Goal: Task Accomplishment & Management: Complete application form

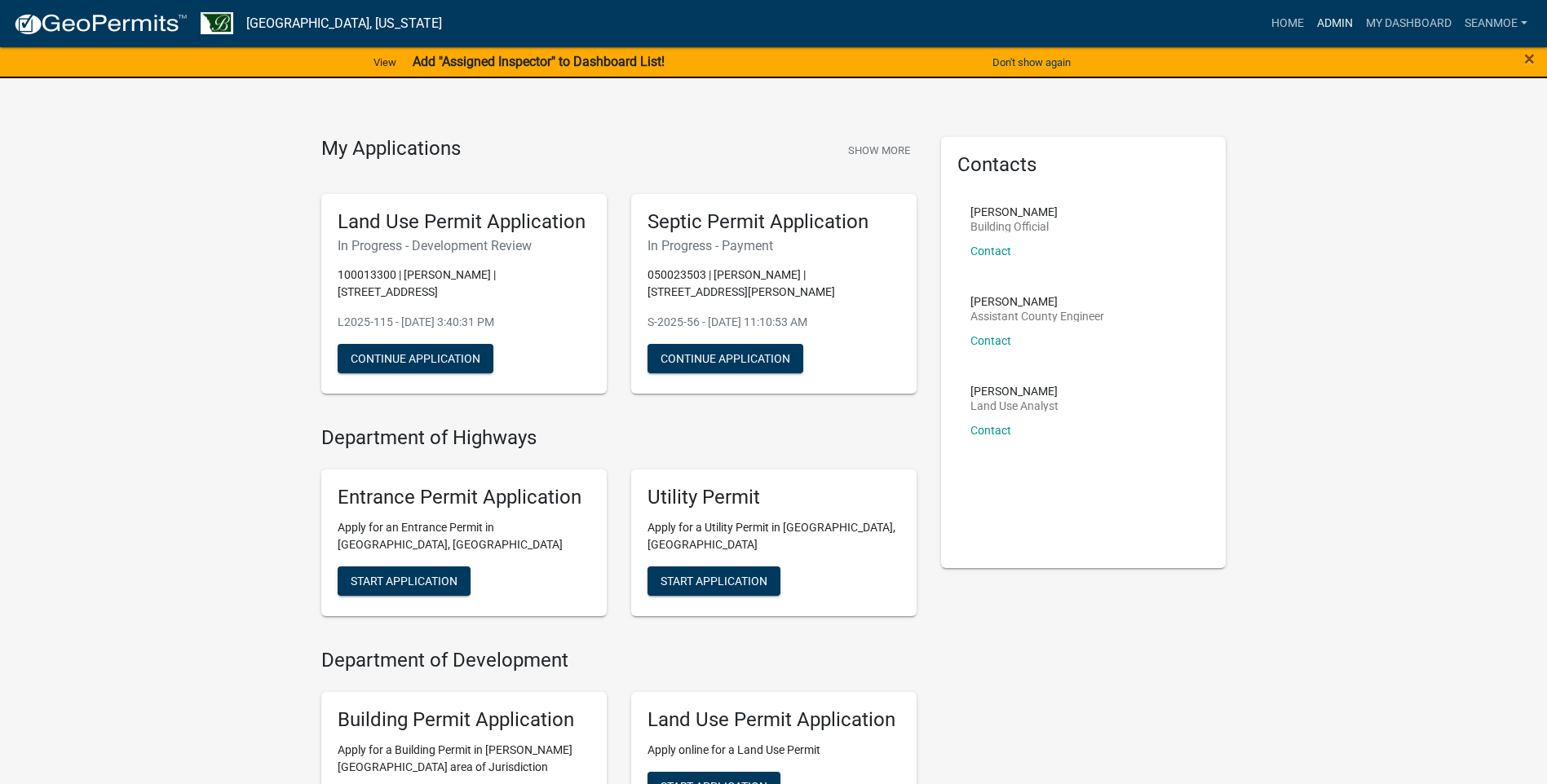
click at [1329, 26] on link "Admin" at bounding box center [1334, 23] width 49 height 31
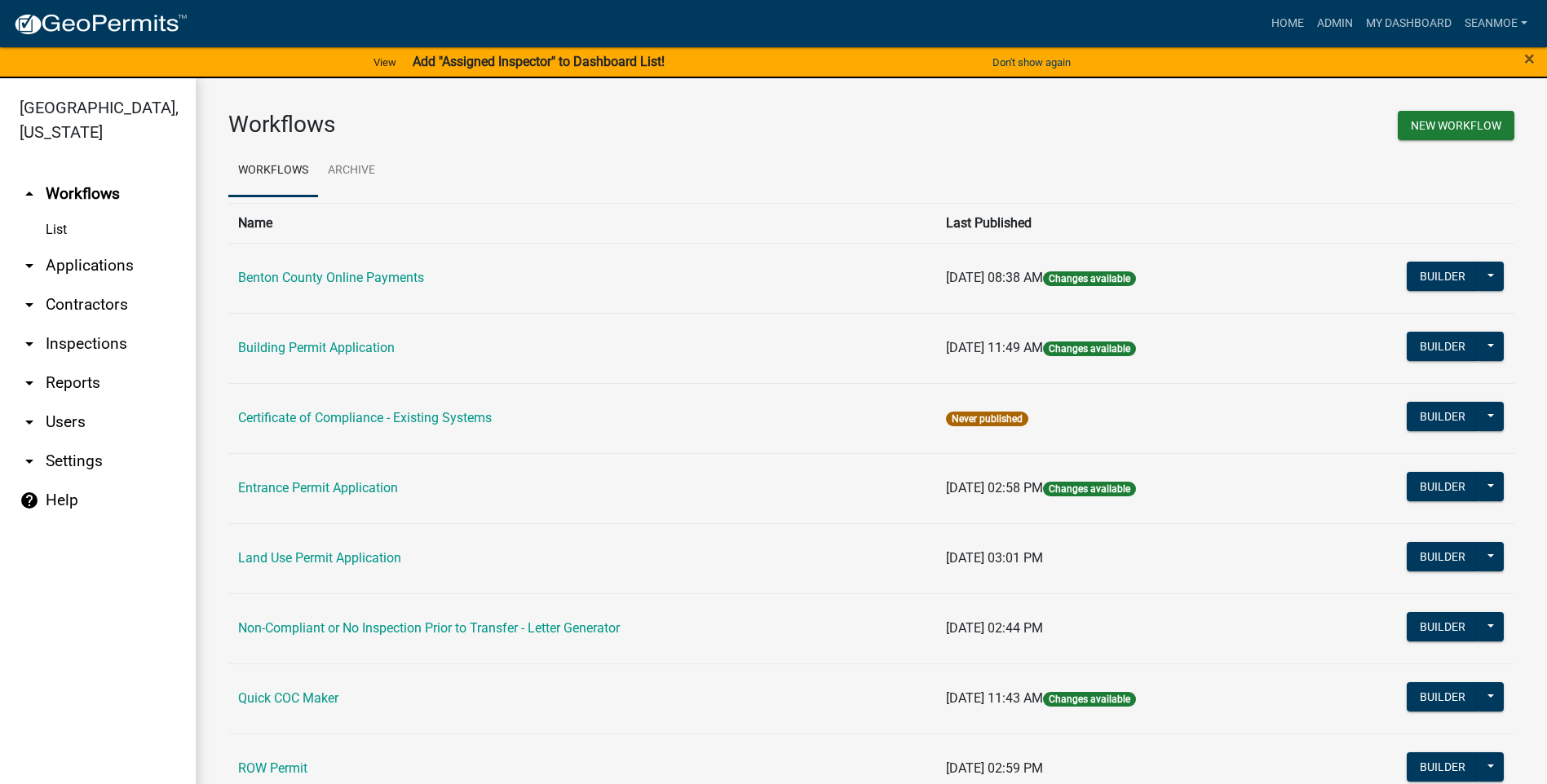
click at [65, 264] on link "arrow_drop_down Applications" at bounding box center [98, 266] width 196 height 40
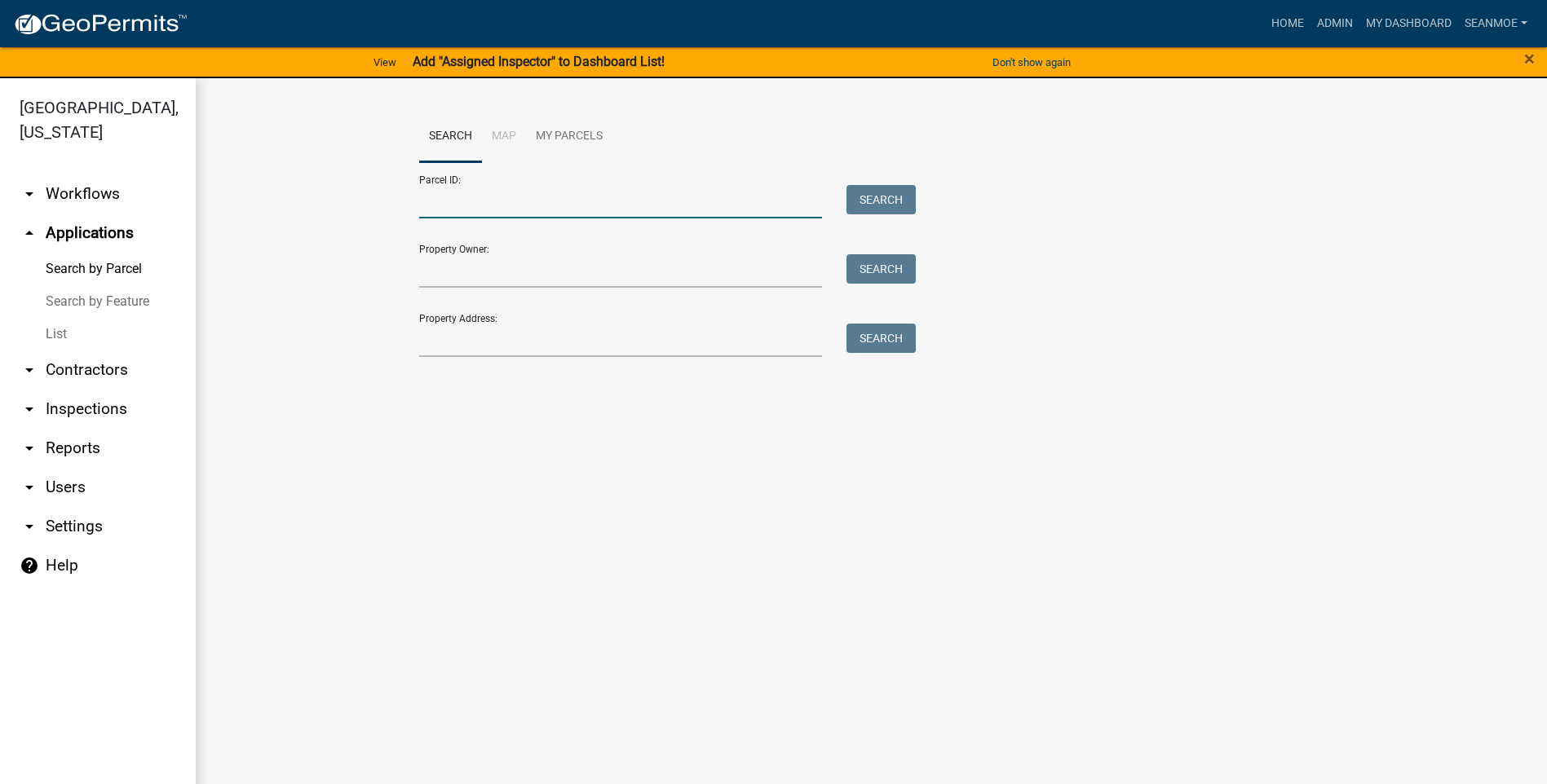
click at [551, 201] on input "Parcel ID:" at bounding box center [620, 202] width 403 height 34
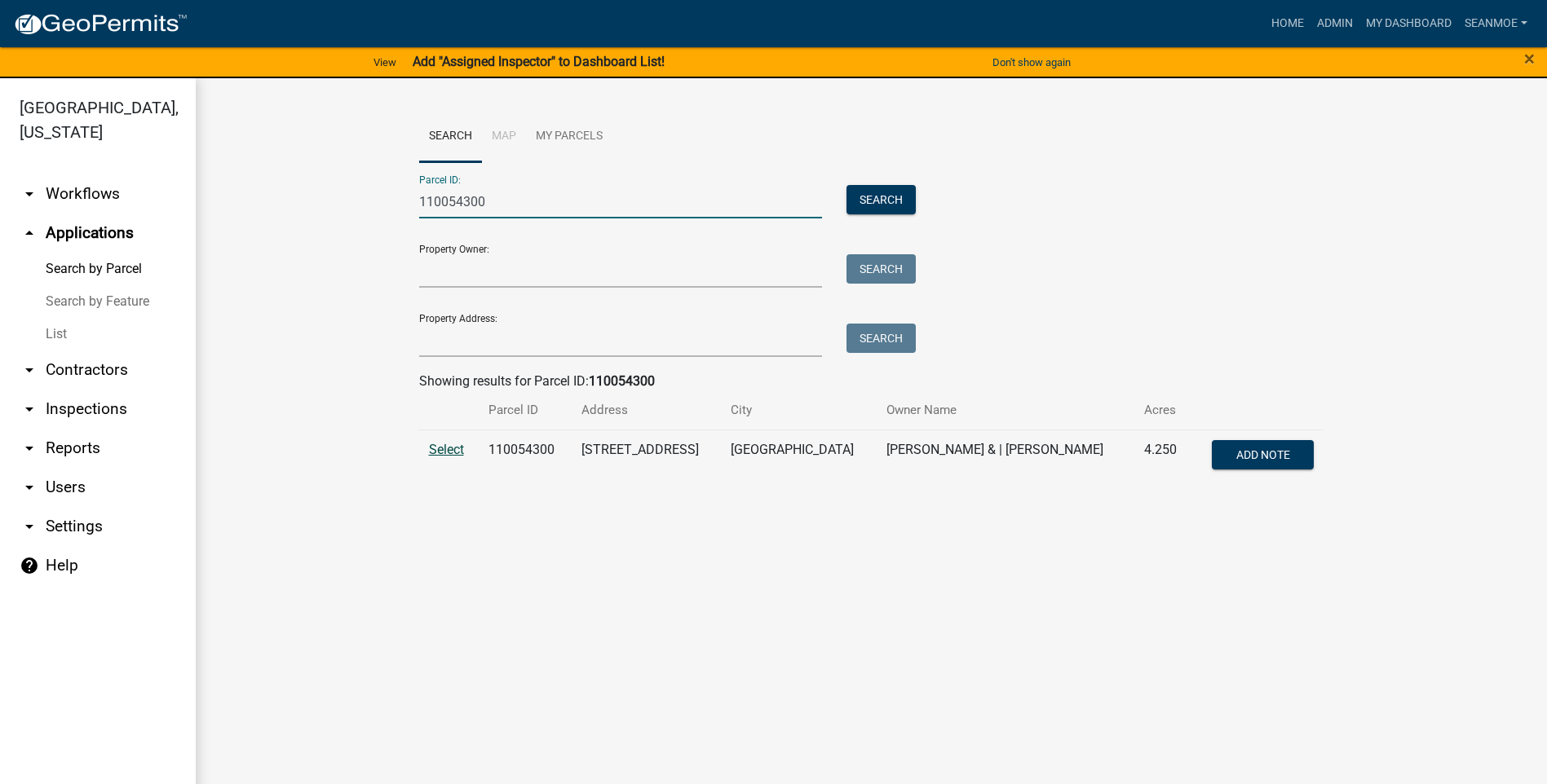
type input "110054300"
click at [455, 447] on span "Select" at bounding box center [446, 449] width 35 height 16
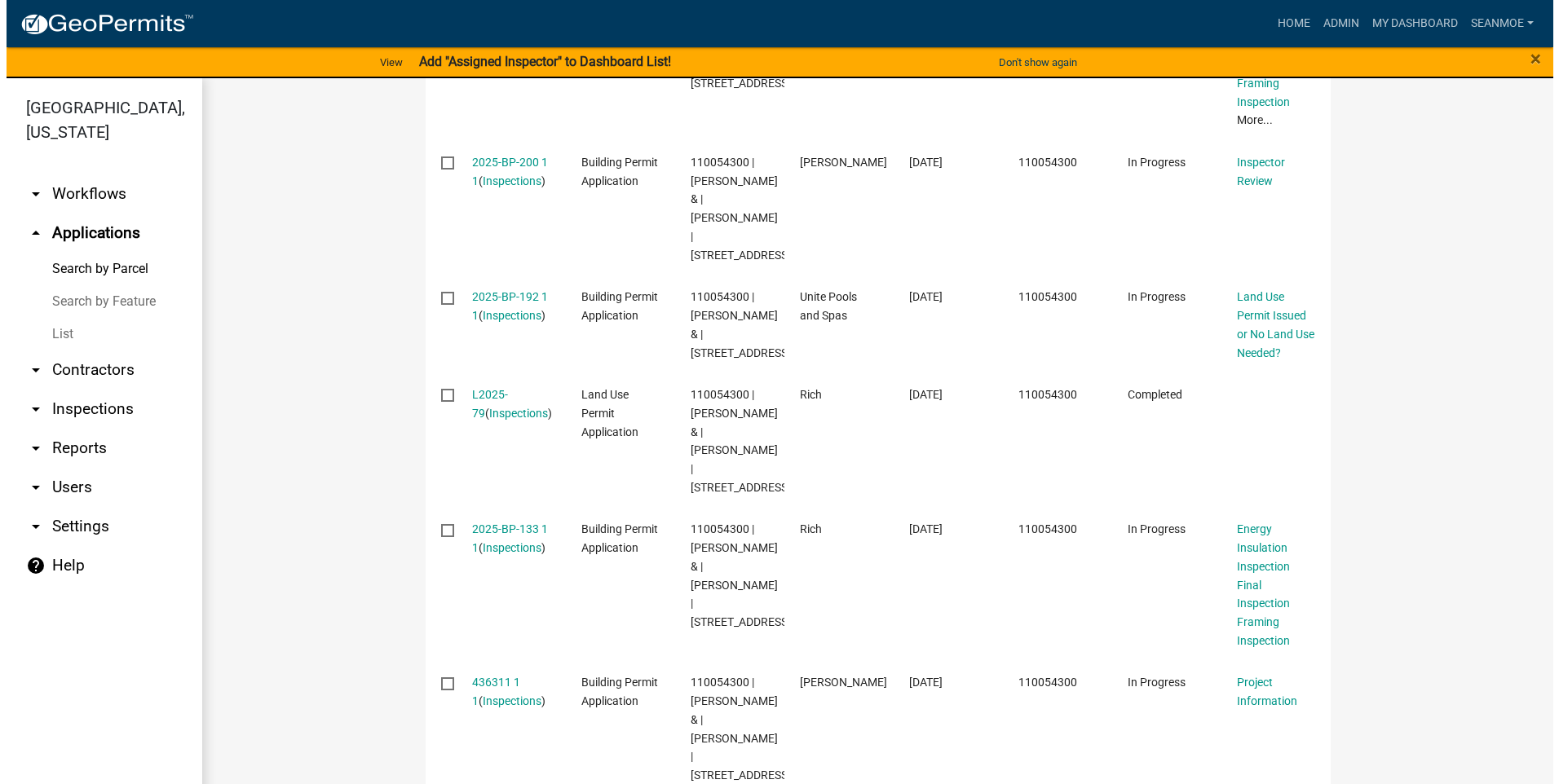
scroll to position [721, 0]
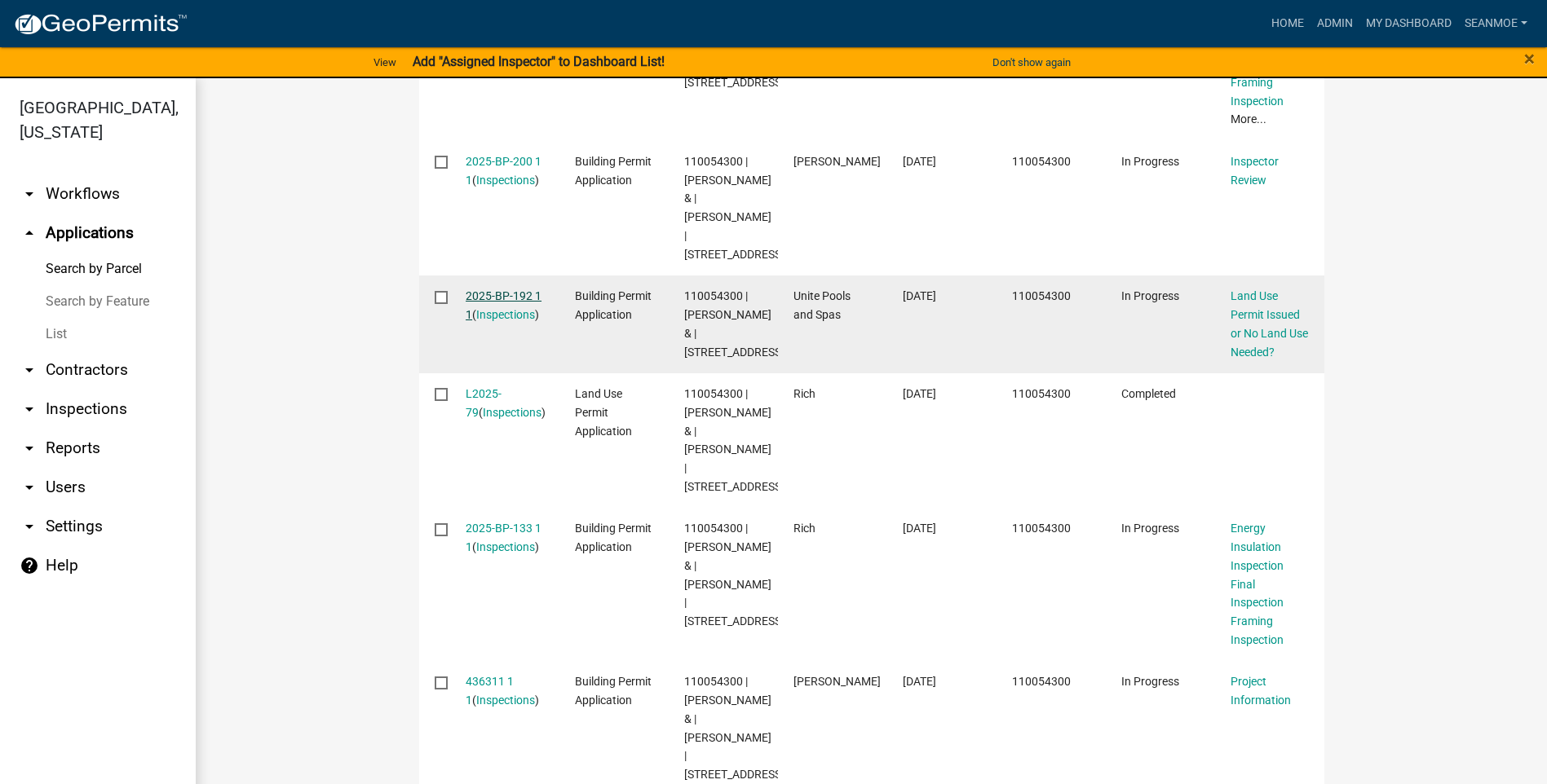
click at [497, 321] on link "2025-BP-192 1 1" at bounding box center [503, 305] width 76 height 32
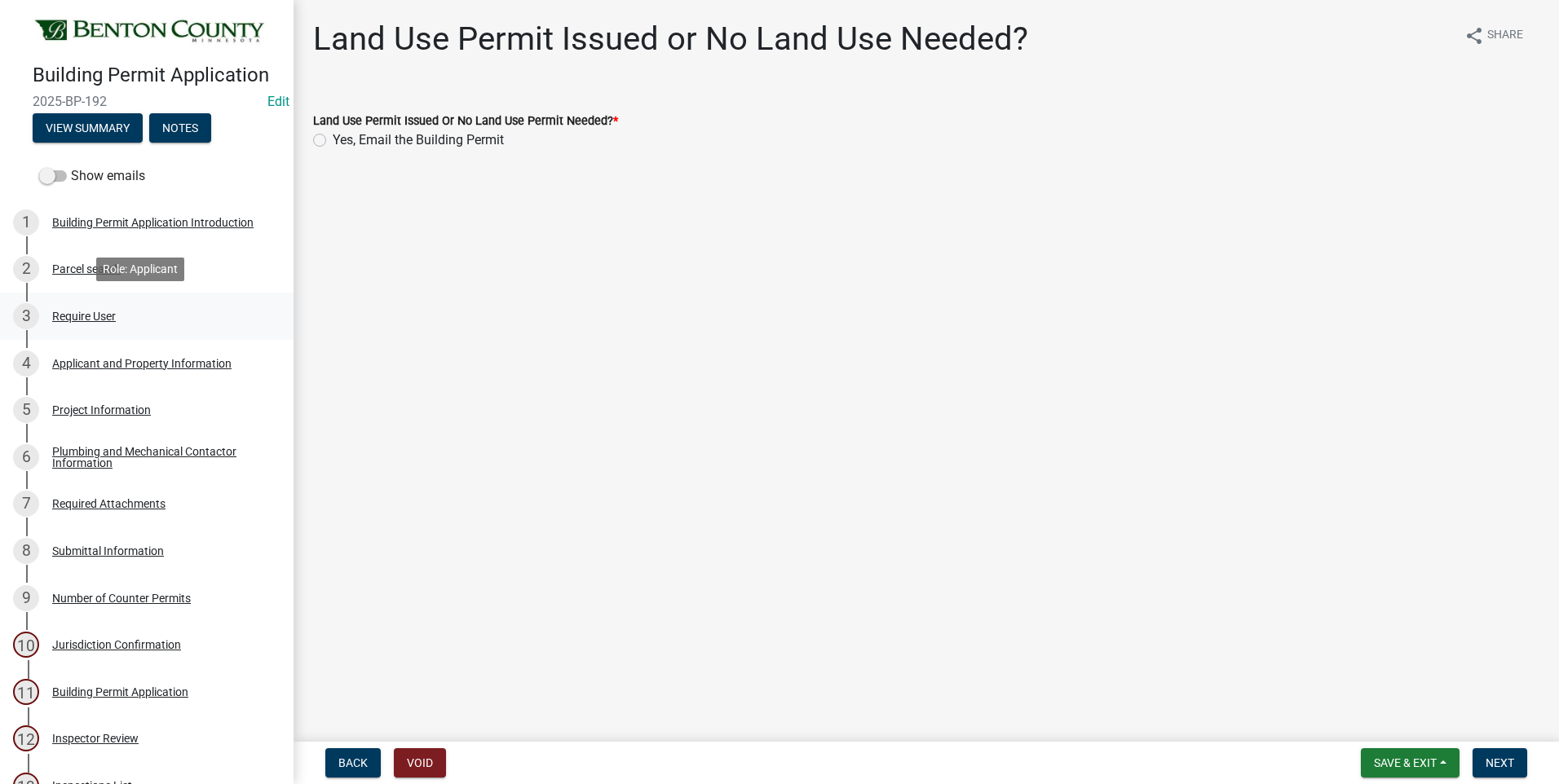
click at [70, 316] on div "Require User" at bounding box center [84, 317] width 63 height 12
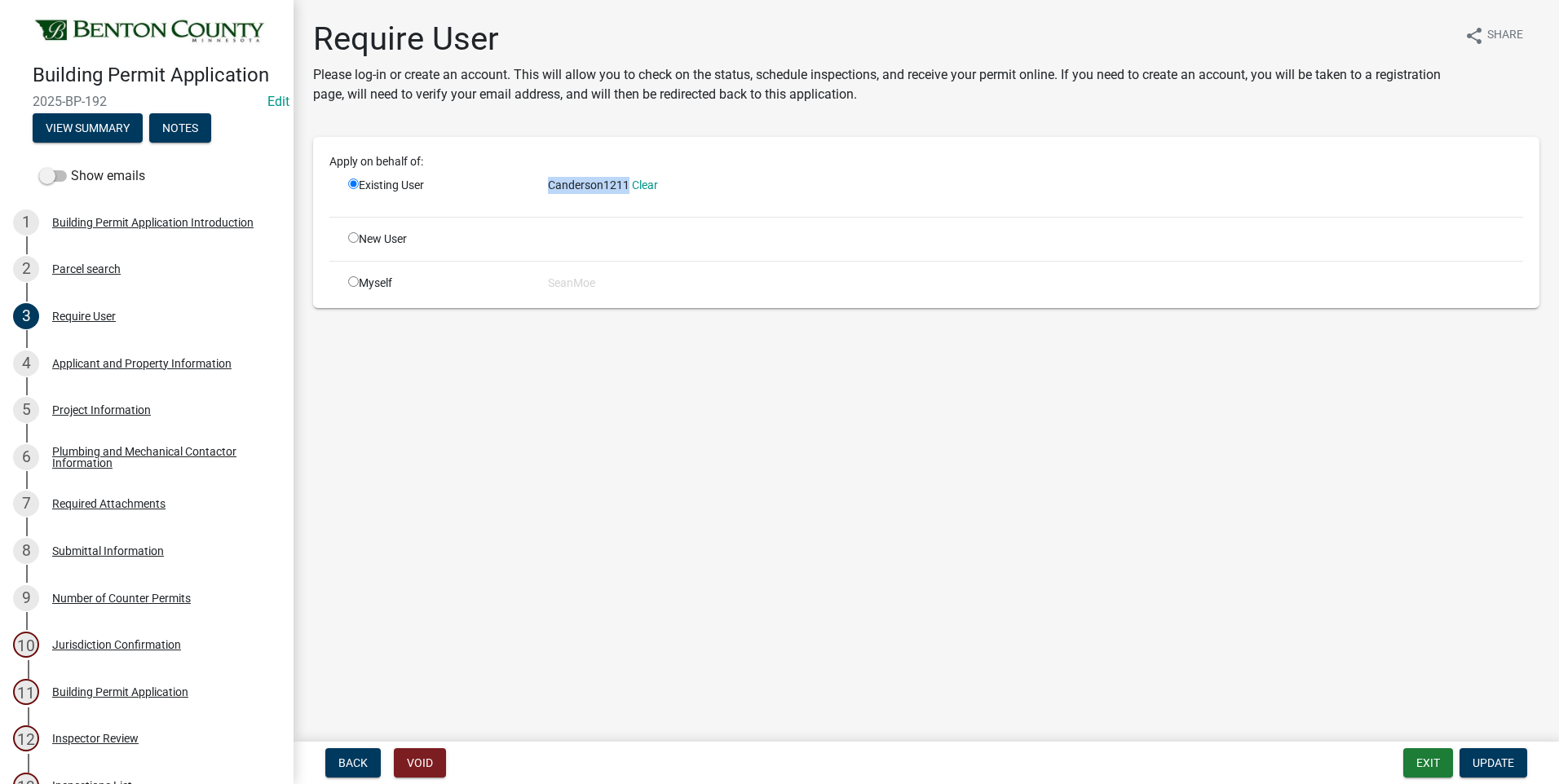
drag, startPoint x: 548, startPoint y: 182, endPoint x: 628, endPoint y: 182, distance: 80.0
click at [628, 182] on span "Canderson1211" at bounding box center [588, 184] width 81 height 13
drag, startPoint x: 628, startPoint y: 182, endPoint x: 588, endPoint y: 179, distance: 40.1
copy span "Canderson1211"
click at [176, 364] on div "Applicant and Property Information" at bounding box center [142, 363] width 179 height 12
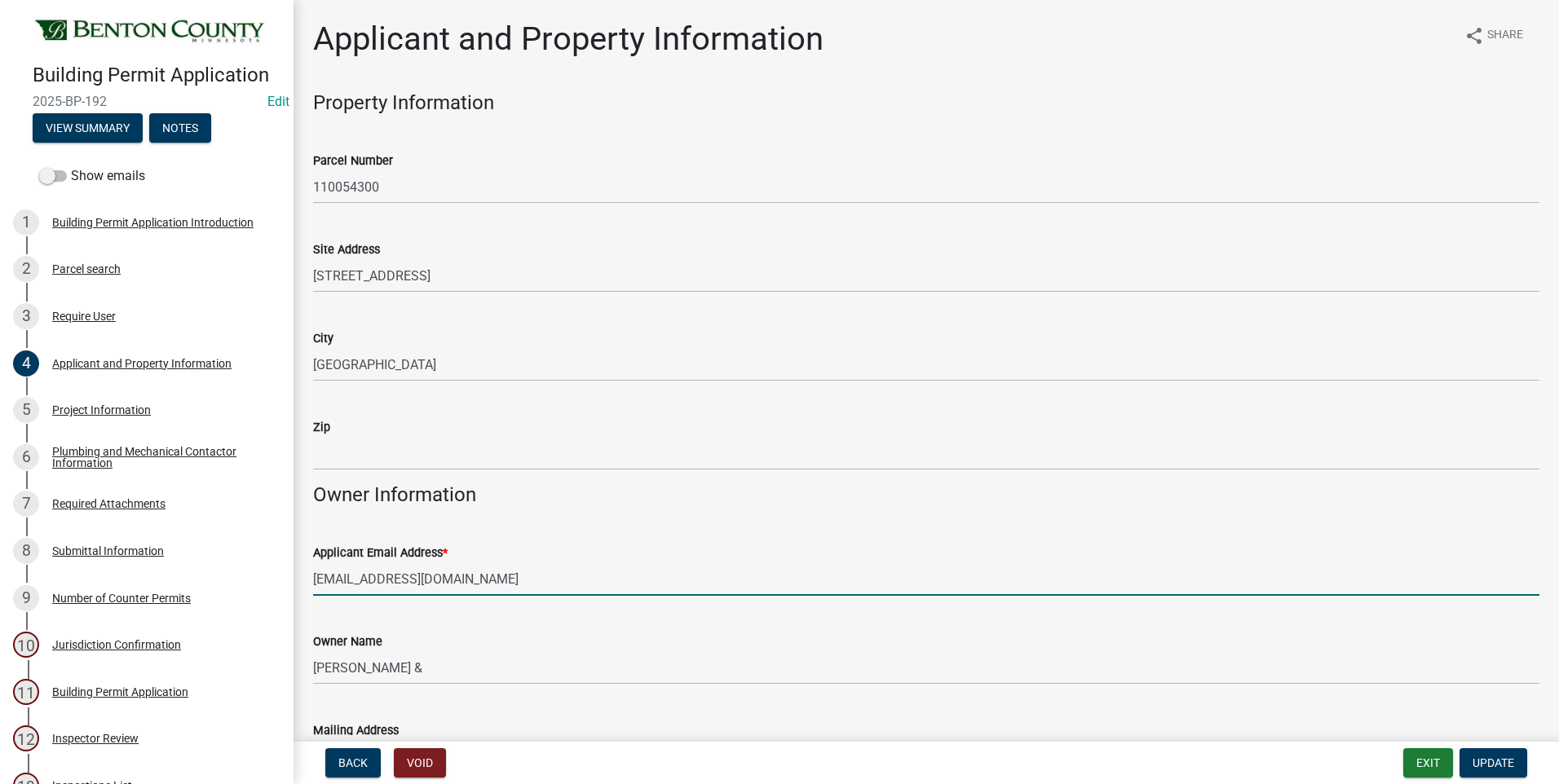
drag, startPoint x: 494, startPoint y: 580, endPoint x: 315, endPoint y: 583, distance: 179.0
click at [313, 583] on input "[EMAIL_ADDRESS][DOMAIN_NAME]" at bounding box center [926, 579] width 1226 height 34
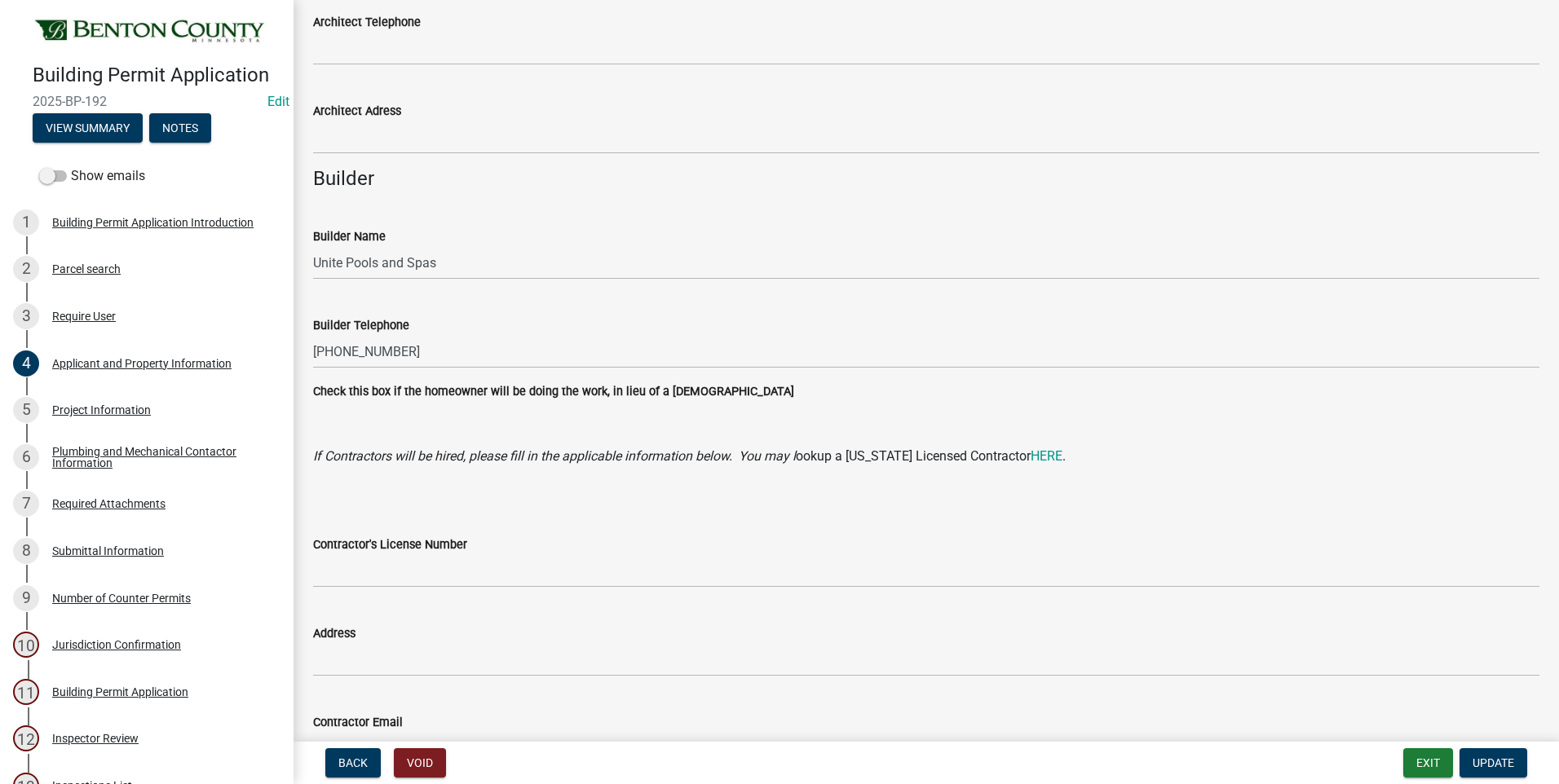
scroll to position [1304, 0]
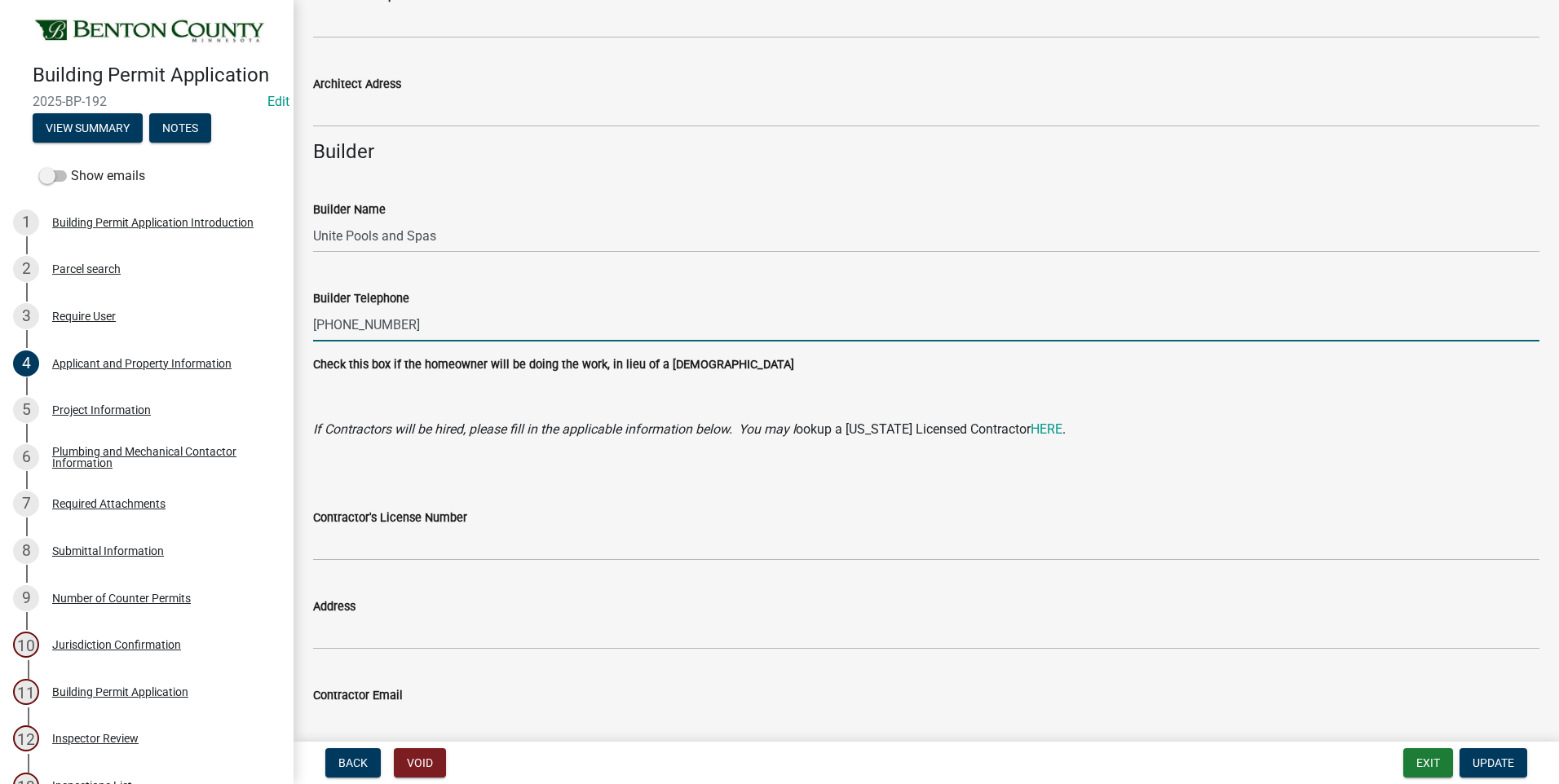
drag, startPoint x: 382, startPoint y: 325, endPoint x: 318, endPoint y: 321, distance: 64.1
click at [309, 320] on div "Builder Telephone 320-267-5960" at bounding box center [926, 303] width 1251 height 76
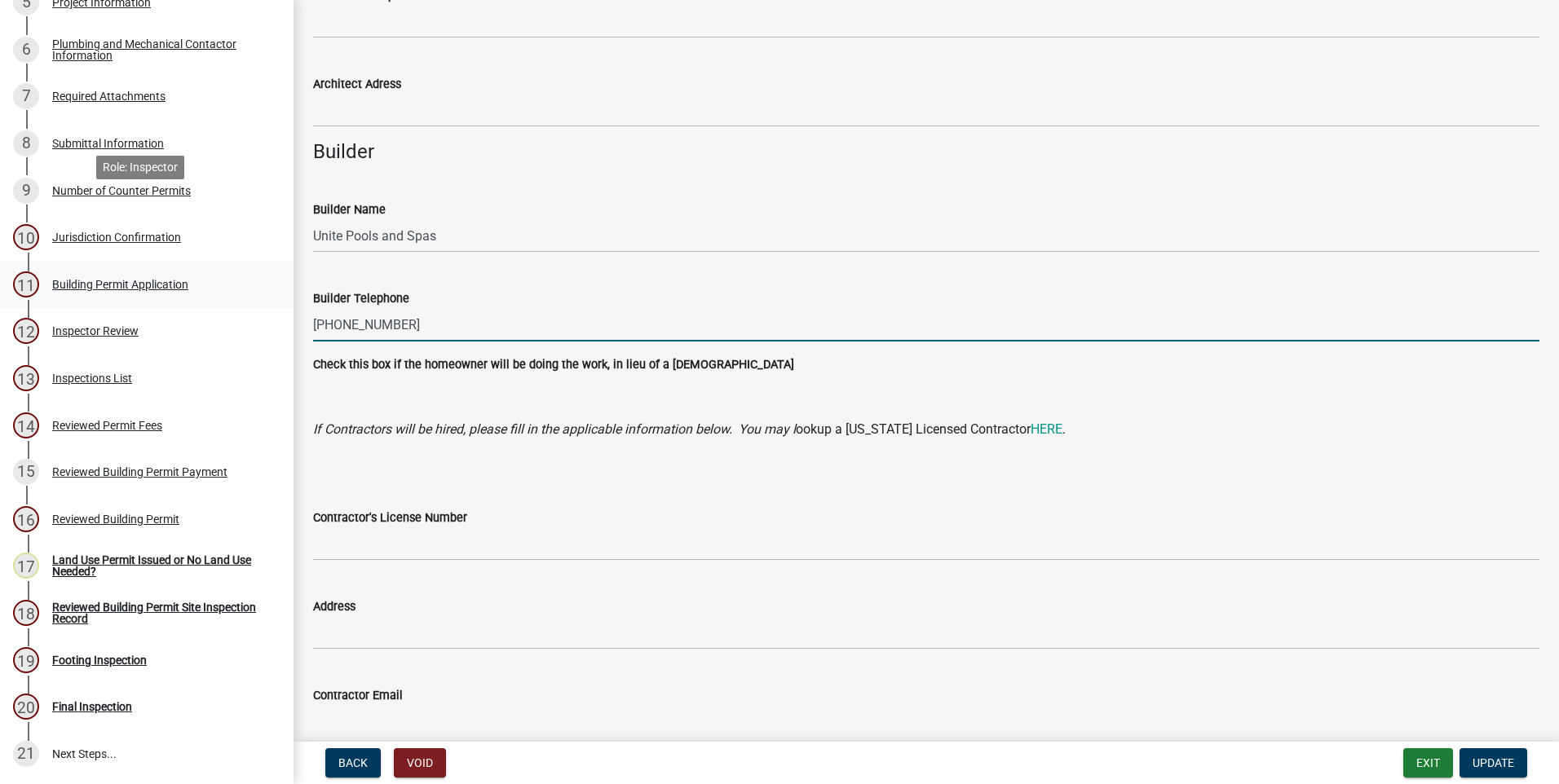
scroll to position [570, 0]
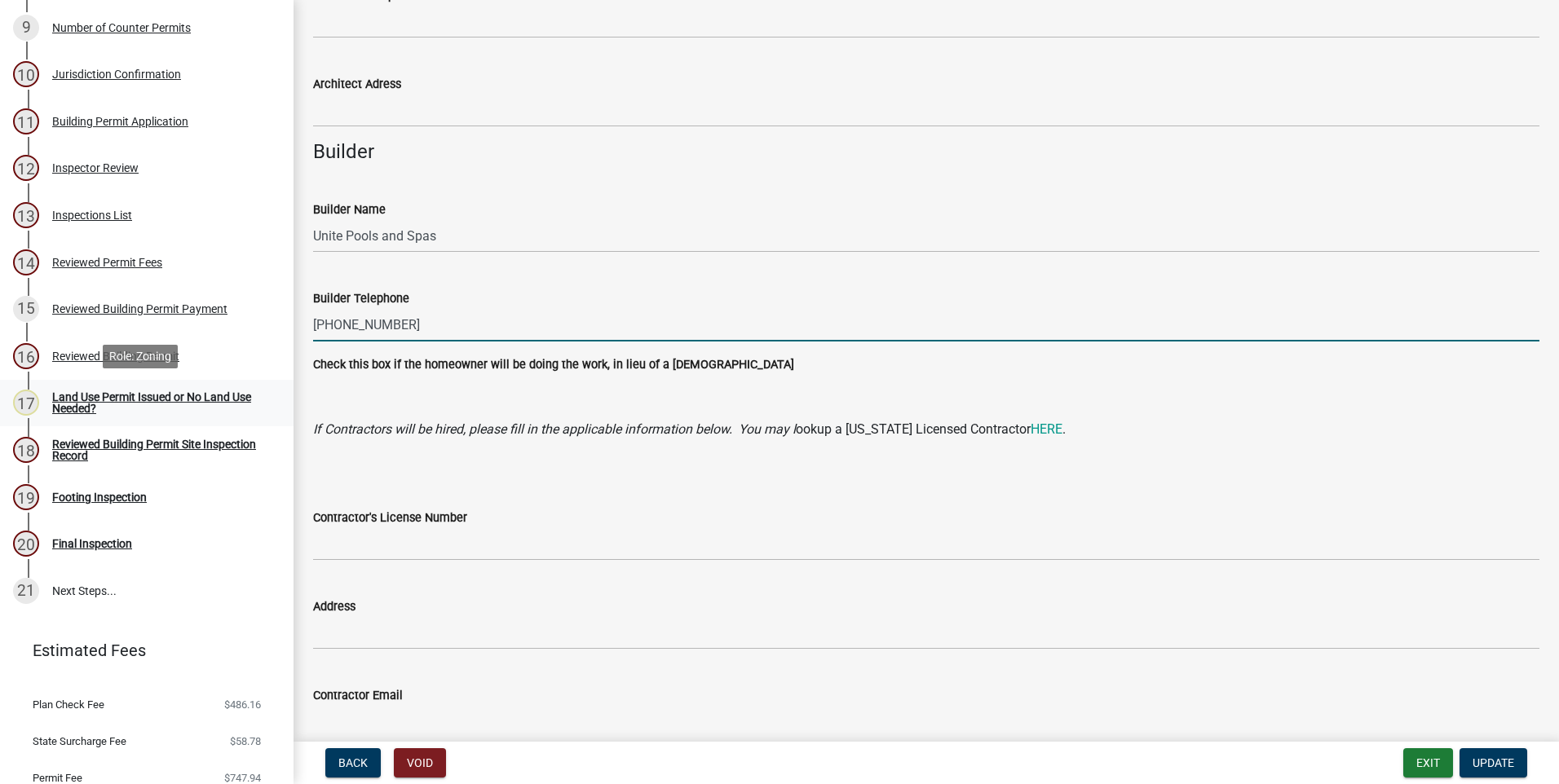
click at [165, 399] on div "Land Use Permit Issued or No Land Use Needed?" at bounding box center [159, 402] width 215 height 23
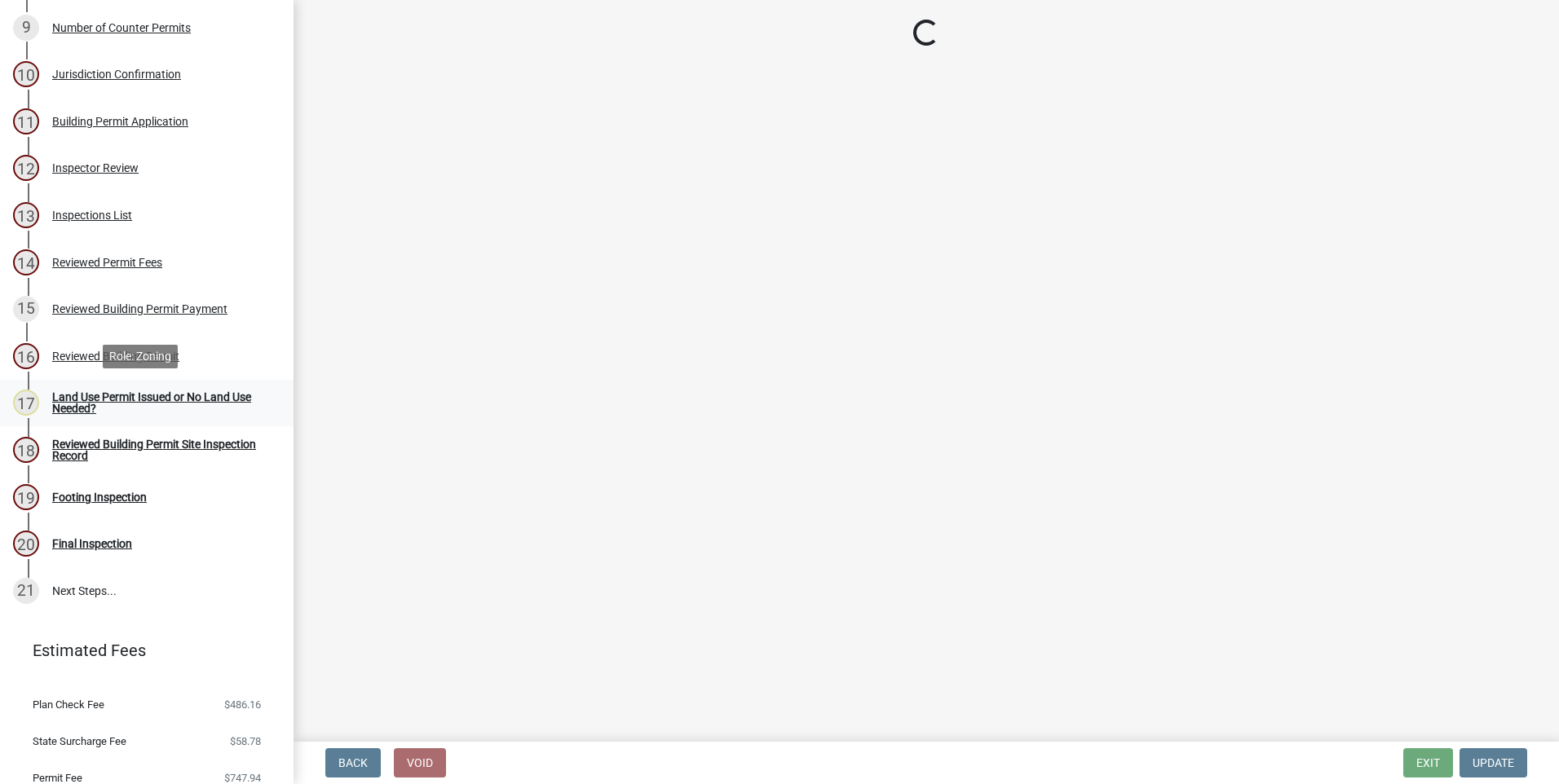
scroll to position [0, 0]
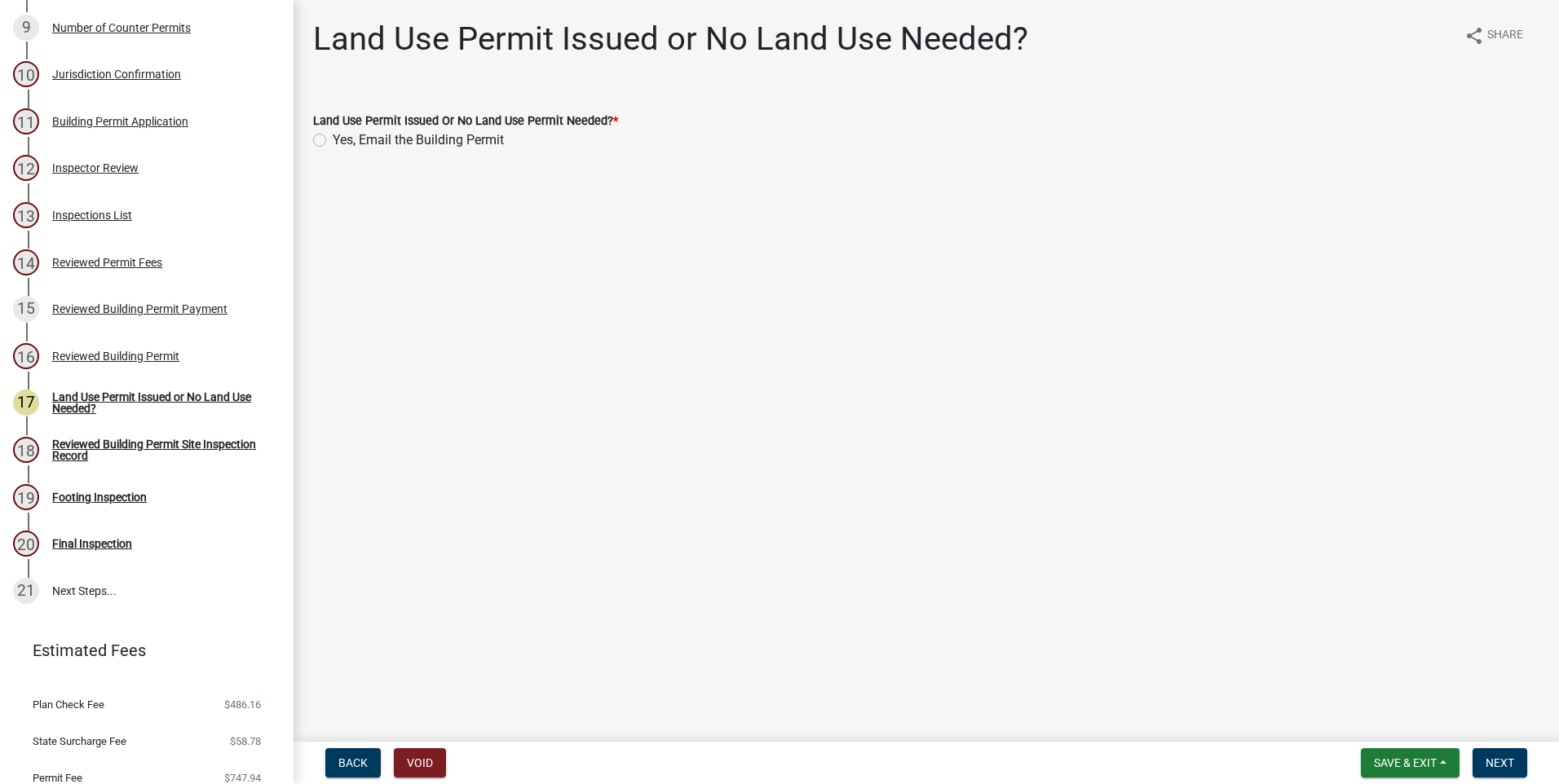
click at [333, 140] on label "Yes, Email the Building Permit" at bounding box center [418, 141] width 171 height 20
click at [333, 140] on input "Yes, Email the Building Permit" at bounding box center [338, 136] width 11 height 11
radio input "true"
click at [1504, 762] on span "Next" at bounding box center [1500, 762] width 29 height 13
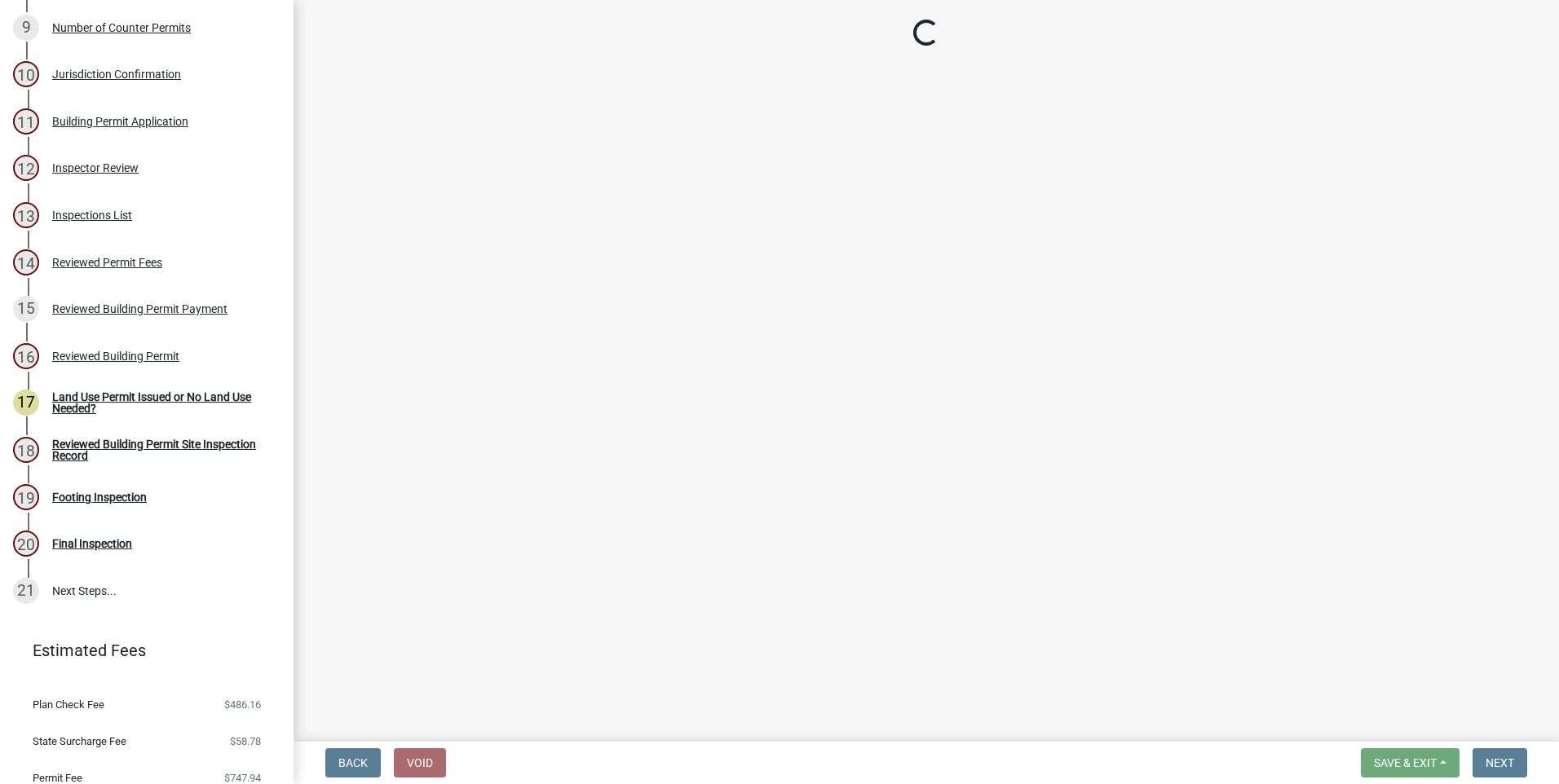
select select "17bfa135-5610-45df-8ce7-87530b7d86d4"
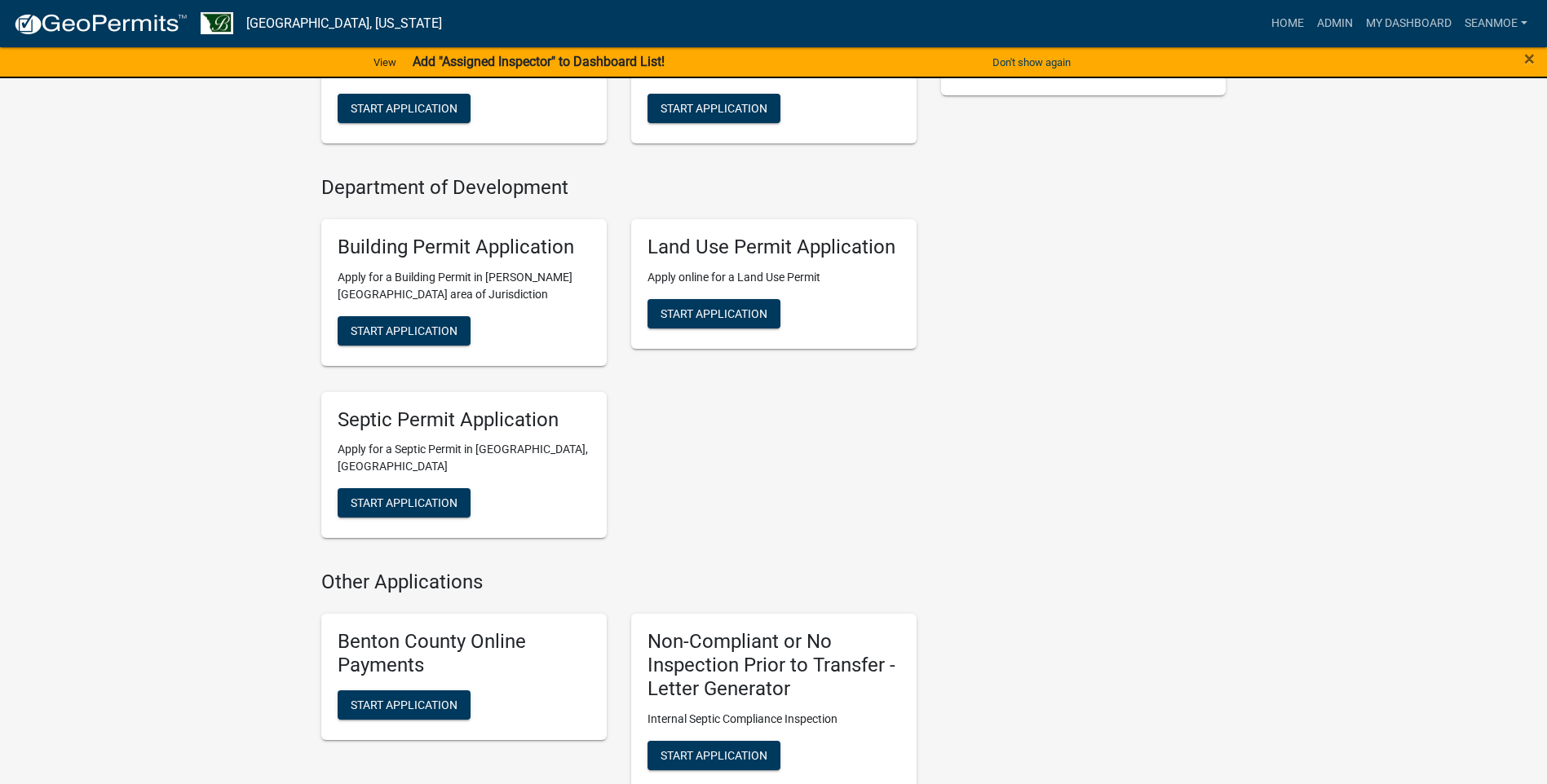
scroll to position [489, 0]
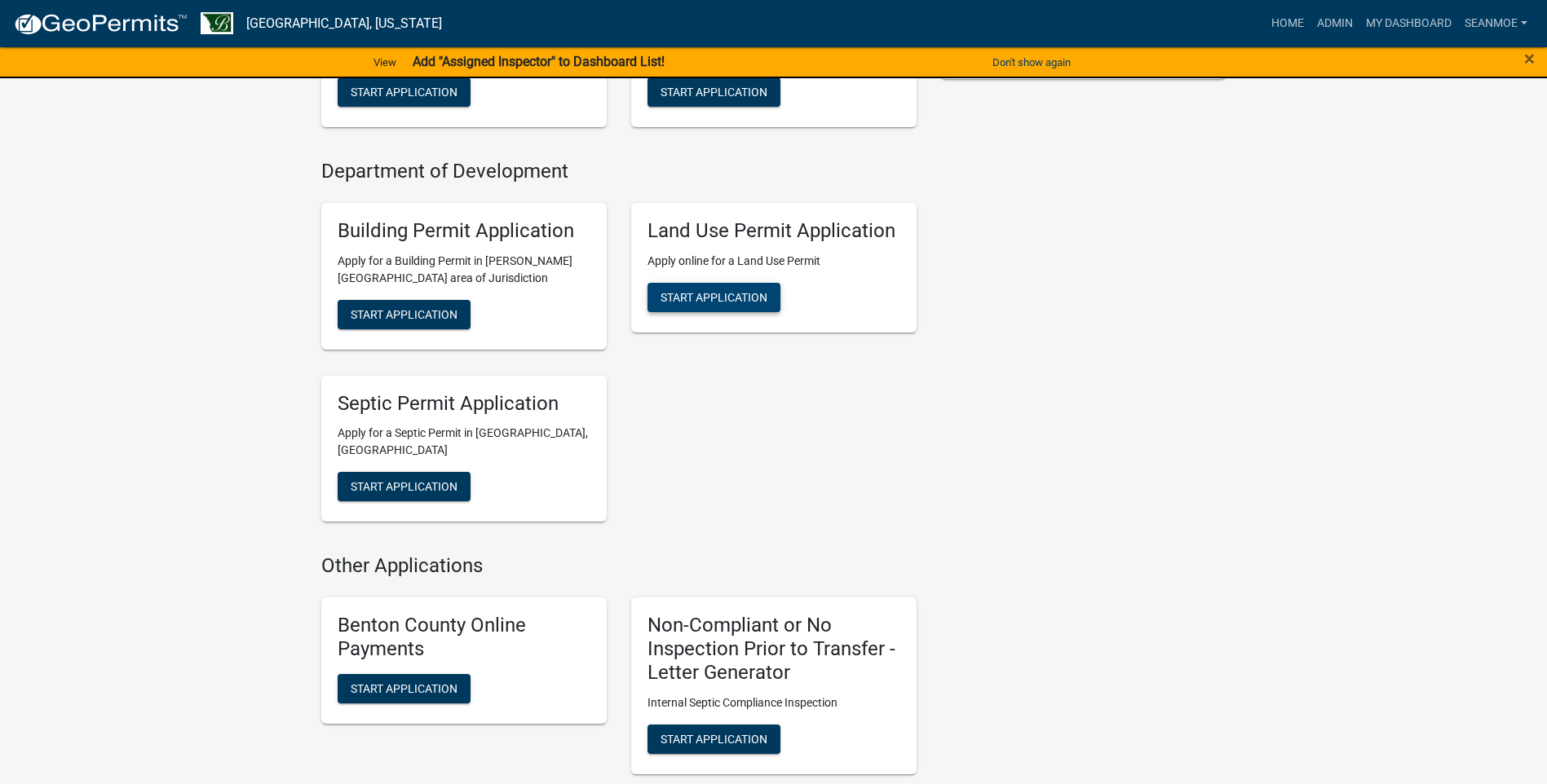
click at [722, 297] on span "Start Application" at bounding box center [714, 296] width 107 height 13
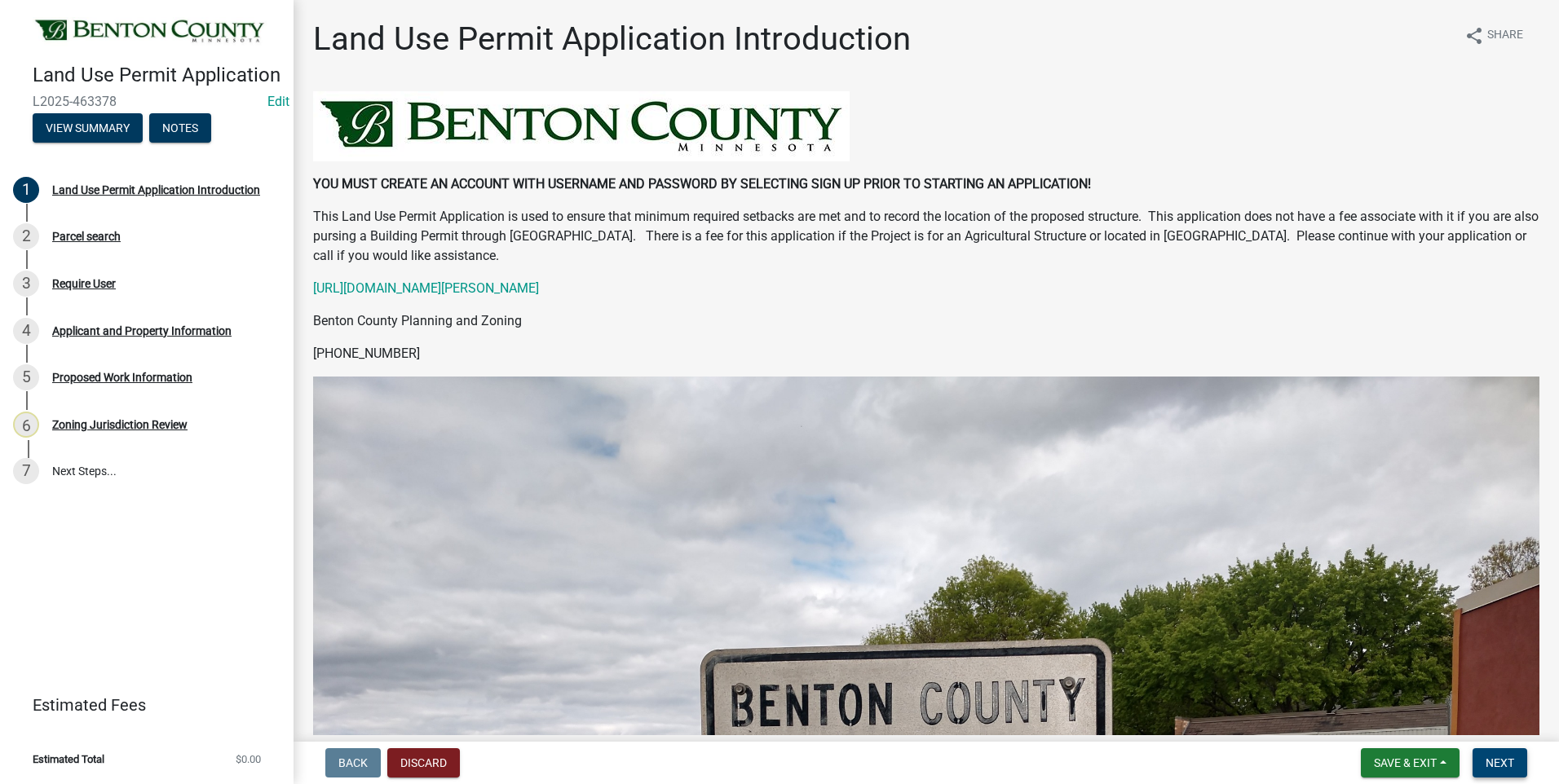
click at [1503, 762] on span "Next" at bounding box center [1500, 762] width 29 height 13
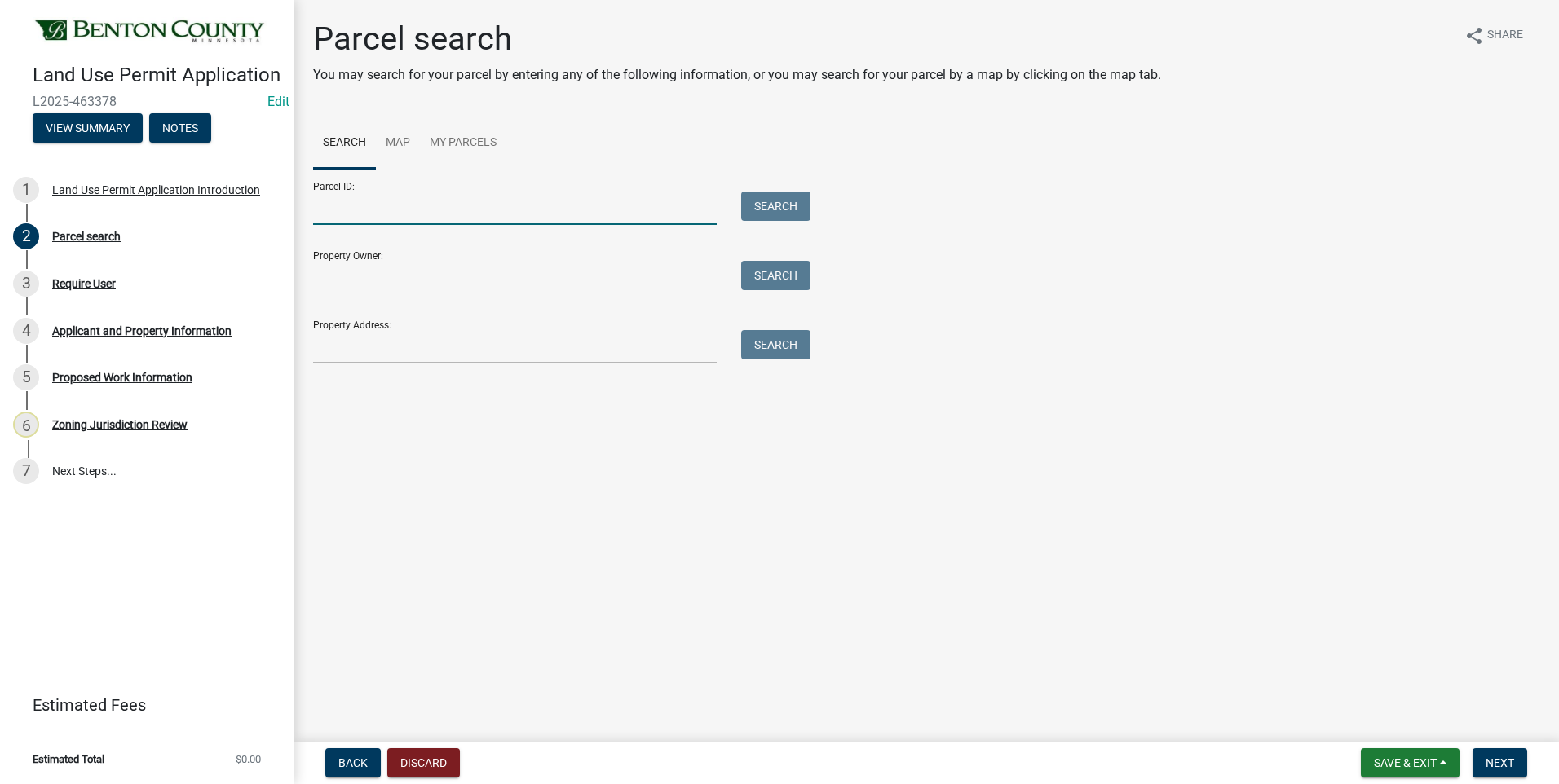
click at [440, 211] on input "Parcel ID:" at bounding box center [514, 208] width 403 height 34
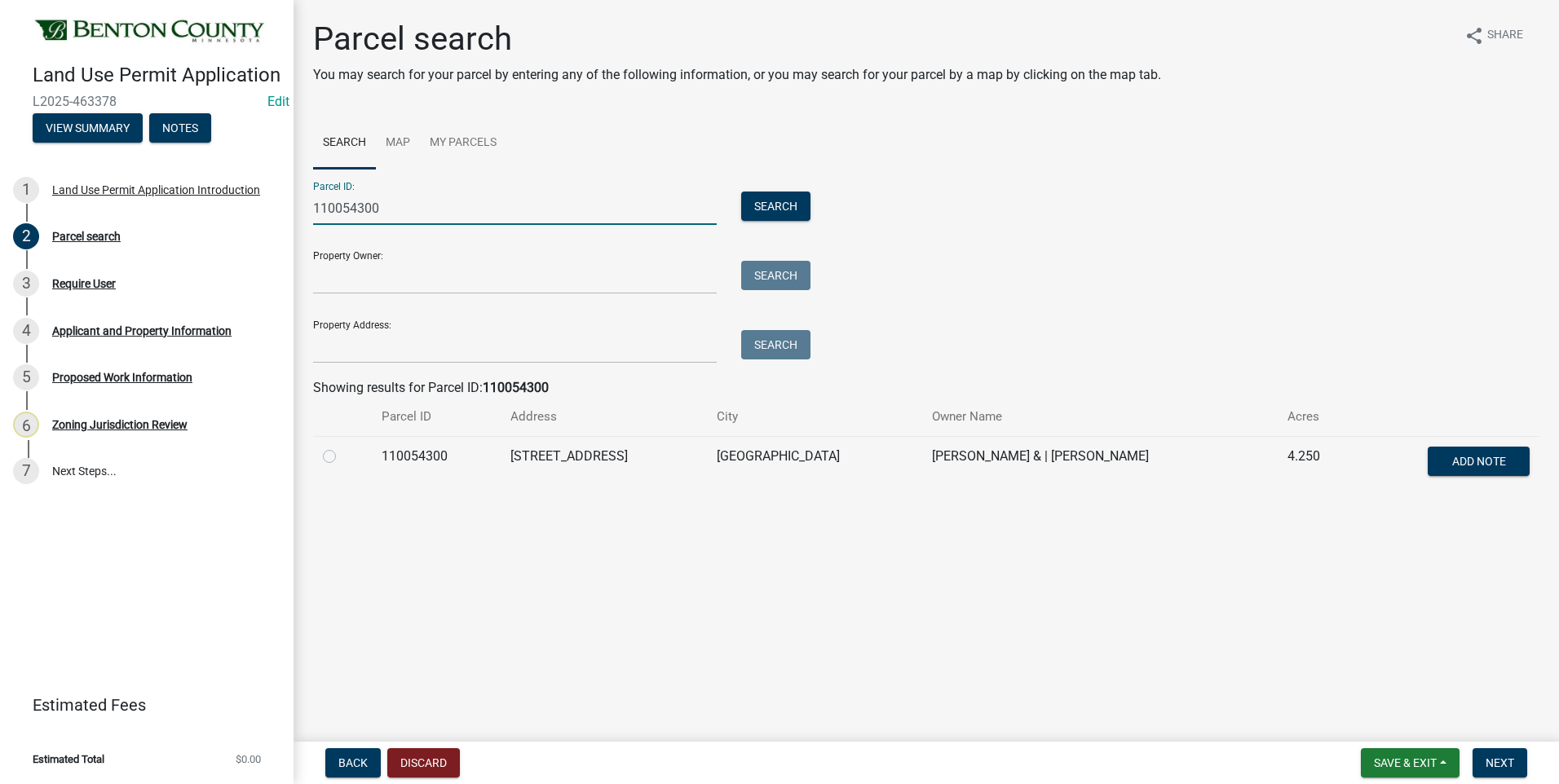
type input "110054300"
click at [343, 446] on label at bounding box center [343, 446] width 0 height 0
click at [343, 455] on input "radio" at bounding box center [348, 451] width 11 height 11
radio input "true"
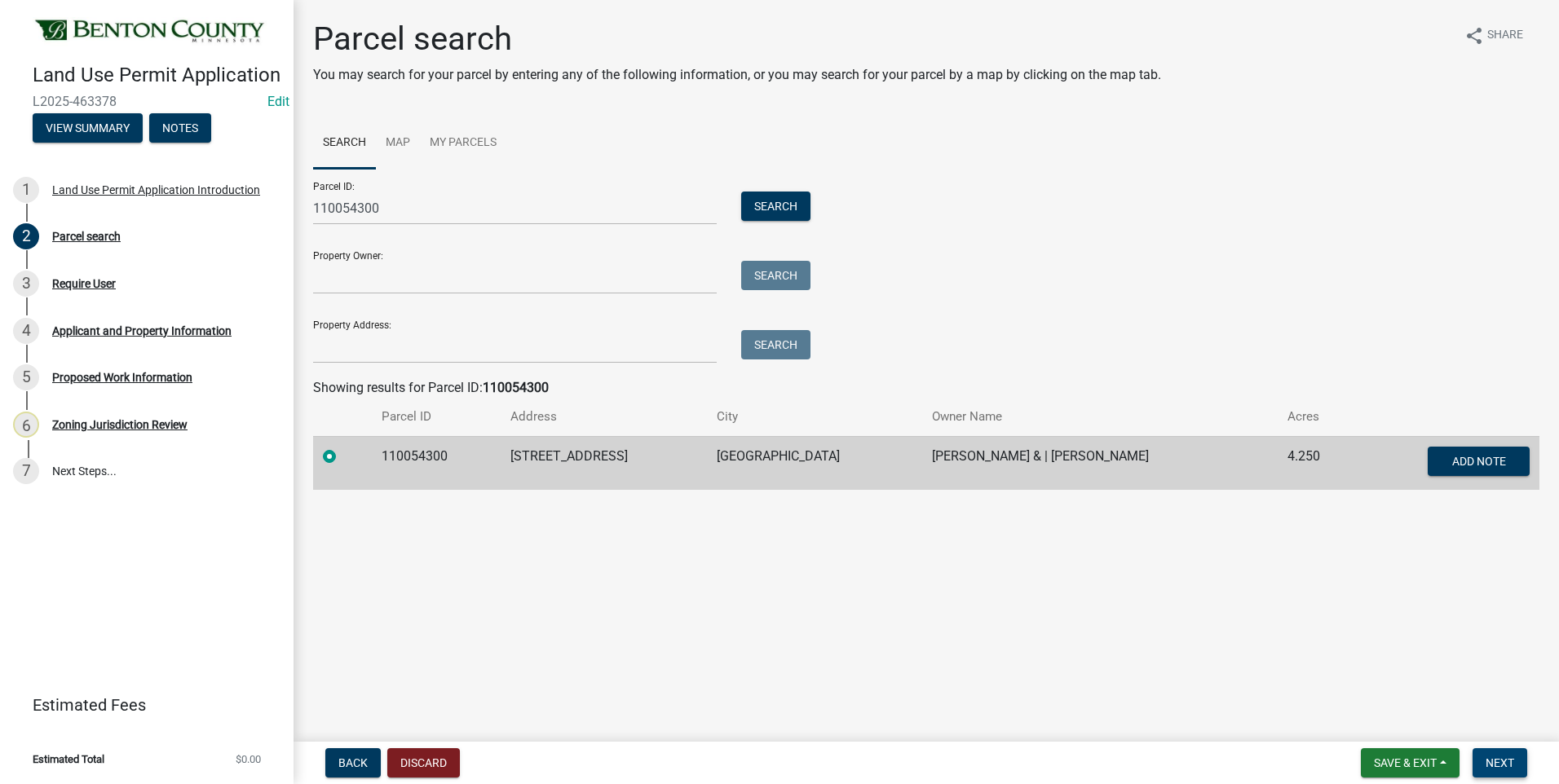
click at [1488, 758] on span "Next" at bounding box center [1500, 762] width 29 height 13
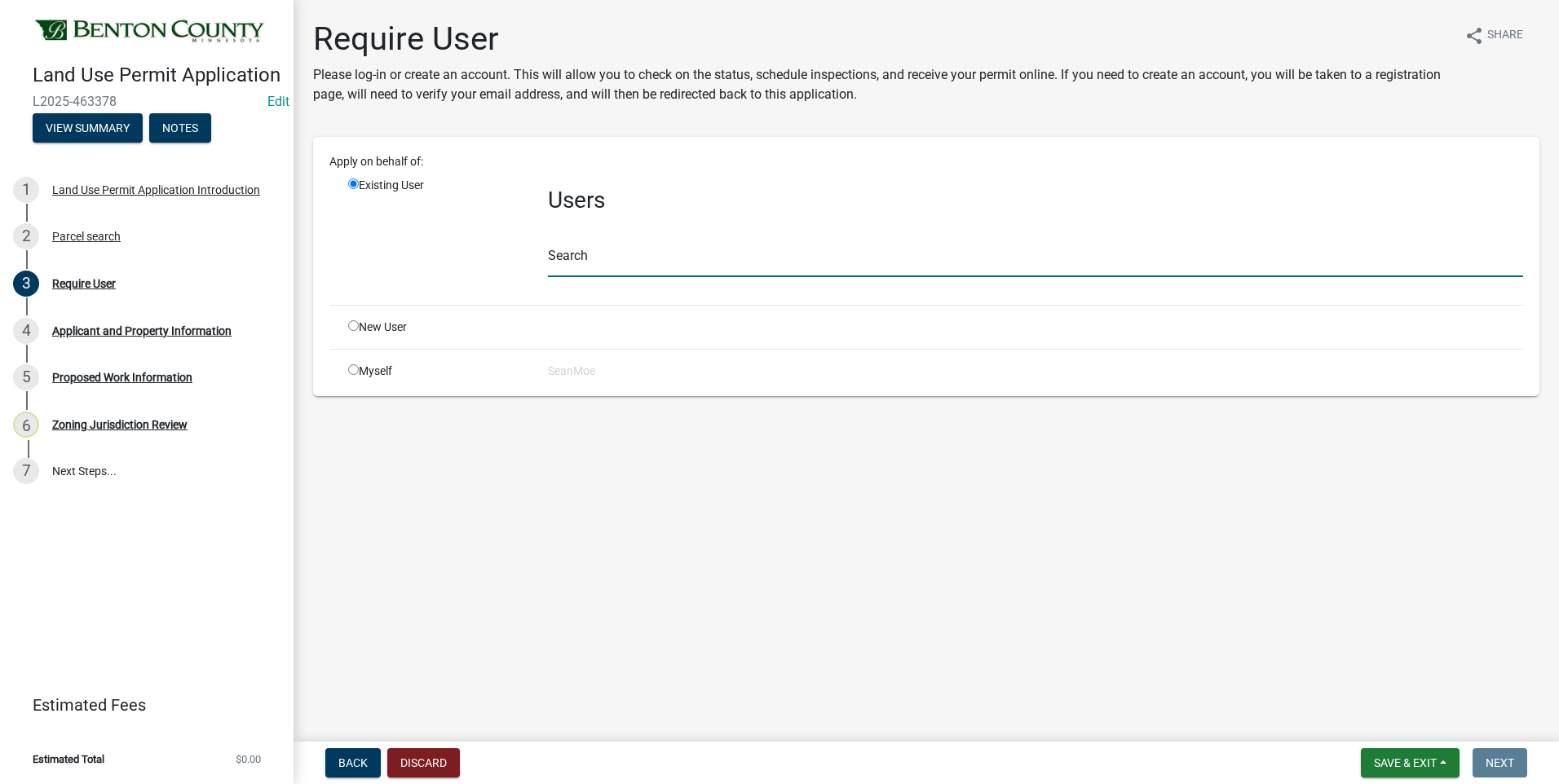
click at [621, 259] on input "text" at bounding box center [1035, 260] width 976 height 34
paste input "Canderson1211"
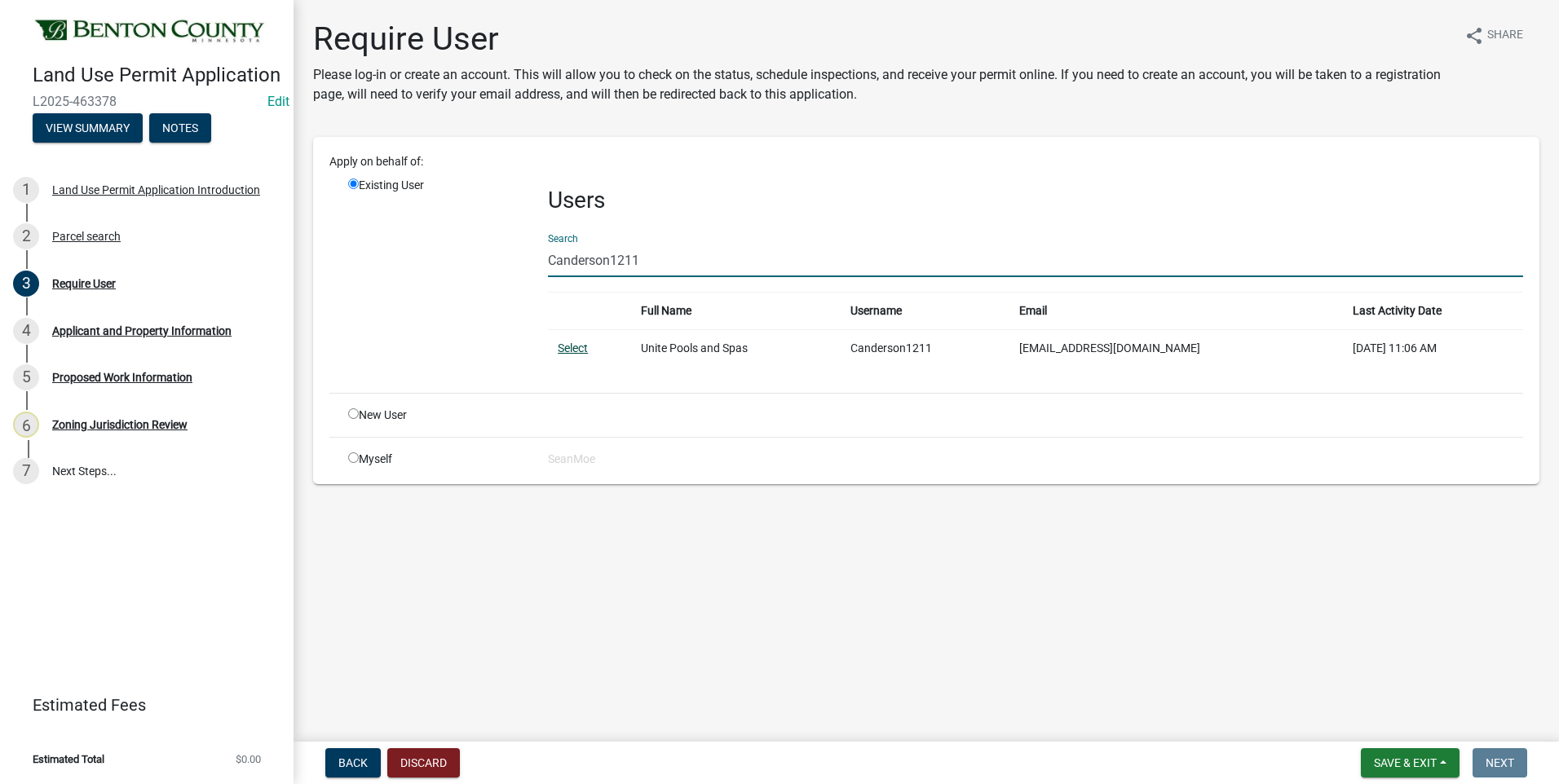
type input "Canderson1211"
click at [572, 347] on link "Select" at bounding box center [572, 347] width 30 height 13
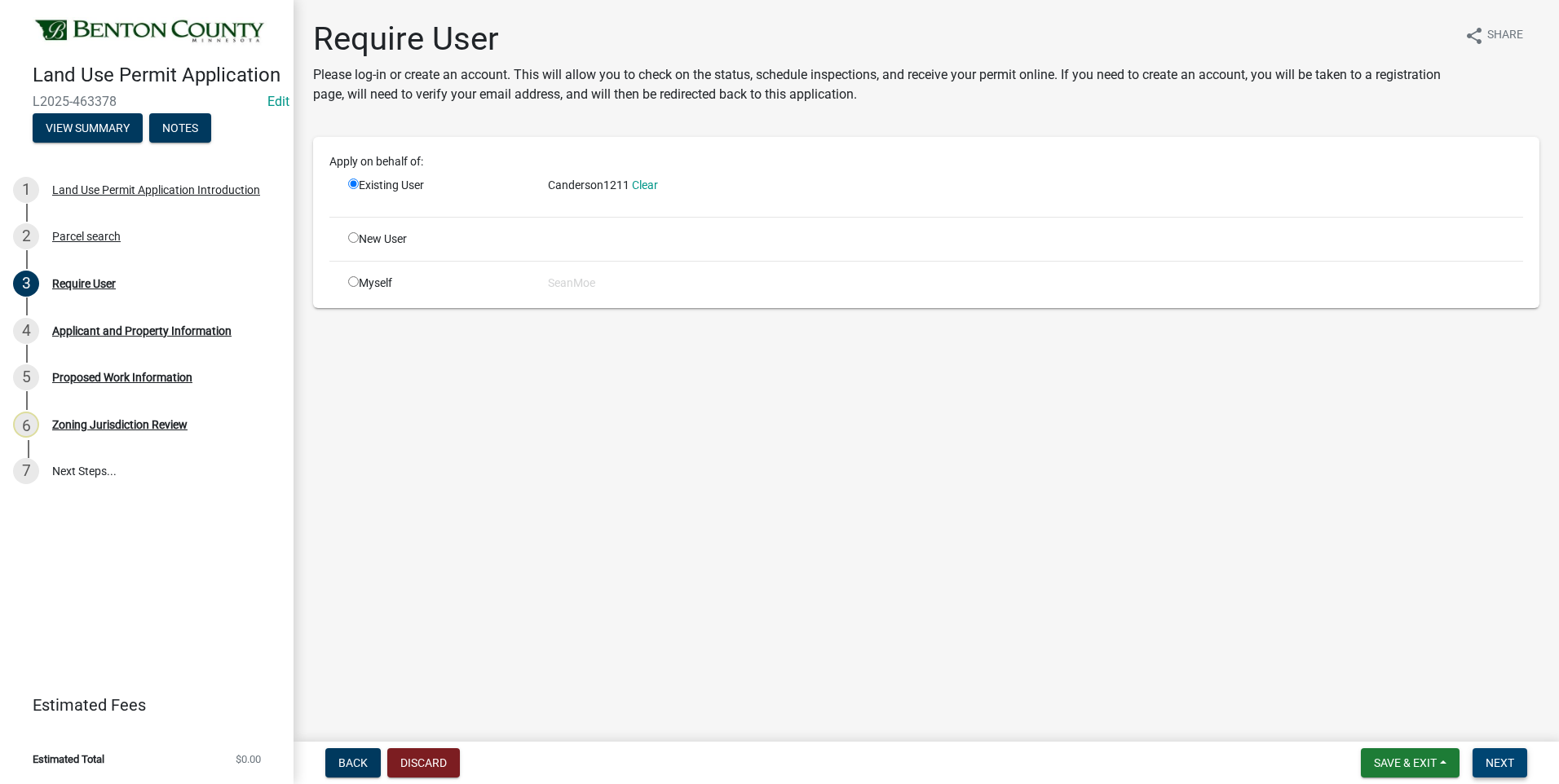
click at [1487, 757] on span "Next" at bounding box center [1500, 762] width 29 height 13
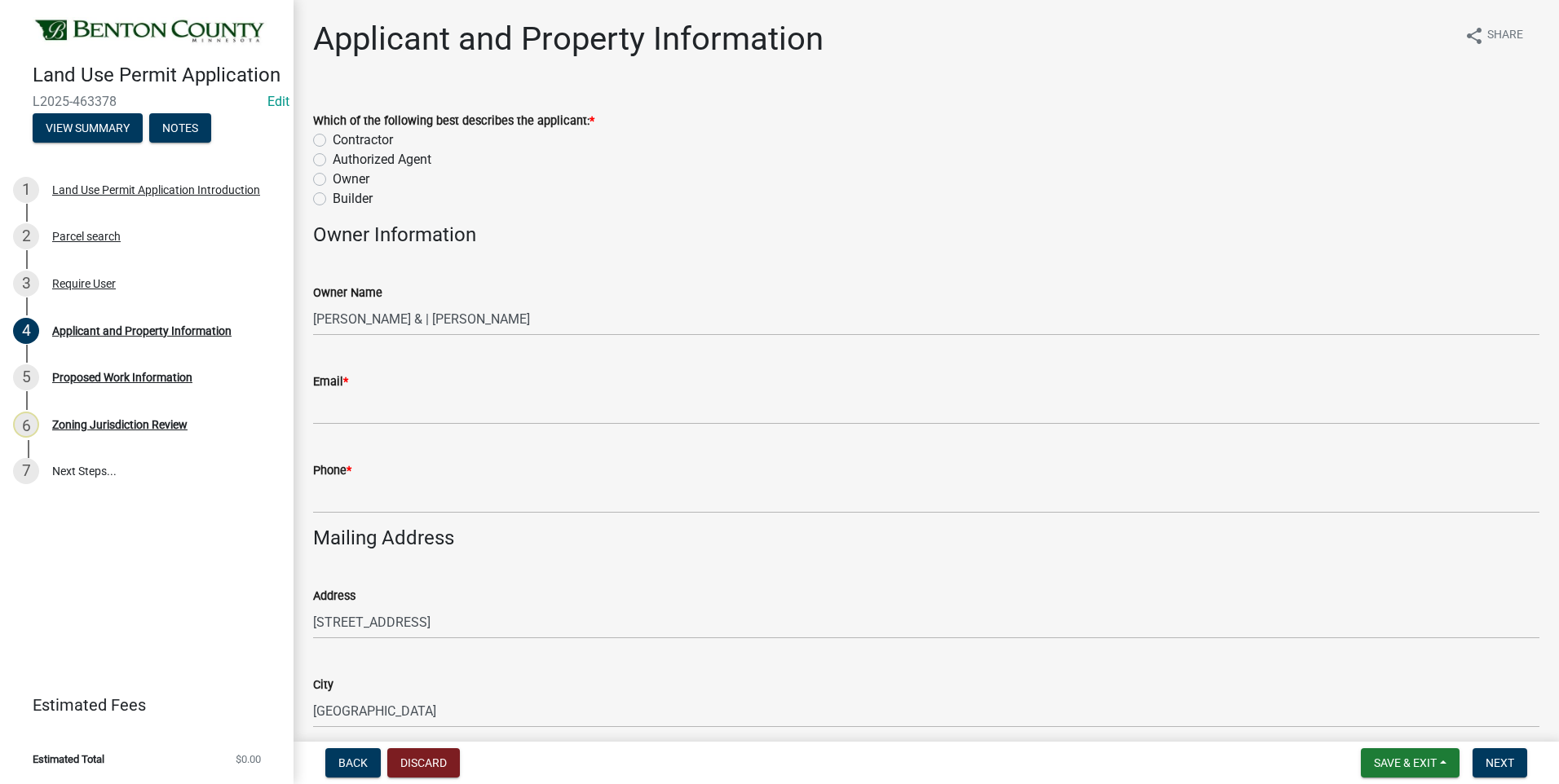
click at [333, 140] on label "Contractor" at bounding box center [363, 141] width 60 height 20
click at [333, 140] on input "Contractor" at bounding box center [338, 136] width 11 height 11
radio input "true"
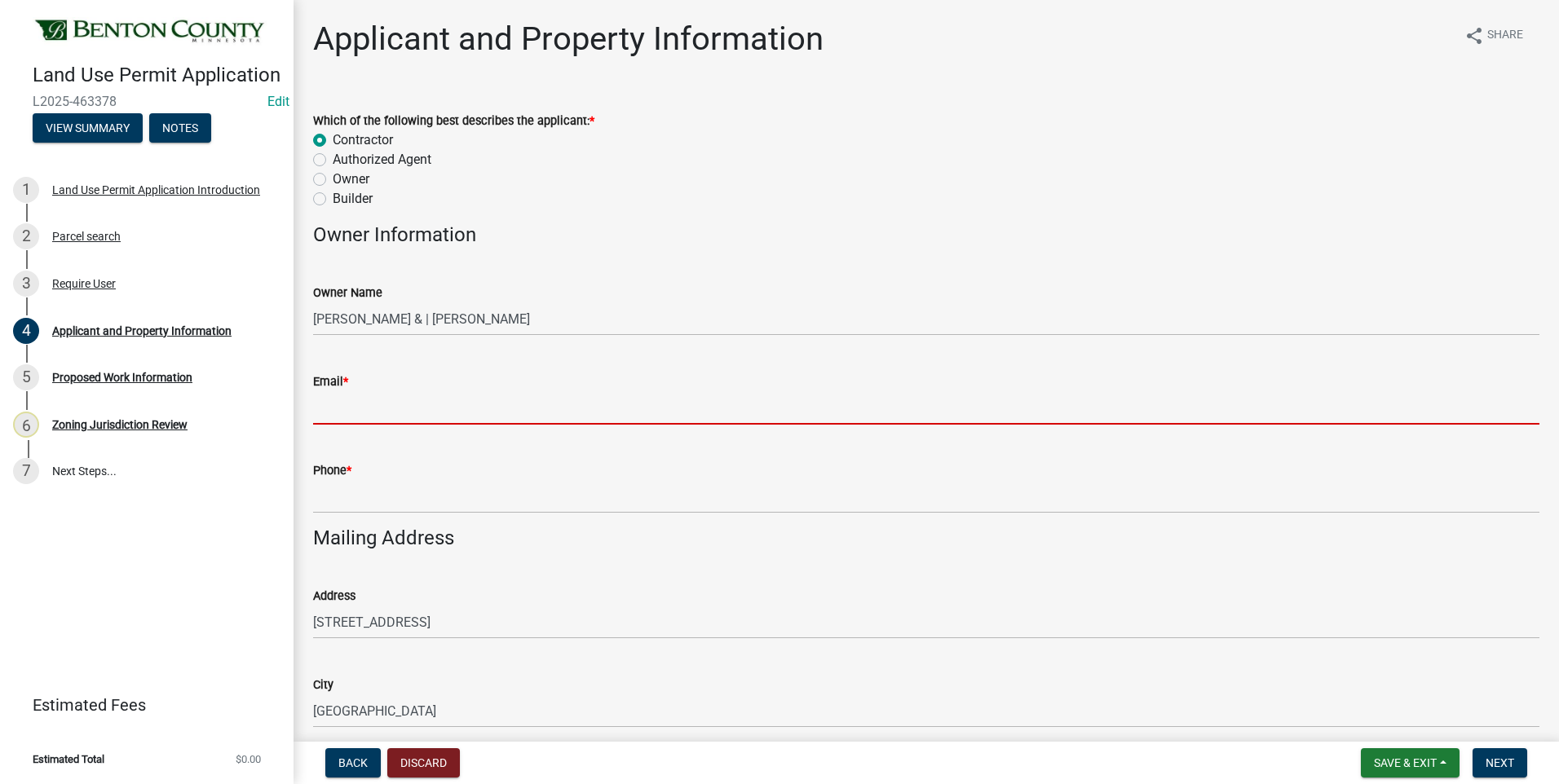
click at [370, 413] on input "Email *" at bounding box center [926, 408] width 1226 height 34
paste input "[EMAIL_ADDRESS][DOMAIN_NAME]"
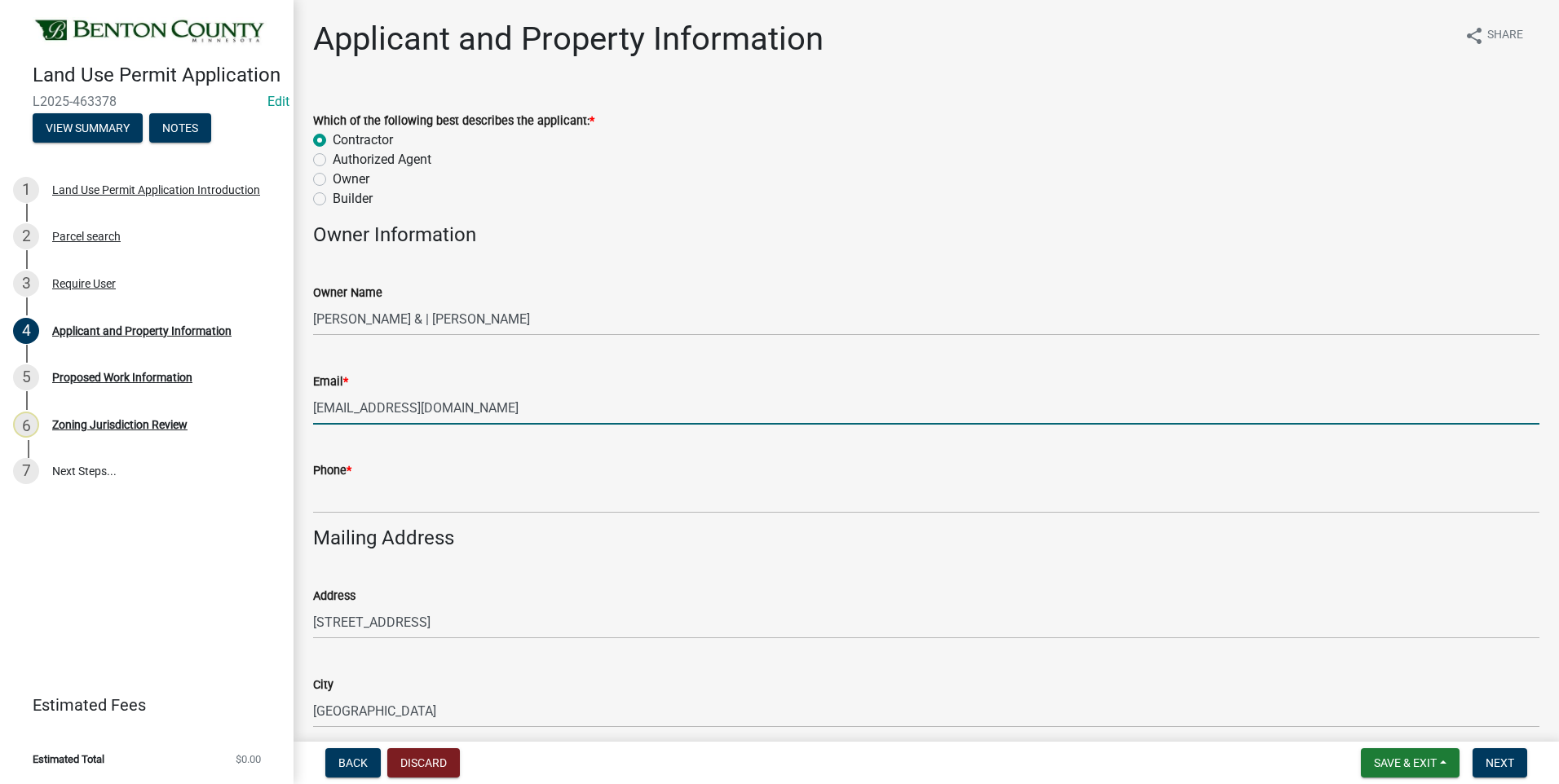
type input "[EMAIL_ADDRESS][DOMAIN_NAME]"
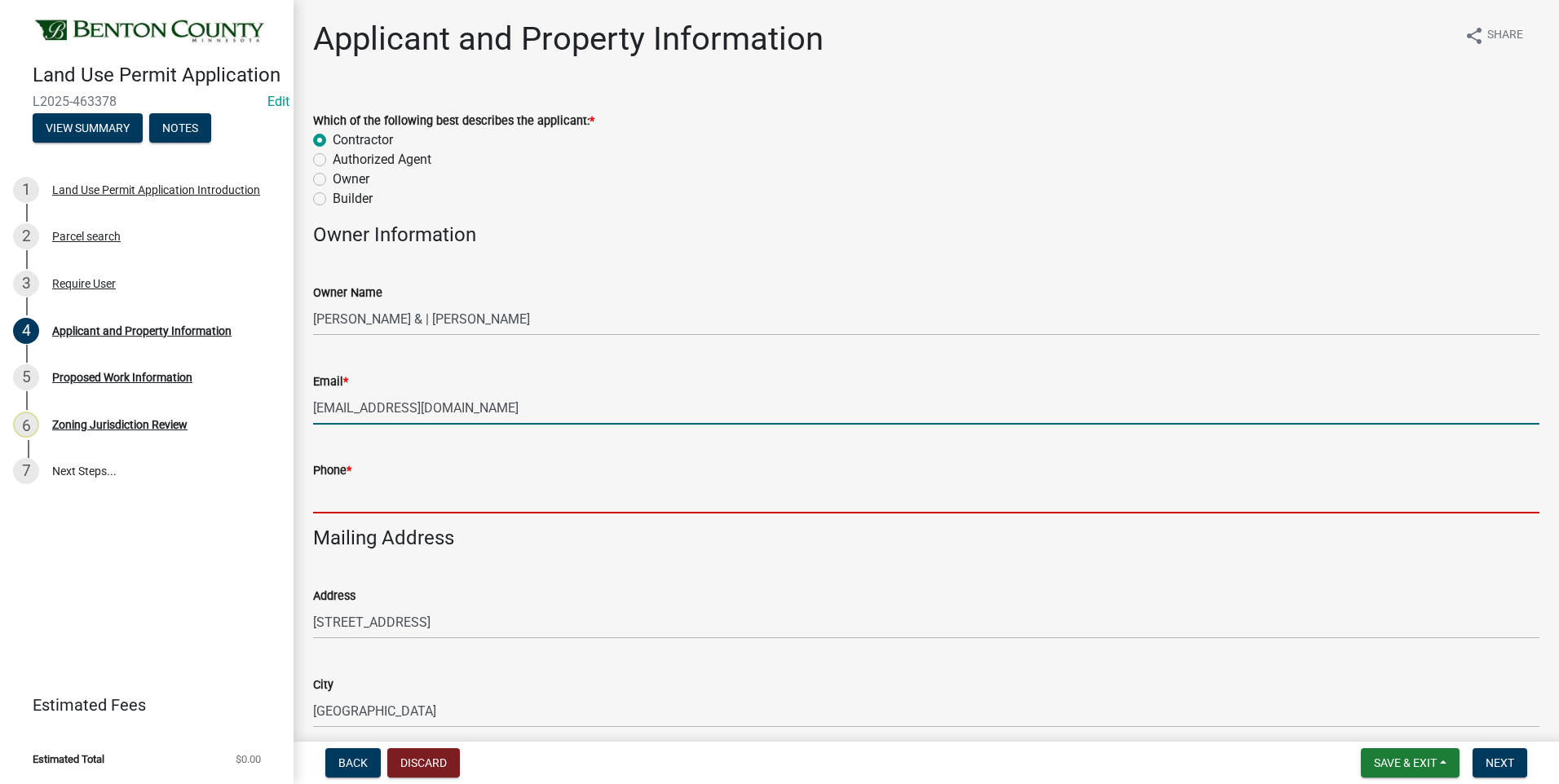
click at [385, 500] on input "Phone *" at bounding box center [926, 497] width 1226 height 34
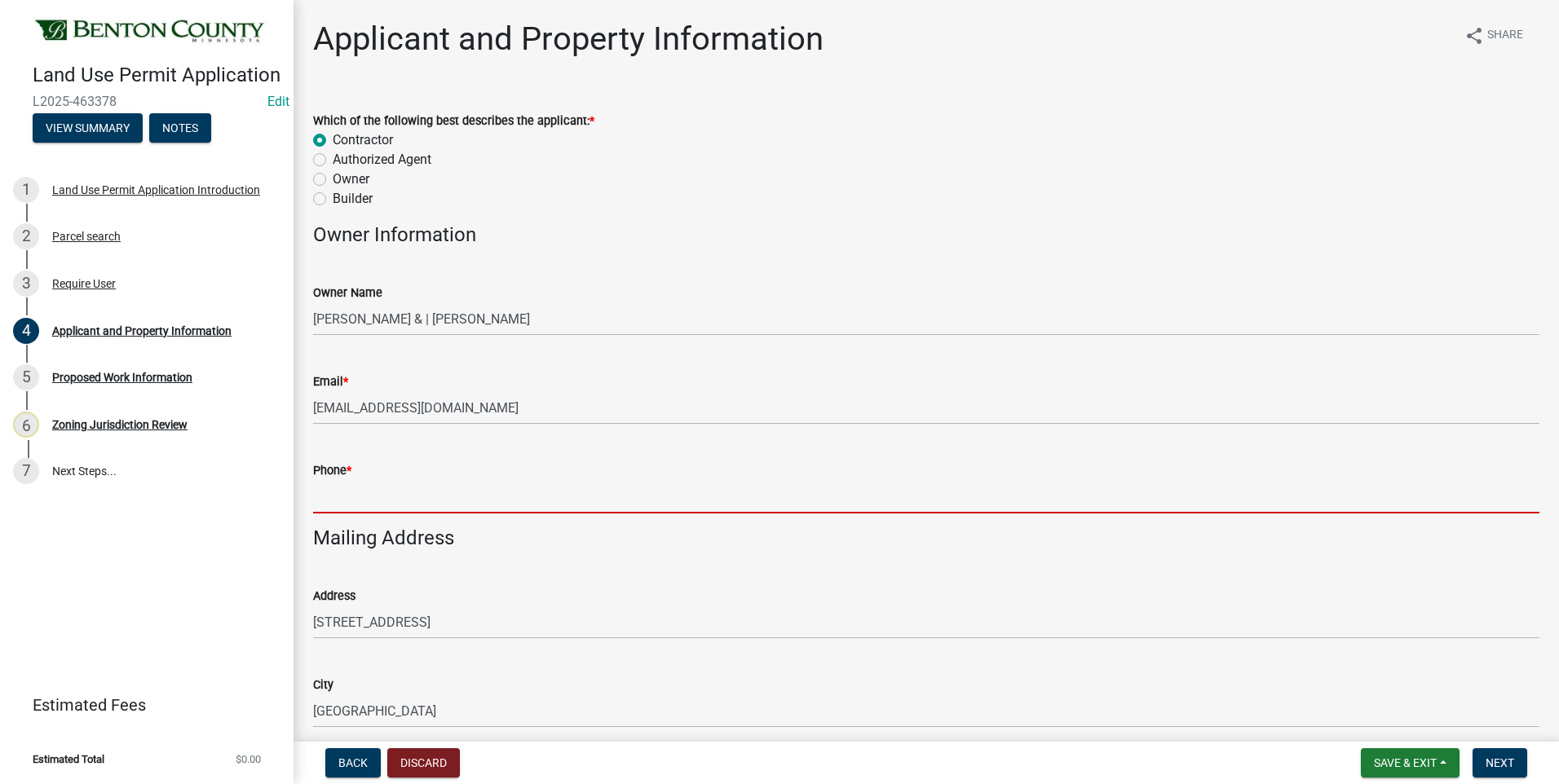
paste input "[PHONE_NUMBER]"
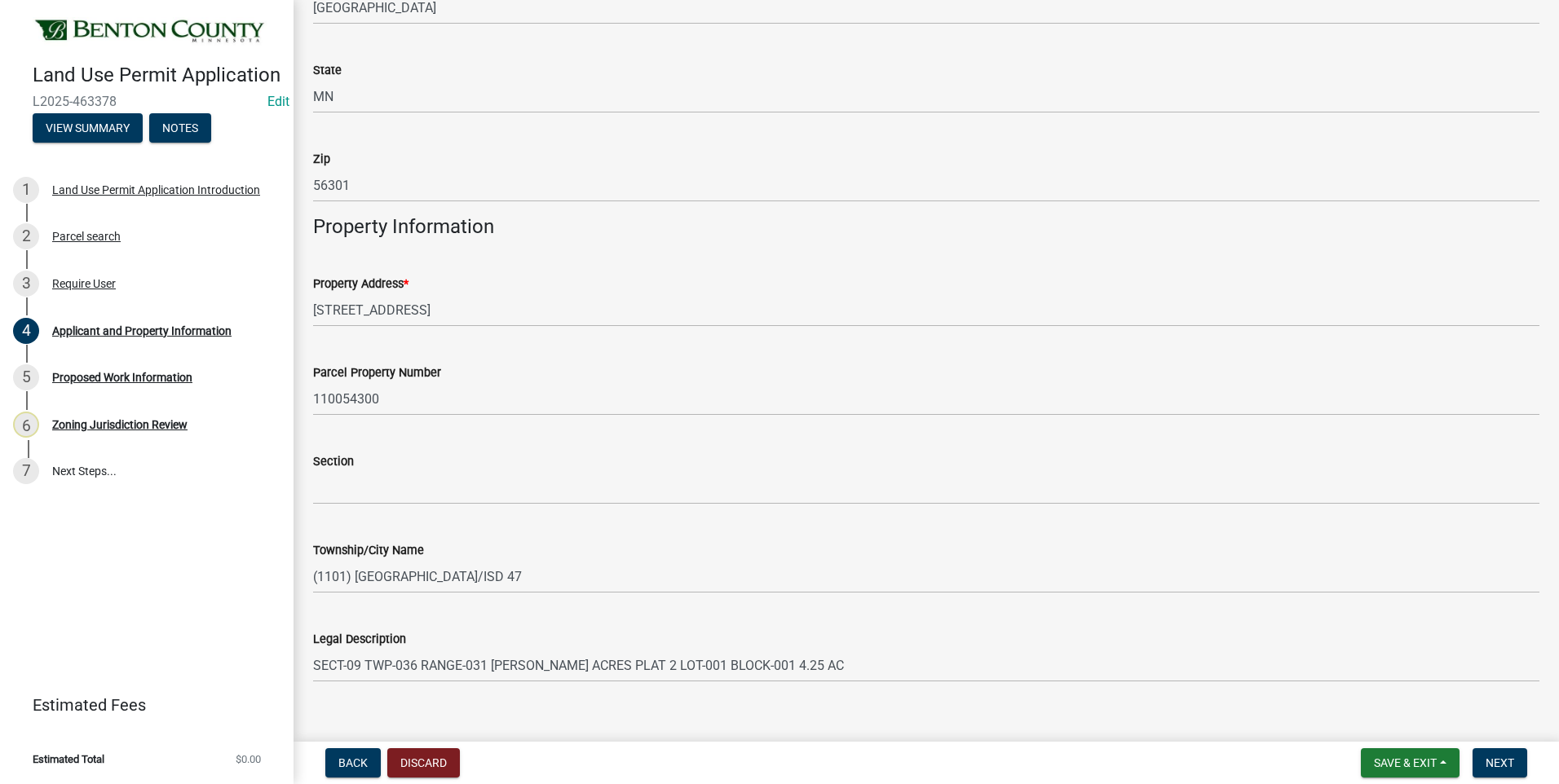
scroll to position [727, 0]
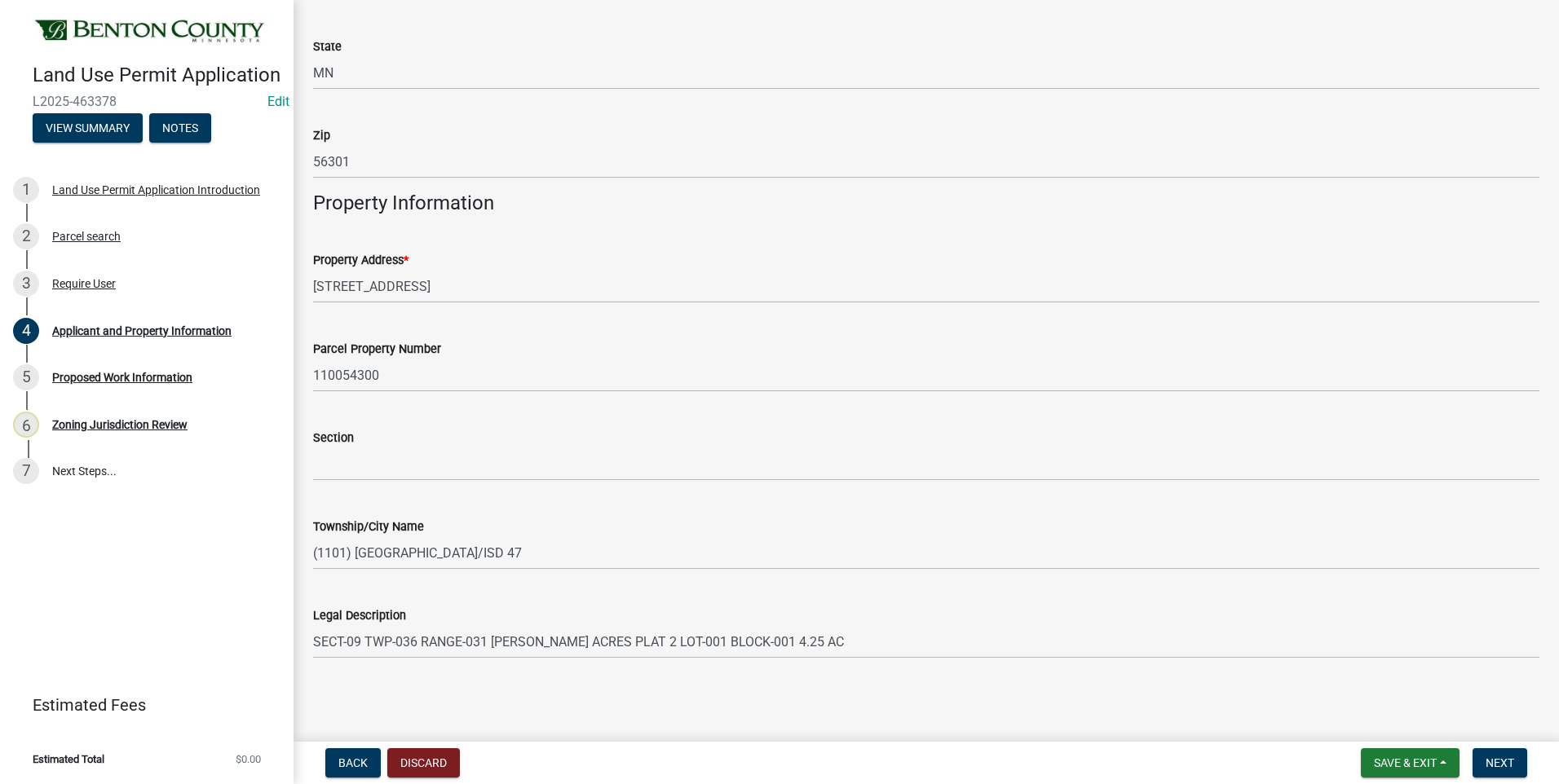
type input "[PHONE_NUMBER]"
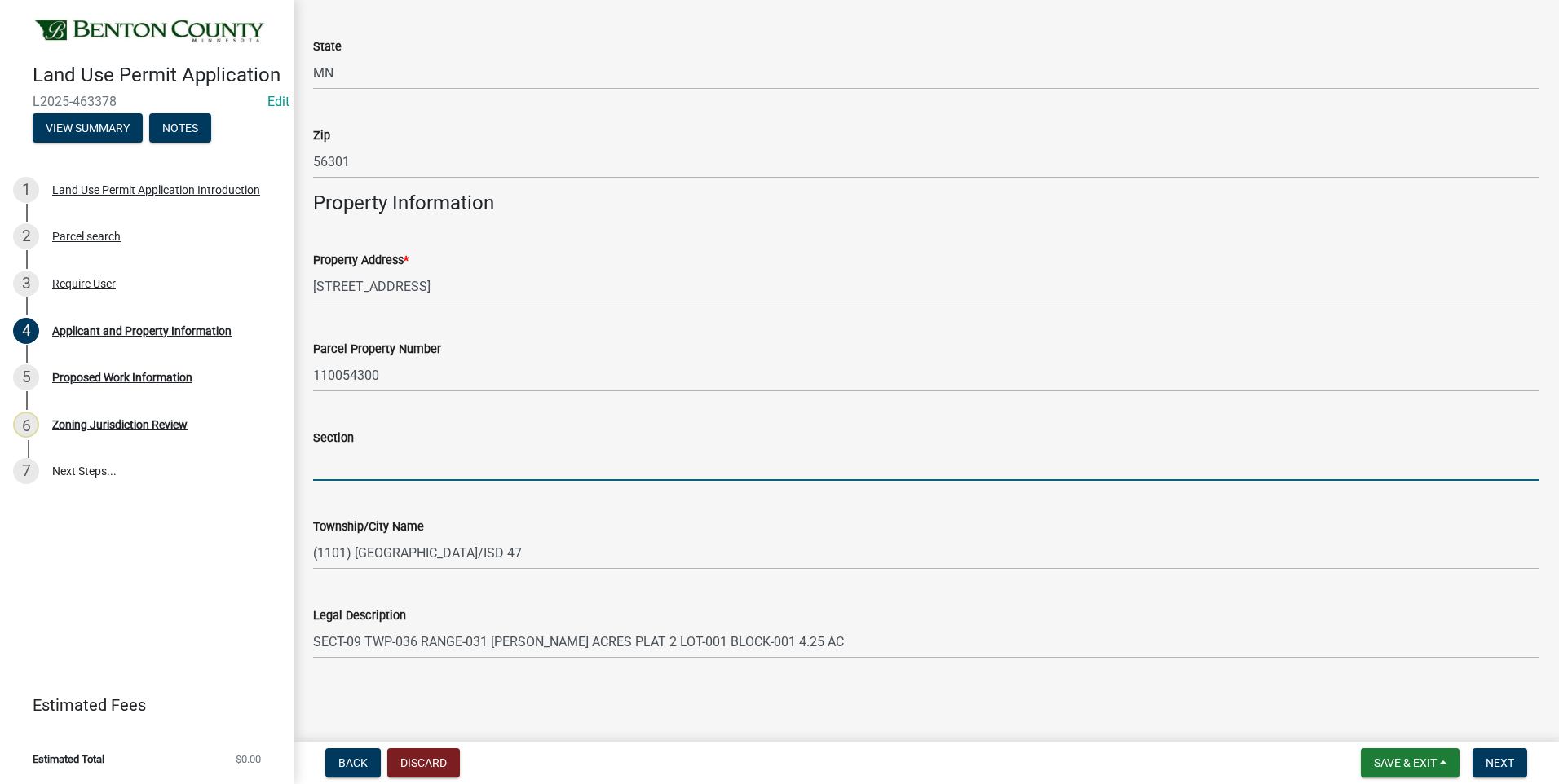
click at [387, 469] on input "Section" at bounding box center [926, 464] width 1226 height 34
type input "9"
click at [1501, 760] on span "Next" at bounding box center [1500, 762] width 29 height 13
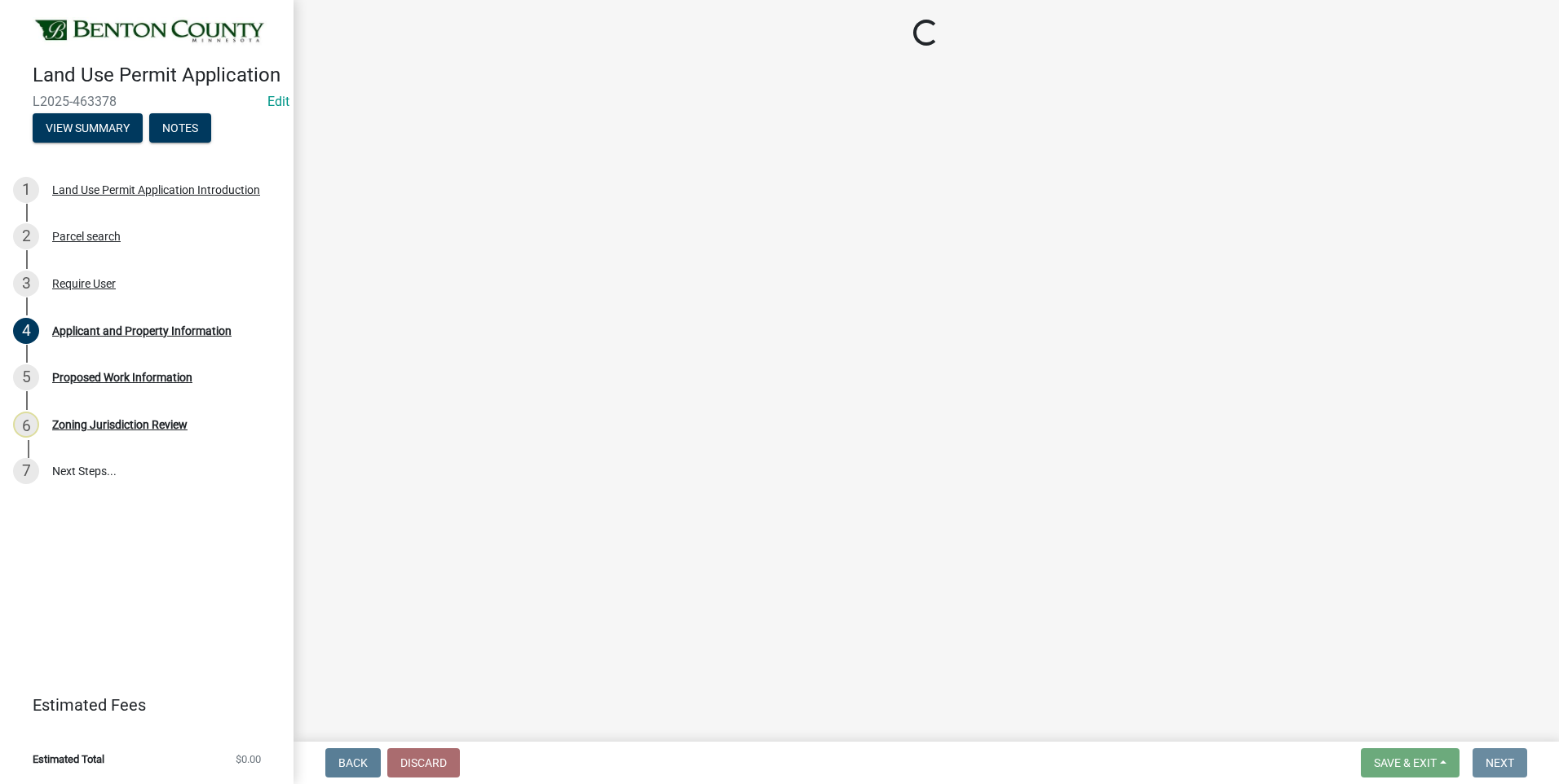
scroll to position [0, 0]
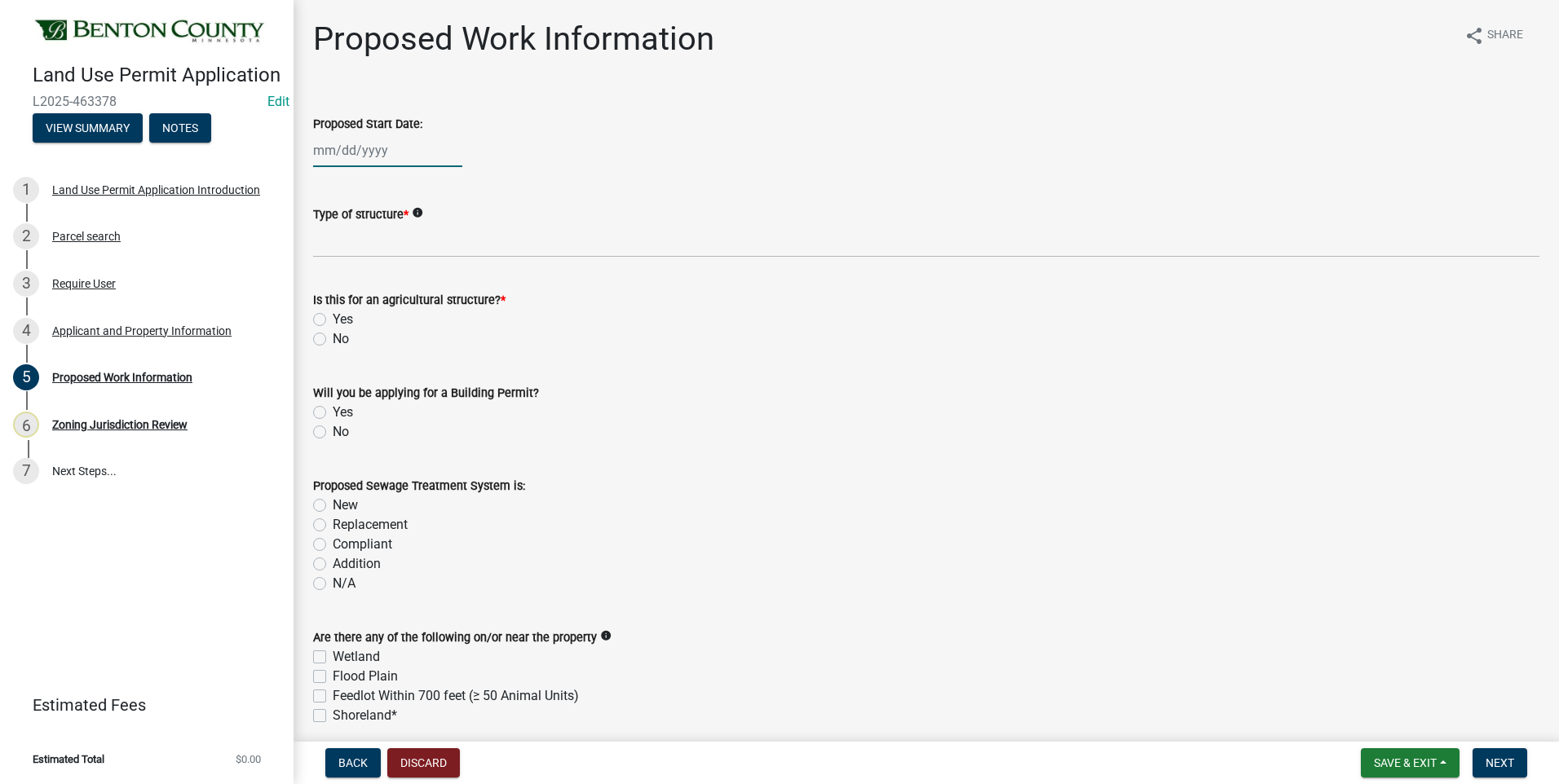
click at [364, 151] on div at bounding box center [387, 150] width 150 height 34
select select "8"
select select "2025"
click at [429, 290] on div "15" at bounding box center [434, 289] width 26 height 26
type input "[DATE]"
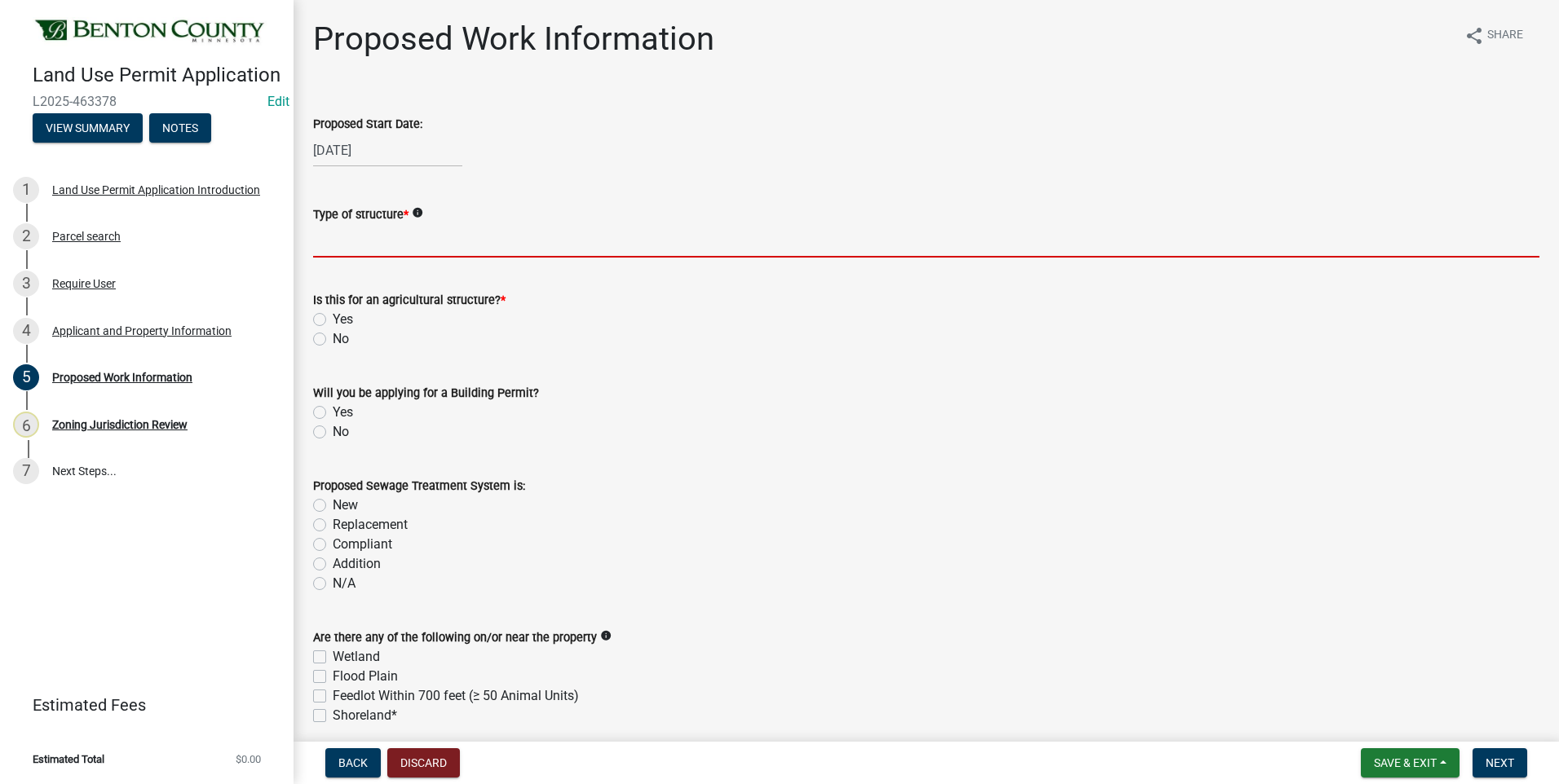
click at [402, 246] on input "Type of structure *" at bounding box center [926, 241] width 1226 height 34
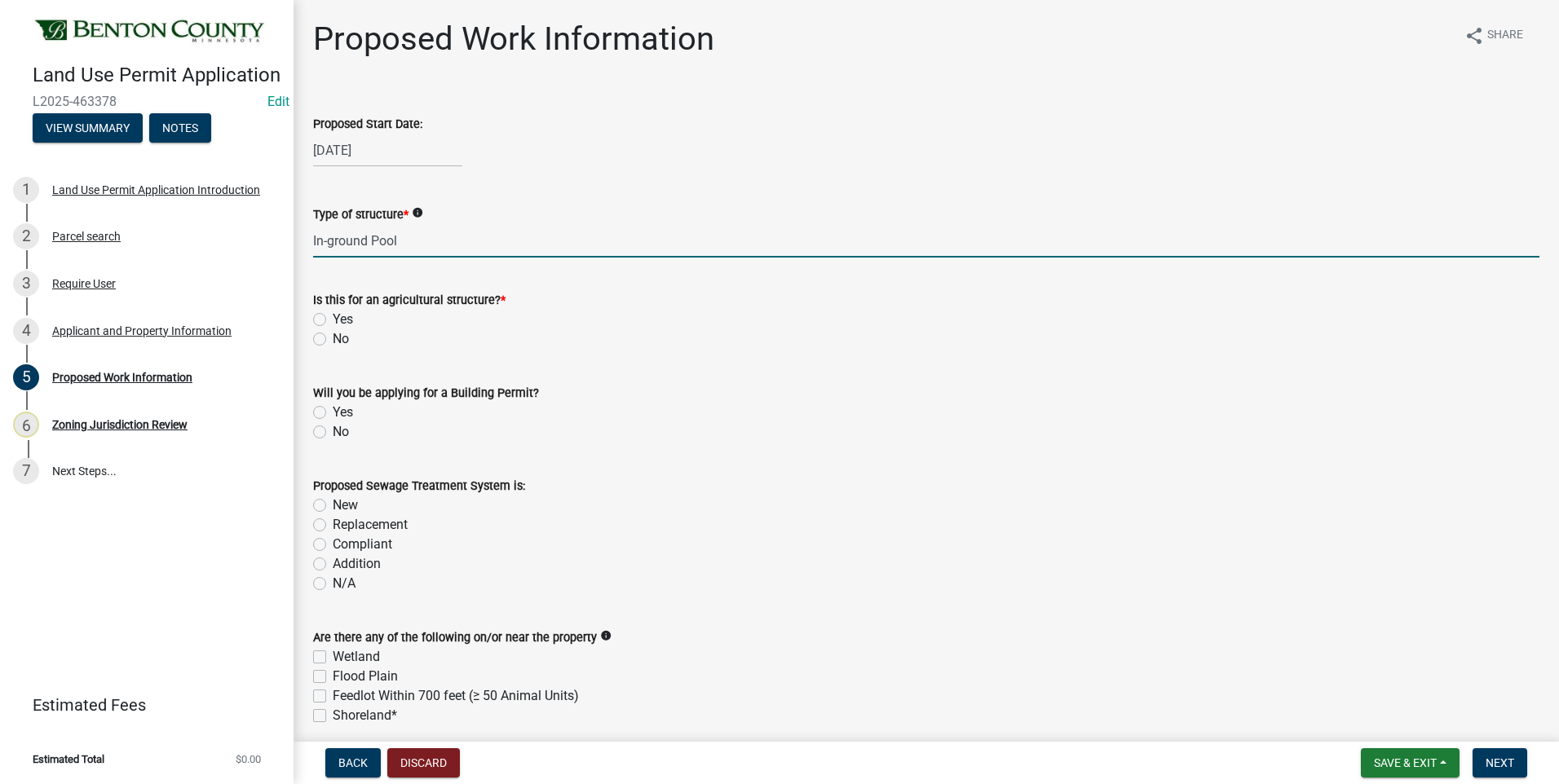
type input "In-ground Pool"
click at [333, 341] on label "No" at bounding box center [341, 340] width 16 height 20
click at [333, 340] on input "No" at bounding box center [338, 335] width 11 height 11
radio input "true"
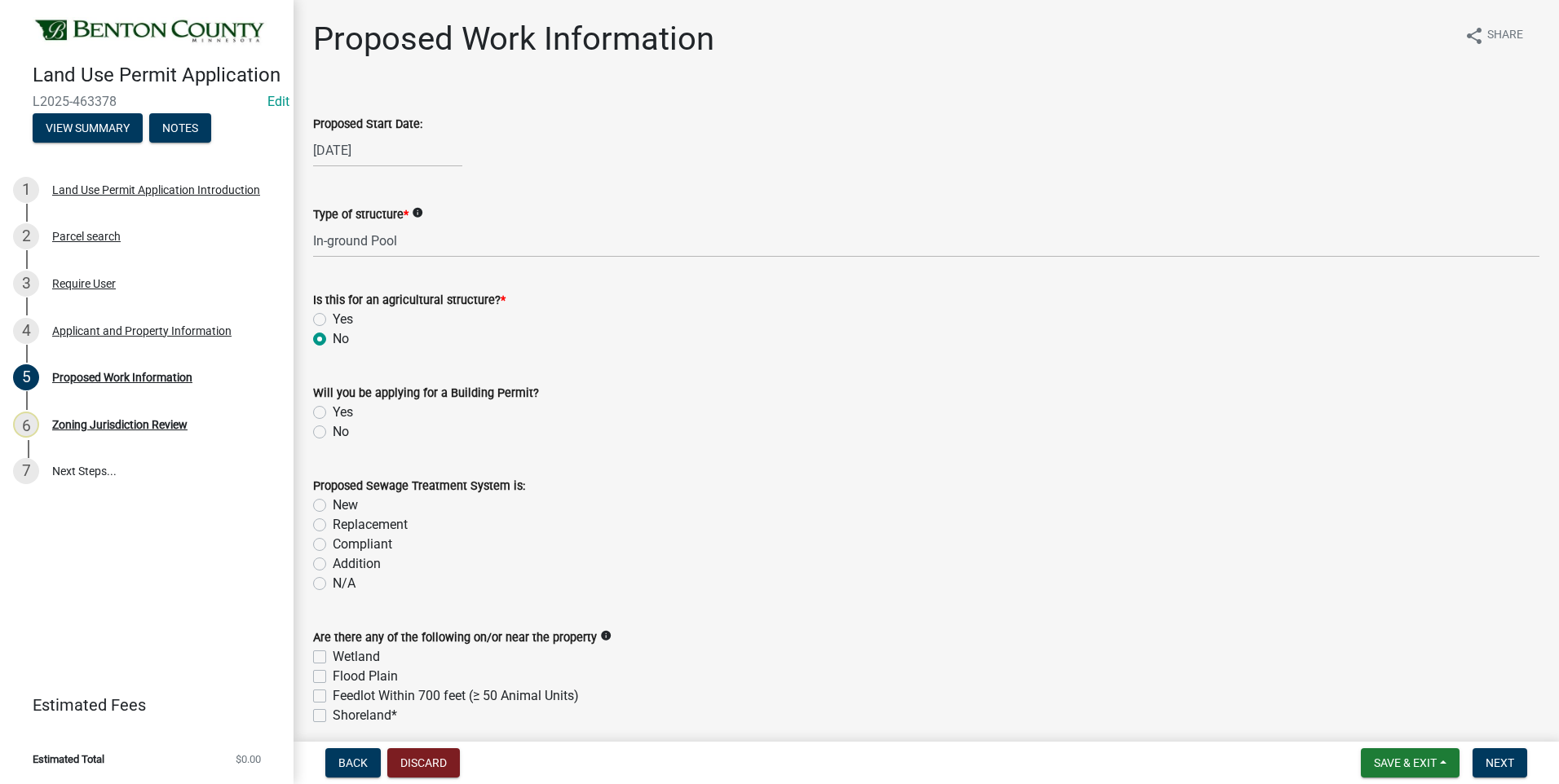
click at [333, 413] on label "Yes" at bounding box center [343, 413] width 21 height 20
click at [333, 413] on input "Yes" at bounding box center [338, 408] width 11 height 11
radio input "true"
click at [333, 505] on label "New" at bounding box center [346, 505] width 26 height 20
click at [333, 505] on input "New" at bounding box center [338, 500] width 11 height 11
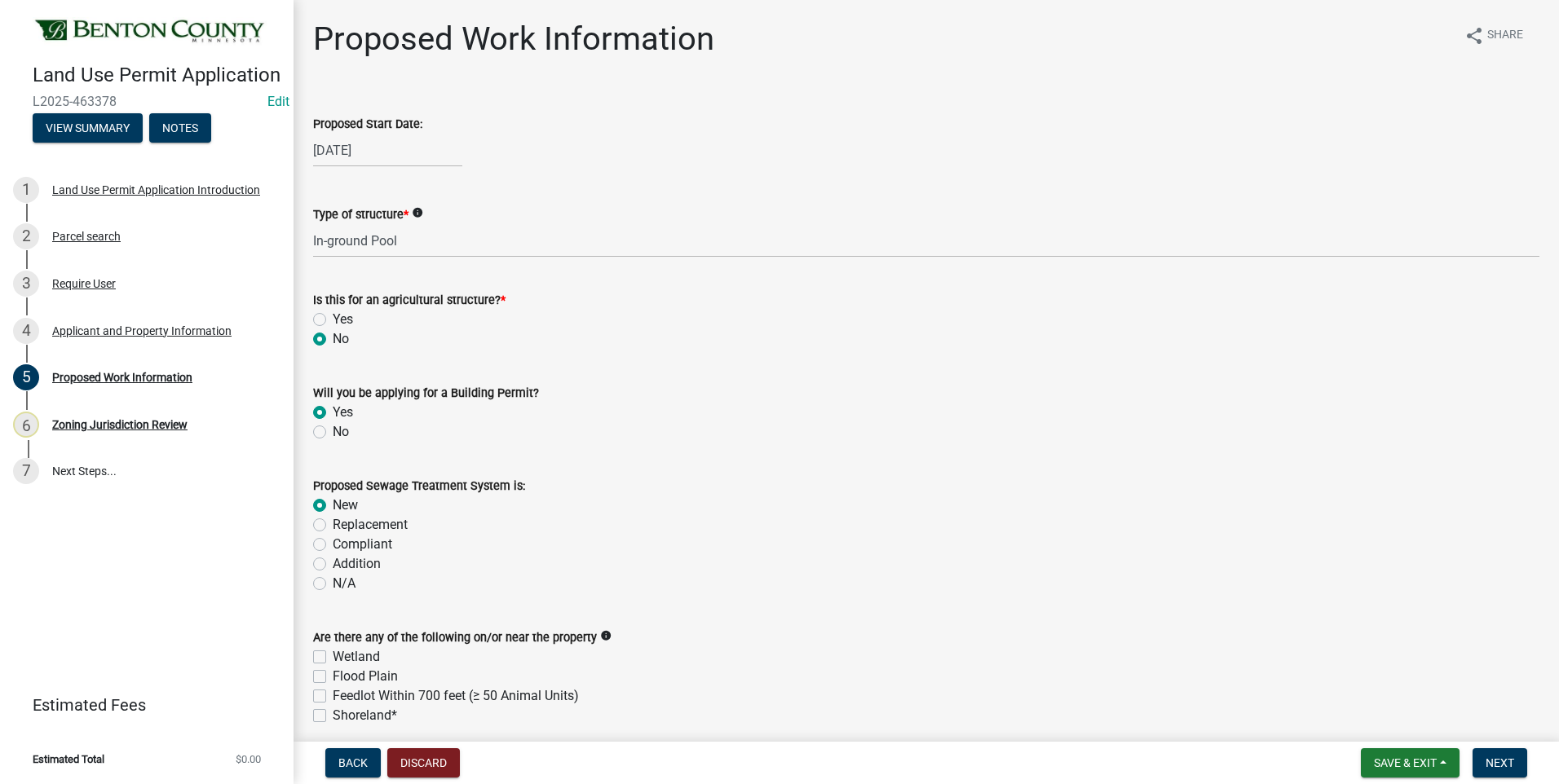
radio input "true"
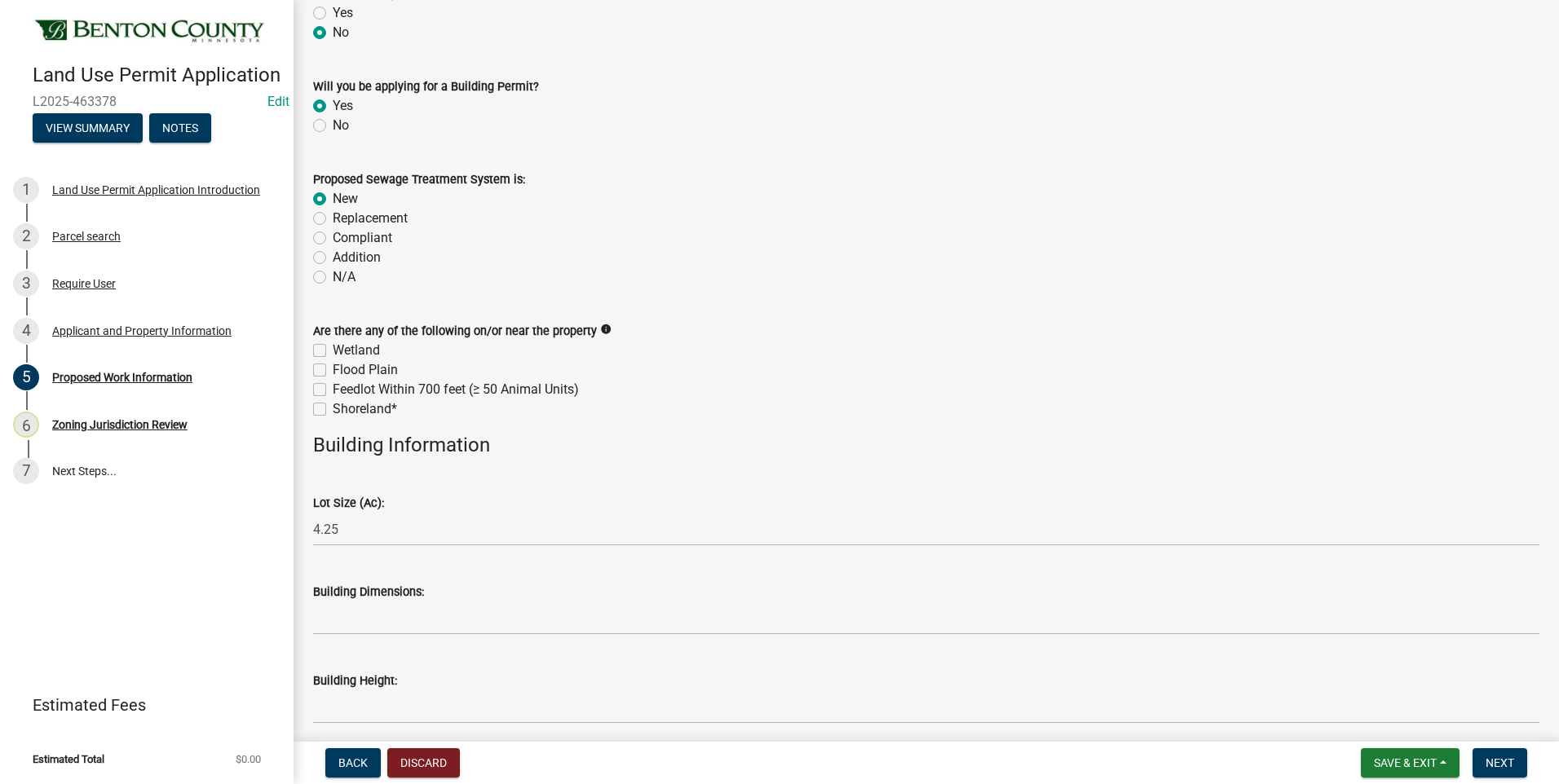
scroll to position [326, 0]
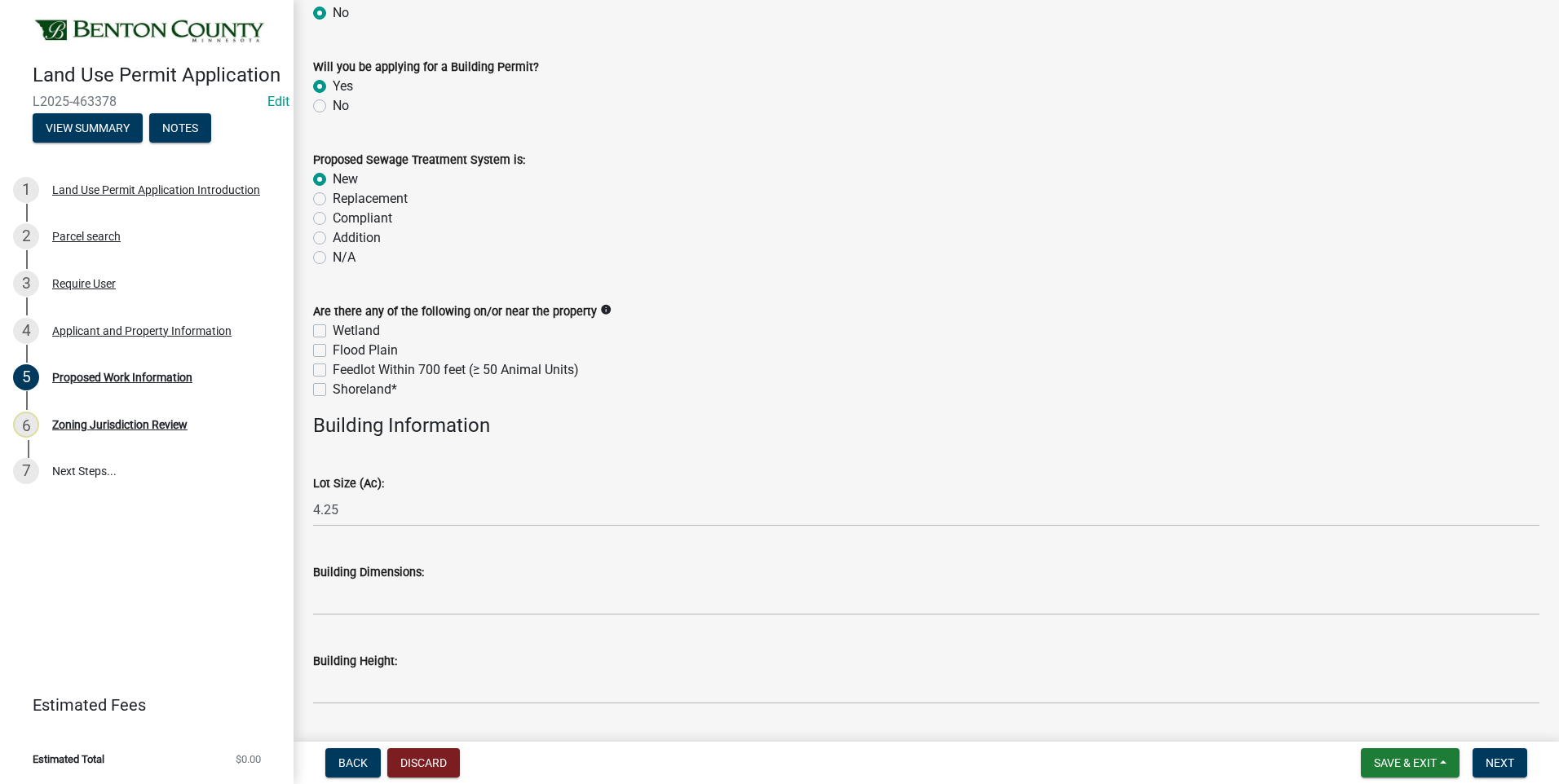
click at [333, 349] on label "Flood Plain" at bounding box center [365, 350] width 65 height 20
click at [333, 349] on input "Flood Plain" at bounding box center [338, 345] width 11 height 11
checkbox input "true"
checkbox input "false"
checkbox input "true"
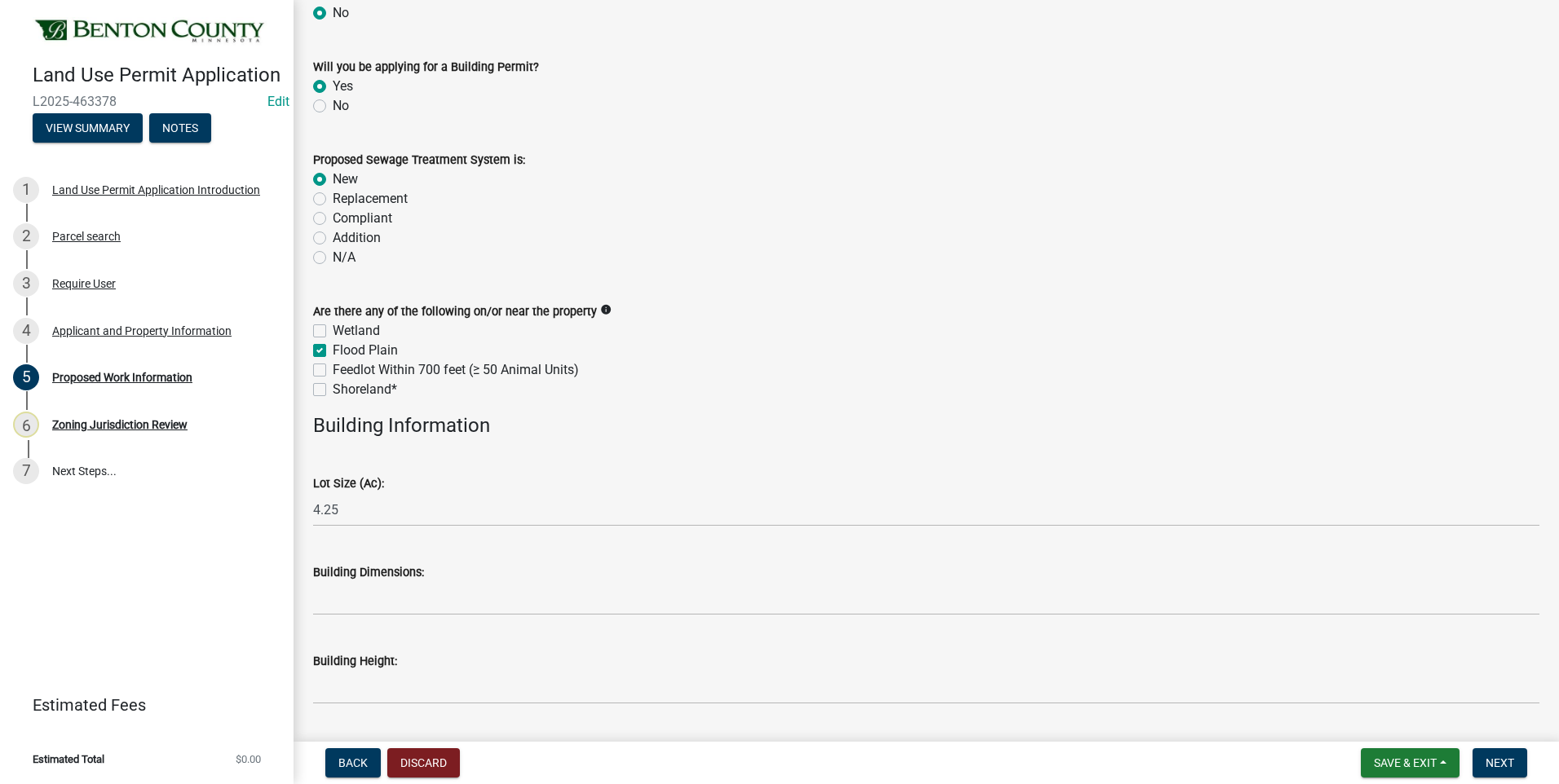
checkbox input "false"
click at [333, 330] on label "Wetland" at bounding box center [357, 331] width 48 height 20
click at [333, 330] on input "Wetland" at bounding box center [338, 326] width 11 height 11
checkbox input "true"
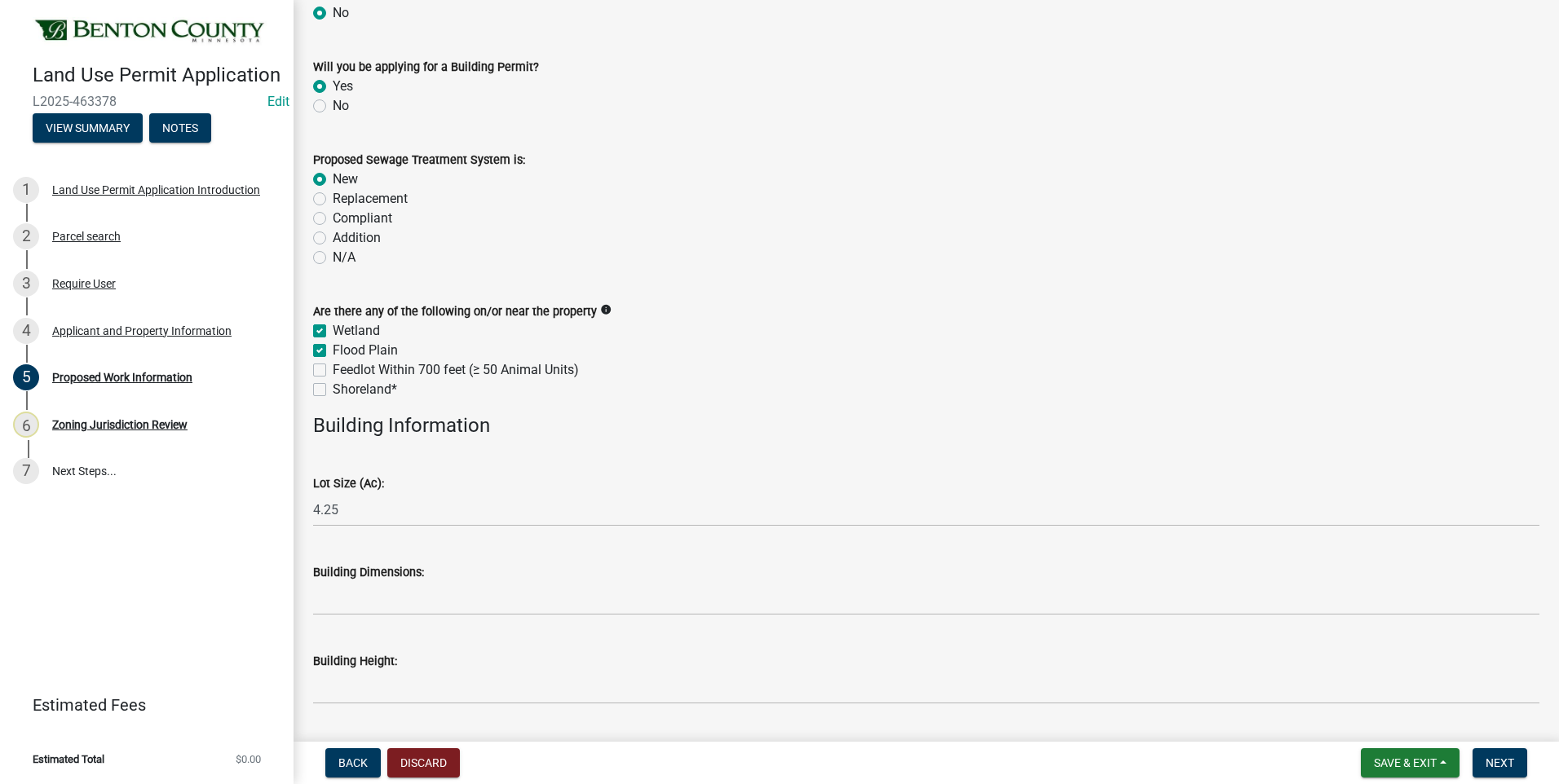
checkbox input "true"
checkbox input "false"
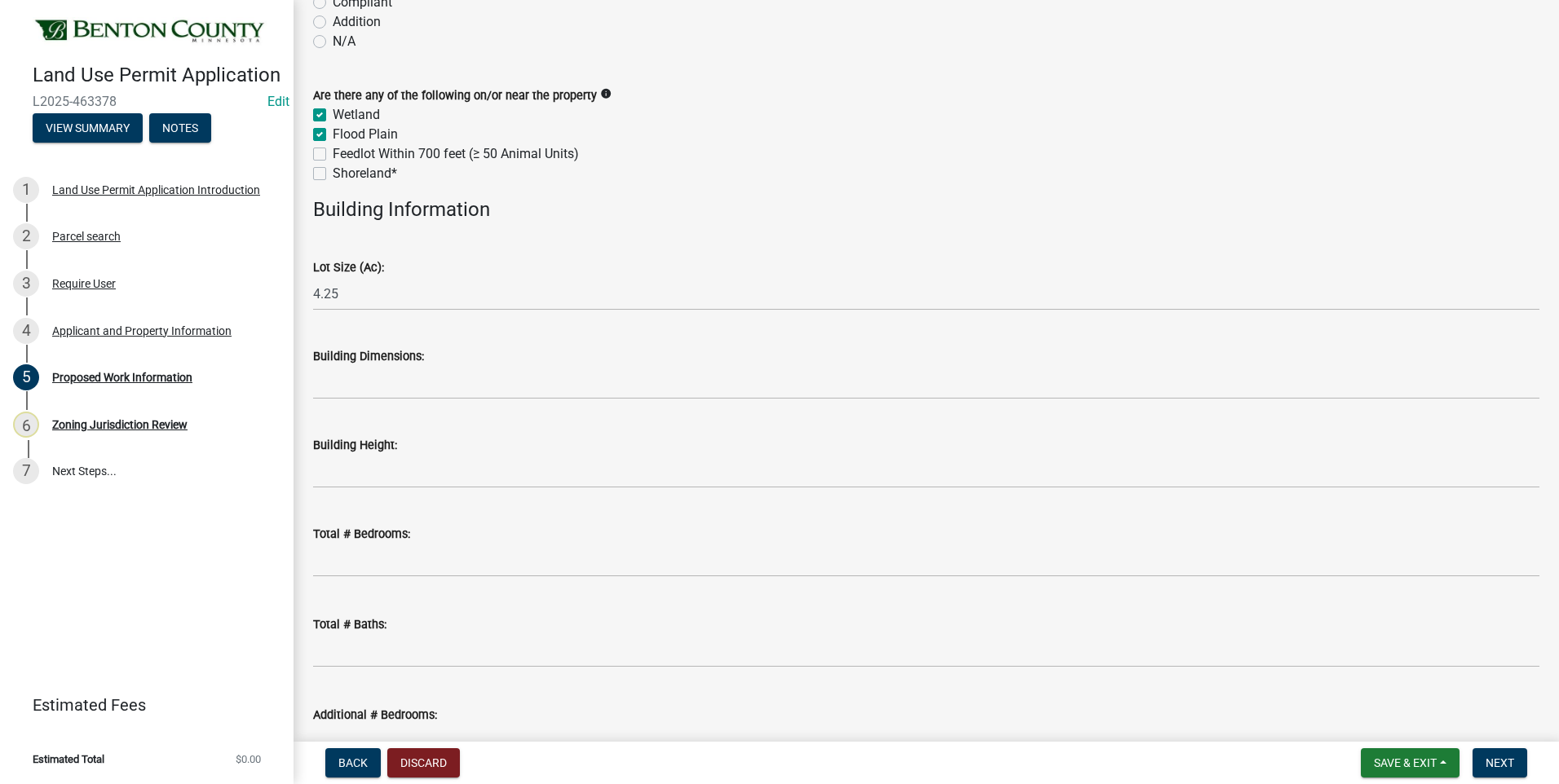
scroll to position [652, 0]
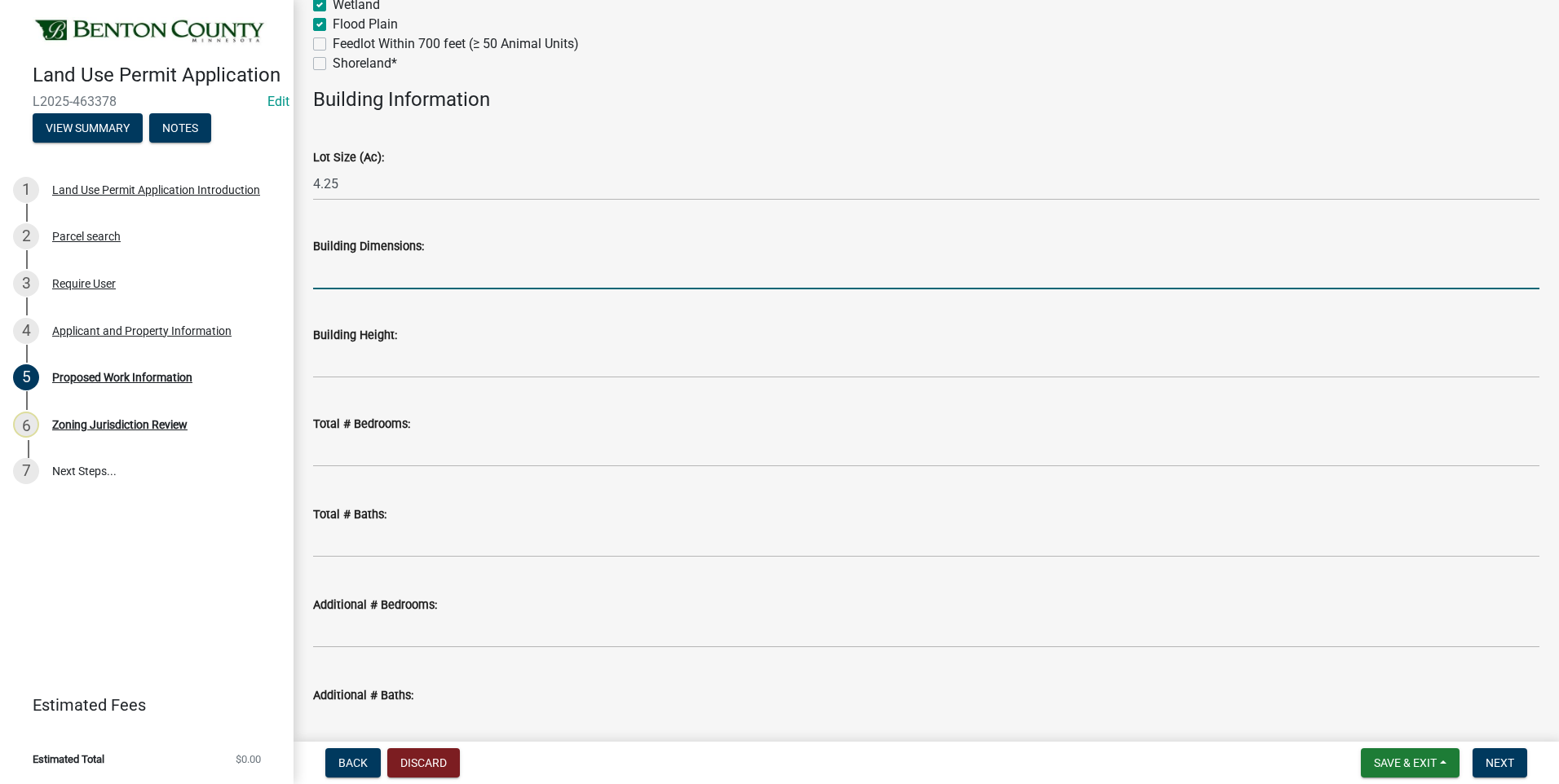
click at [408, 274] on input "Building Dimensions:" at bounding box center [926, 272] width 1226 height 34
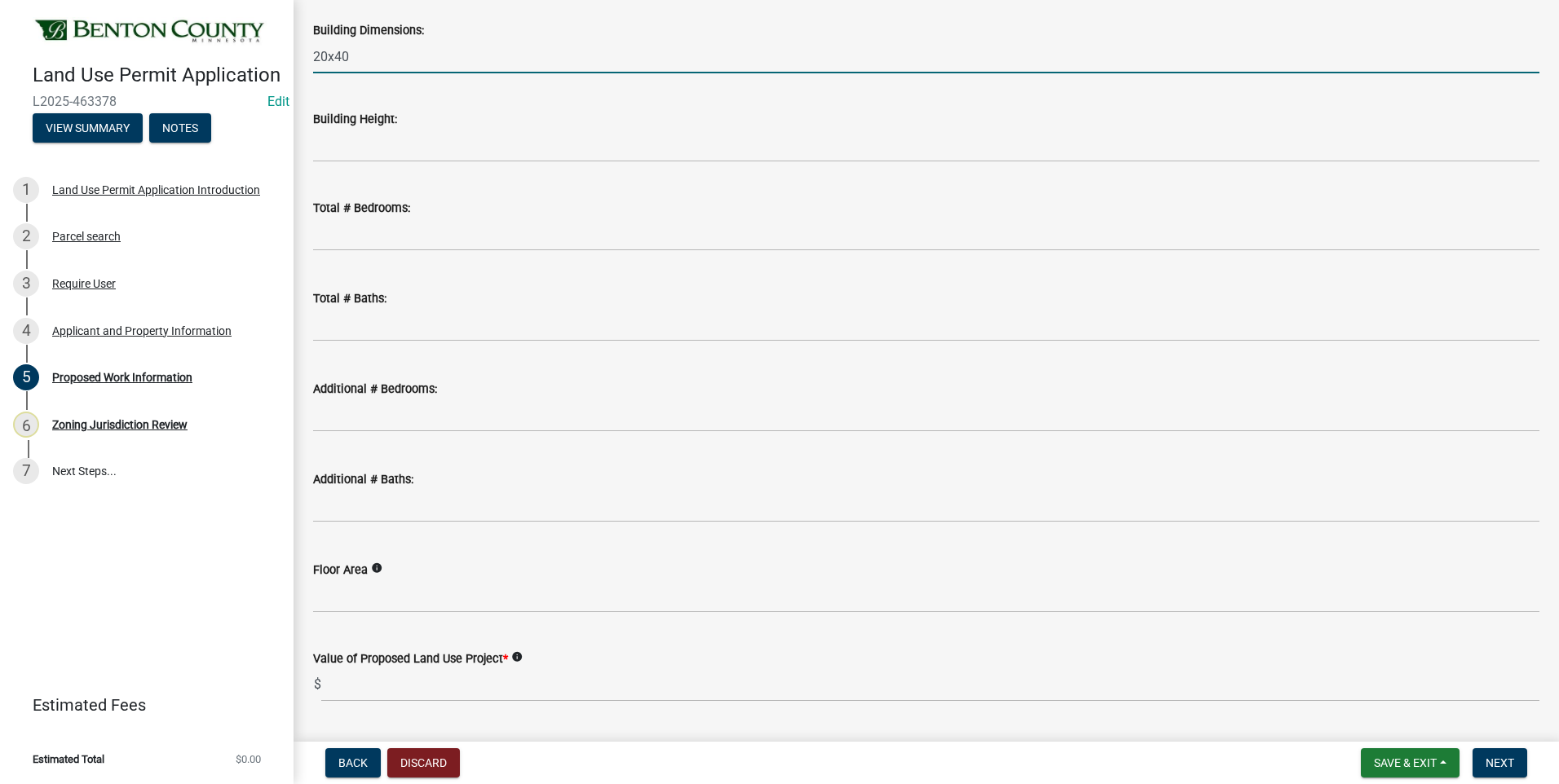
scroll to position [913, 0]
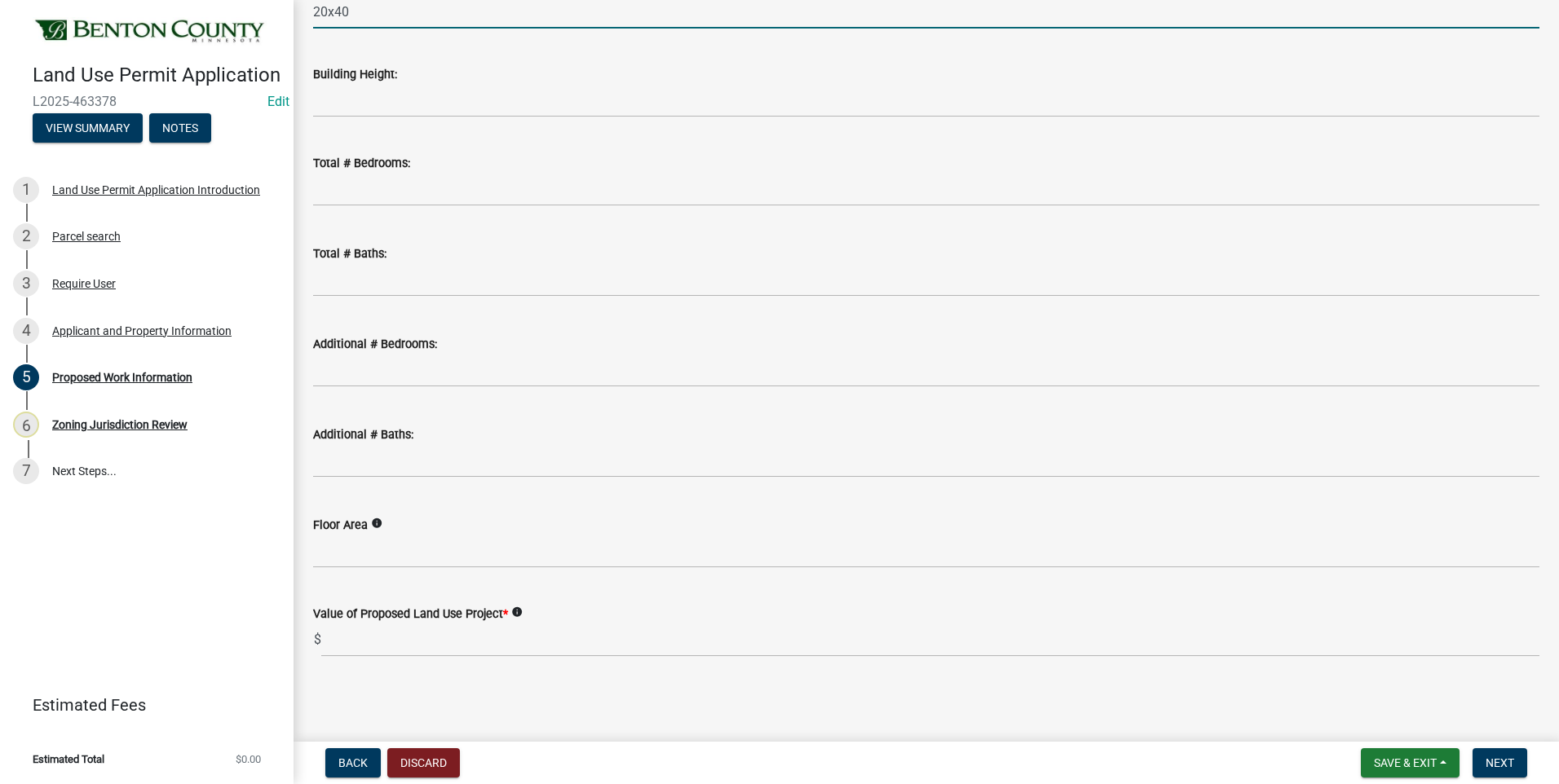
type input "20x40"
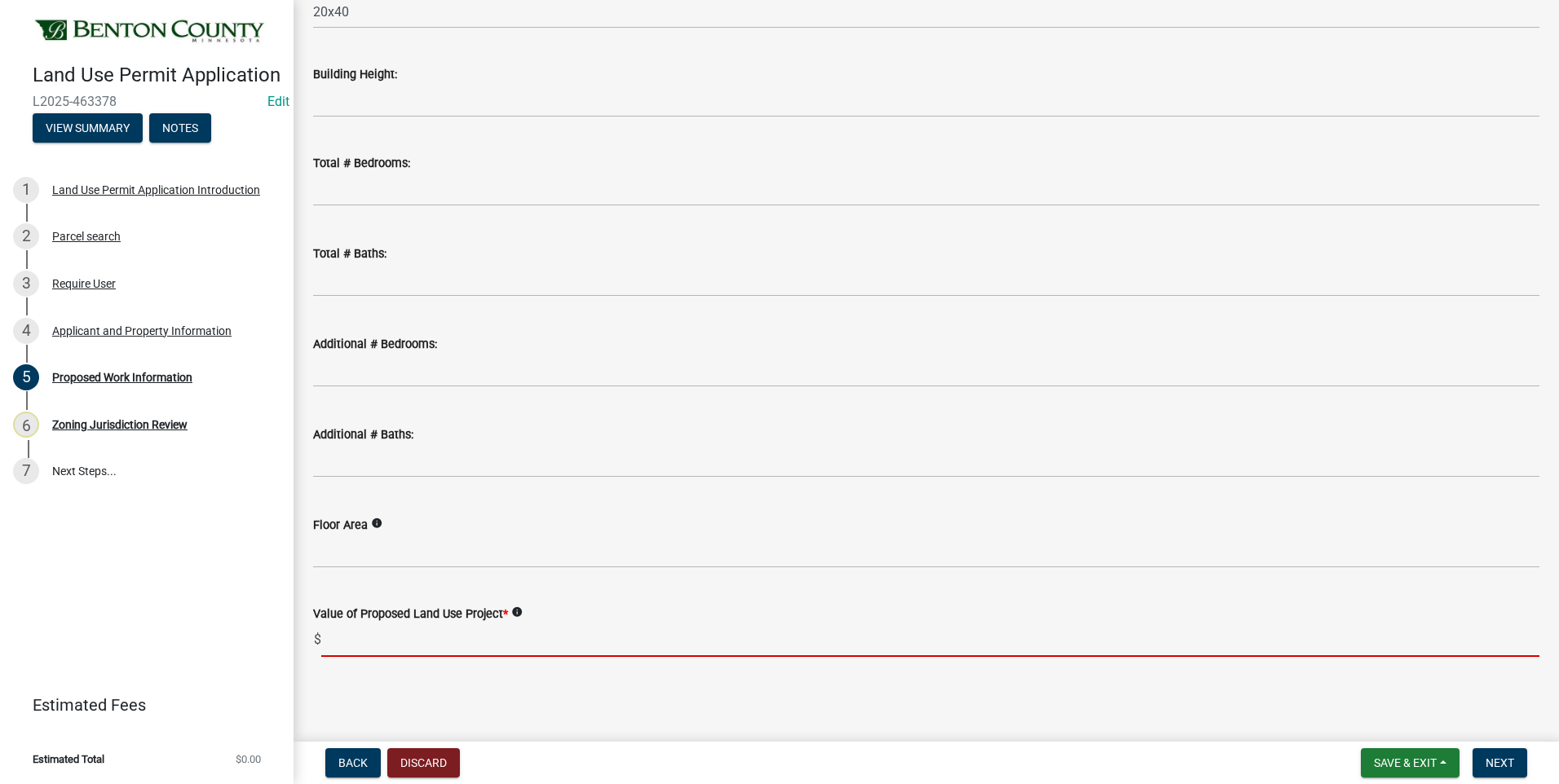
click at [380, 640] on input "text" at bounding box center [930, 640] width 1218 height 34
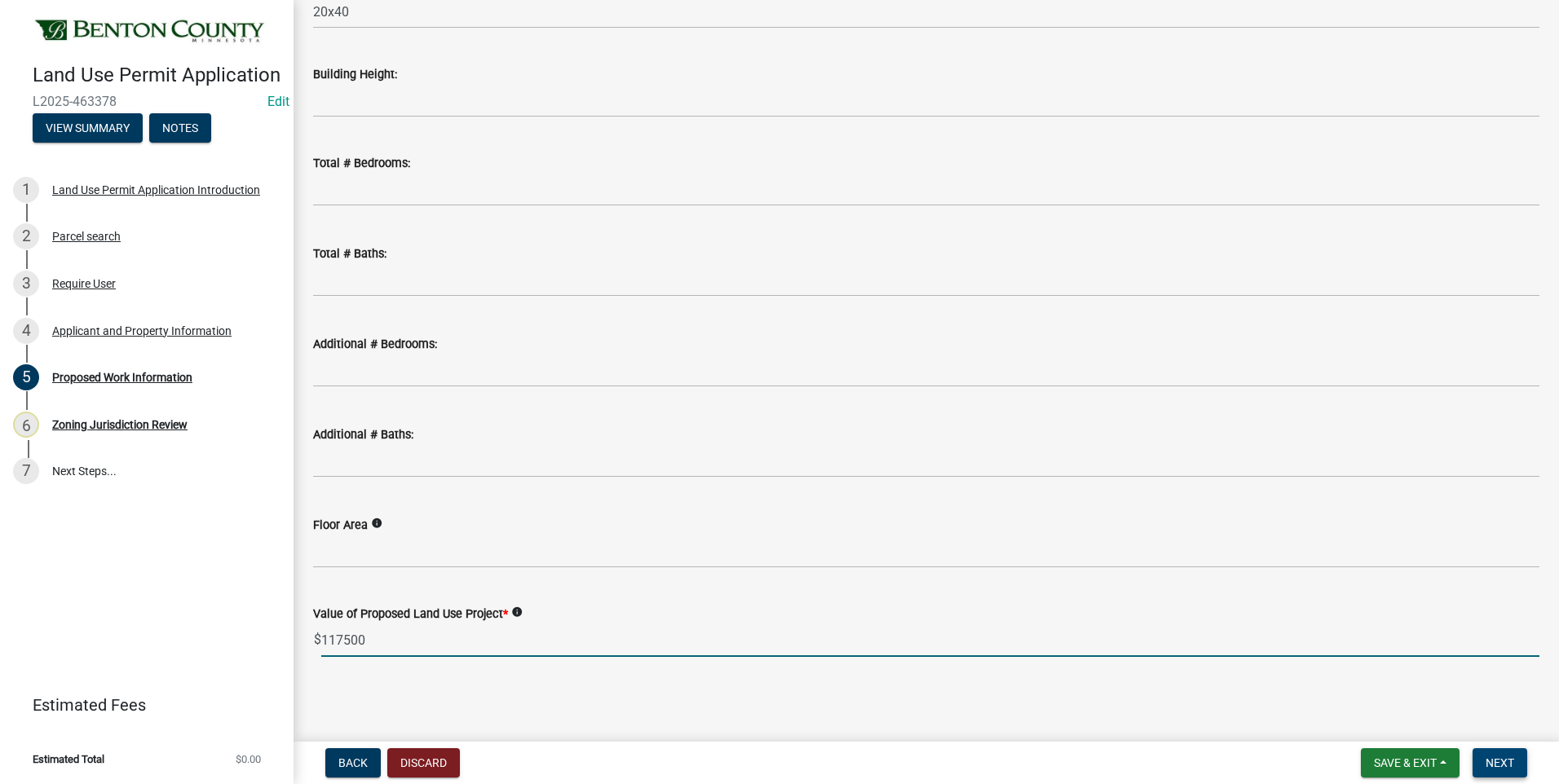
type input "117500"
click at [1503, 762] on span "Next" at bounding box center [1500, 762] width 29 height 13
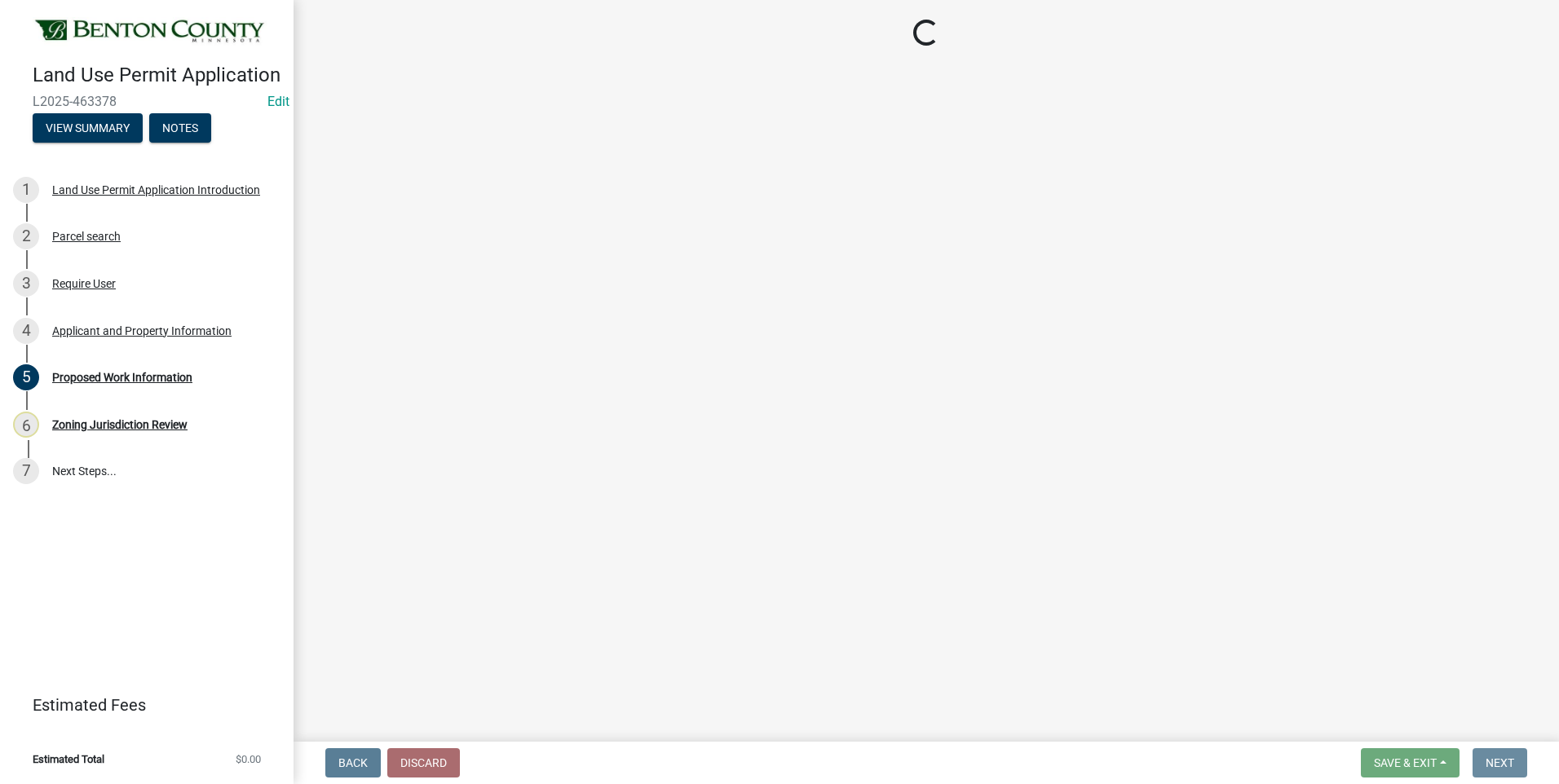
scroll to position [0, 0]
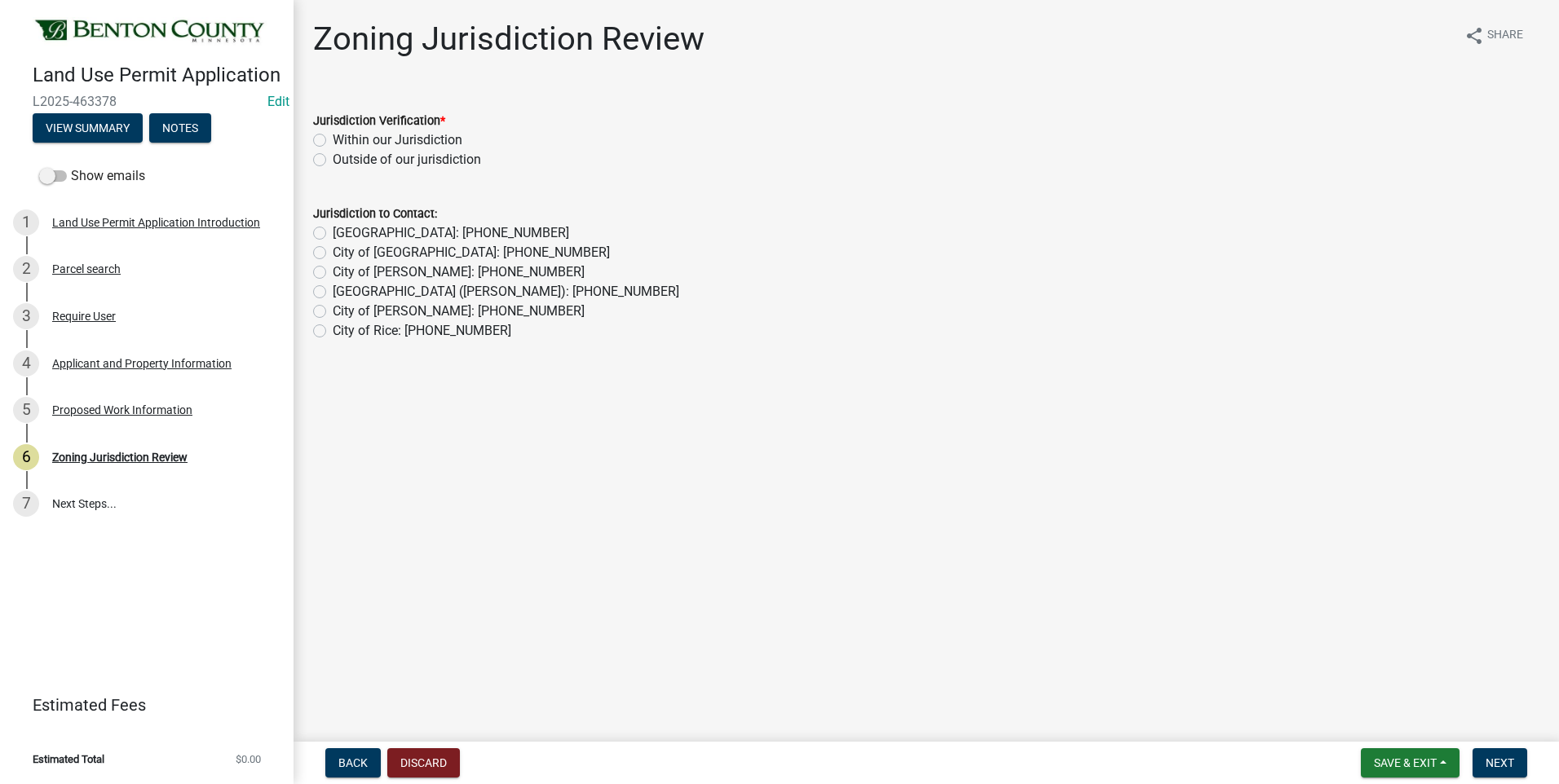
click at [333, 140] on label "Within our Jurisdiction" at bounding box center [397, 141] width 130 height 20
click at [333, 140] on input "Within our Jurisdiction" at bounding box center [338, 136] width 11 height 11
radio input "true"
click at [1506, 764] on span "Next" at bounding box center [1500, 762] width 29 height 13
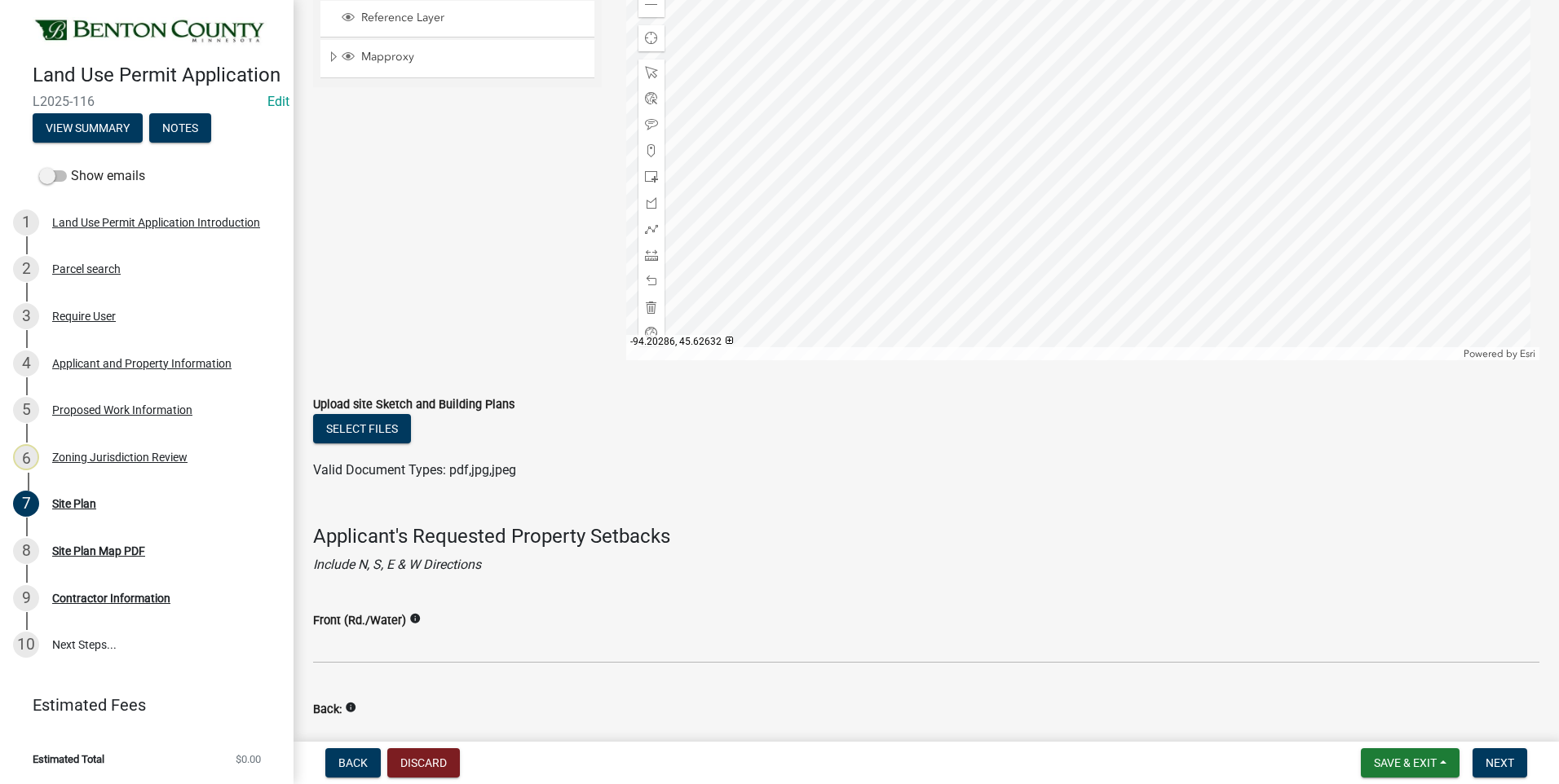
scroll to position [896, 0]
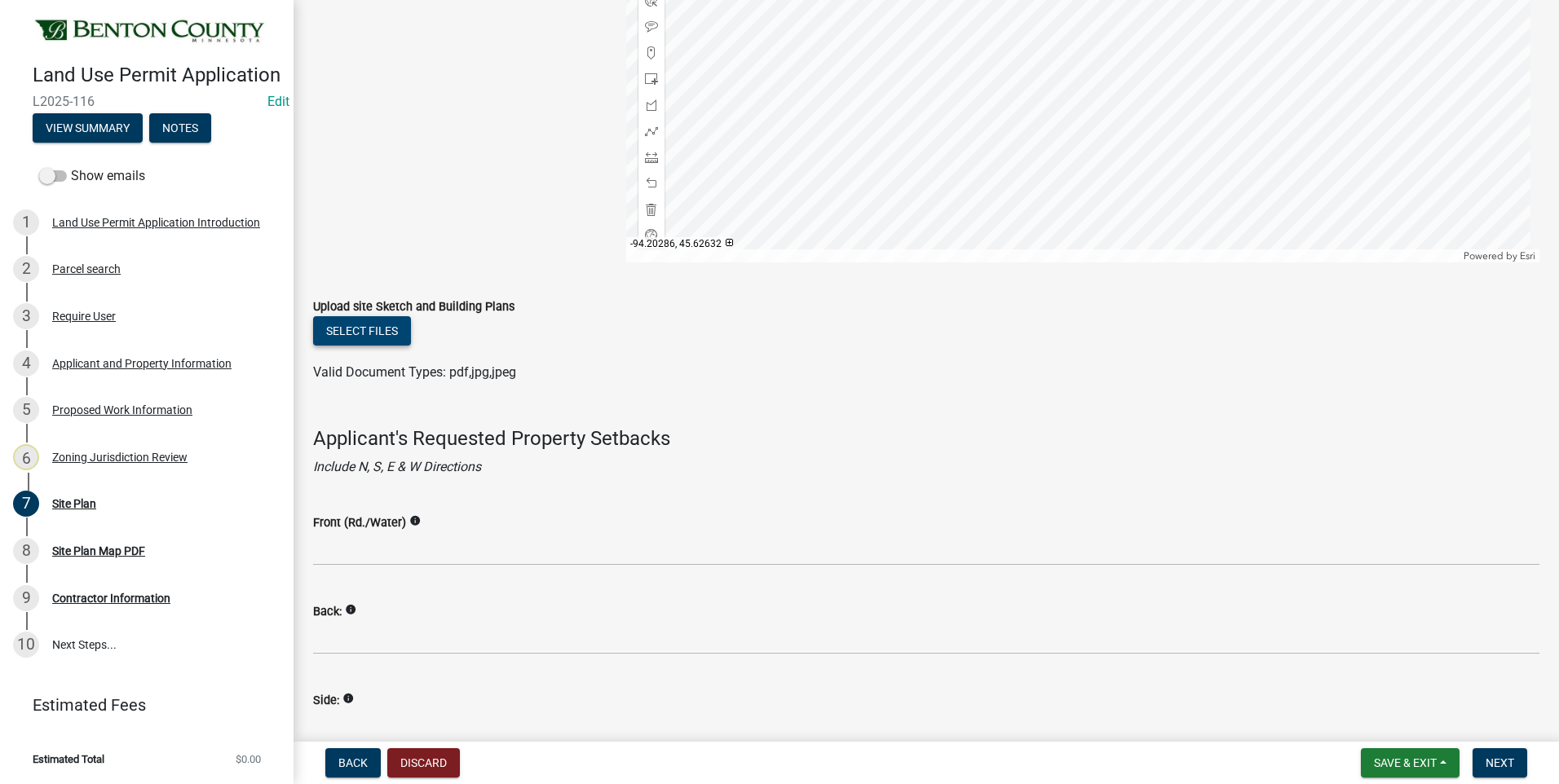
click at [355, 333] on button "Select files" at bounding box center [362, 331] width 98 height 30
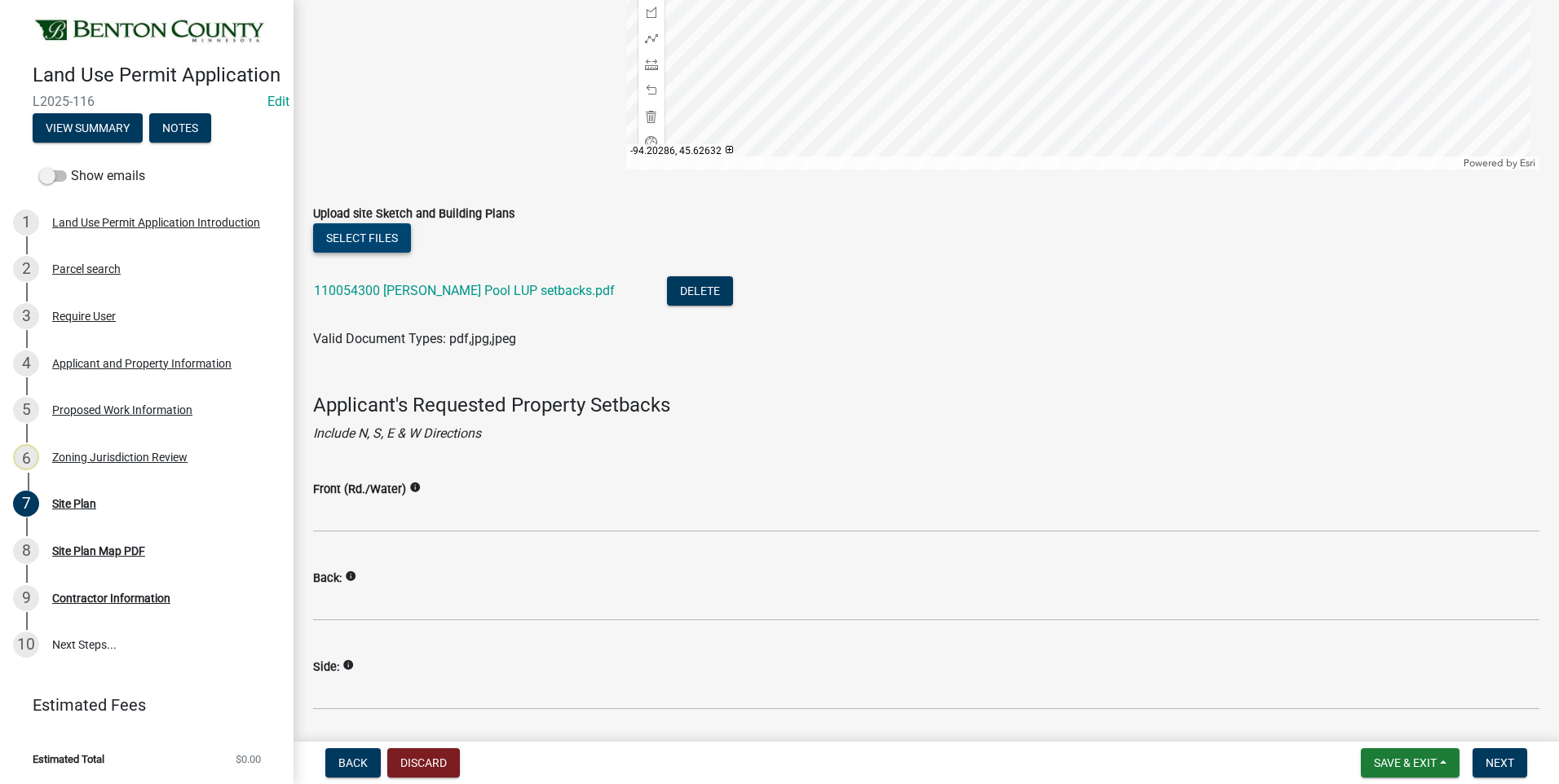
scroll to position [1129, 0]
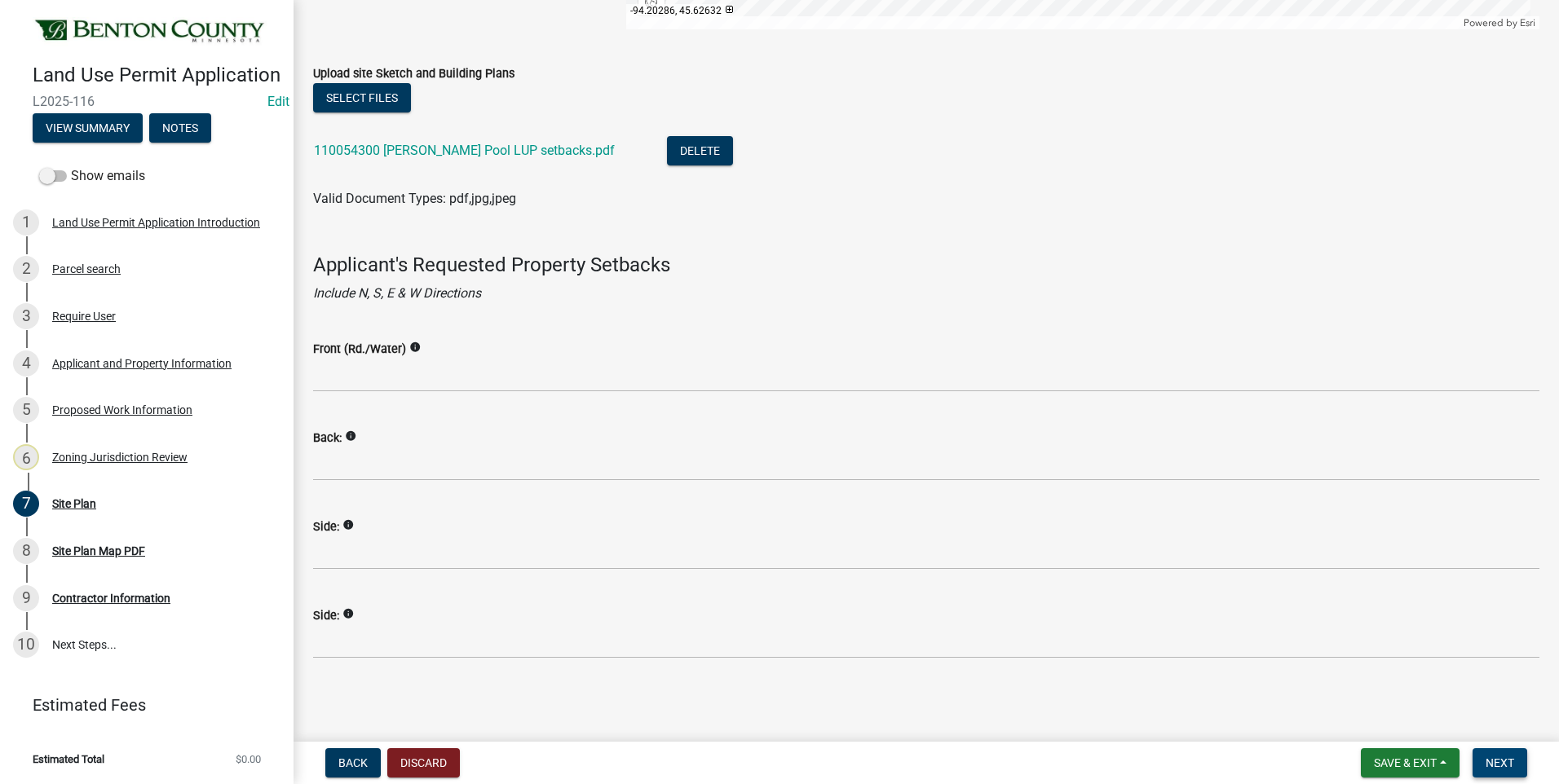
click at [1497, 766] on span "Next" at bounding box center [1500, 762] width 29 height 13
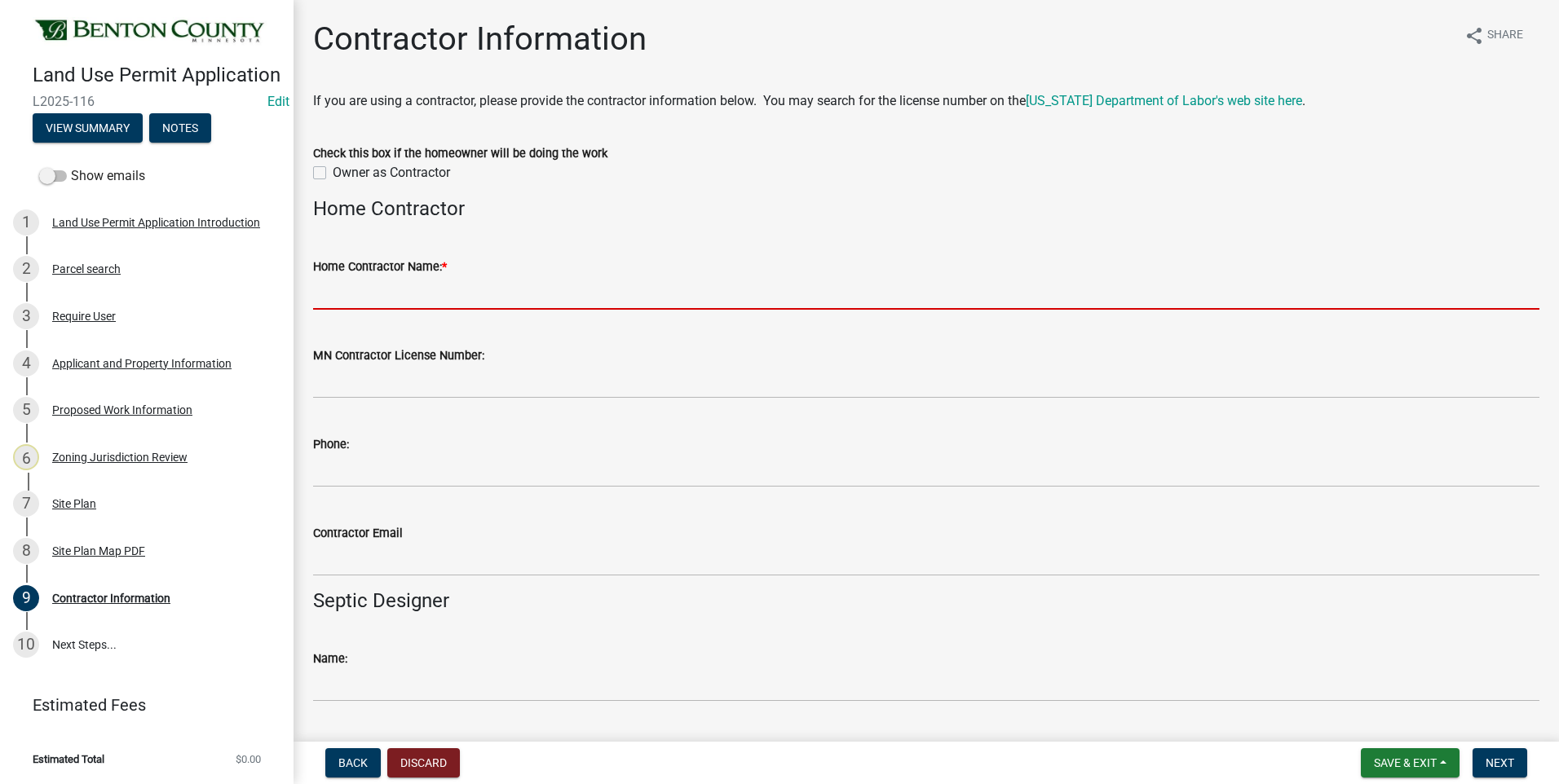
click at [498, 288] on input "Home Contractor Name: *" at bounding box center [926, 293] width 1226 height 34
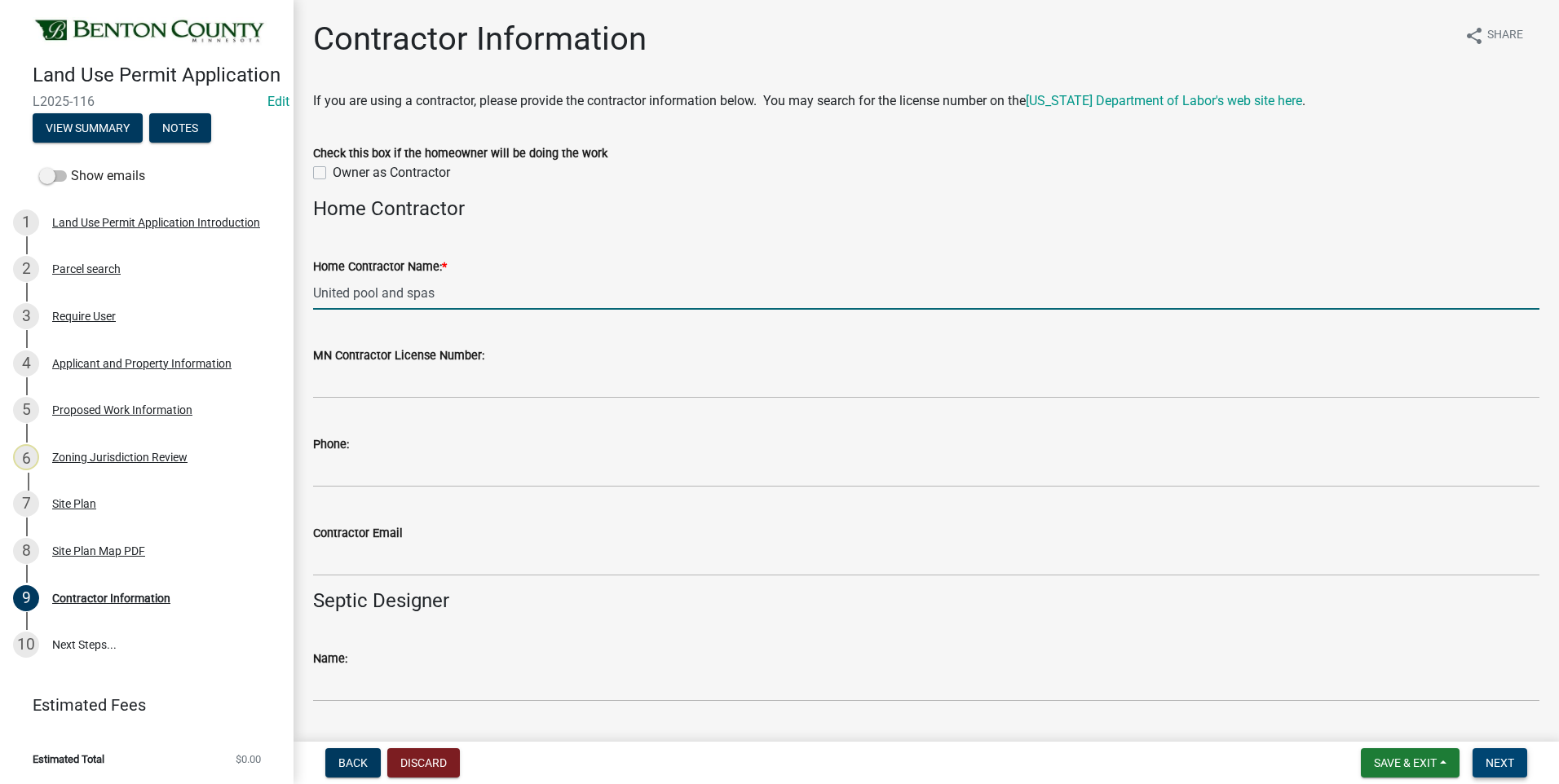
type input "United pool and spas"
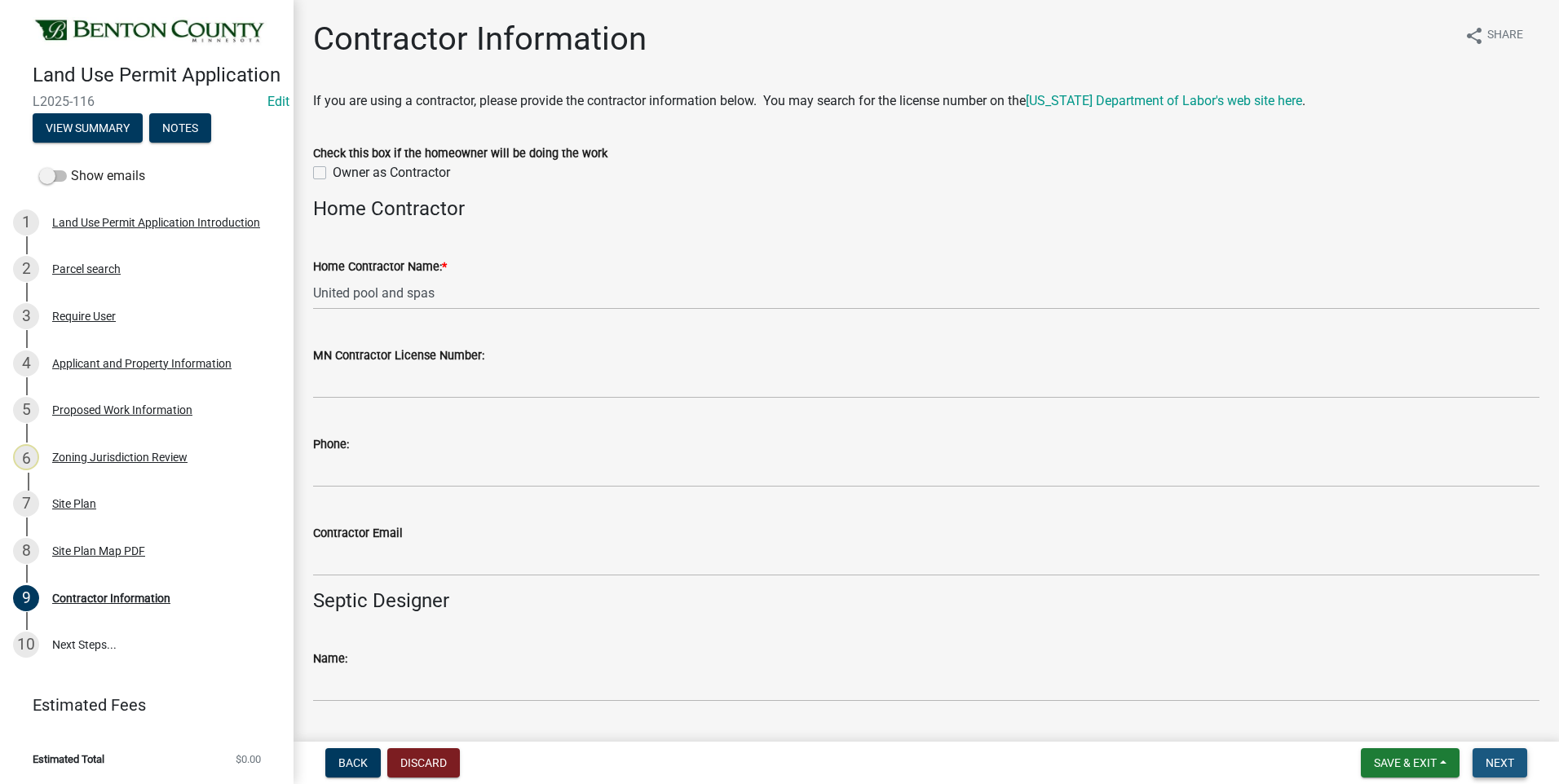
click at [1502, 759] on span "Next" at bounding box center [1500, 762] width 29 height 13
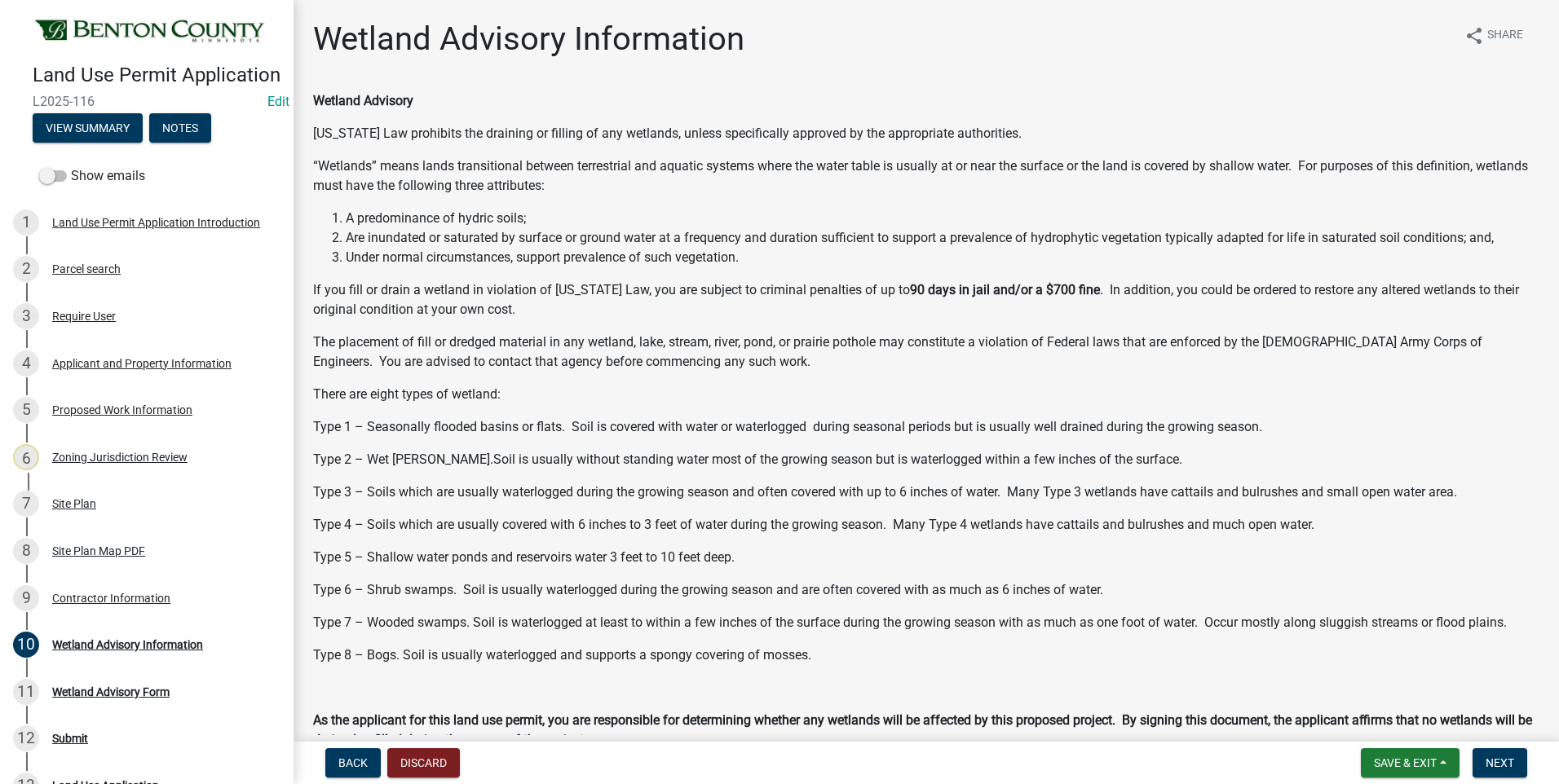
scroll to position [388, 0]
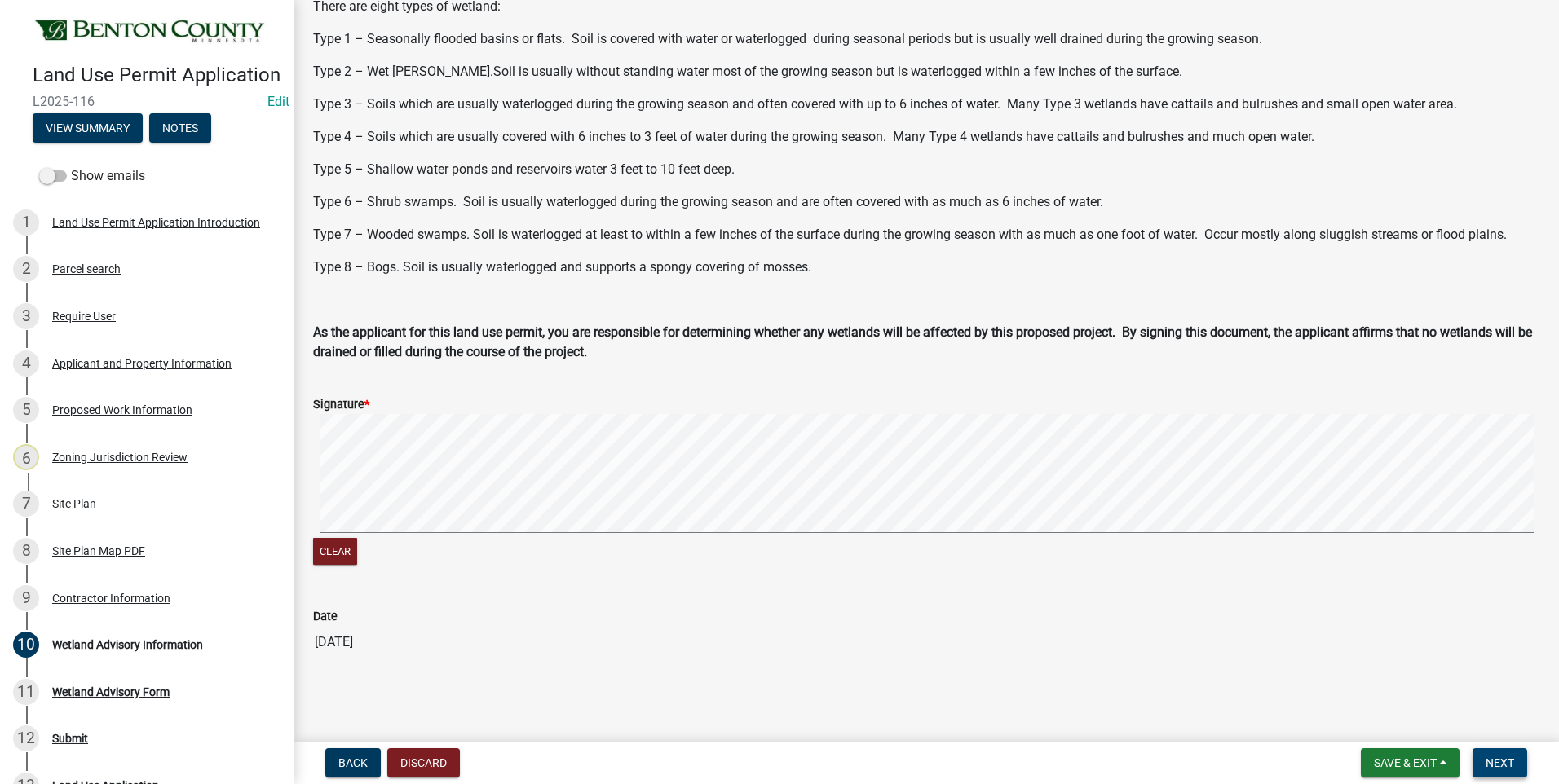
click at [1500, 762] on span "Next" at bounding box center [1500, 762] width 29 height 13
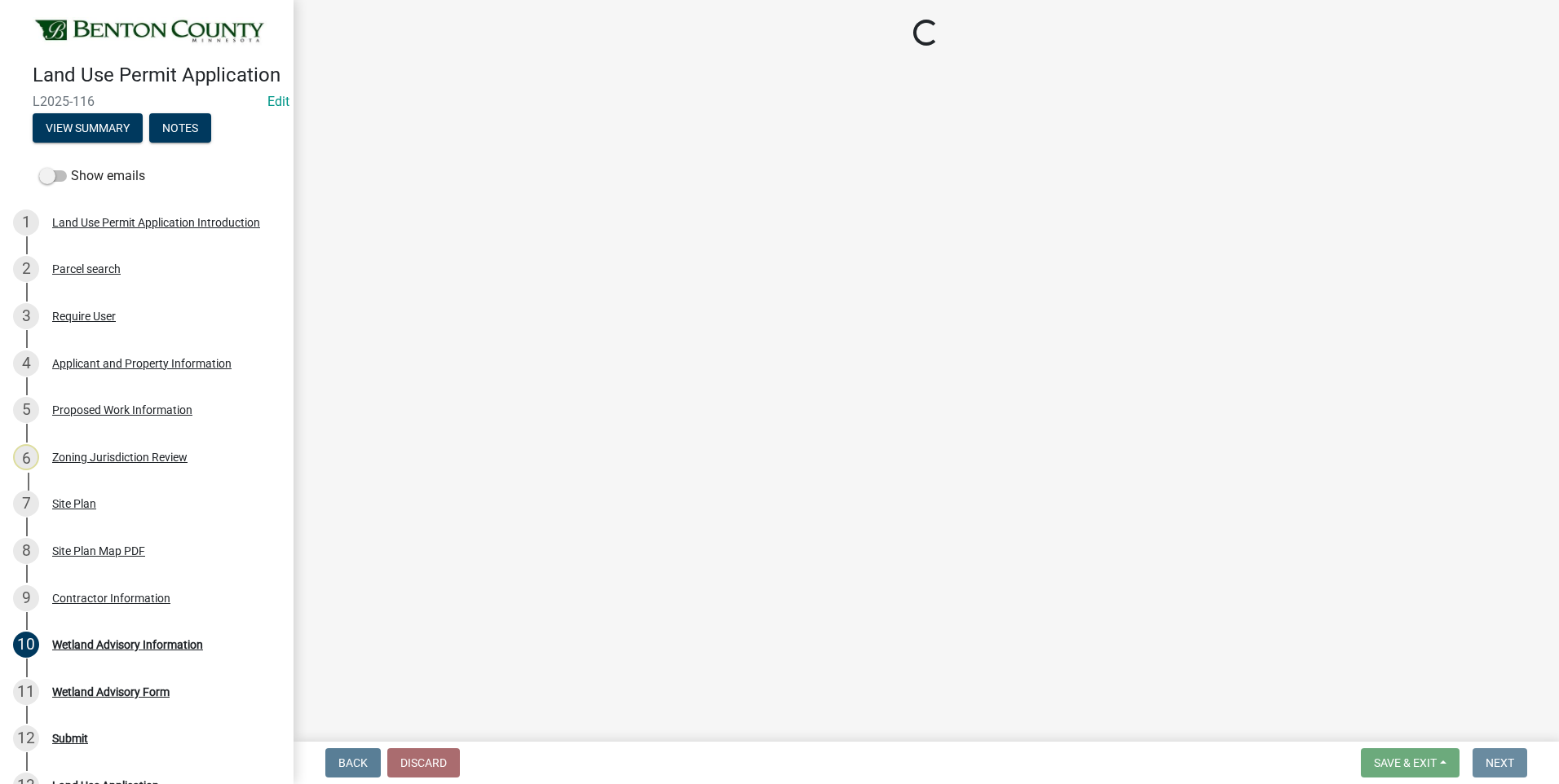
scroll to position [0, 0]
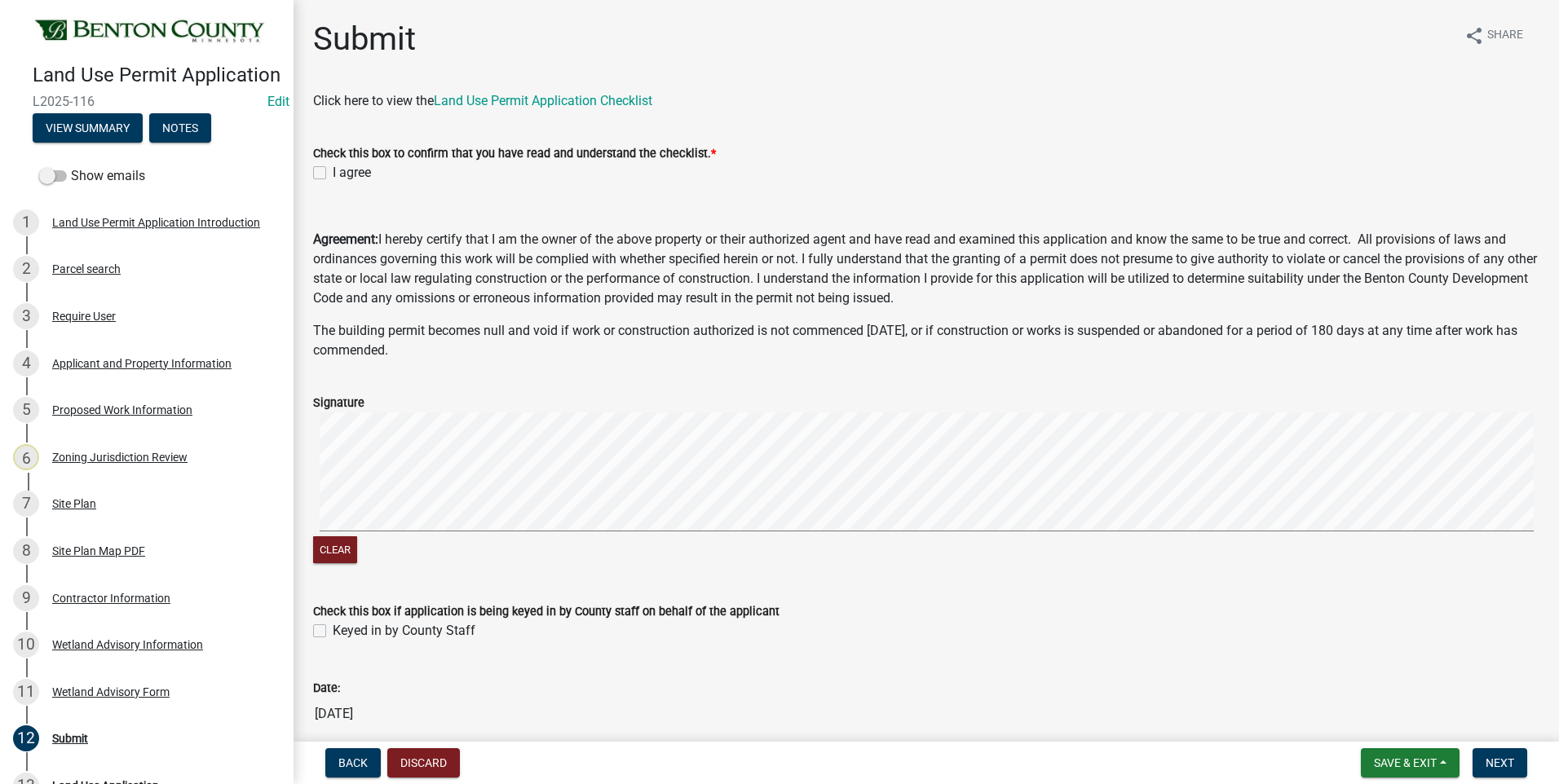
click at [333, 173] on label "I agree" at bounding box center [352, 173] width 39 height 20
click at [333, 173] on input "I agree" at bounding box center [338, 168] width 11 height 11
checkbox input "true"
click at [333, 629] on label "Keyed in by County Staff" at bounding box center [404, 631] width 143 height 20
click at [333, 629] on input "Keyed in by County Staff" at bounding box center [338, 626] width 11 height 11
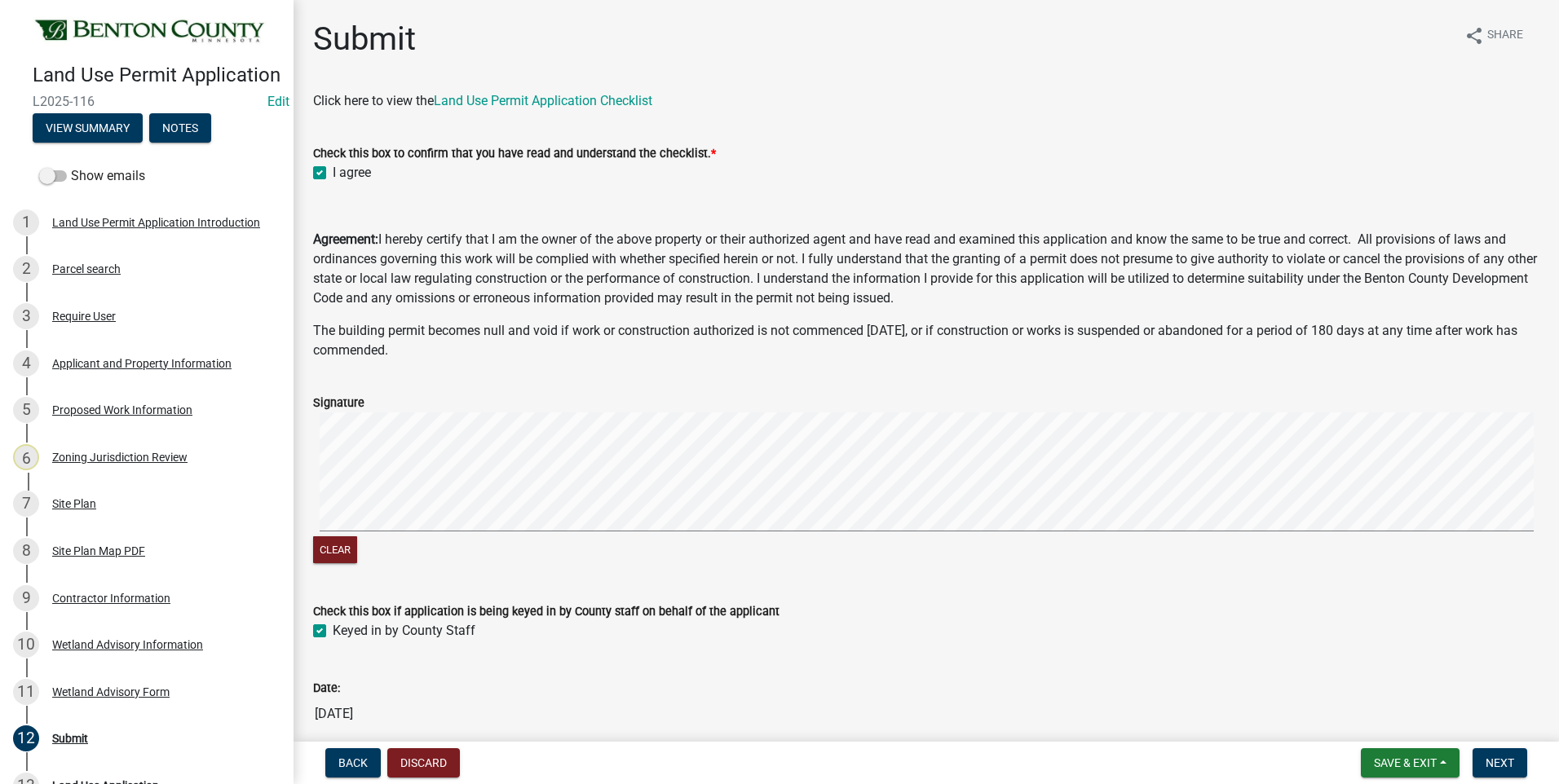
checkbox input "true"
click at [1502, 763] on span "Next" at bounding box center [1500, 762] width 29 height 13
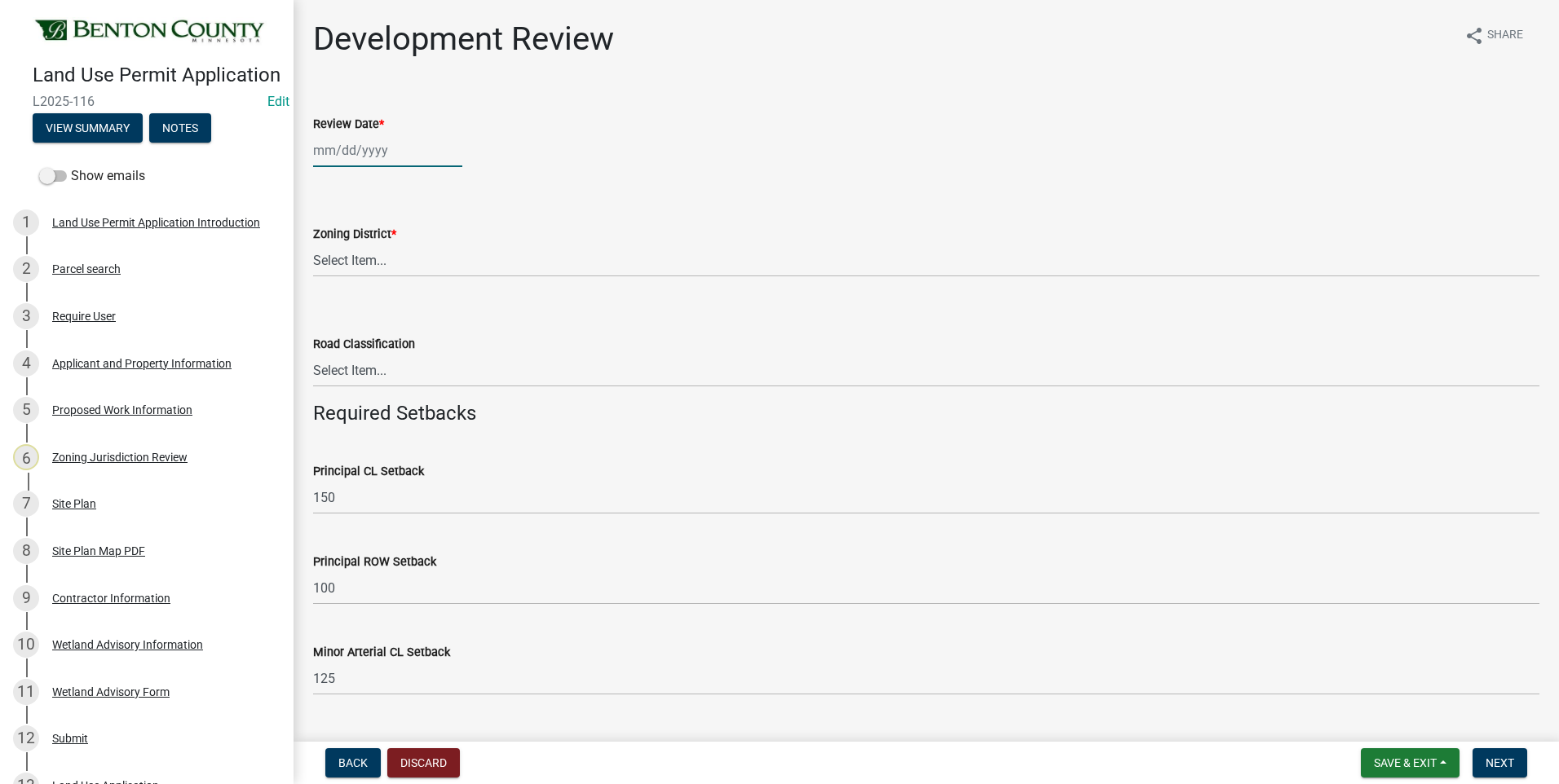
click at [358, 150] on div at bounding box center [387, 150] width 150 height 34
select select "8"
select select "2025"
click at [380, 292] on div "13" at bounding box center [381, 289] width 26 height 26
type input "[DATE]"
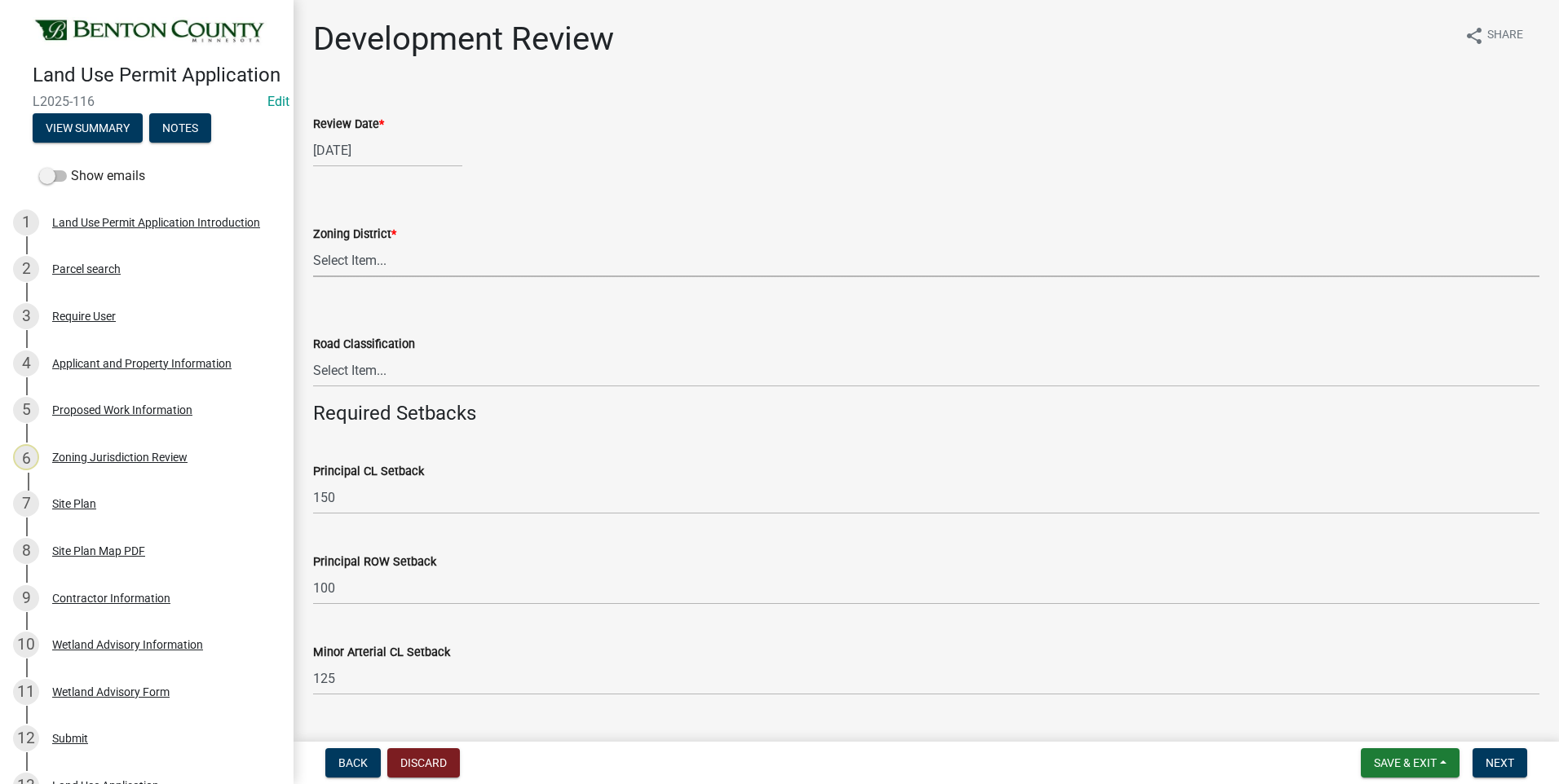
click at [361, 257] on select "Select Item... A B B-2 I-1 I-2 OSD/R-1 PUD R-1 R-2 R-3 R-3/MUD R-A R-S Sauk Rap…" at bounding box center [926, 260] width 1226 height 34
click at [313, 244] on select "Select Item... A B B-2 I-1 I-2 OSD/R-1 PUD R-1 R-2 R-3 R-3/MUD R-A R-S Sauk Rap…" at bounding box center [926, 260] width 1226 height 34
select select "390c84a3-f415-44f1-89cd-b86c410193ae"
click at [343, 365] on select "Select Item... Principal [GEOGRAPHIC_DATA] completely within a cluster subdivis…" at bounding box center [926, 370] width 1226 height 34
click at [313, 353] on select "Select Item... Principal [GEOGRAPHIC_DATA] completely within a cluster subdivis…" at bounding box center [926, 370] width 1226 height 34
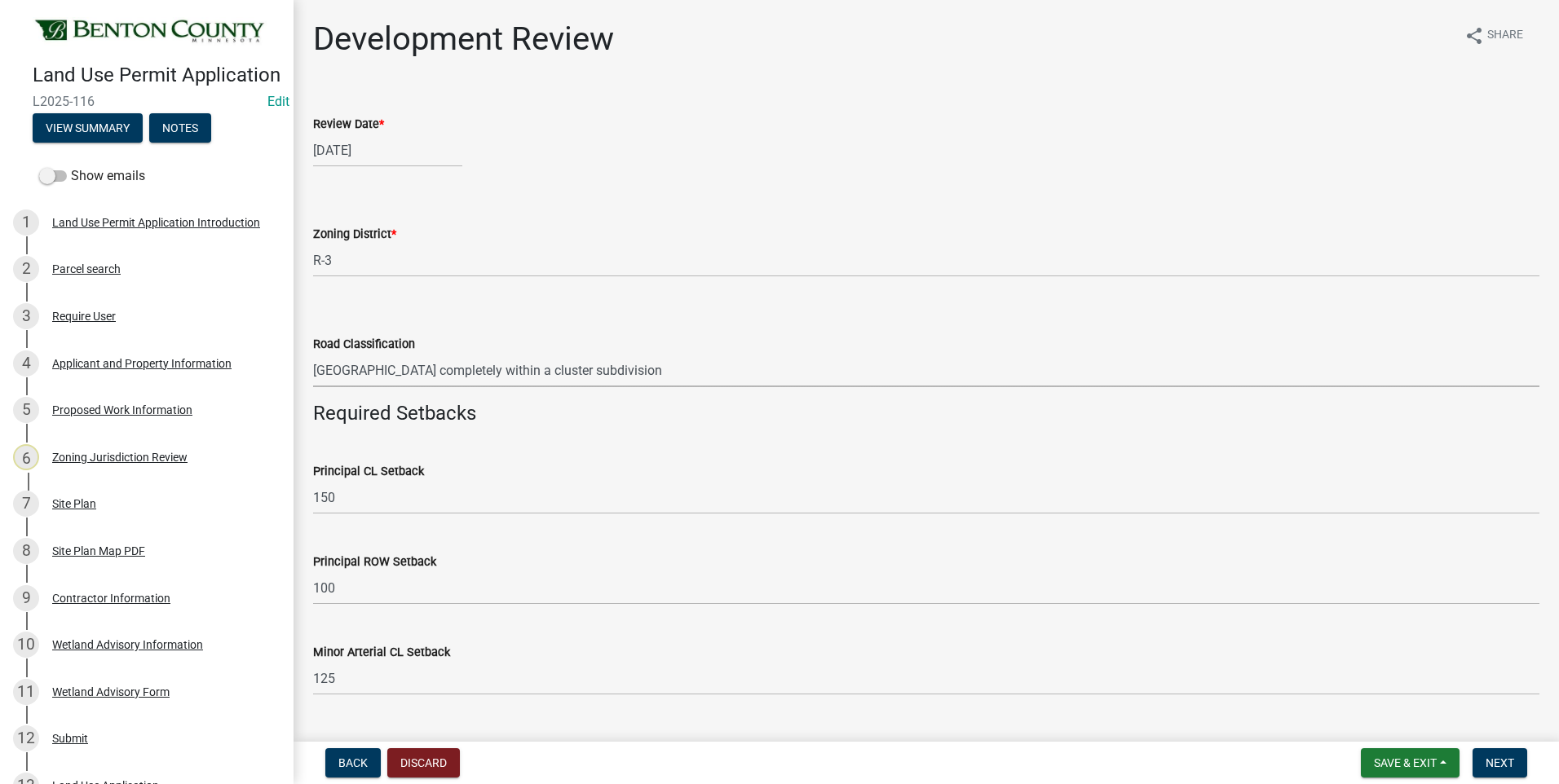
select select "8463d661-6a18-4ddf-a179-78711761b749"
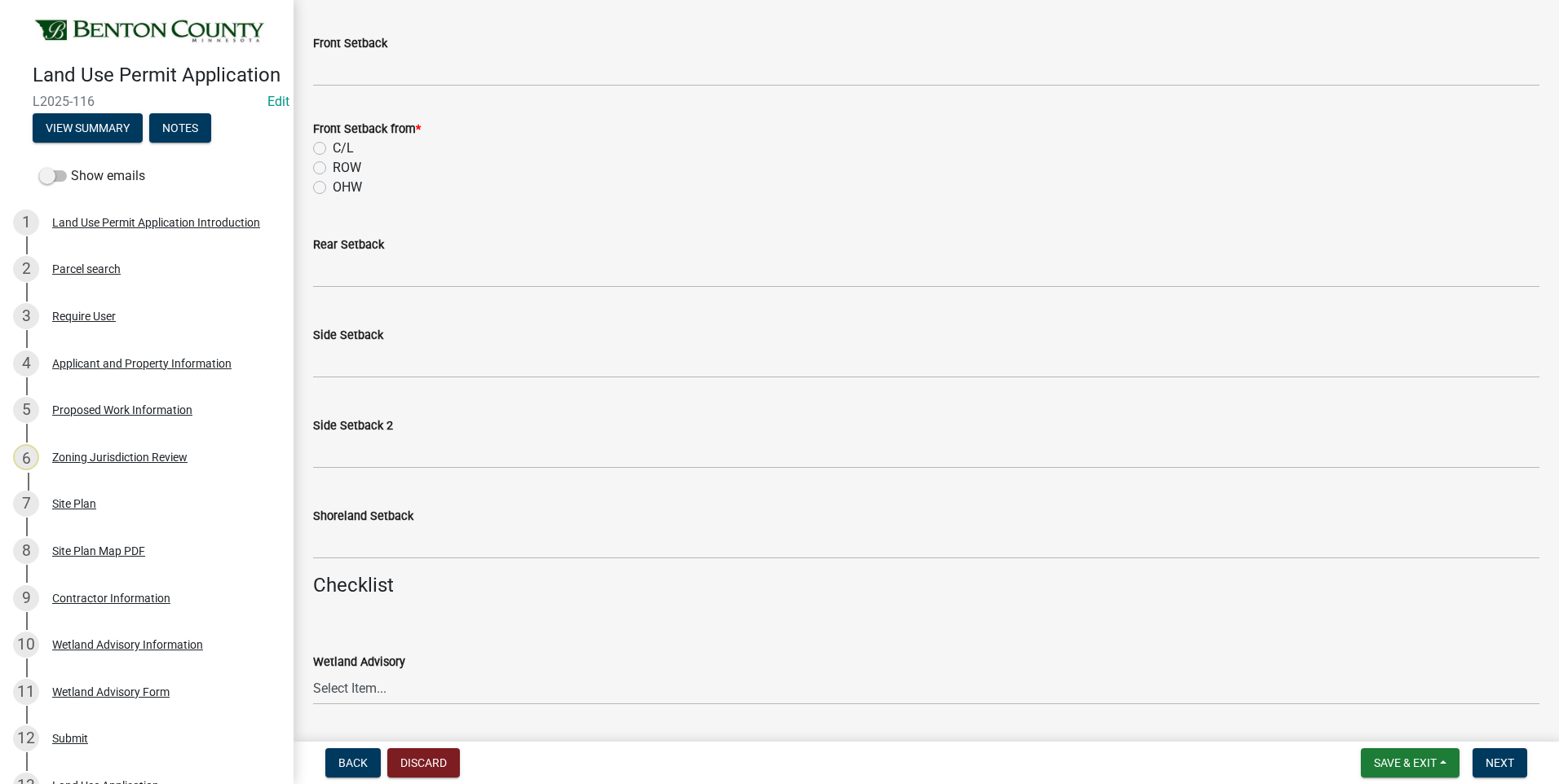
scroll to position [1467, 0]
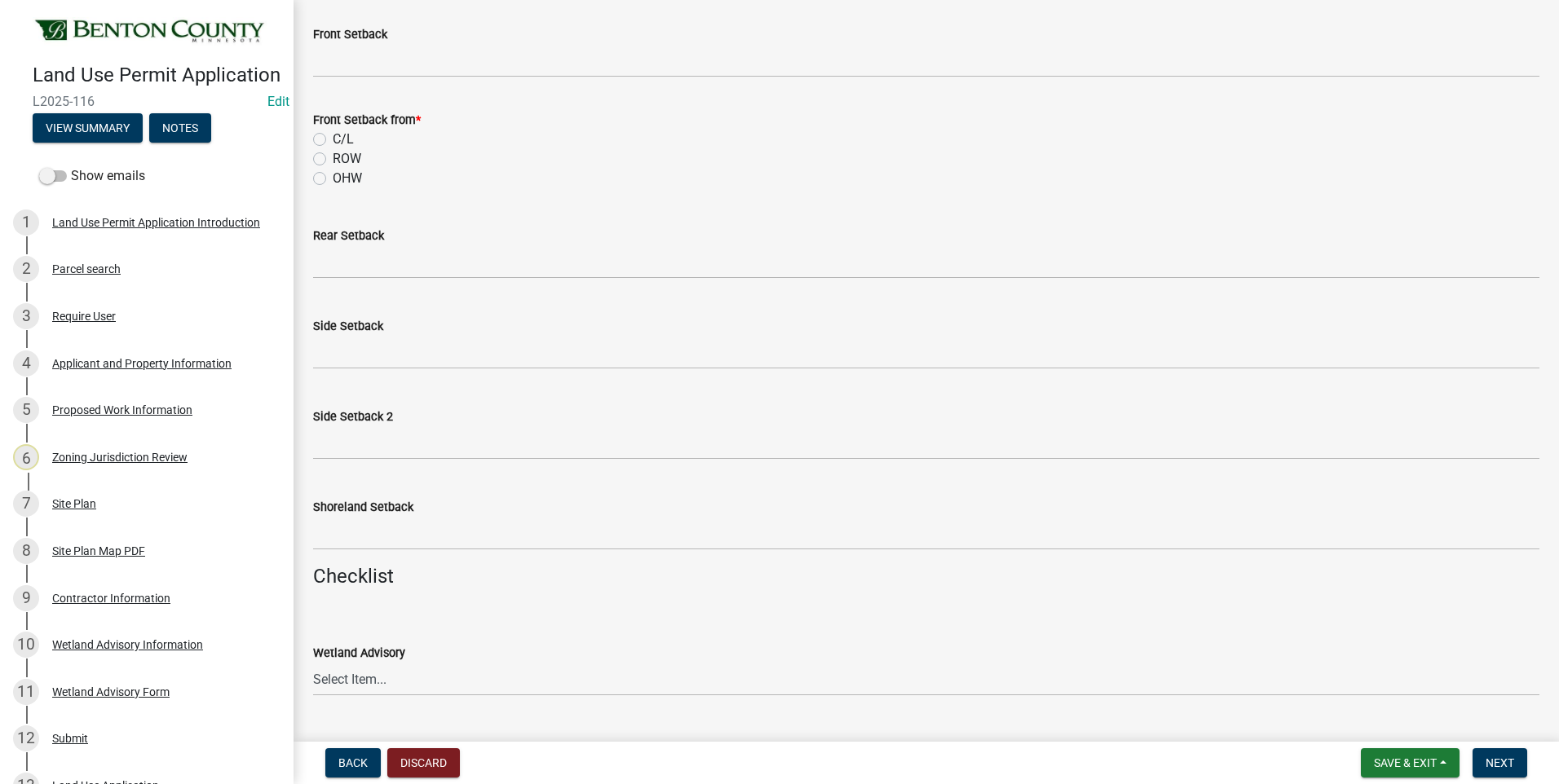
click at [333, 158] on label "ROW" at bounding box center [347, 159] width 29 height 20
click at [333, 158] on input "ROW" at bounding box center [338, 154] width 11 height 11
radio input "true"
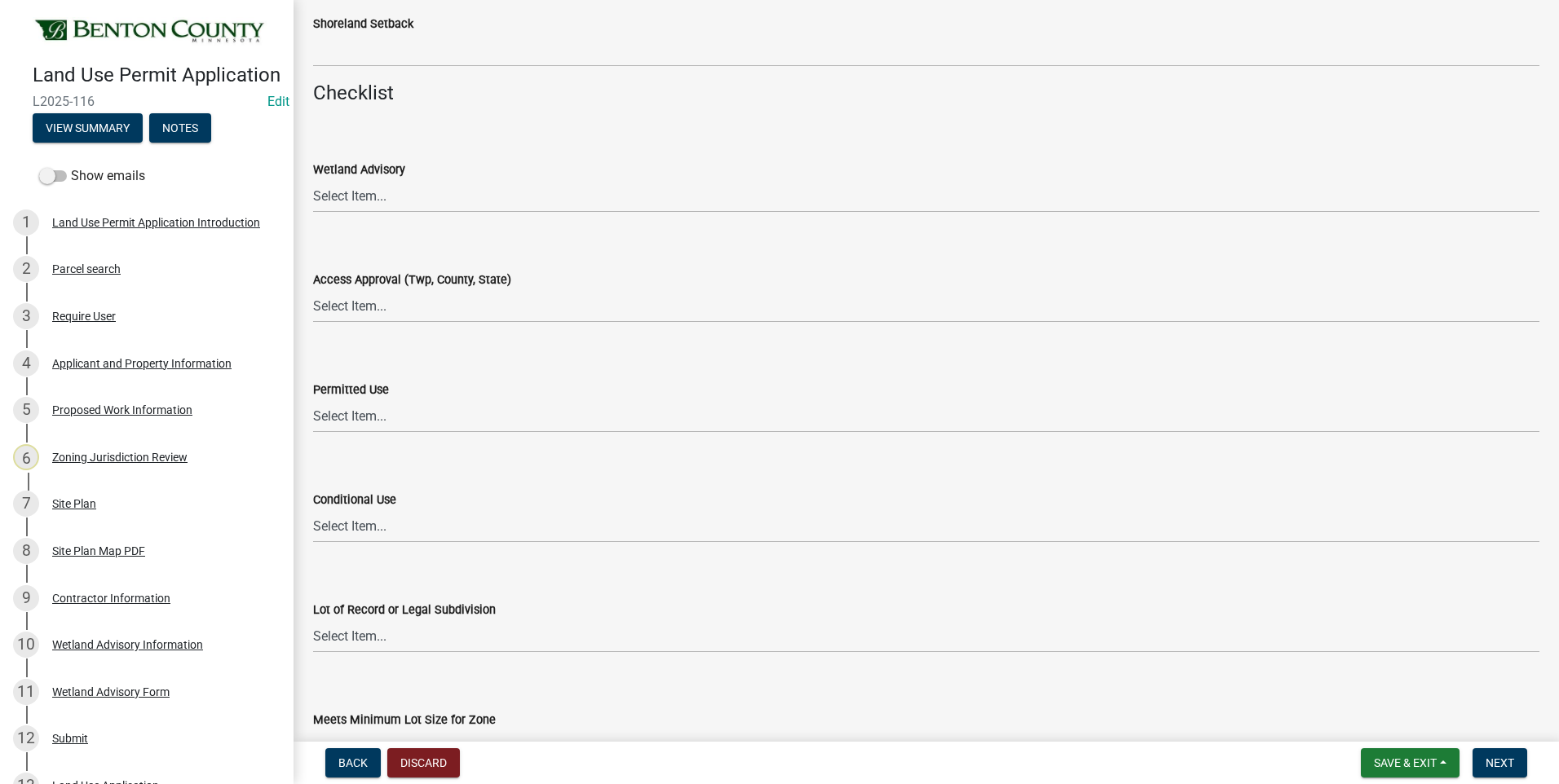
scroll to position [1956, 0]
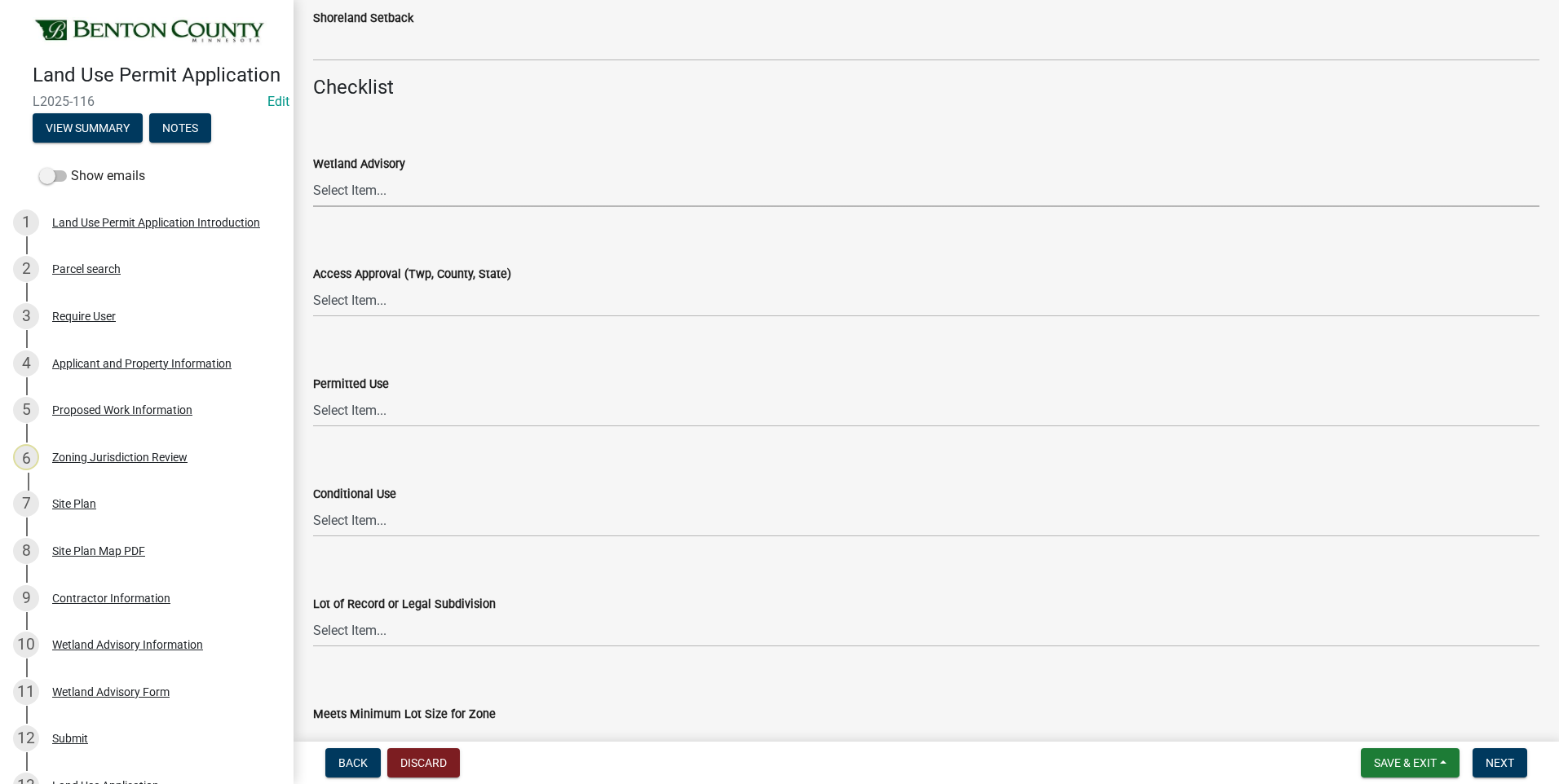
drag, startPoint x: 351, startPoint y: 190, endPoint x: 348, endPoint y: 210, distance: 20.2
click at [351, 190] on select "Select Item... Yes No OK N/A" at bounding box center [926, 190] width 1226 height 34
click at [313, 173] on select "Select Item... Yes No OK N/A" at bounding box center [926, 190] width 1226 height 34
select select "29e042a6-806b-4b88-8ad4-222f55a74e1f"
click at [356, 305] on select "Select Item... Yes No OK N/A" at bounding box center [926, 300] width 1226 height 34
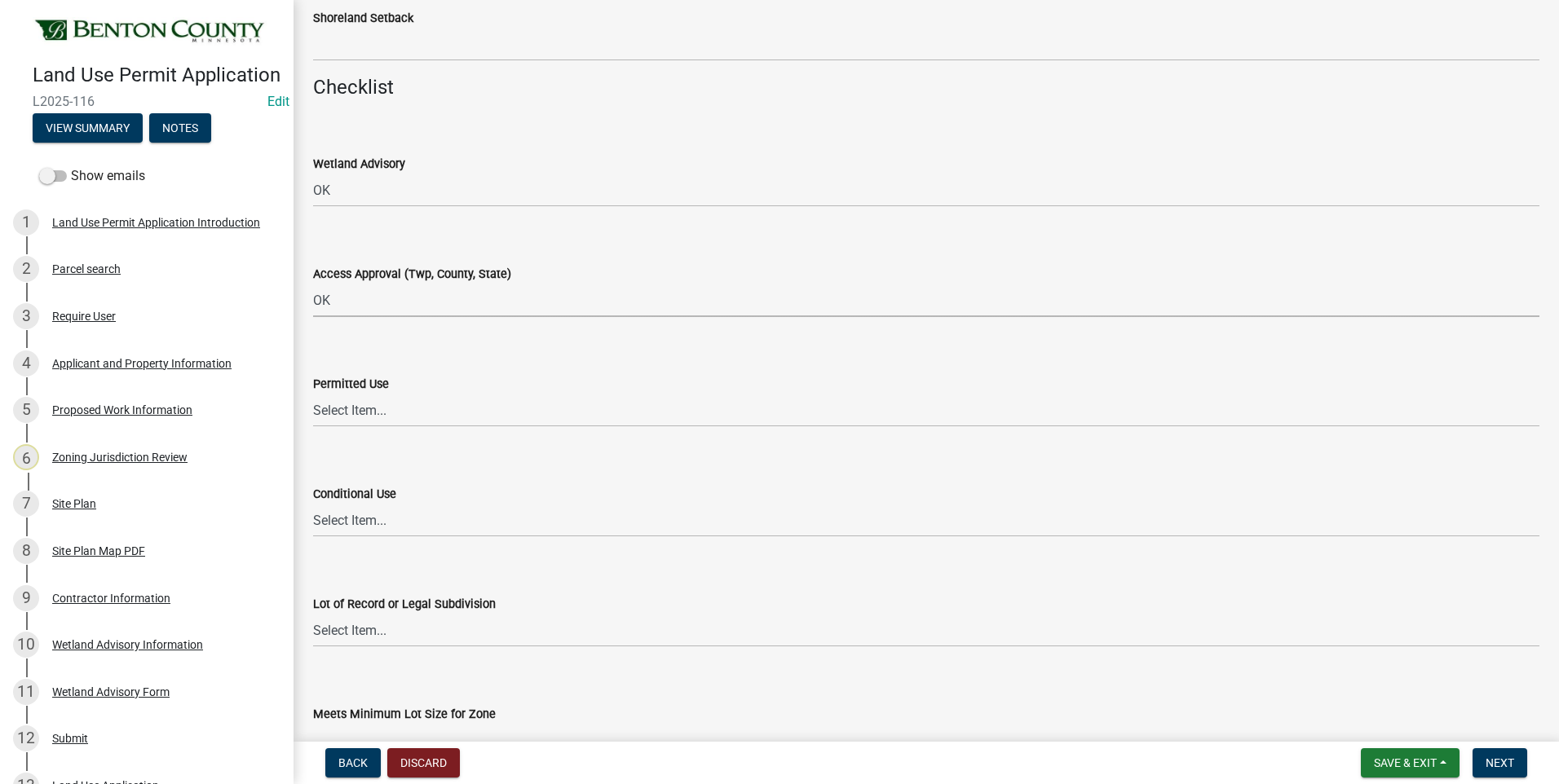
click at [313, 283] on select "Select Item... Yes No OK N/A" at bounding box center [926, 300] width 1226 height 34
select select "29e042a6-806b-4b88-8ad4-222f55a74e1f"
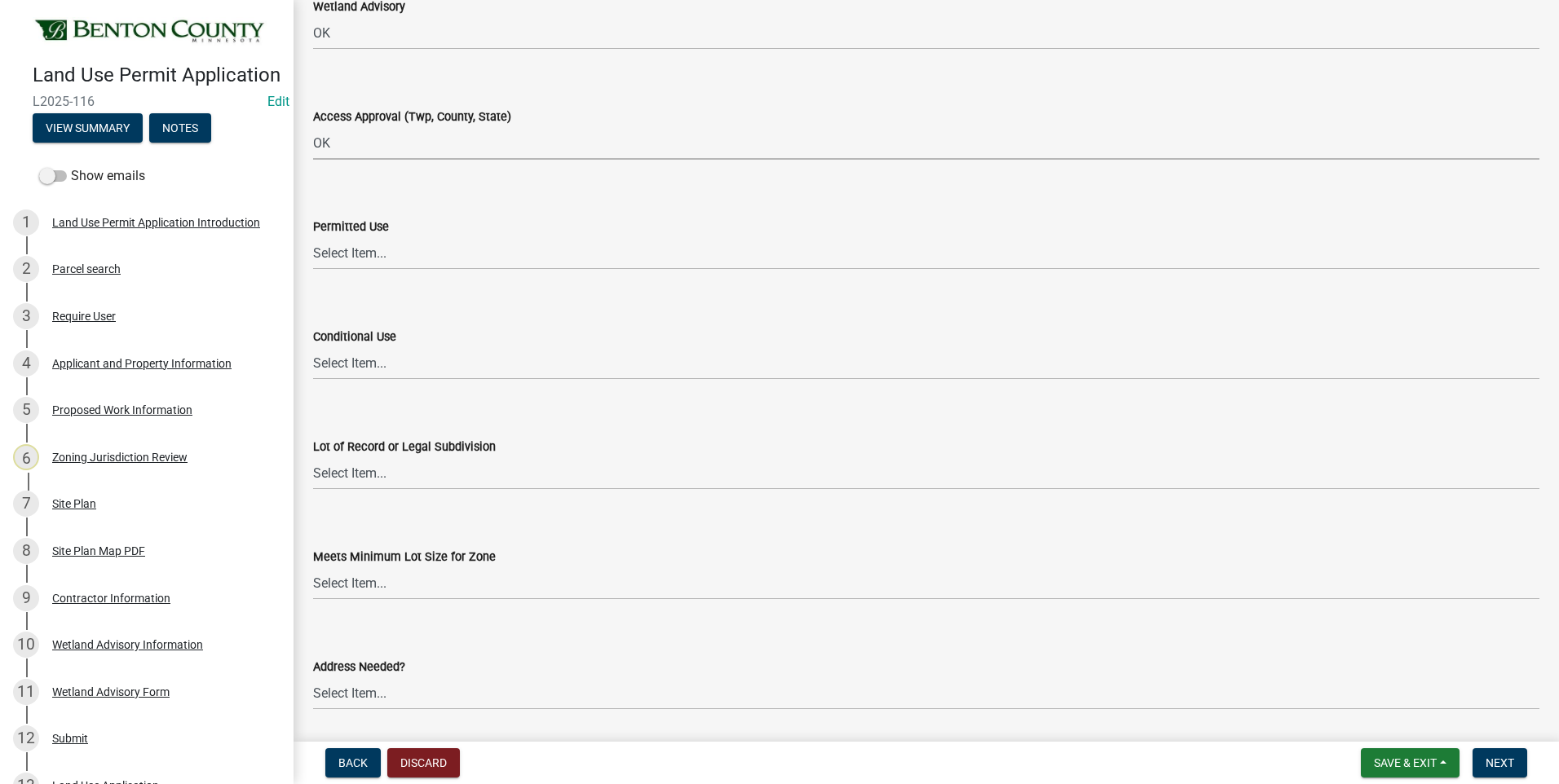
scroll to position [2118, 0]
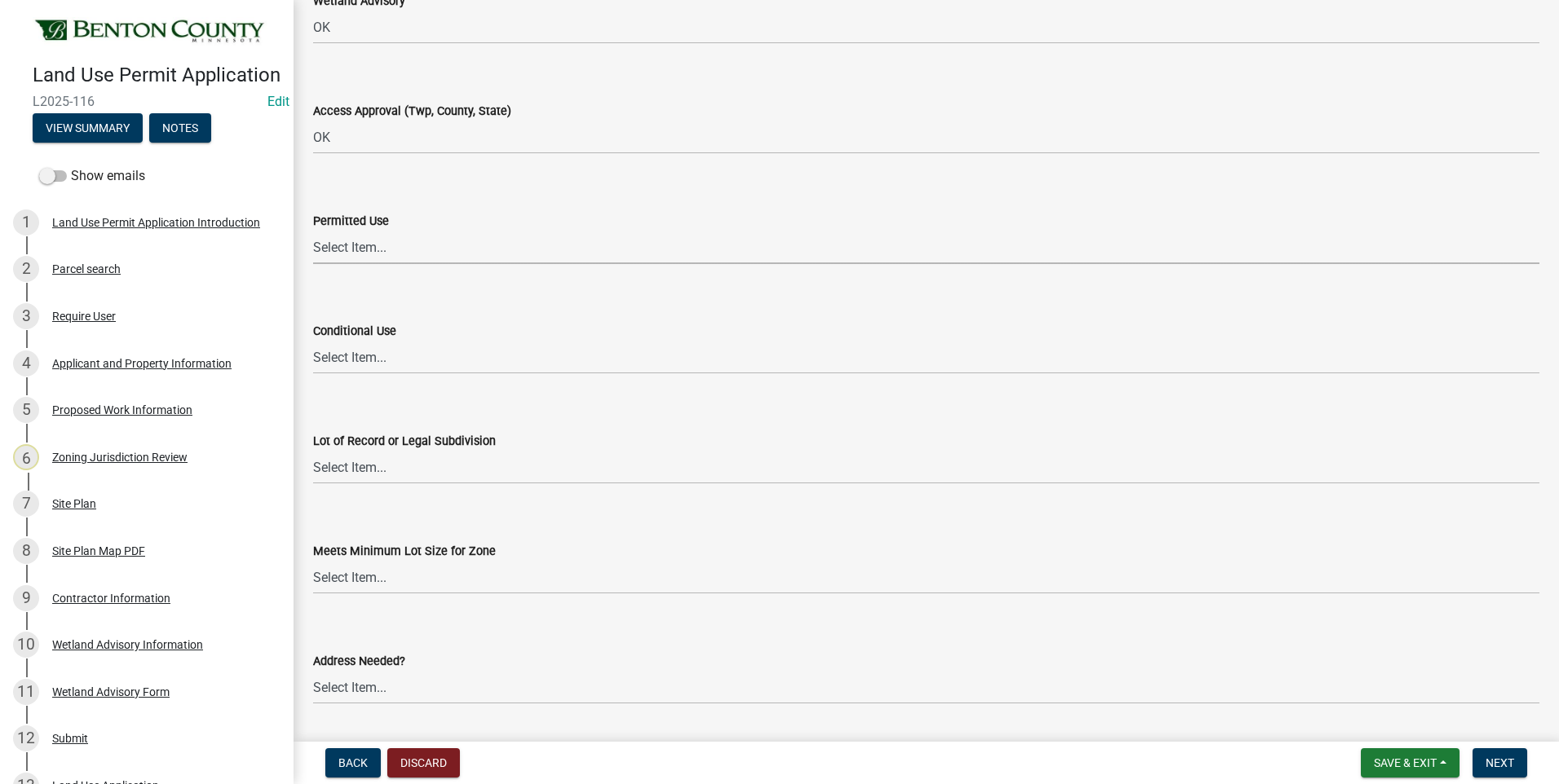
drag, startPoint x: 340, startPoint y: 251, endPoint x: 342, endPoint y: 265, distance: 14.1
click at [340, 251] on select "Select Item... Yes No OK N/A" at bounding box center [926, 247] width 1226 height 34
click at [313, 231] on select "Select Item... Yes No OK N/A" at bounding box center [926, 247] width 1226 height 34
select select "72748fc4-3f0a-45e2-b467-dc37e2b15731"
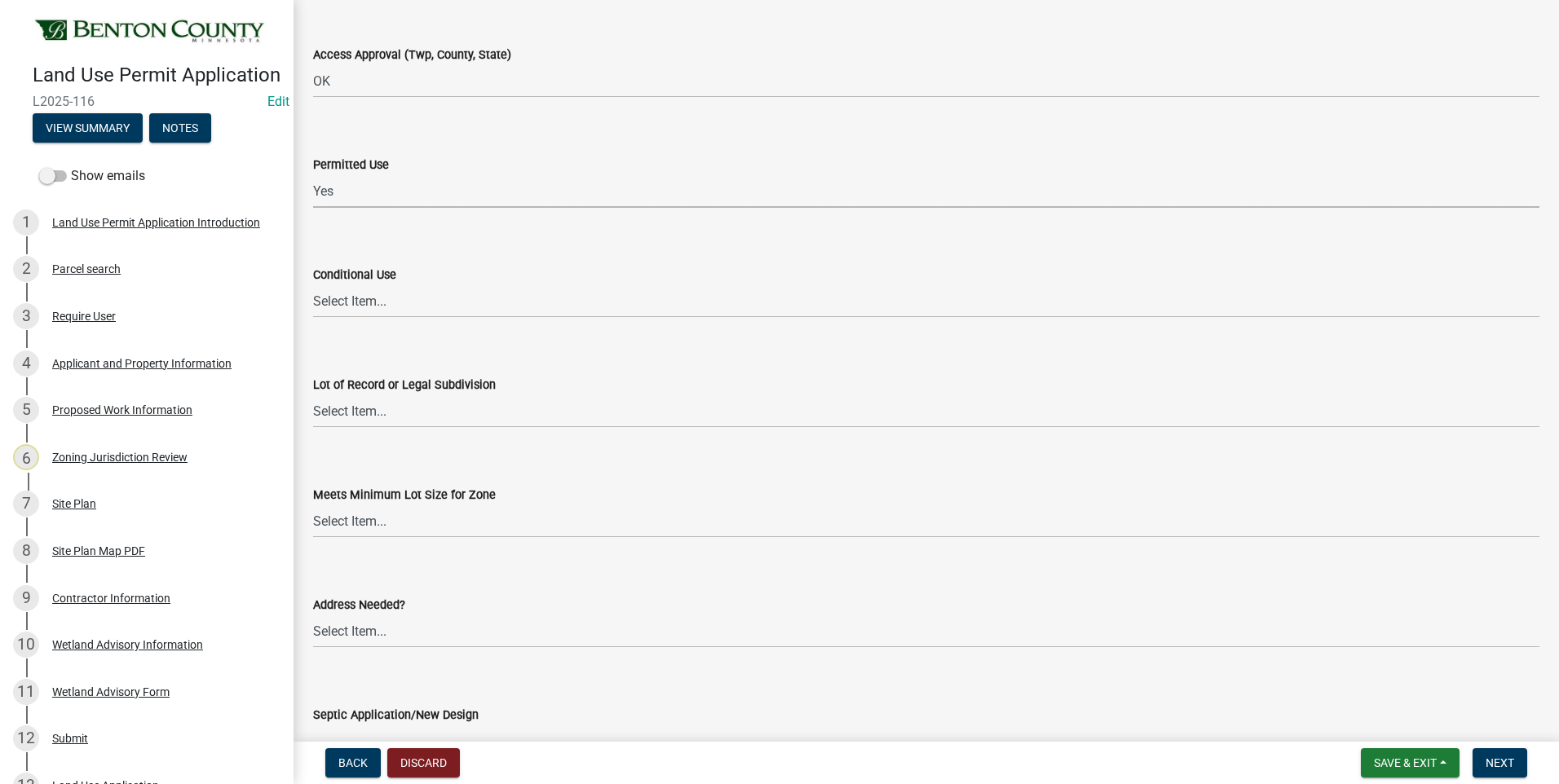
scroll to position [2201, 0]
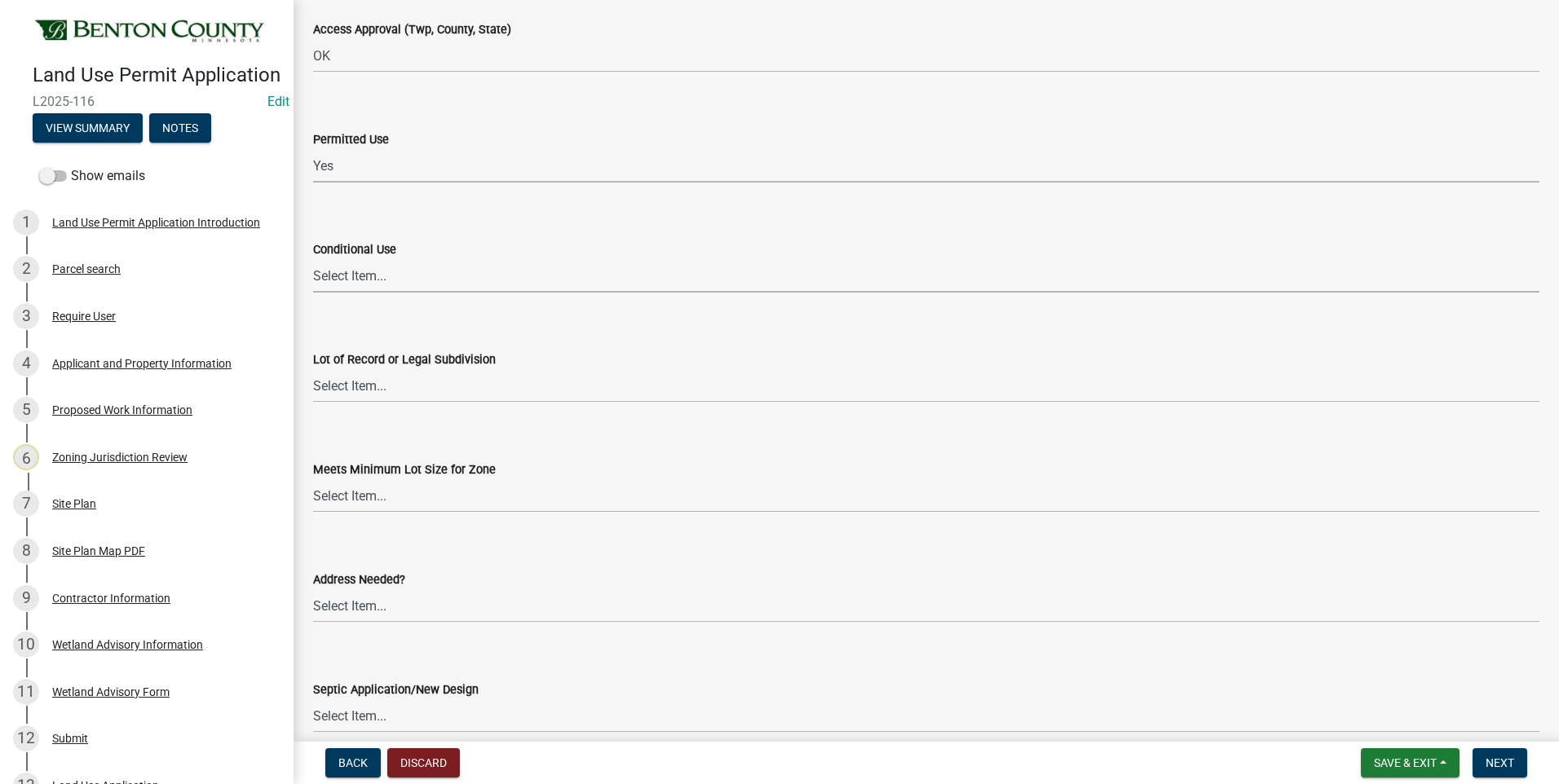
click at [329, 274] on select "Select Item... Yes No OK N/A" at bounding box center [926, 276] width 1226 height 34
click at [313, 259] on select "Select Item... Yes No OK N/A" at bounding box center [926, 276] width 1226 height 34
select select "886b3fcf-7535-4eb7-bda7-c47490aa8987"
click at [362, 385] on select "Select Item... Yes No OK N/A" at bounding box center [926, 386] width 1226 height 34
click at [313, 369] on select "Select Item... Yes No OK N/A" at bounding box center [926, 386] width 1226 height 34
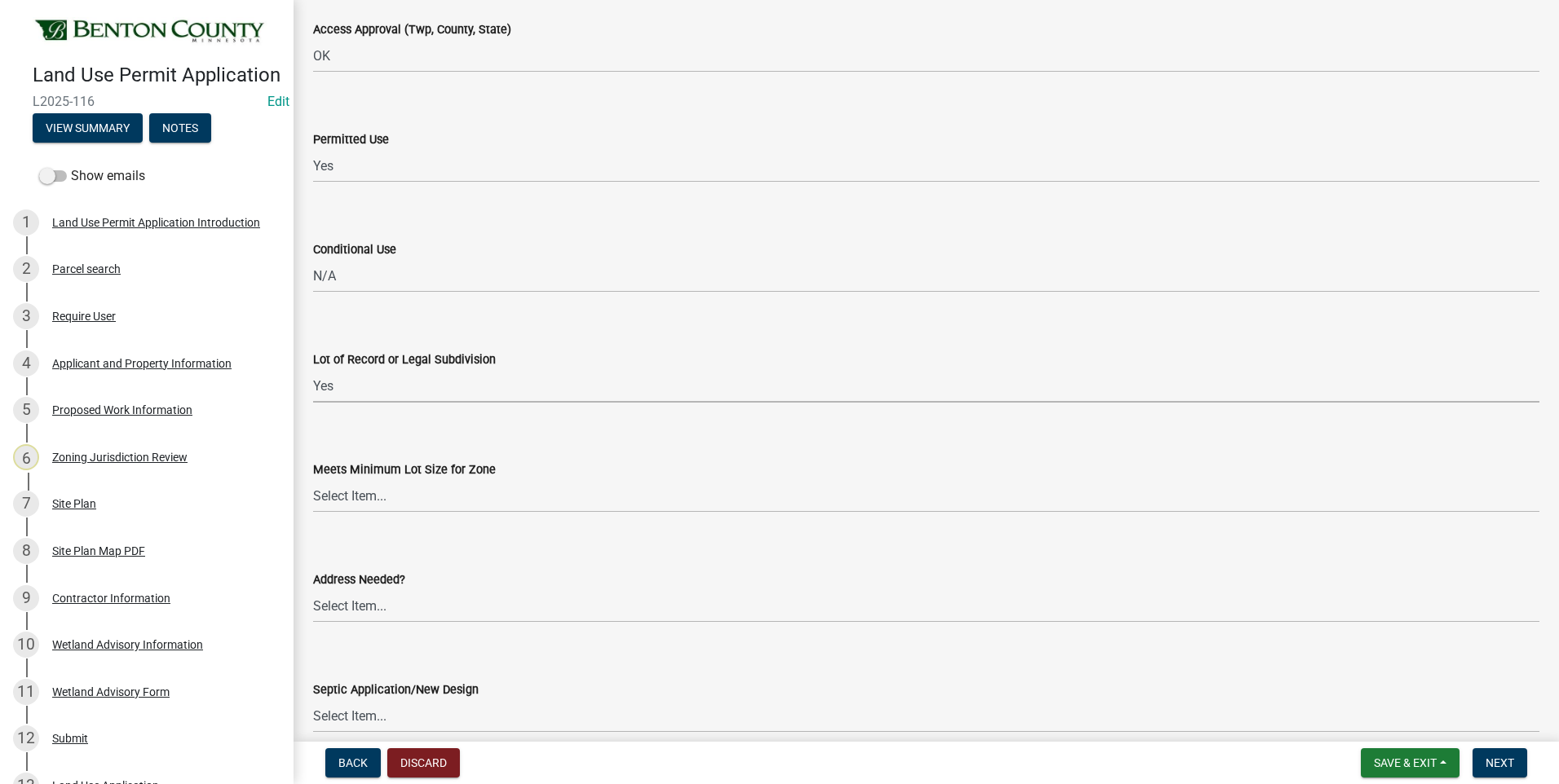
select select "72748fc4-3f0a-45e2-b467-dc37e2b15731"
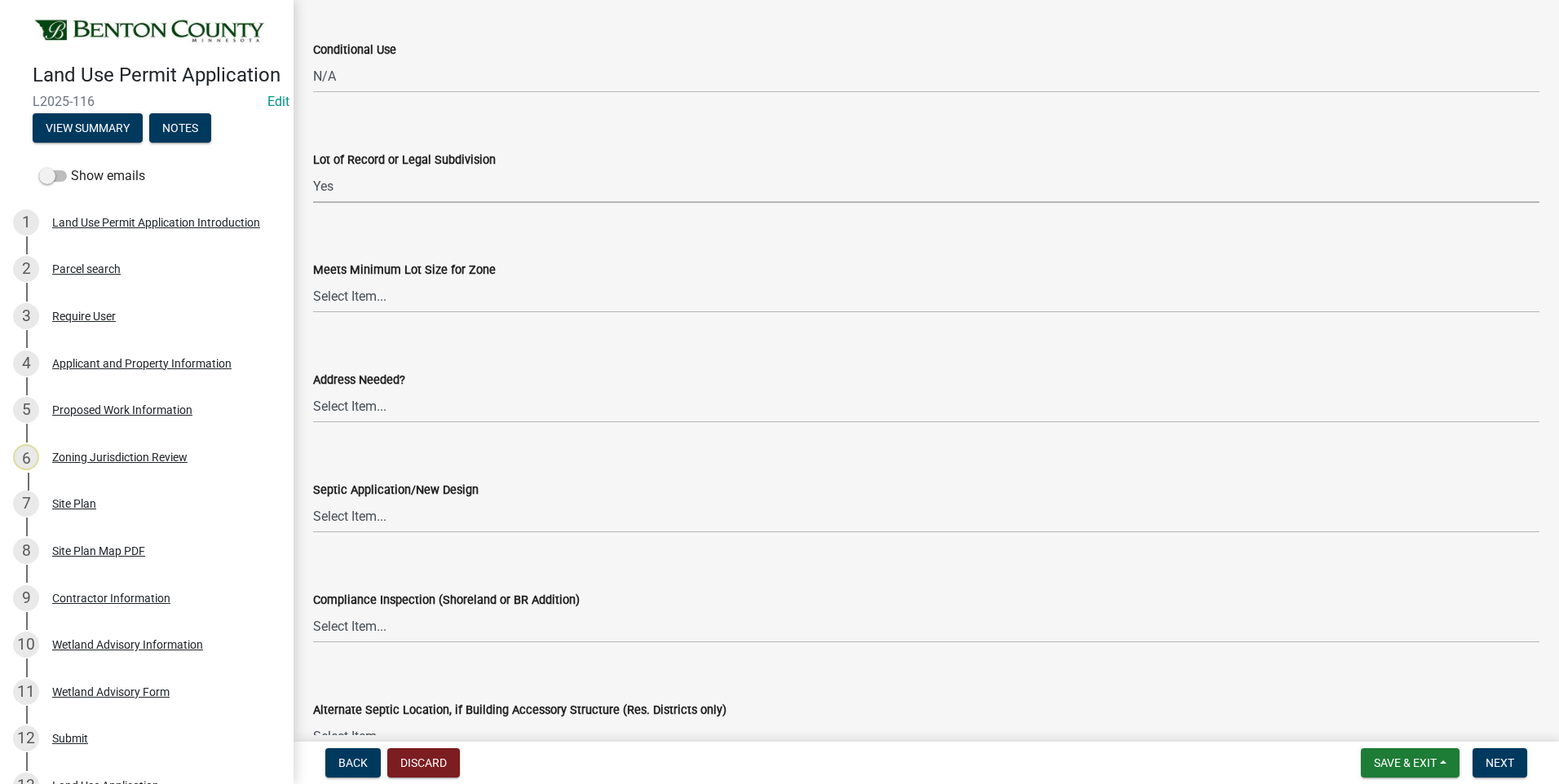
scroll to position [2526, 0]
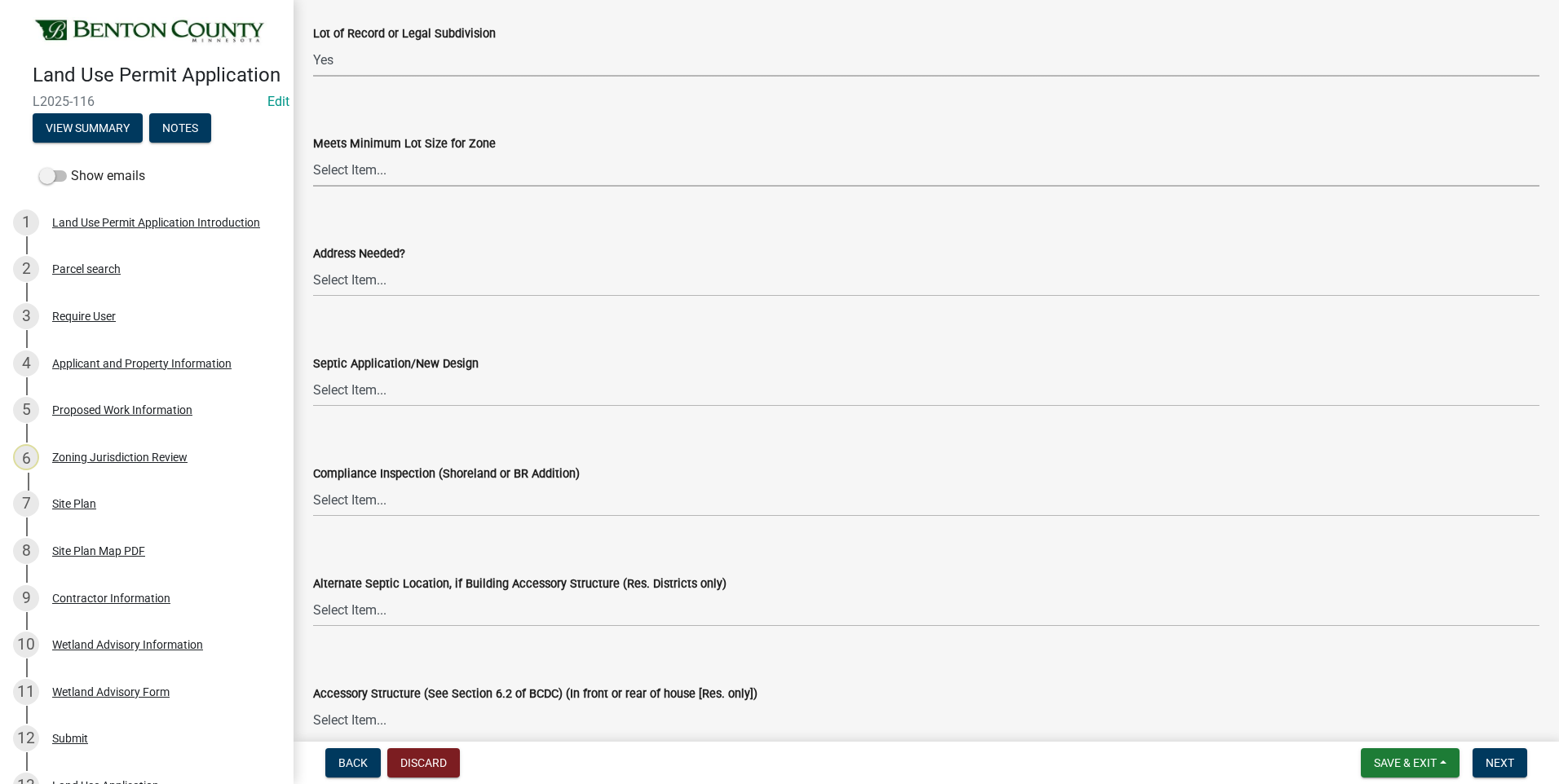
drag, startPoint x: 353, startPoint y: 169, endPoint x: 351, endPoint y: 187, distance: 18.1
click at [353, 169] on select "Select Item... Yes No OK N/A" at bounding box center [926, 170] width 1226 height 34
click at [313, 153] on select "Select Item... Yes No OK N/A" at bounding box center [926, 170] width 1226 height 34
select select "72748fc4-3f0a-45e2-b467-dc37e2b15731"
click at [348, 280] on select "Select Item... Yes No OK N/A" at bounding box center [926, 280] width 1226 height 34
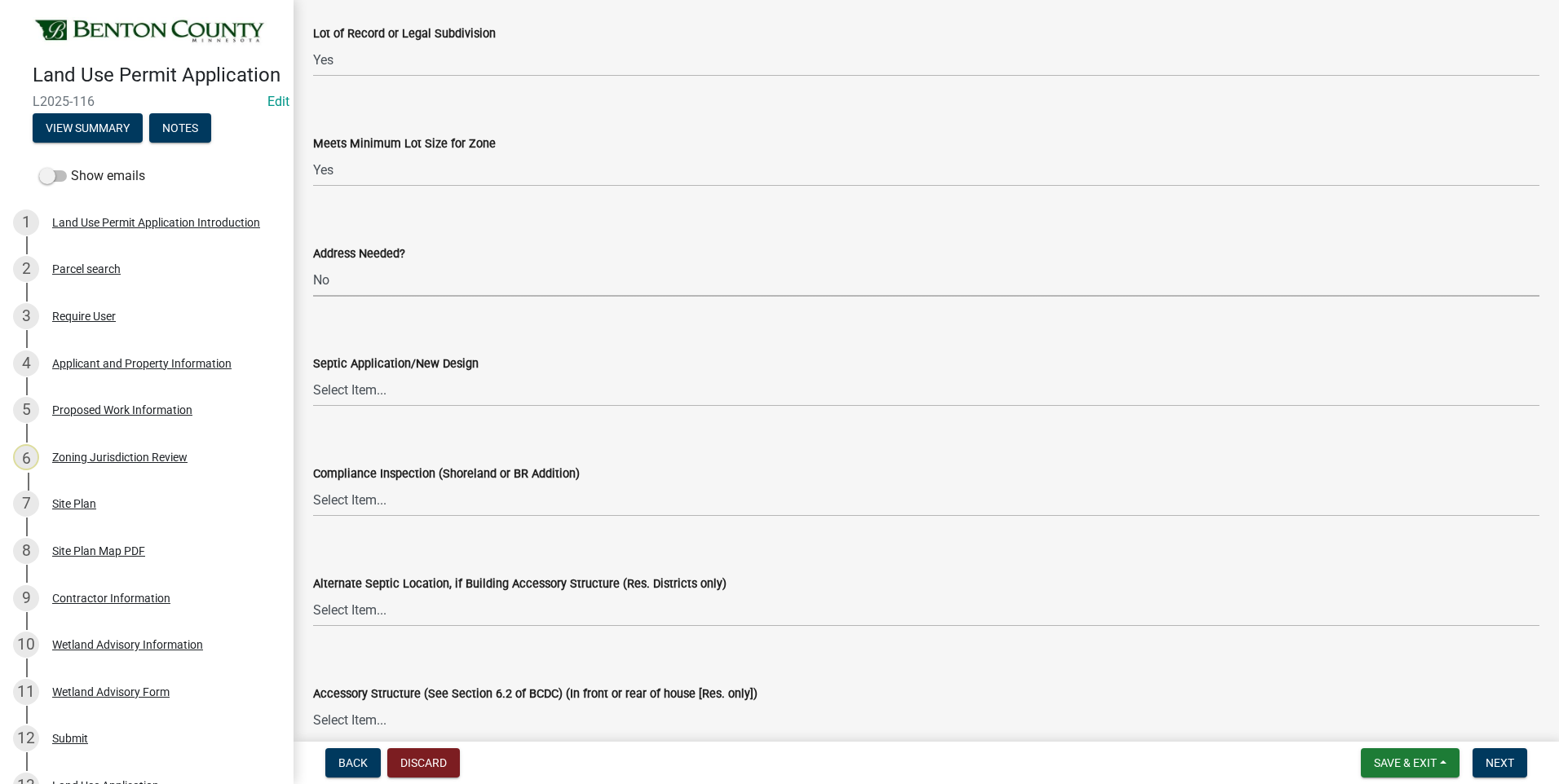
click at [313, 263] on select "Select Item... Yes No OK N/A" at bounding box center [926, 280] width 1226 height 34
select select "445341f5-2b7a-4e9a-a8a7-43788b572440"
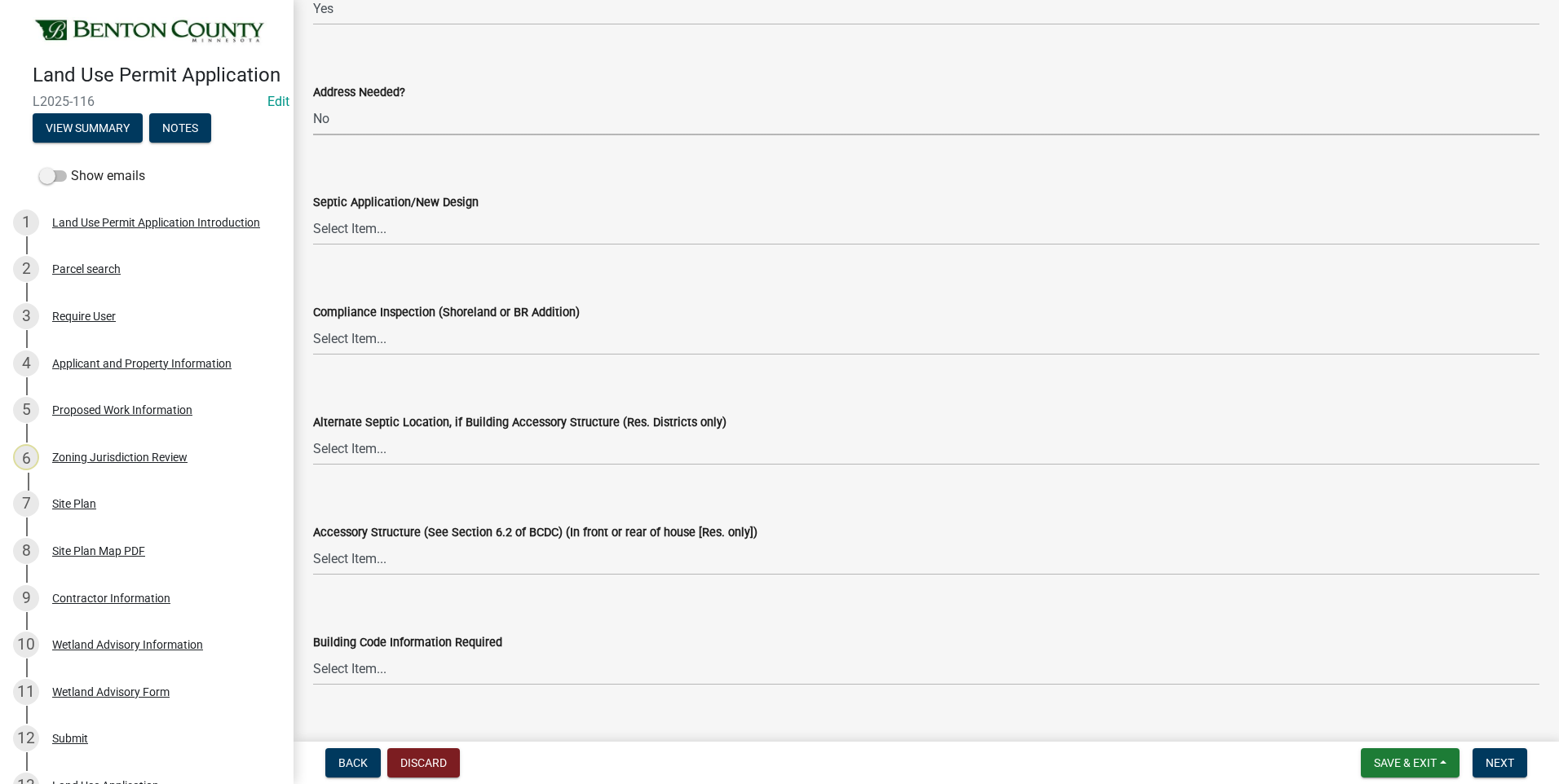
scroll to position [2689, 0]
click at [362, 230] on select "Select Item... Yes No OK N/A" at bounding box center [926, 227] width 1226 height 34
click at [313, 210] on select "Select Item... Yes No OK N/A" at bounding box center [926, 227] width 1226 height 34
select select "445341f5-2b7a-4e9a-a8a7-43788b572440"
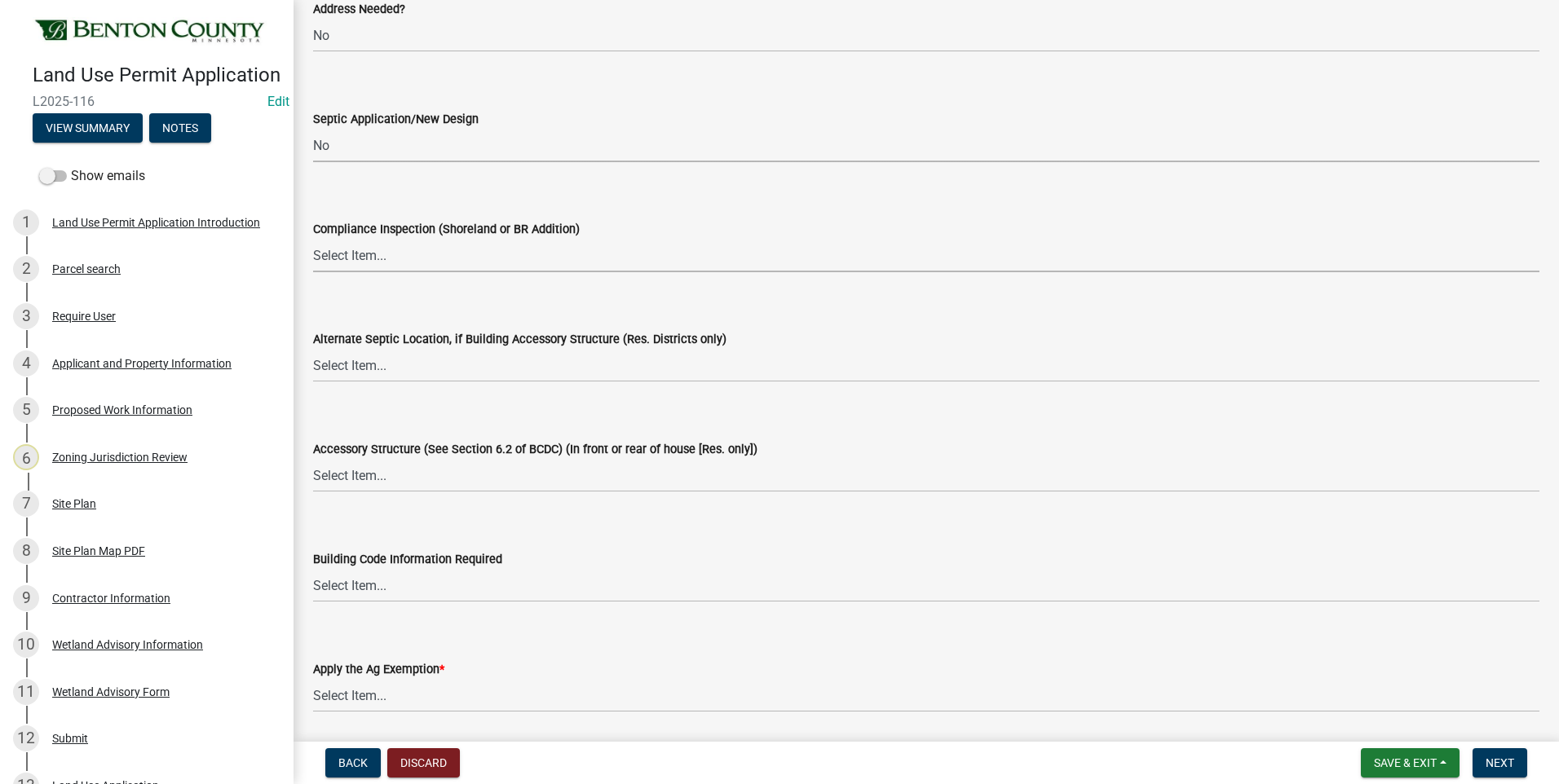
click at [350, 257] on select "Select Item... Yes No OK N/A" at bounding box center [926, 255] width 1226 height 34
click at [313, 239] on select "Select Item... Yes No OK N/A" at bounding box center [926, 255] width 1226 height 34
select select "445341f5-2b7a-4e9a-a8a7-43788b572440"
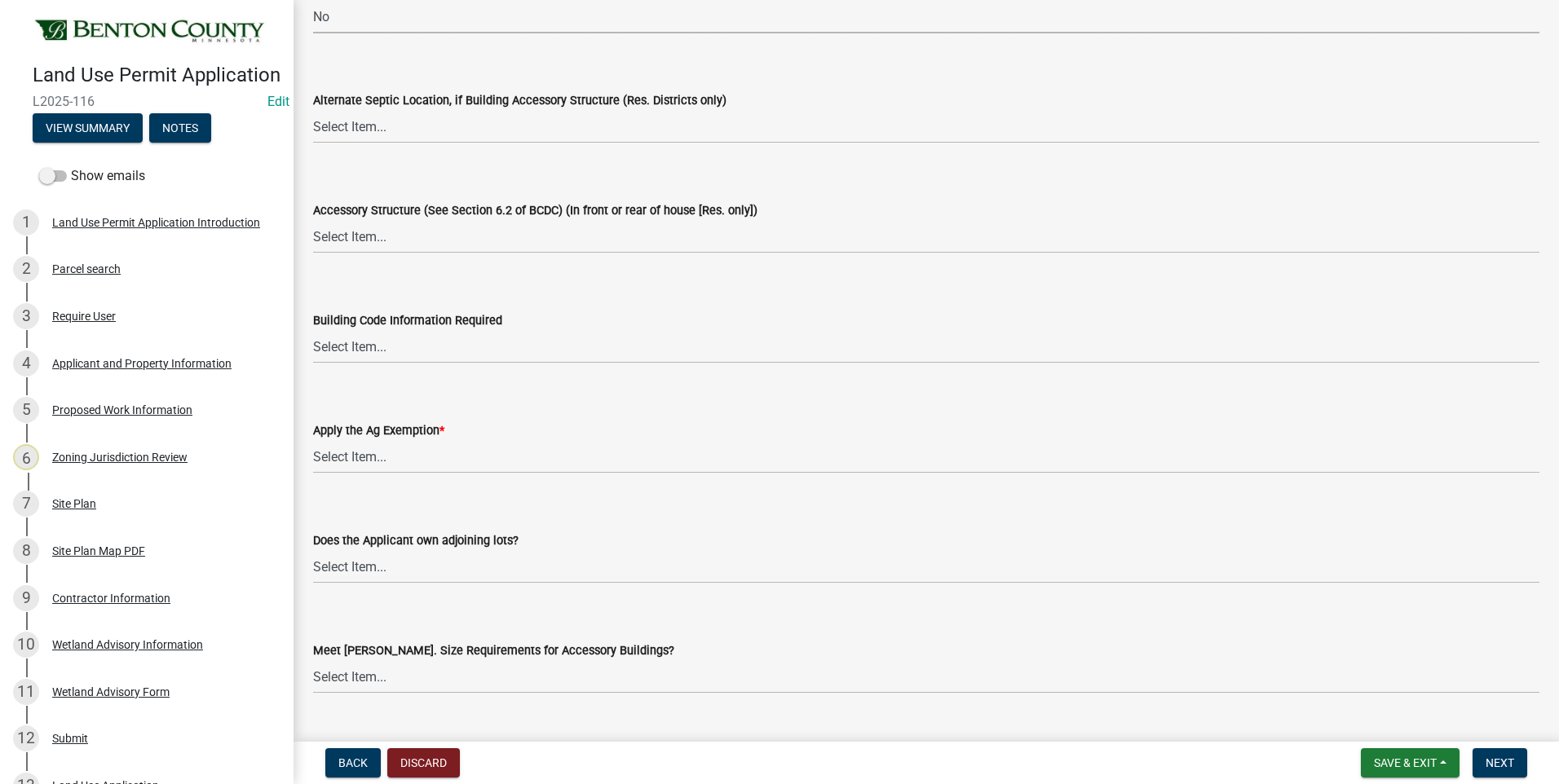
scroll to position [3015, 0]
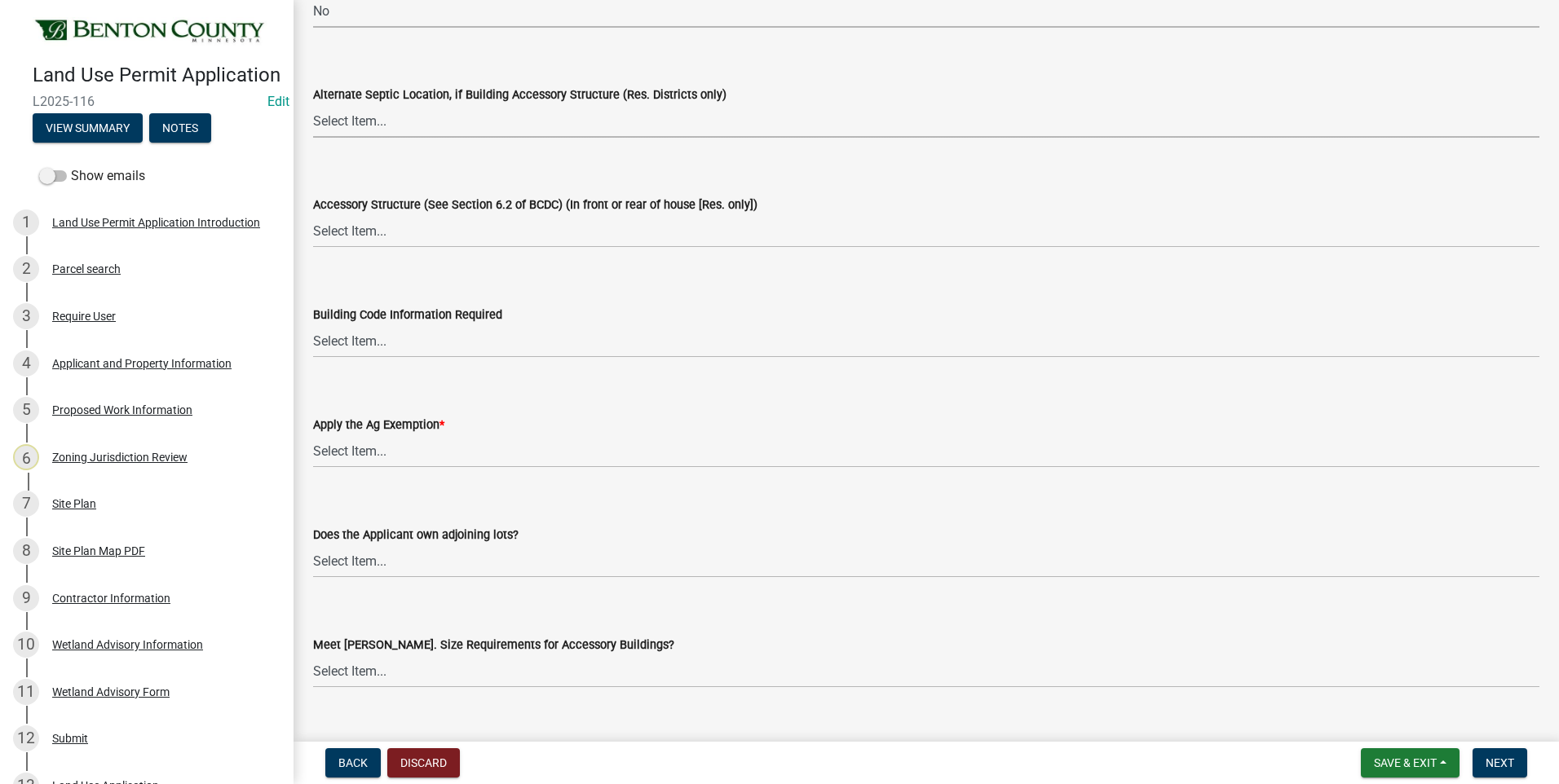
drag, startPoint x: 363, startPoint y: 122, endPoint x: 361, endPoint y: 137, distance: 15.1
click at [362, 122] on select "Select Item... Yes No OK N/A" at bounding box center [926, 121] width 1226 height 34
click at [313, 104] on select "Select Item... Yes No OK N/A" at bounding box center [926, 121] width 1226 height 34
select select "29e042a6-806b-4b88-8ad4-222f55a74e1f"
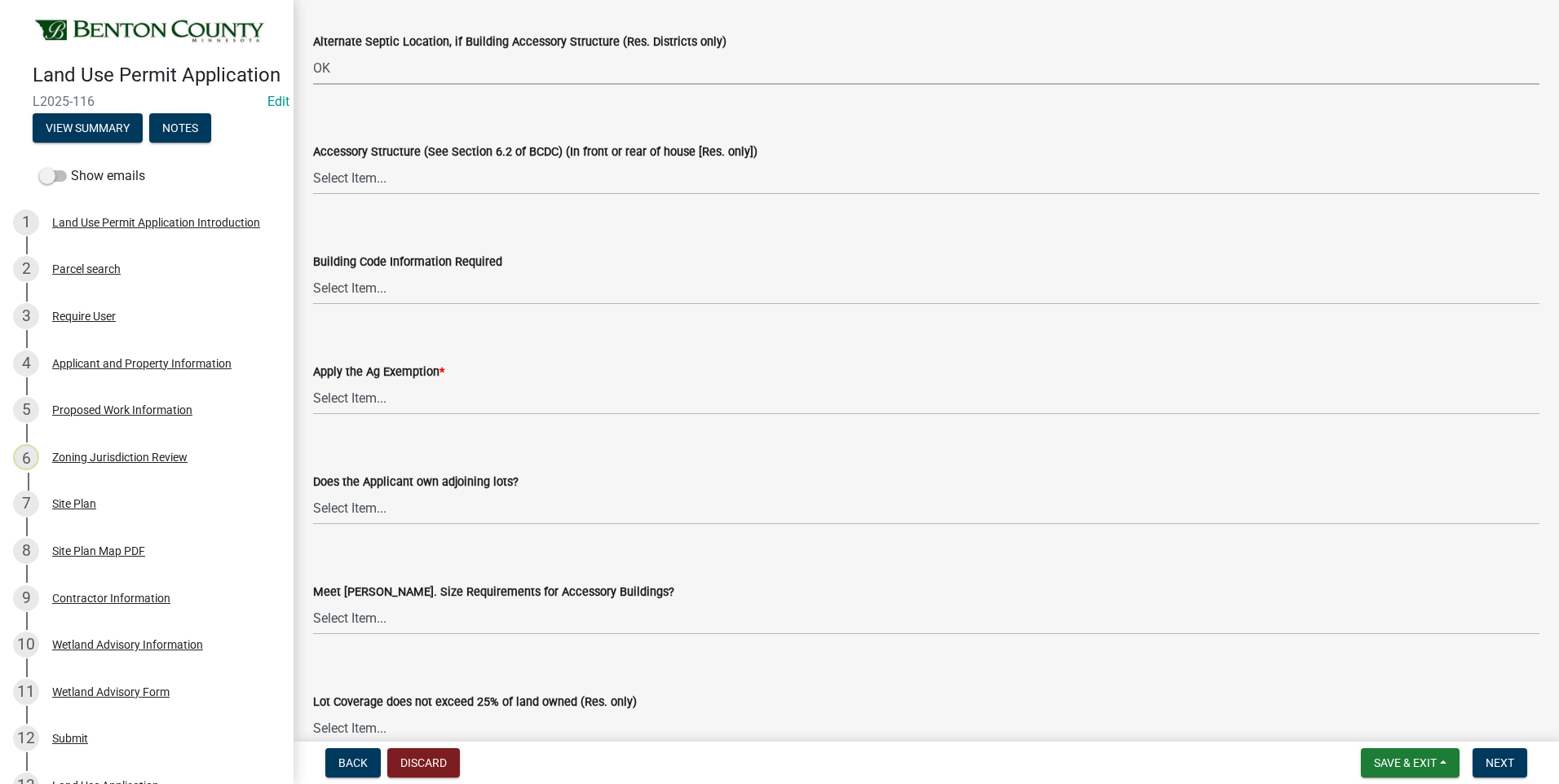
scroll to position [3096, 0]
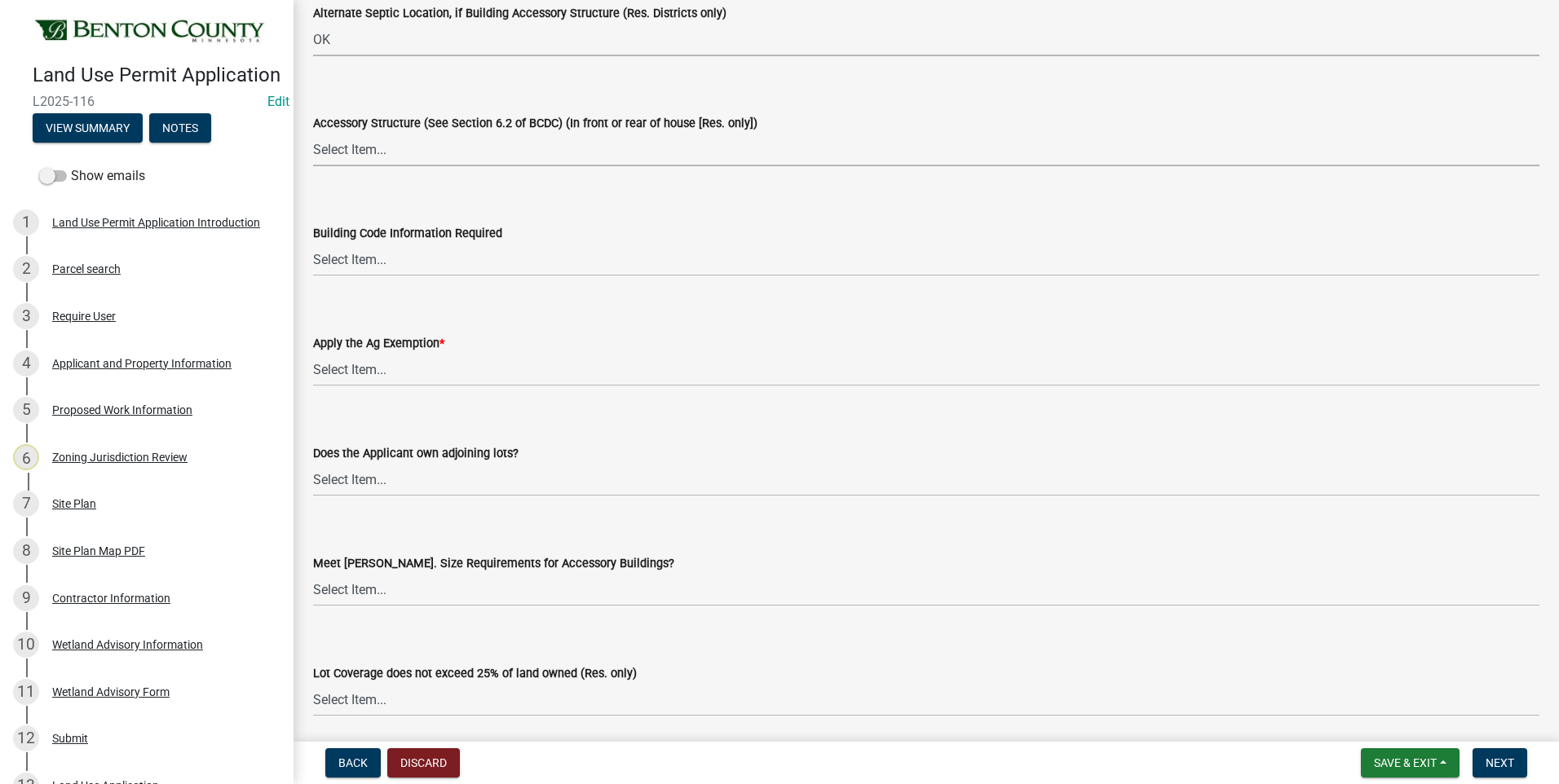
click at [344, 153] on select "Select Item... Yes No OK N/A" at bounding box center [926, 149] width 1226 height 34
click at [313, 133] on select "Select Item... Yes No OK N/A" at bounding box center [926, 149] width 1226 height 34
select select "29e042a6-806b-4b88-8ad4-222f55a74e1f"
click at [351, 265] on select "Select Item... Yes No OK N/A" at bounding box center [926, 259] width 1226 height 34
click at [313, 243] on select "Select Item... Yes No OK N/A" at bounding box center [926, 259] width 1226 height 34
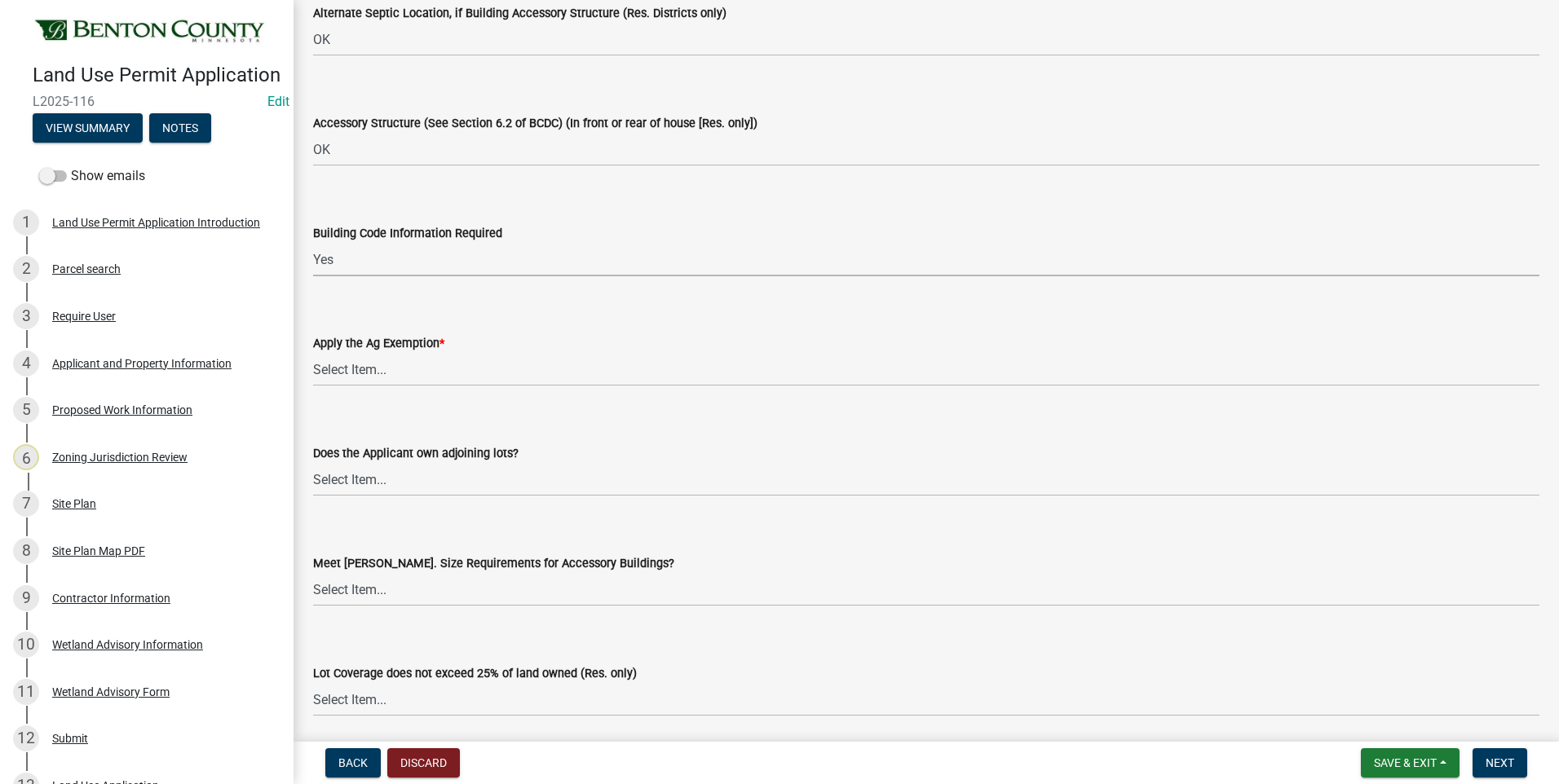
select select "72748fc4-3f0a-45e2-b467-dc37e2b15731"
click at [347, 378] on select "Select Item... Yes No" at bounding box center [926, 369] width 1226 height 34
click at [313, 352] on select "Select Item... Yes No" at bounding box center [926, 369] width 1226 height 34
select select "523f7e88-fc73-440c-a56f-38c702f7ffe1"
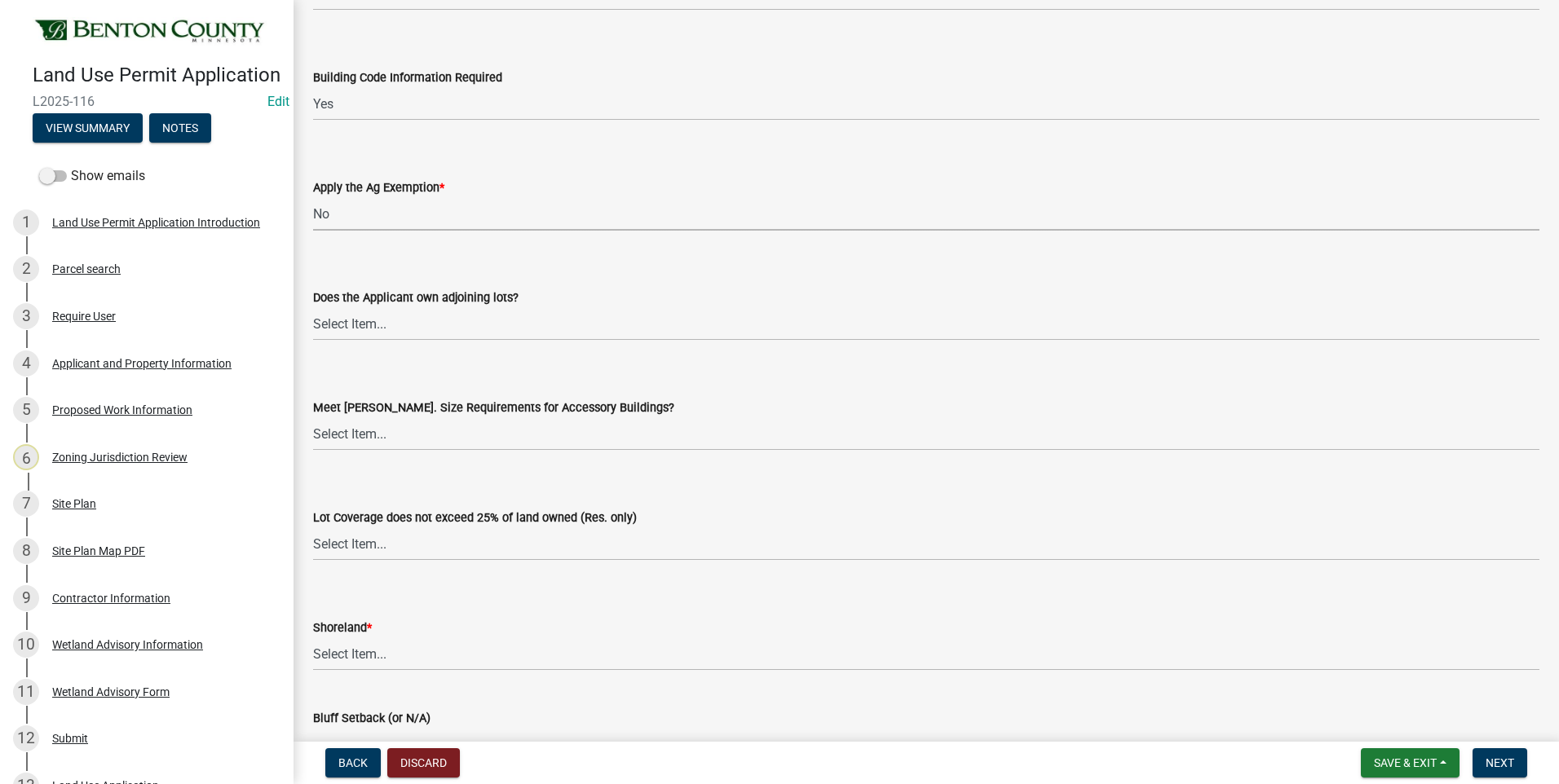
scroll to position [3341, 0]
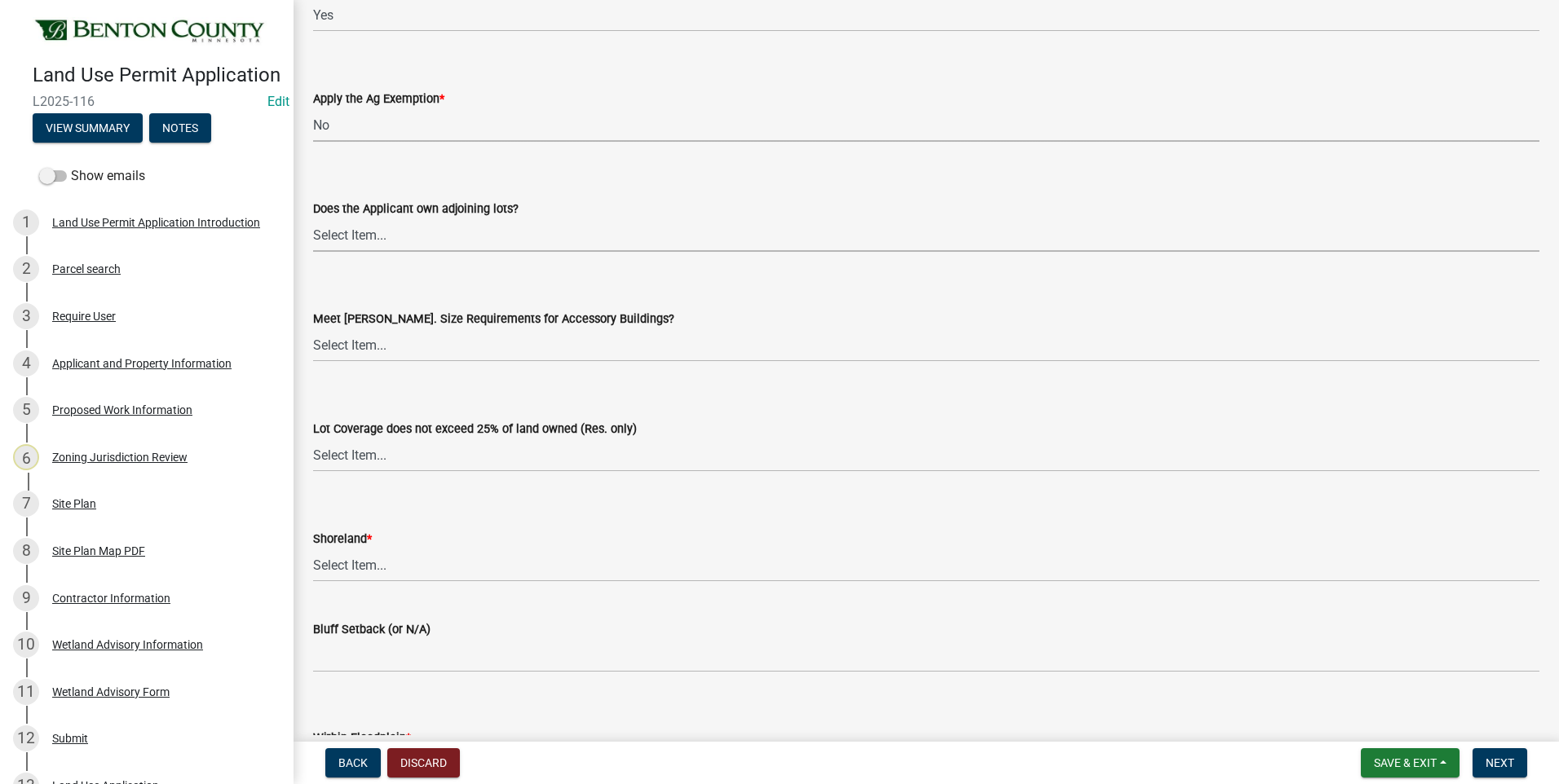
drag, startPoint x: 348, startPoint y: 237, endPoint x: 348, endPoint y: 252, distance: 15.0
click at [348, 237] on select "Select Item... Yes No OK N/A" at bounding box center [926, 236] width 1226 height 34
click at [313, 219] on select "Select Item... Yes No OK N/A" at bounding box center [926, 236] width 1226 height 34
select select "445341f5-2b7a-4e9a-a8a7-43788b572440"
click at [358, 347] on select "Select Item... Yes No OK N/A" at bounding box center [926, 345] width 1226 height 34
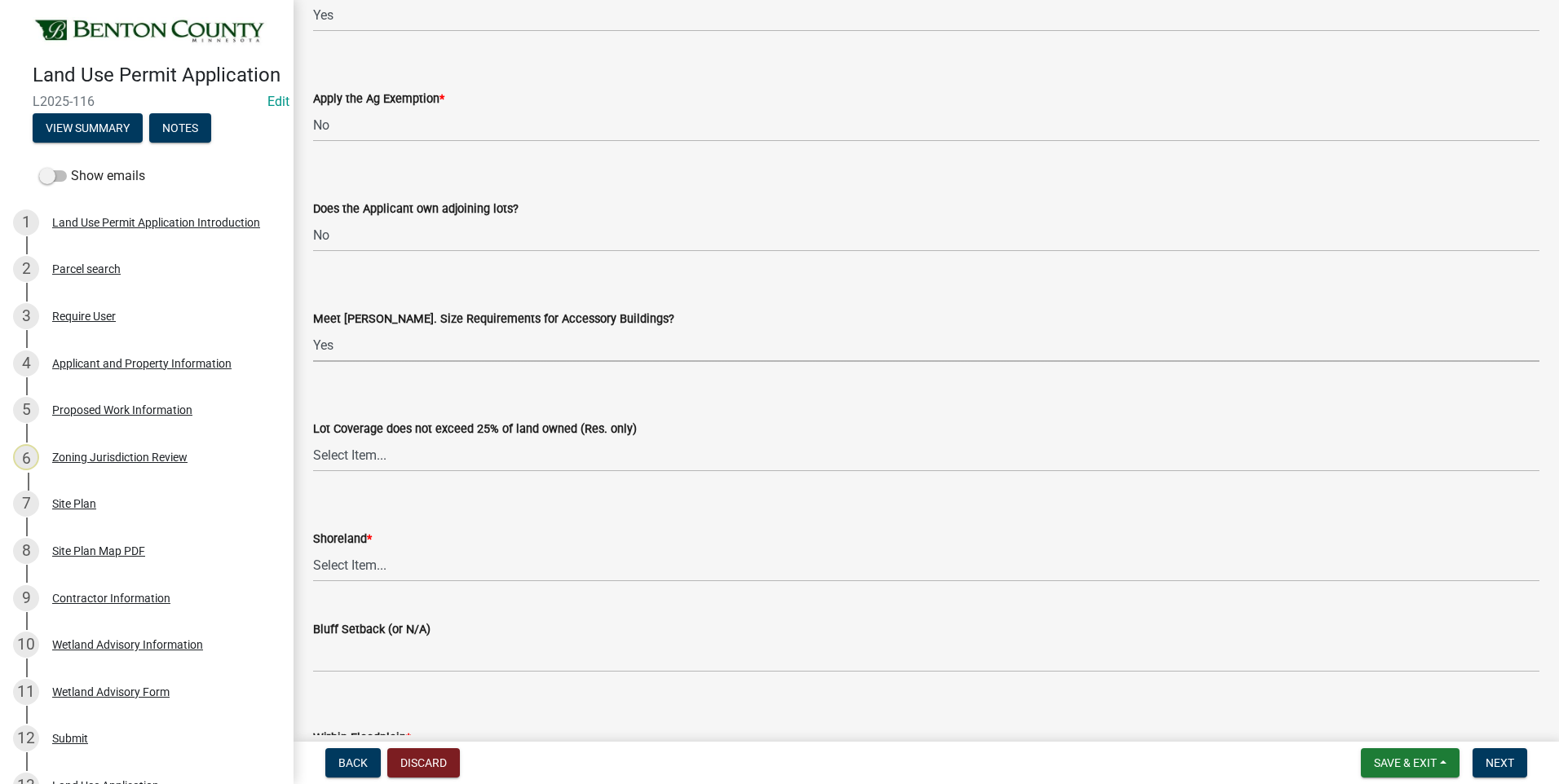
click at [313, 329] on select "Select Item... Yes No OK N/A" at bounding box center [926, 345] width 1226 height 34
select select "72748fc4-3f0a-45e2-b467-dc37e2b15731"
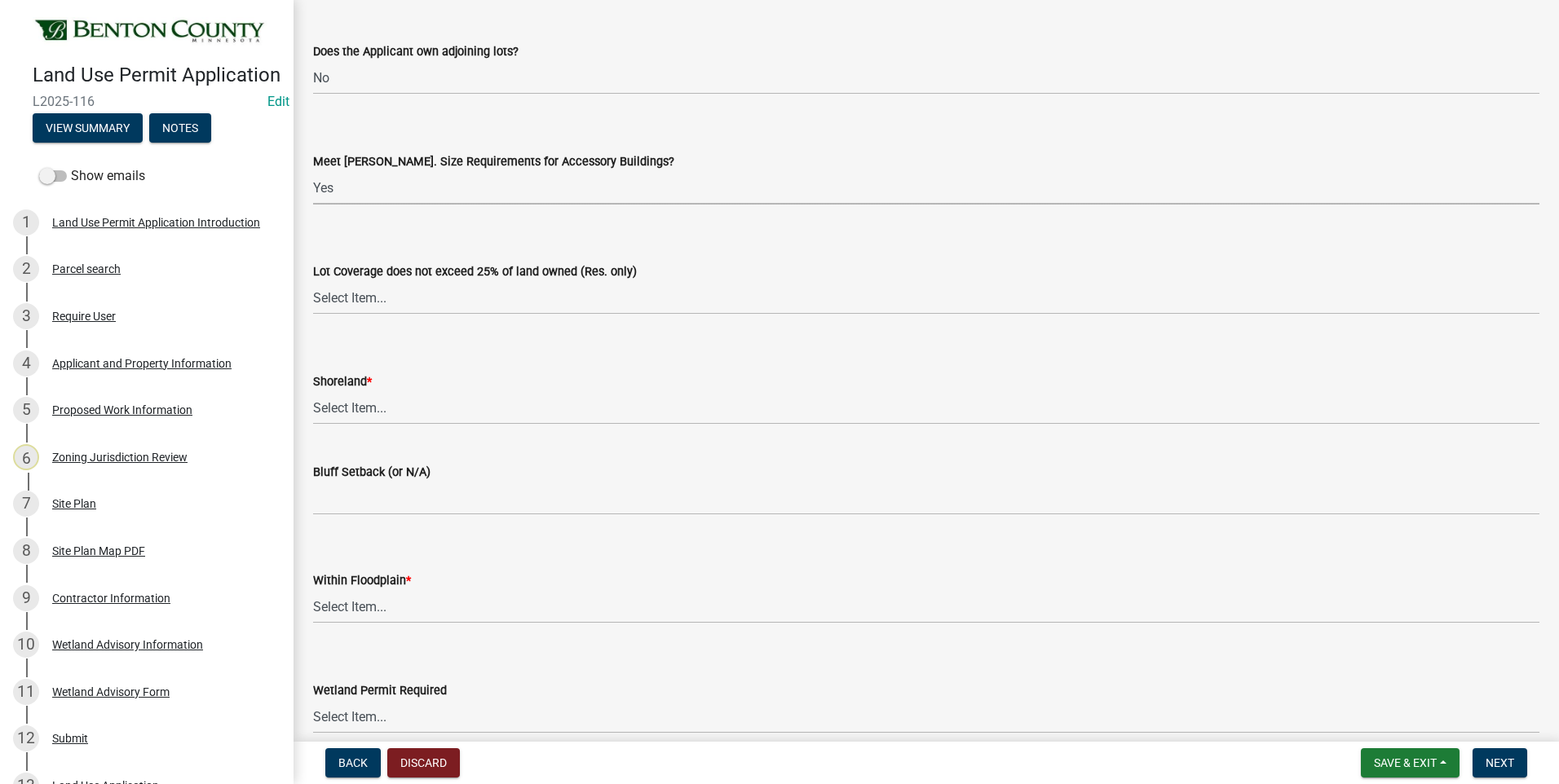
scroll to position [3504, 0]
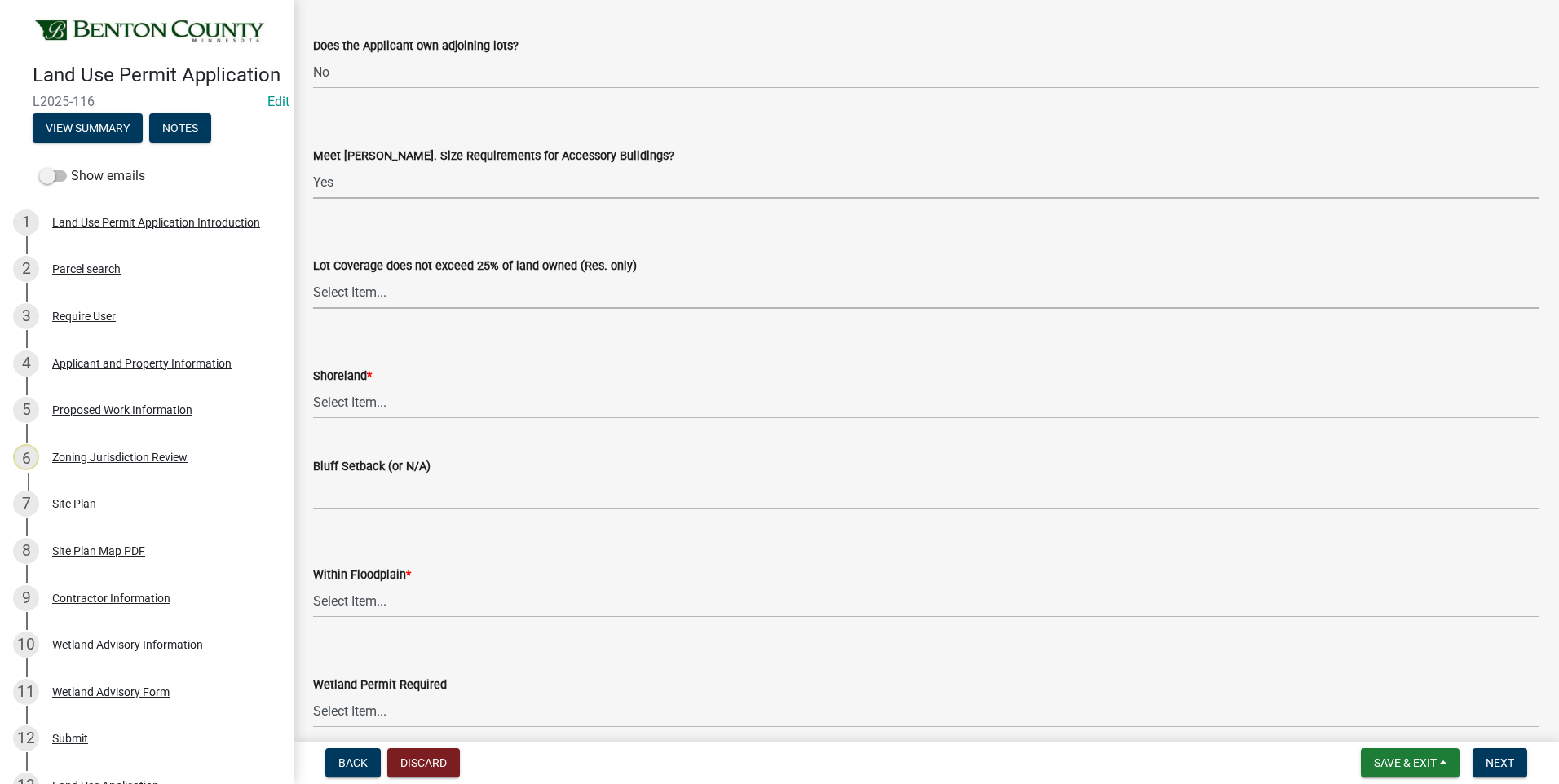
drag, startPoint x: 339, startPoint y: 296, endPoint x: 342, endPoint y: 311, distance: 15.3
click at [339, 296] on select "Select Item... Yes No OK N/A" at bounding box center [926, 292] width 1226 height 34
click at [313, 275] on select "Select Item... Yes No OK N/A" at bounding box center [926, 292] width 1226 height 34
select select "29e042a6-806b-4b88-8ad4-222f55a74e1f"
drag, startPoint x: 348, startPoint y: 403, endPoint x: 347, endPoint y: 413, distance: 10.0
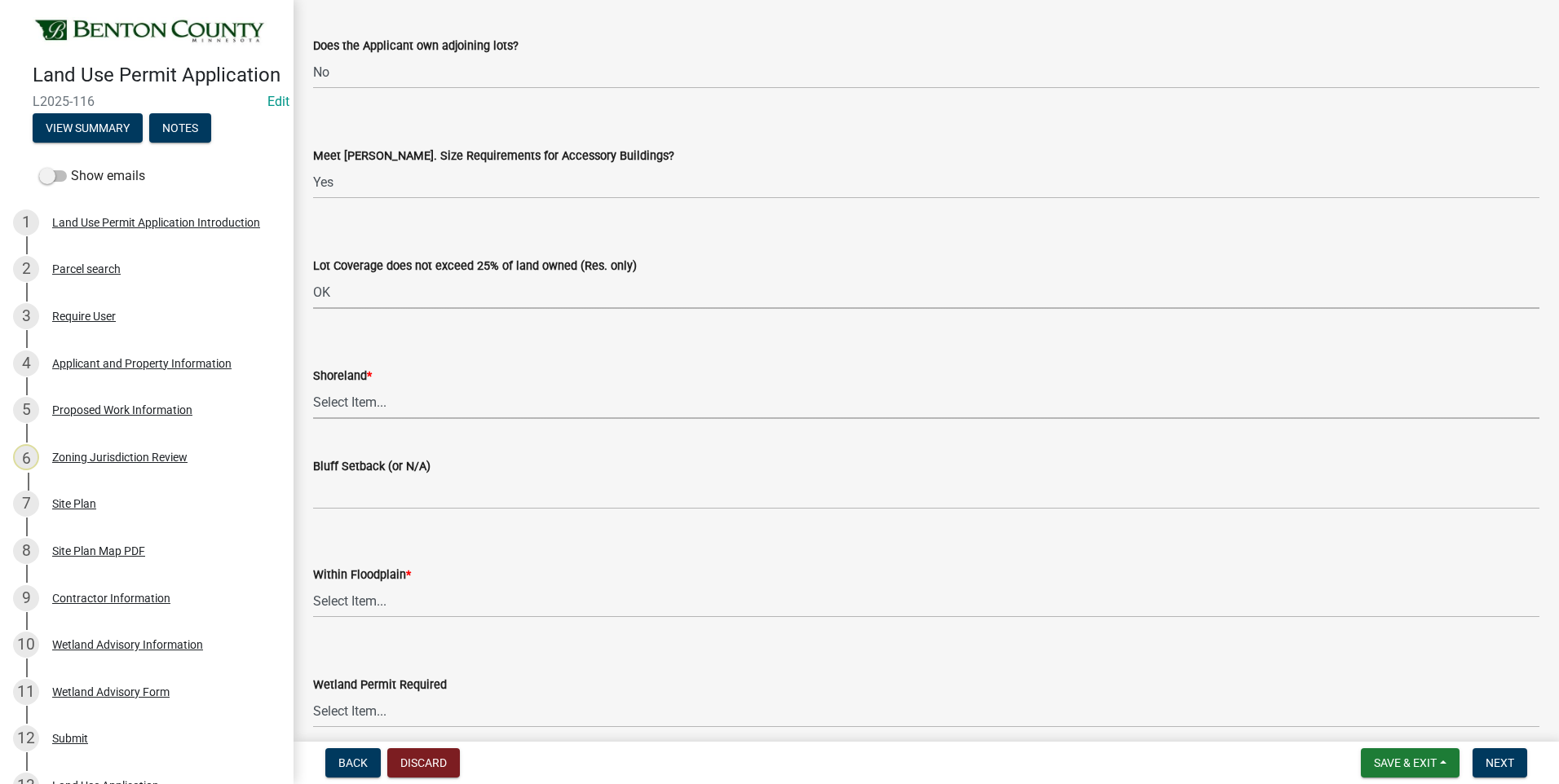
click at [348, 403] on select "Select Item... Yes No OK N/A" at bounding box center [926, 402] width 1226 height 34
click at [313, 385] on select "Select Item... Yes No OK N/A" at bounding box center [926, 402] width 1226 height 34
select select "445341f5-2b7a-4e9a-a8a7-43788b572440"
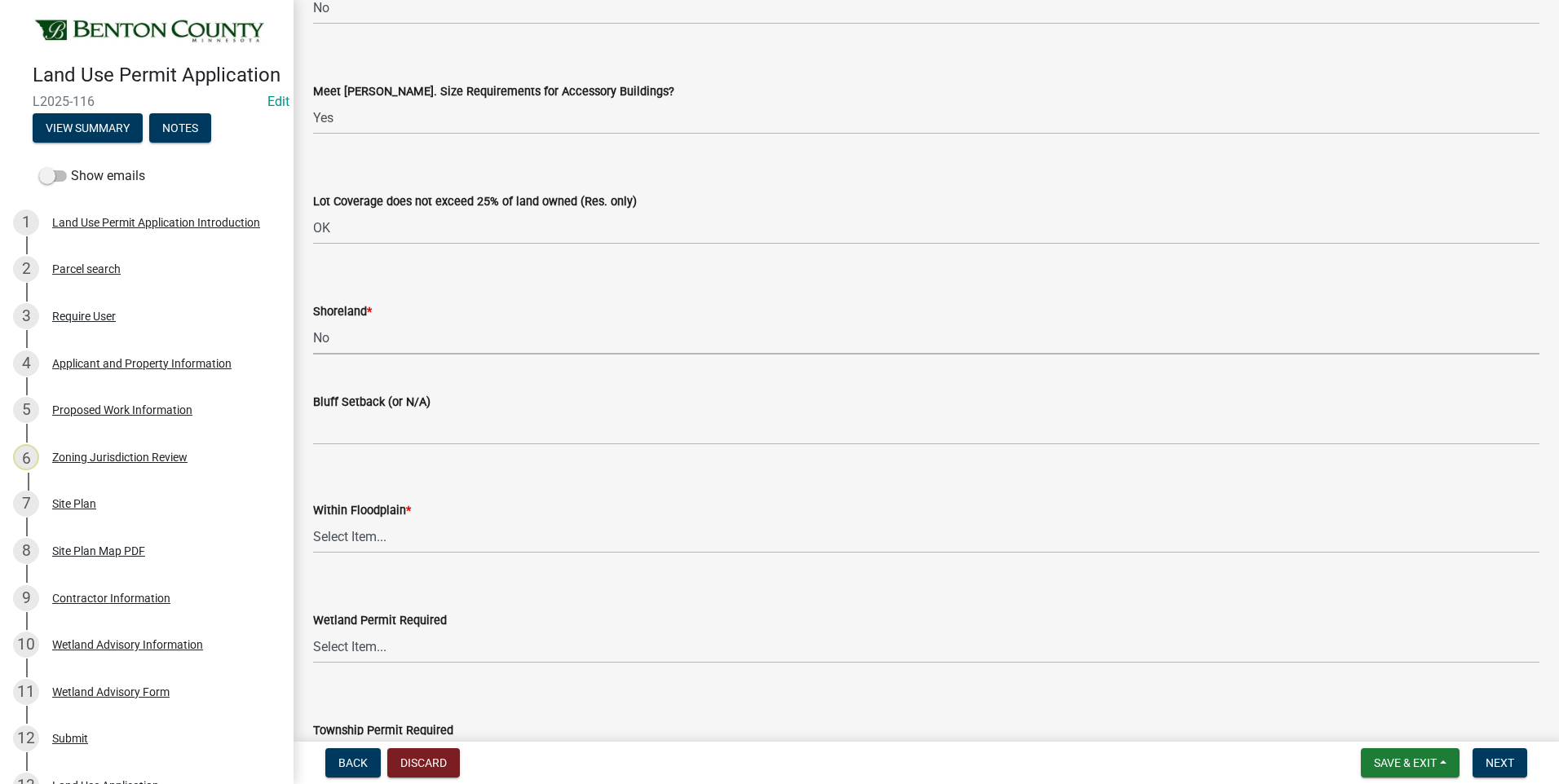
scroll to position [3749, 0]
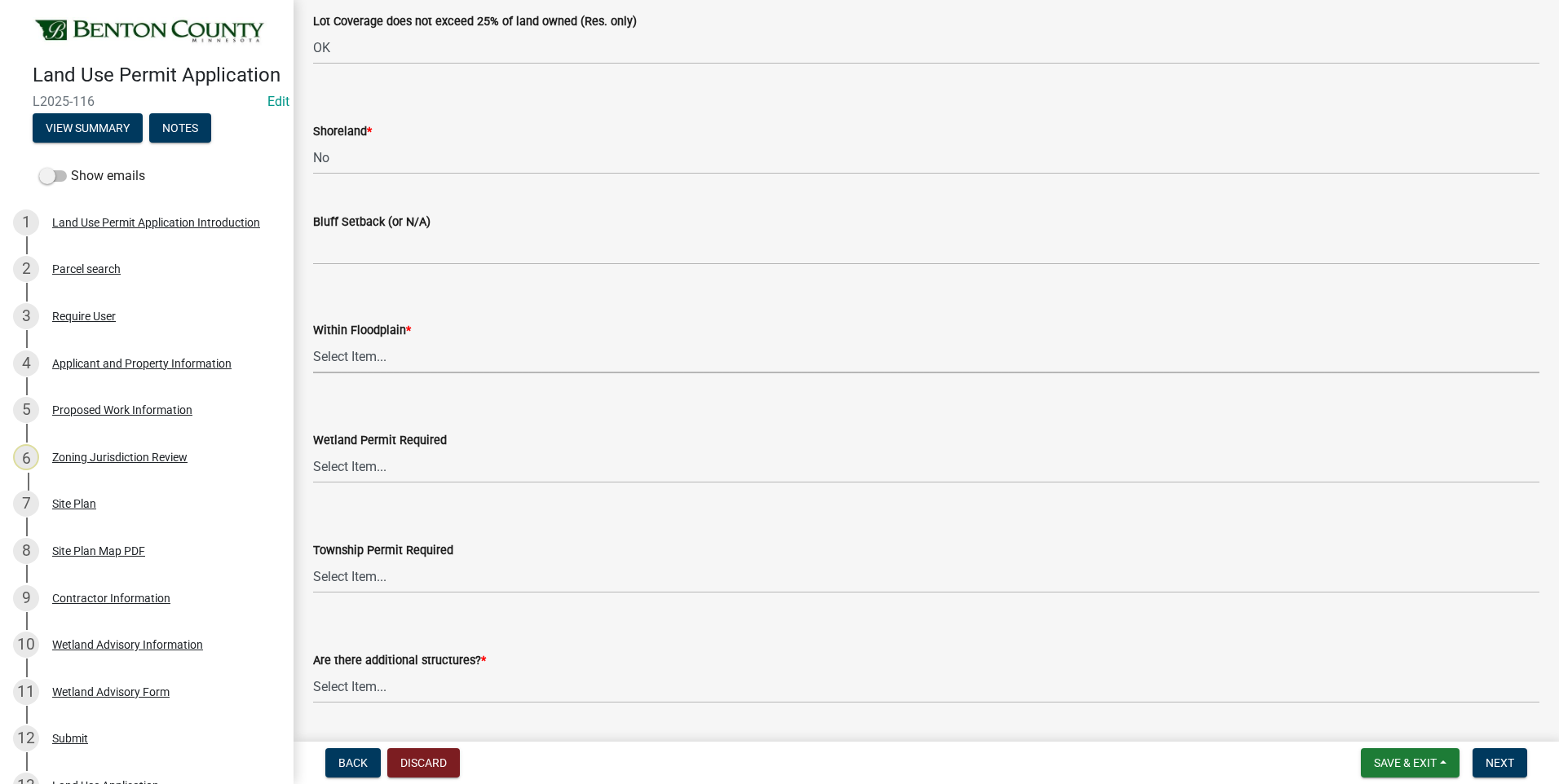
drag, startPoint x: 350, startPoint y: 357, endPoint x: 352, endPoint y: 373, distance: 16.1
click at [350, 357] on select "Select Item... Yes No OK N/A" at bounding box center [926, 356] width 1226 height 34
click at [313, 340] on select "Select Item... Yes No OK N/A" at bounding box center [926, 356] width 1226 height 34
select select "445341f5-2b7a-4e9a-a8a7-43788b572440"
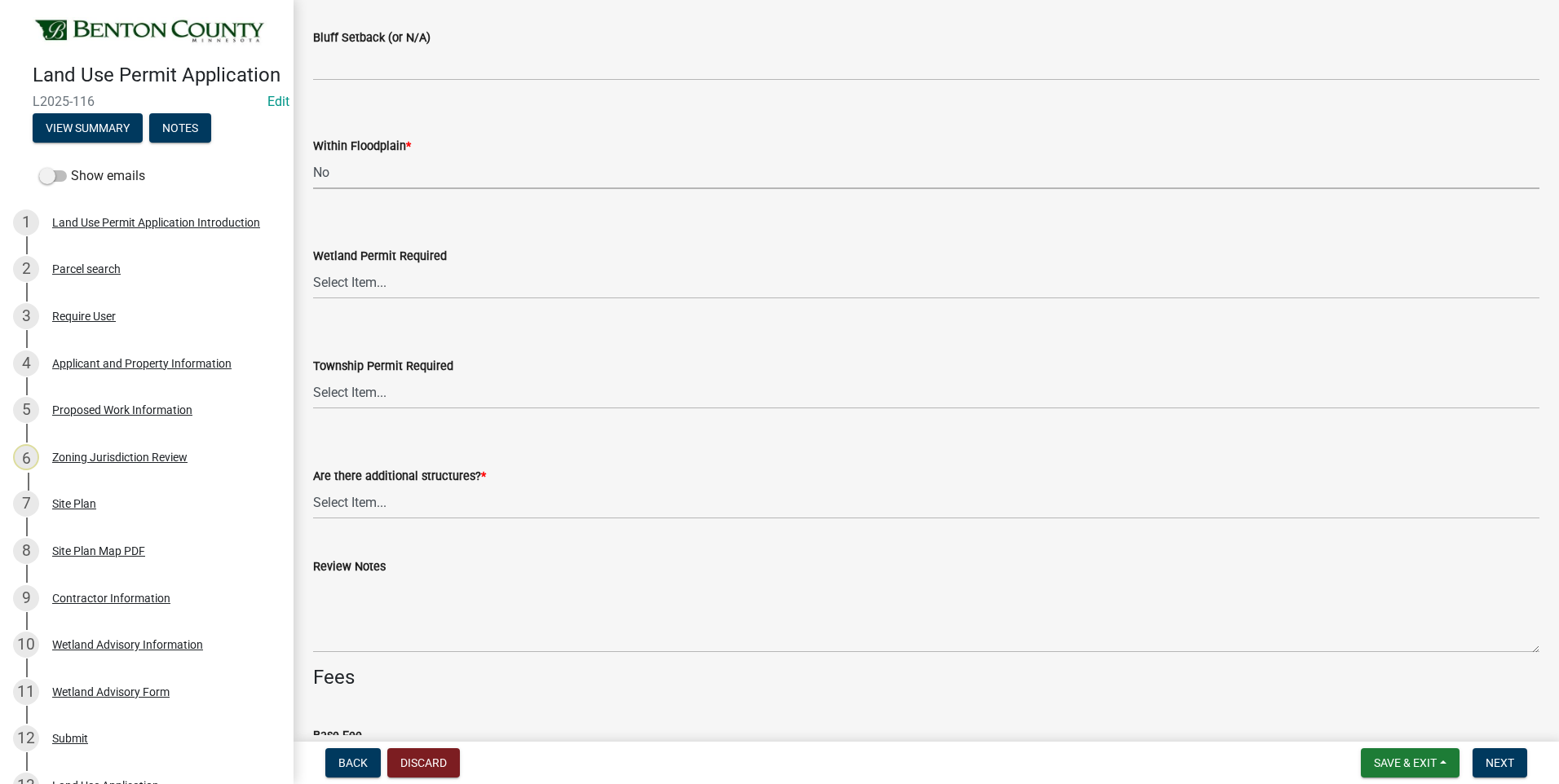
scroll to position [3993, 0]
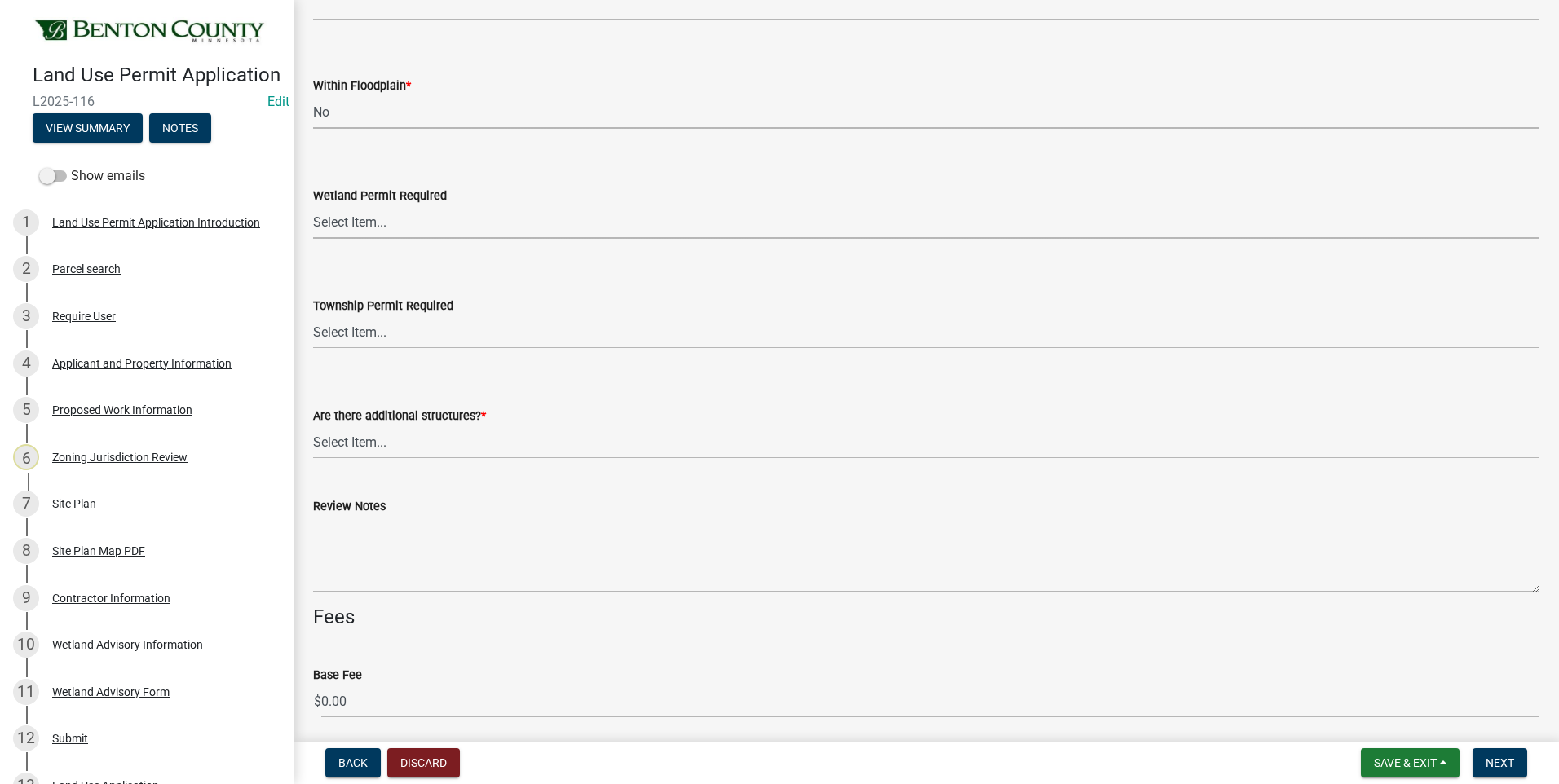
click at [353, 226] on select "Select Item... Yes No" at bounding box center [926, 222] width 1226 height 34
click at [313, 205] on select "Select Item... Yes No" at bounding box center [926, 222] width 1226 height 34
select select "58818da3-c200-45fa-b10d-5f5c42909306"
click at [355, 330] on select "Select Item... Yes No" at bounding box center [926, 333] width 1226 height 34
click at [313, 316] on select "Select Item... Yes No" at bounding box center [926, 333] width 1226 height 34
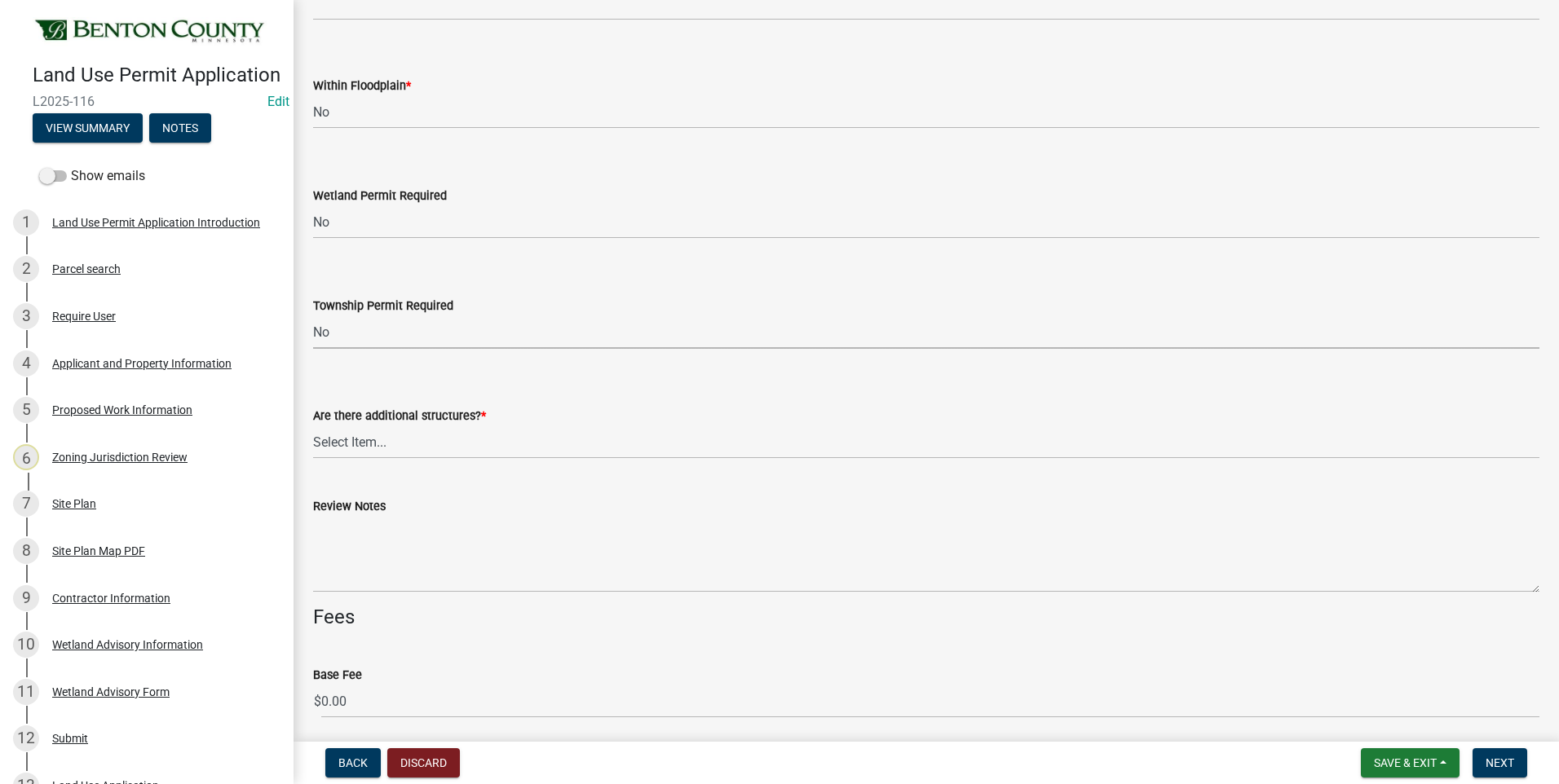
select select "b3d485fe-2f4a-4244-ab71-e3ff68bf5b58"
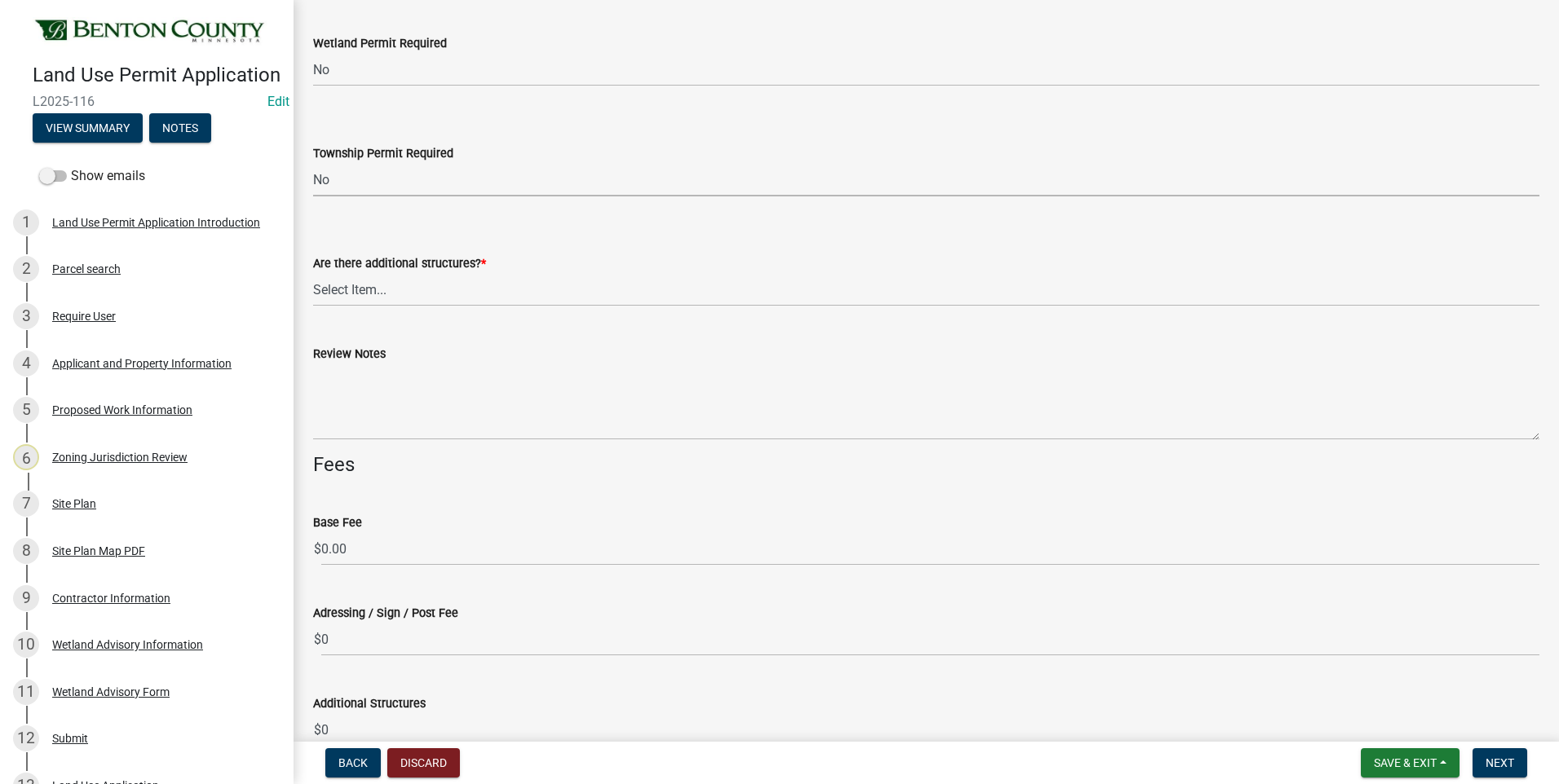
scroll to position [4156, 0]
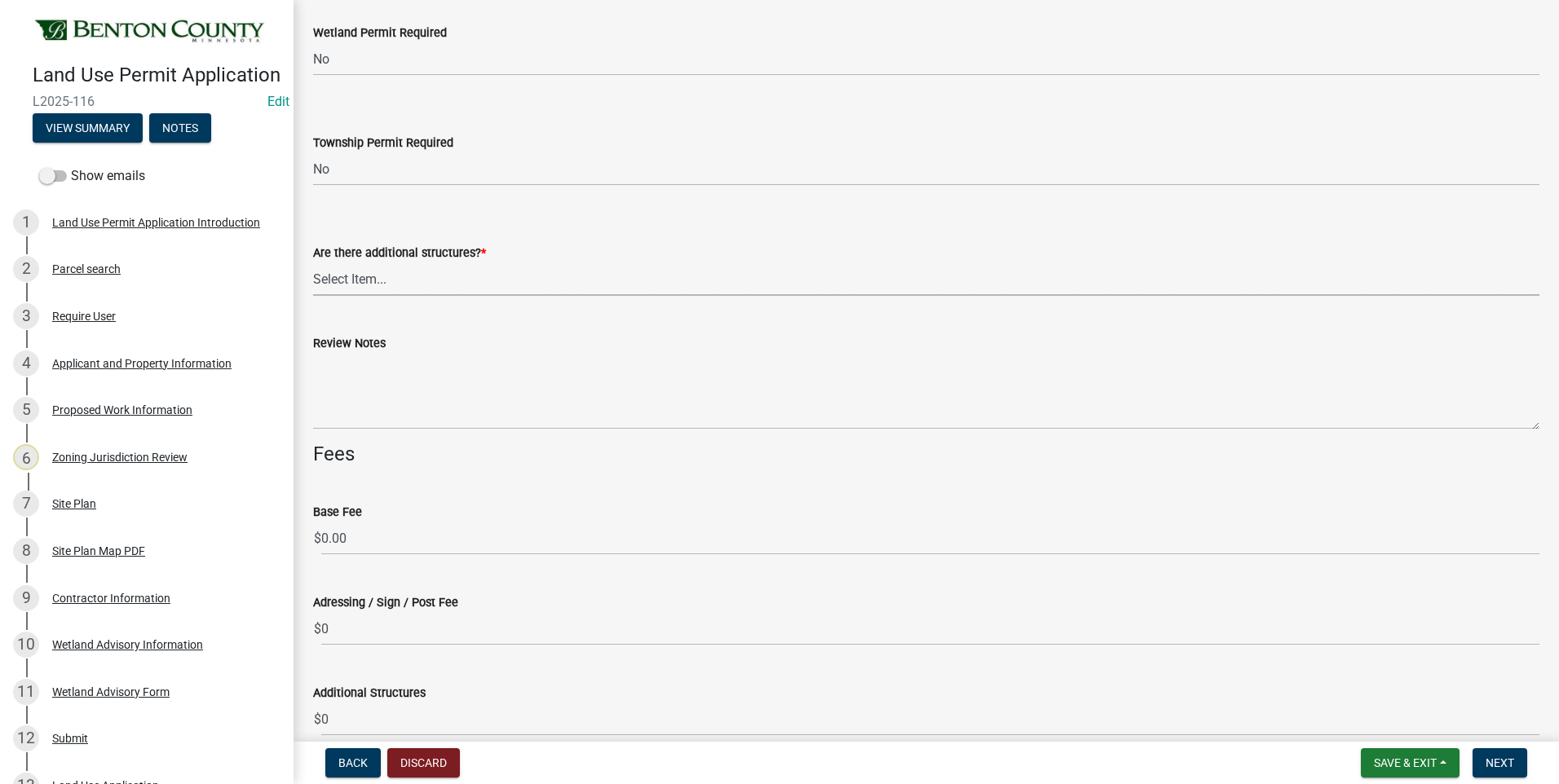
drag, startPoint x: 364, startPoint y: 279, endPoint x: 364, endPoint y: 289, distance: 10.0
click at [364, 279] on select "Select Item... Yes No" at bounding box center [926, 279] width 1226 height 34
click at [313, 262] on select "Select Item... Yes No" at bounding box center [926, 279] width 1226 height 34
select select "3b637cc4-ed0a-4d27-997c-adf22bb05159"
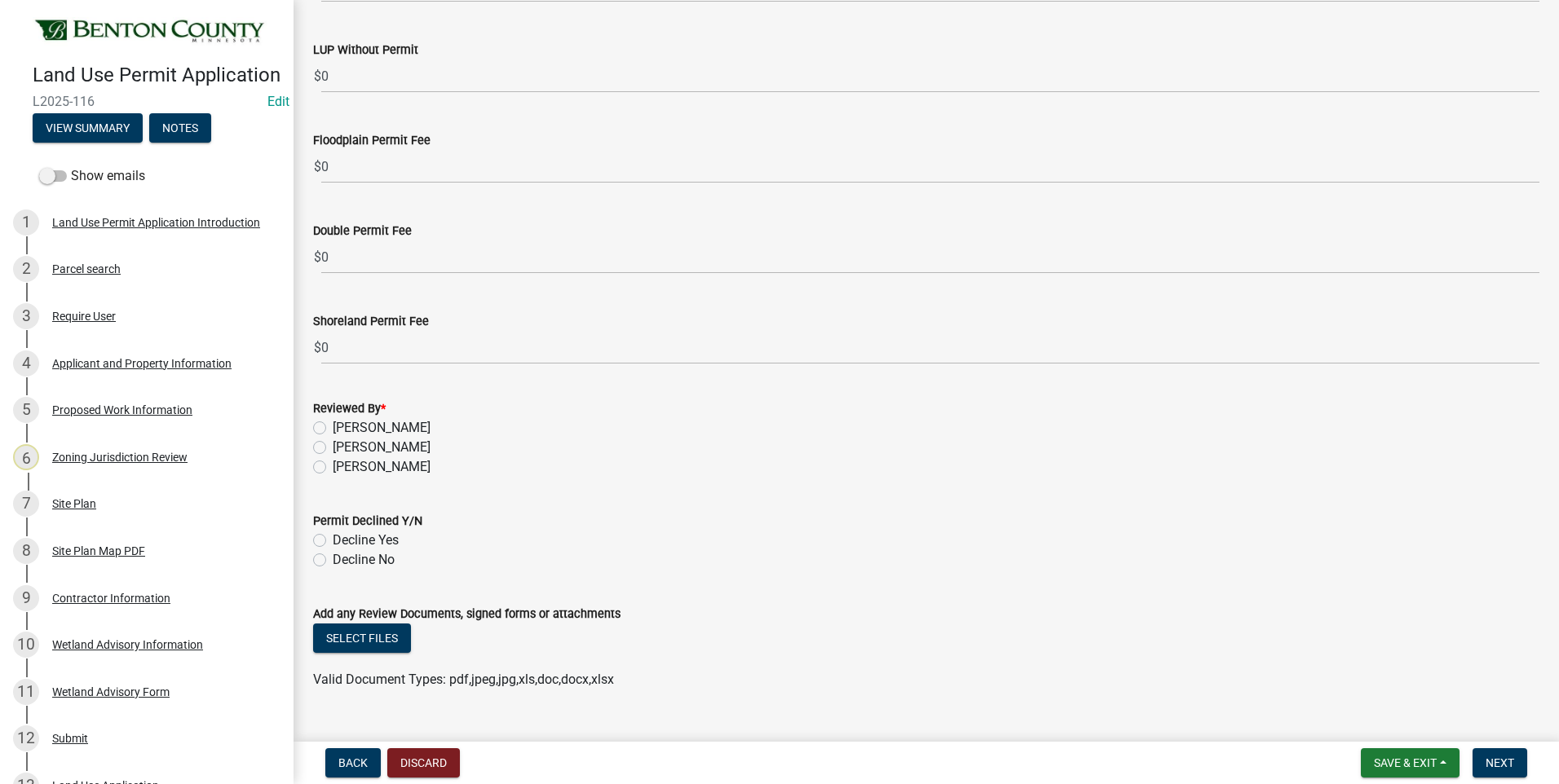
scroll to position [4922, 0]
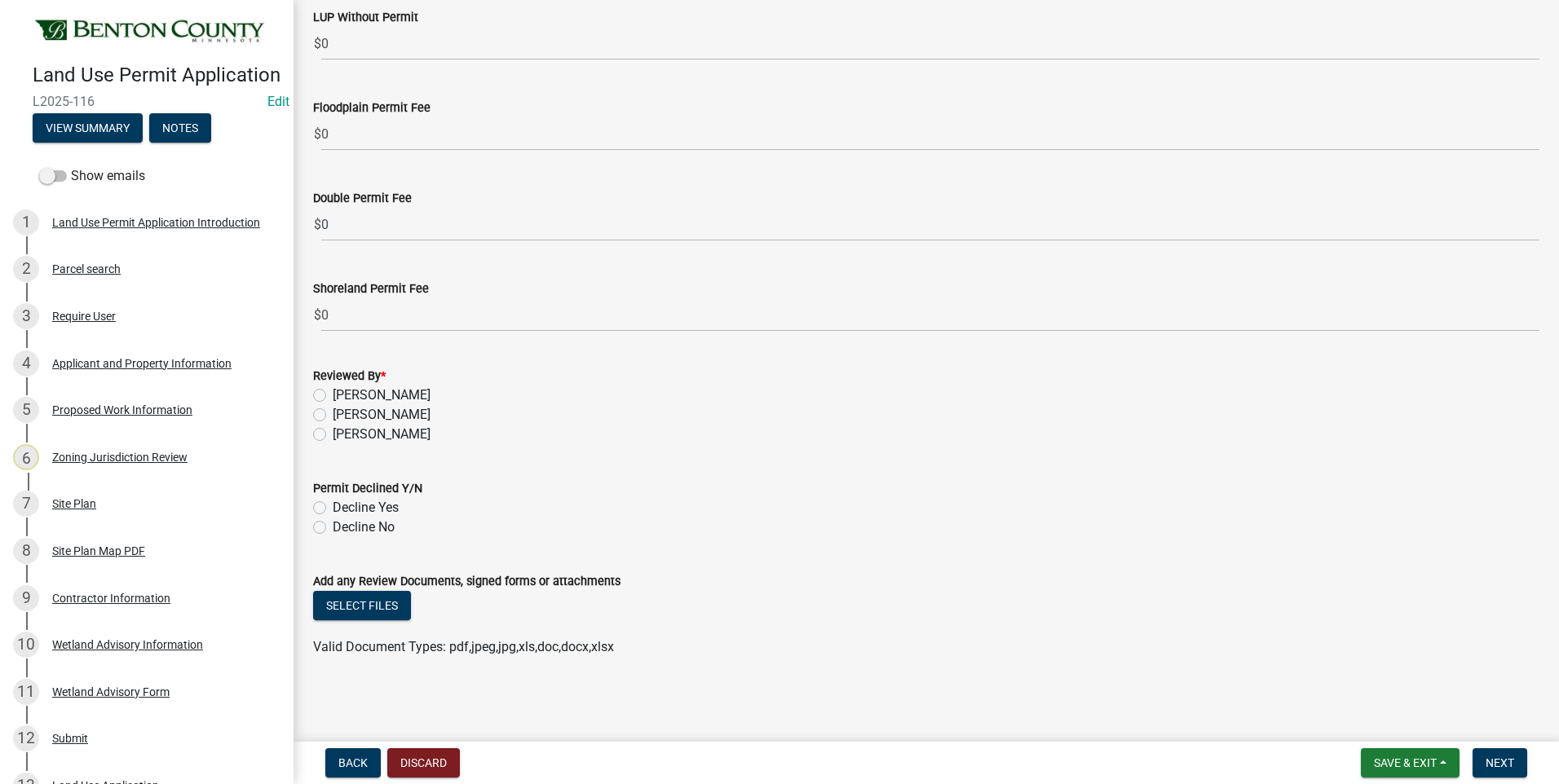
click at [333, 415] on label "[PERSON_NAME]" at bounding box center [381, 415] width 98 height 20
click at [333, 415] on input "[PERSON_NAME]" at bounding box center [338, 410] width 11 height 11
radio input "true"
click at [333, 530] on label "Decline No" at bounding box center [364, 528] width 62 height 20
click at [333, 528] on input "Decline No" at bounding box center [338, 523] width 11 height 11
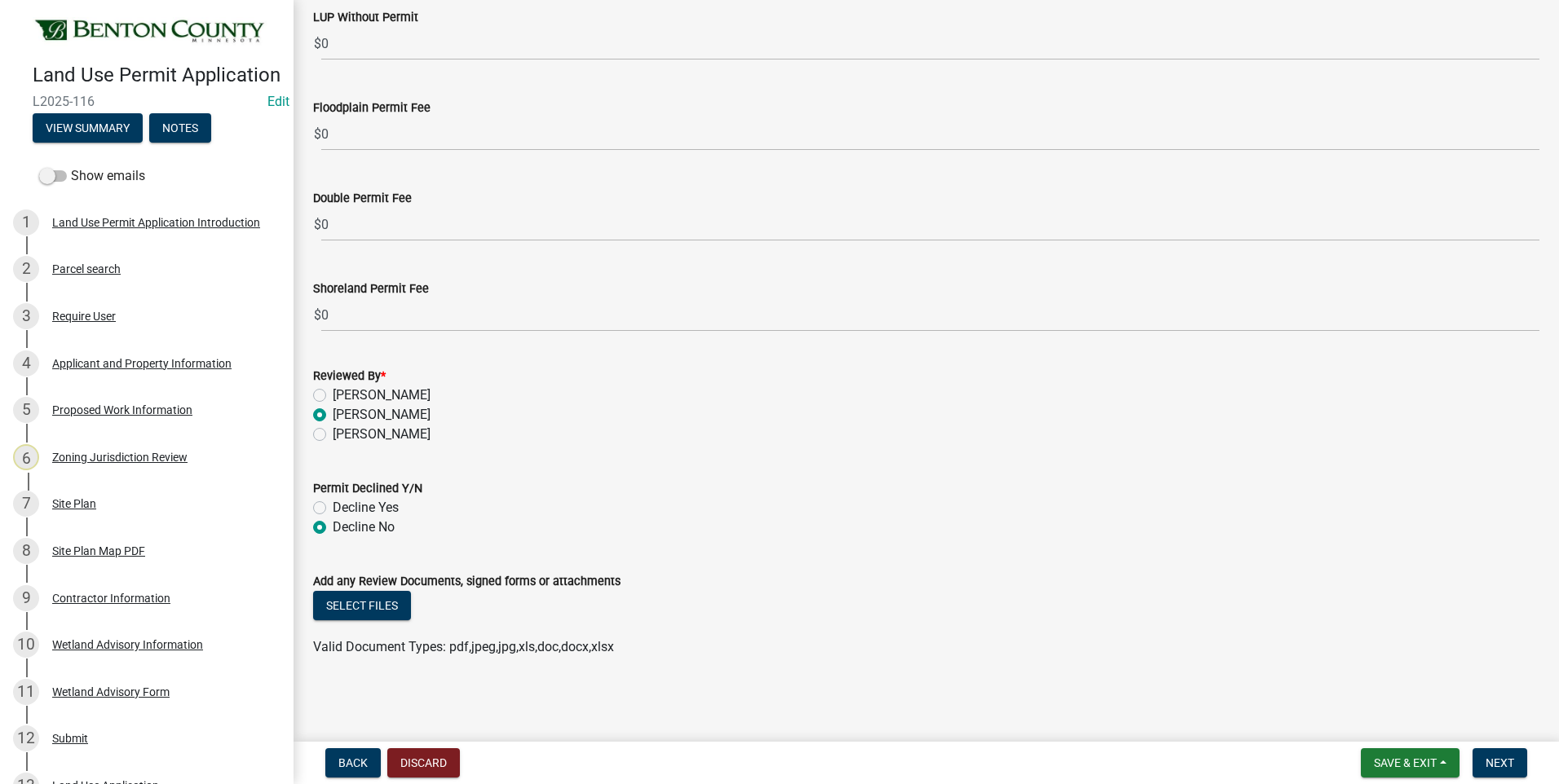
radio input "true"
click at [371, 606] on button "Select files" at bounding box center [362, 606] width 98 height 30
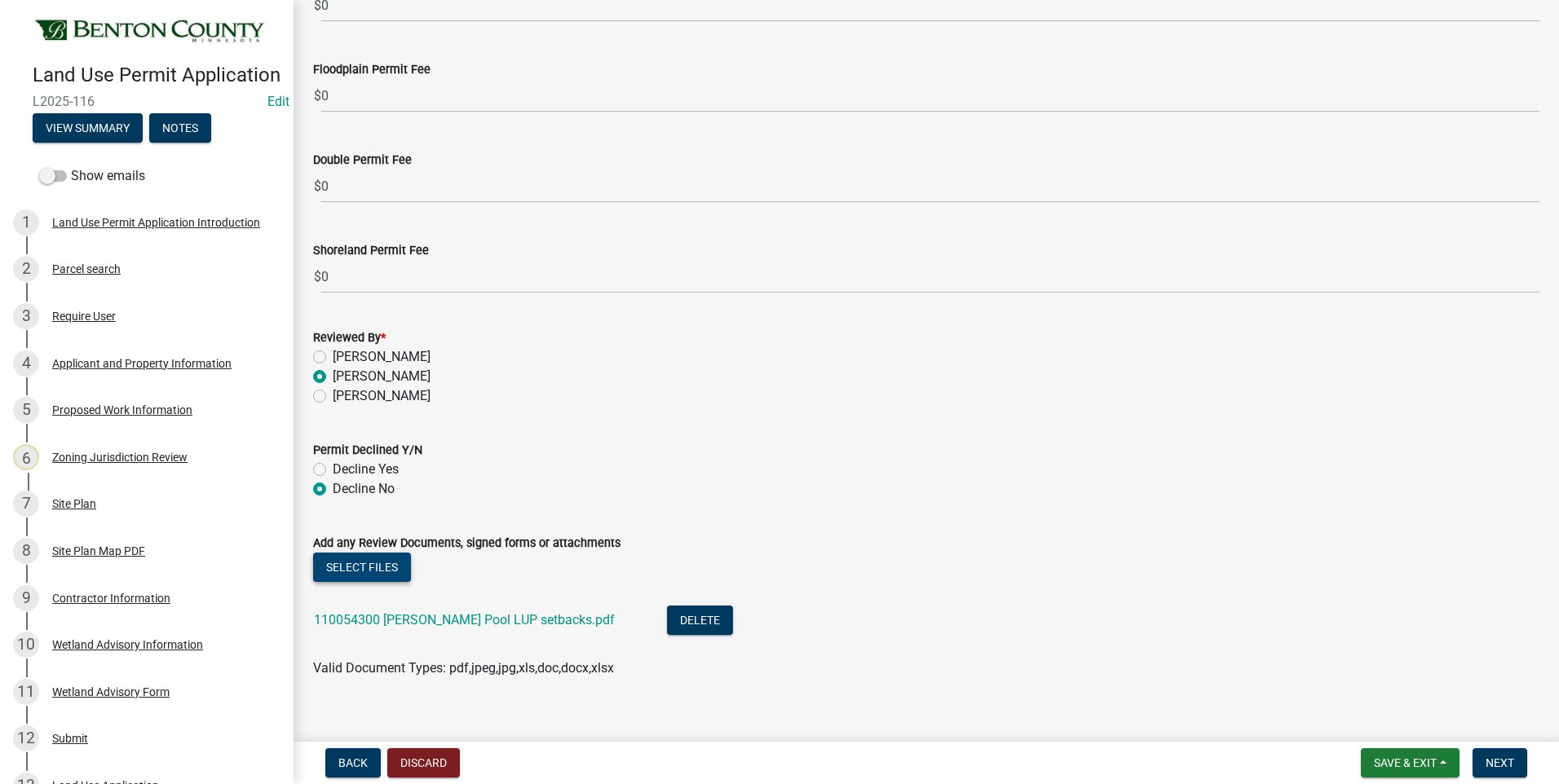
scroll to position [4981, 0]
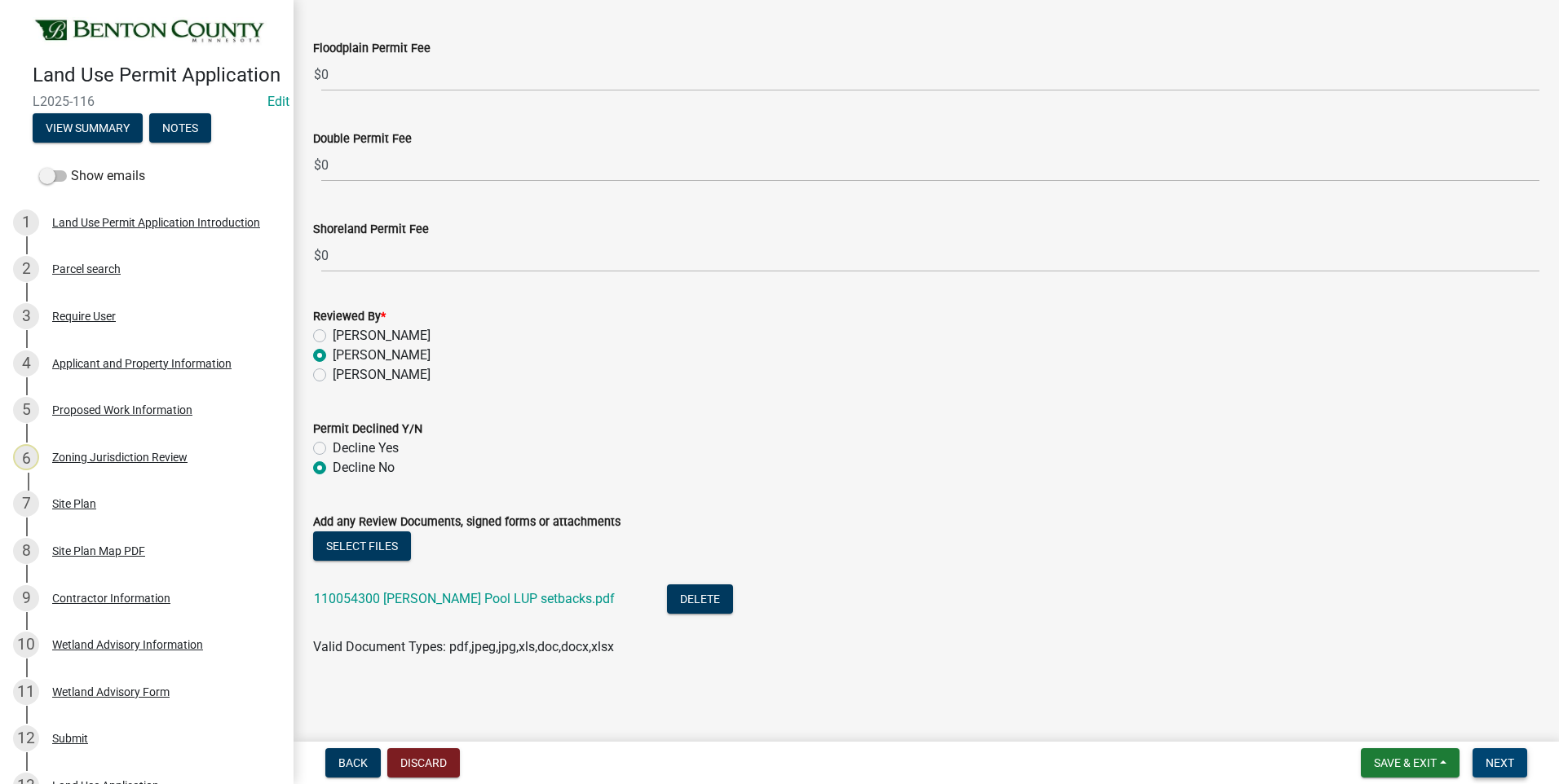
click at [1498, 766] on span "Next" at bounding box center [1500, 762] width 29 height 13
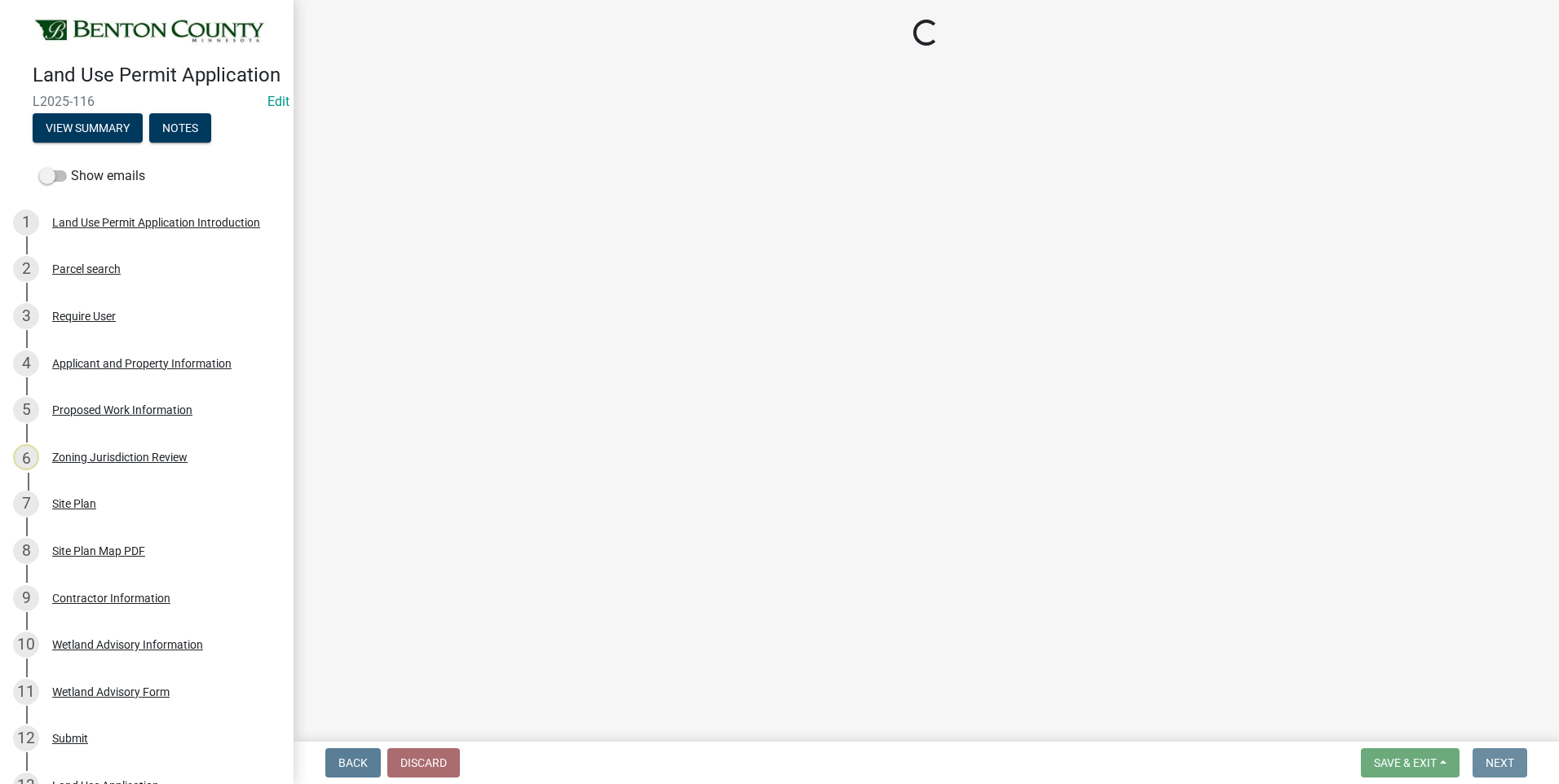
scroll to position [0, 0]
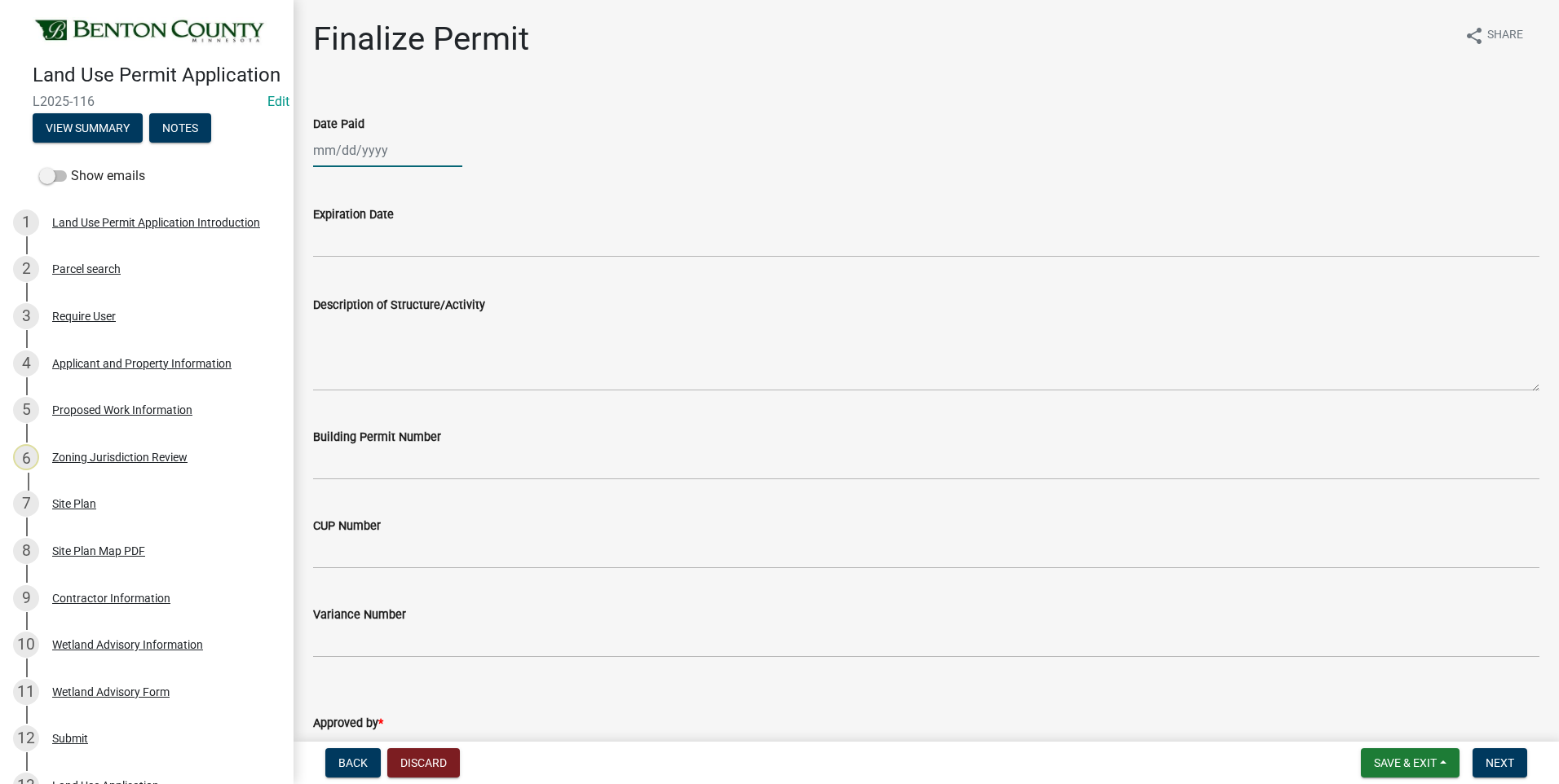
click at [364, 148] on div at bounding box center [387, 150] width 150 height 34
select select "8"
select select "2025"
click at [379, 286] on div "13" at bounding box center [381, 289] width 26 height 26
type input "[DATE]"
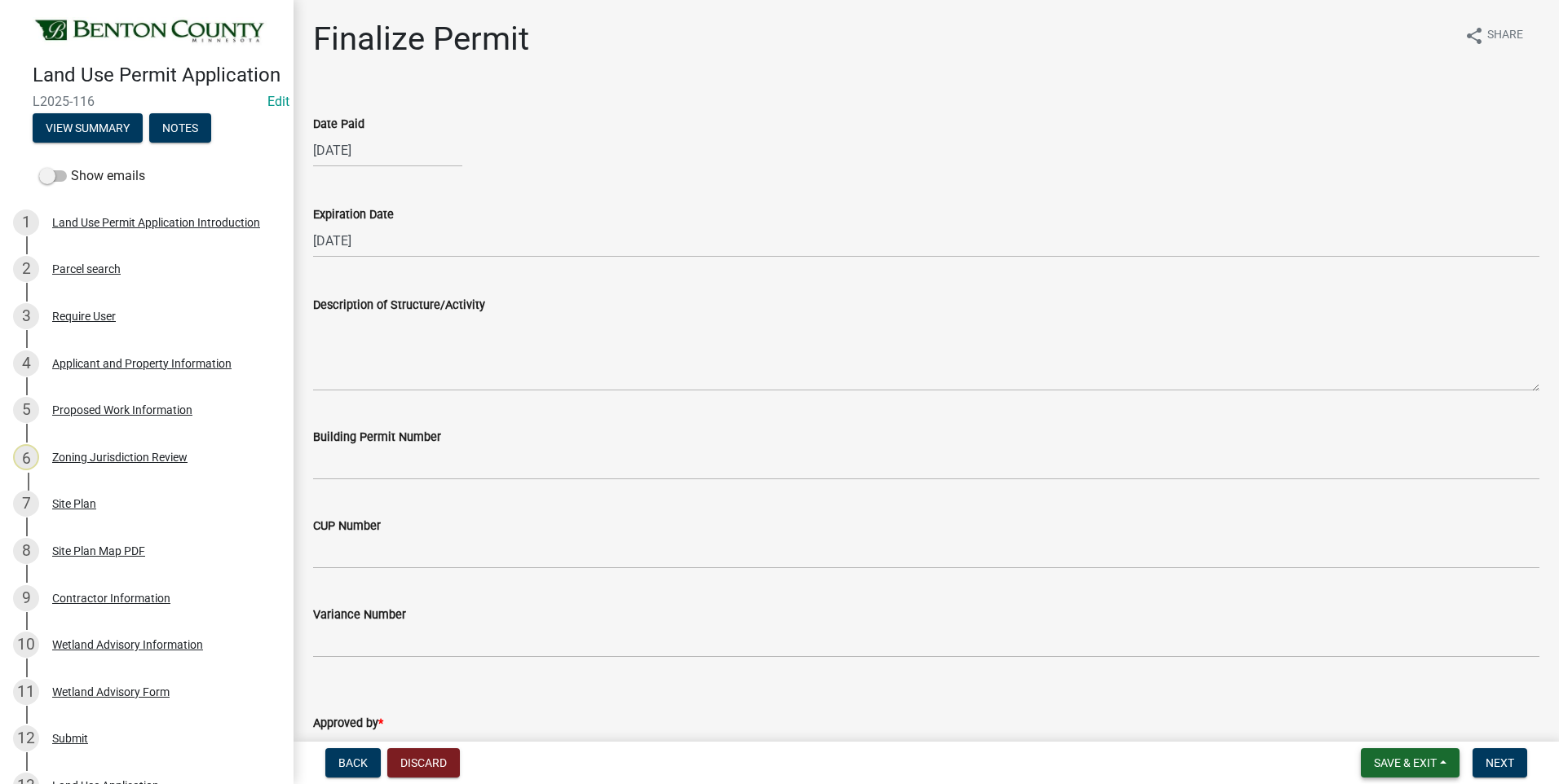
click at [1386, 758] on span "Save & Exit" at bounding box center [1404, 762] width 62 height 13
click at [1372, 681] on button "Save" at bounding box center [1395, 681] width 131 height 40
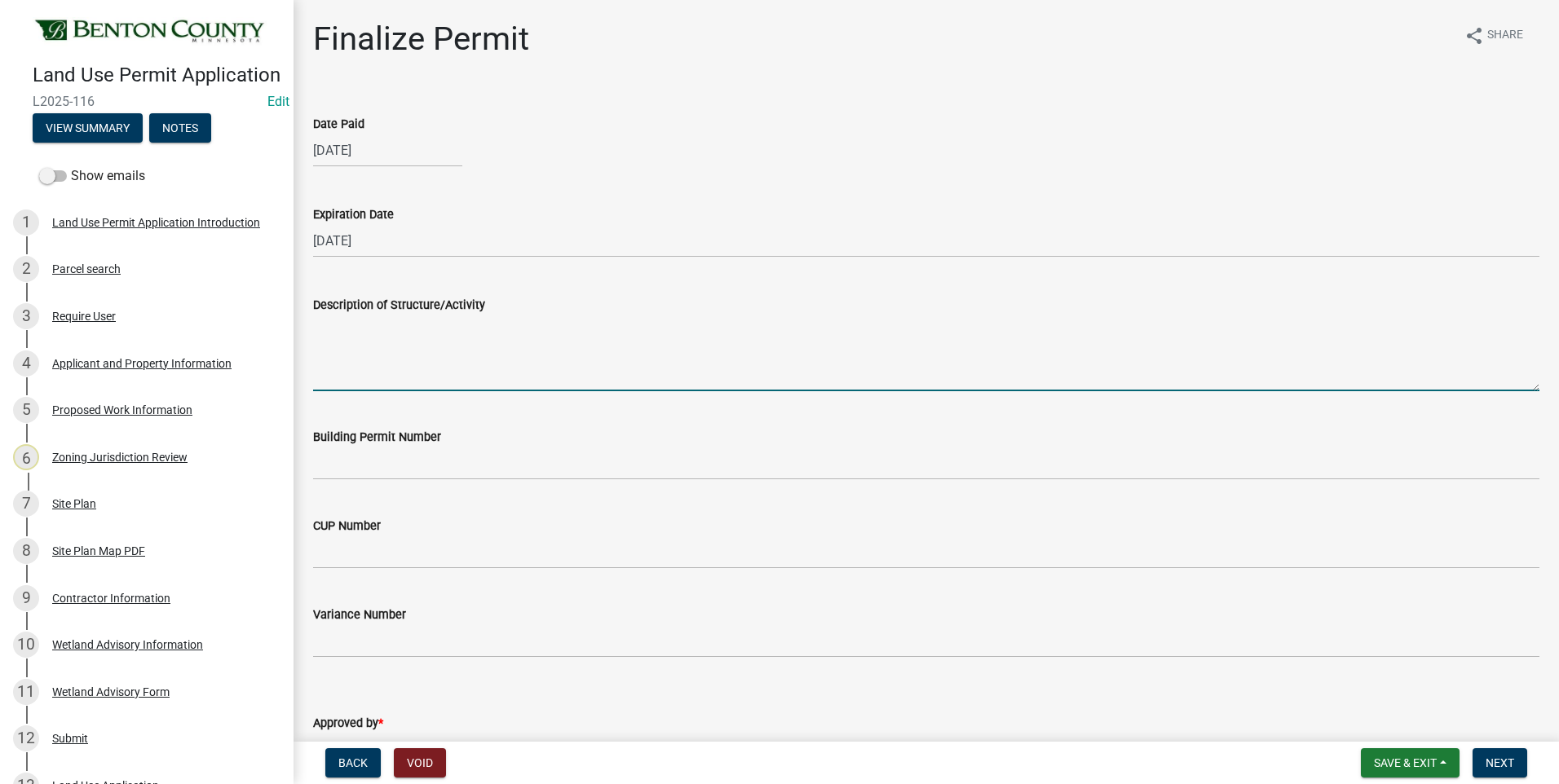
click at [445, 347] on textarea "Description of Structure/Activity" at bounding box center [926, 352] width 1226 height 76
paste textarea "Construction of an 80'x40' House/Garage. MUST MEET MINIMUM REQUIRED PROPERTY SE…"
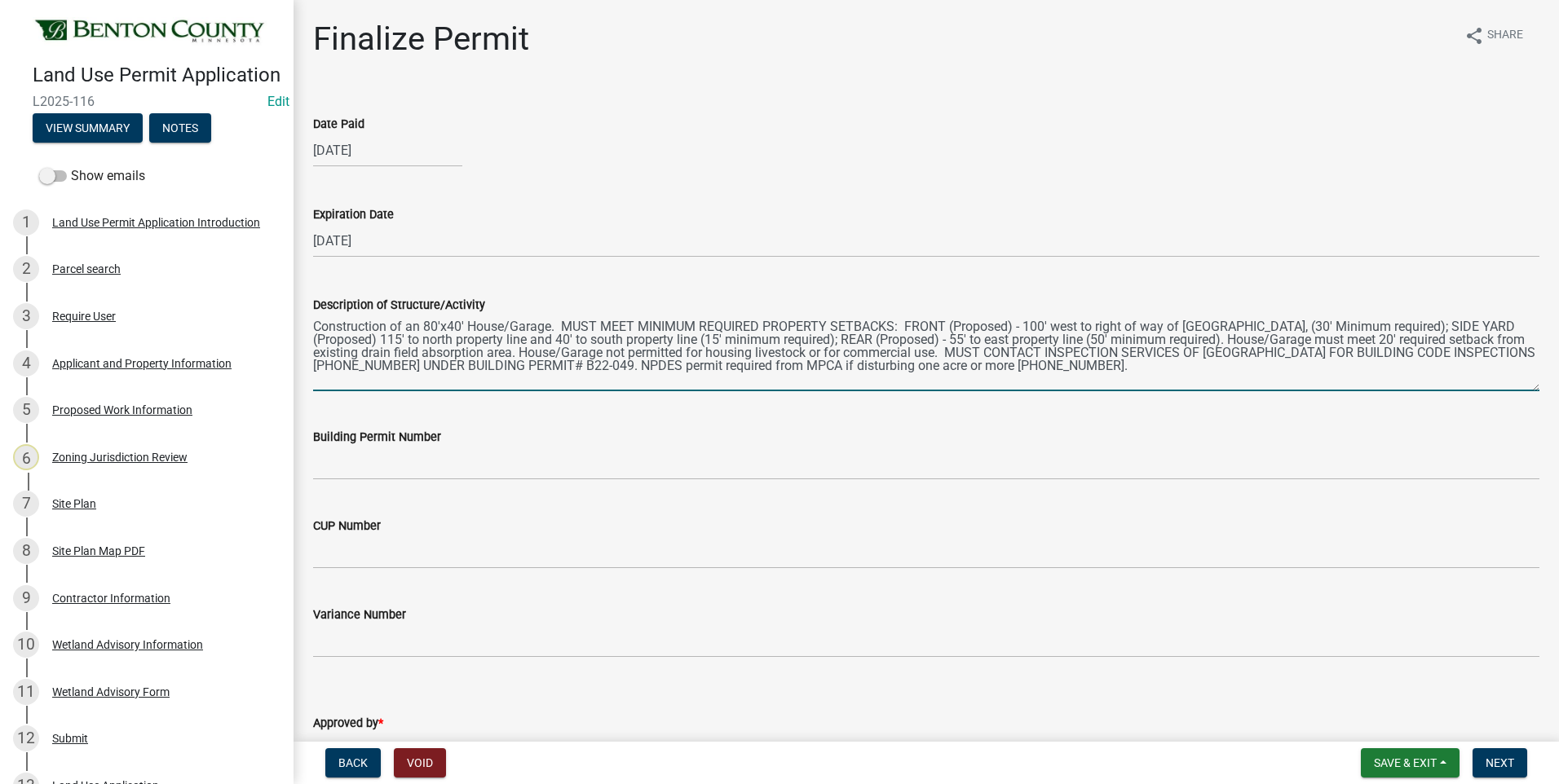
drag, startPoint x: 425, startPoint y: 325, endPoint x: 436, endPoint y: 325, distance: 11.0
click at [436, 325] on textarea "Construction of an 80'x40' House/Garage. MUST MEET MINIMUM REQUIRED PROPERTY SE…" at bounding box center [926, 352] width 1226 height 76
drag, startPoint x: 468, startPoint y: 324, endPoint x: 549, endPoint y: 325, distance: 81.0
click at [549, 325] on textarea "Construction of an 20'x40' House/Garage. MUST MEET MINIMUM REQUIRED PROPERTY SE…" at bounding box center [926, 352] width 1226 height 76
drag, startPoint x: 1026, startPoint y: 325, endPoint x: 1042, endPoint y: 326, distance: 16.0
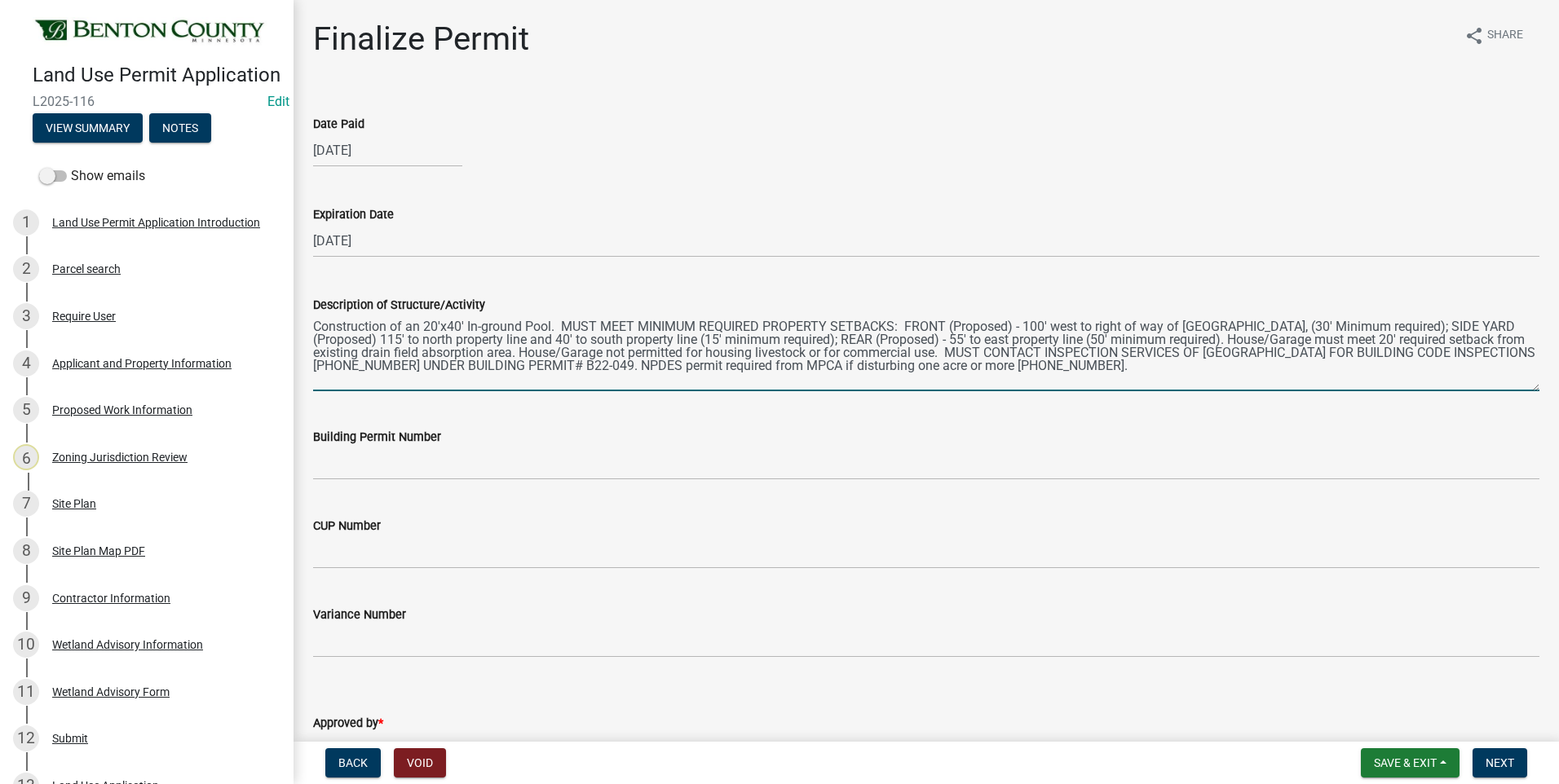
click at [1042, 326] on textarea "Construction of an 20'x40' In-ground Pool. MUST MEET MINIMUM REQUIRED PROPERTY …" at bounding box center [926, 352] width 1226 height 76
drag, startPoint x: 1053, startPoint y: 326, endPoint x: 1079, endPoint y: 329, distance: 26.2
click at [1079, 329] on textarea "Construction of an 20'x40' In-ground Pool. MUST MEET MINIMUM REQUIRED PROPERTY …" at bounding box center [926, 352] width 1226 height 76
drag, startPoint x: 1189, startPoint y: 325, endPoint x: 1197, endPoint y: 325, distance: 8.0
click at [1197, 325] on textarea "Construction of an 20'x40' In-ground Pool. MUST MEET MINIMUM REQUIRED PROPERTY …" at bounding box center [926, 352] width 1226 height 76
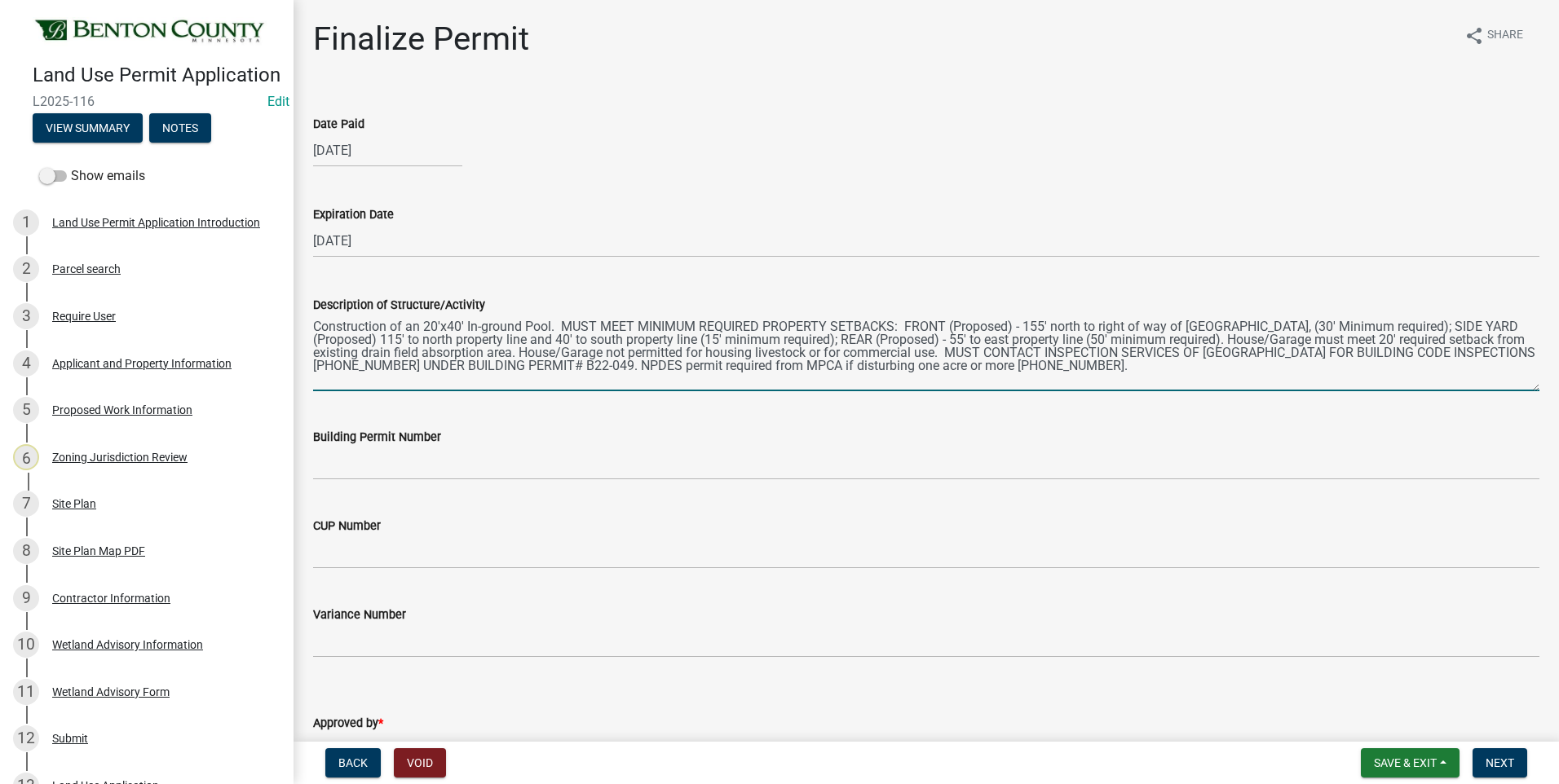
click at [1244, 323] on textarea "Construction of an 20'x40' In-ground Pool. MUST MEET MINIMUM REQUIRED PROPERTY …" at bounding box center [926, 352] width 1226 height 76
click at [389, 338] on textarea "Construction of an 20'x40' In-ground Pool. MUST MEET MINIMUM REQUIRED PROPERTY …" at bounding box center [926, 352] width 1226 height 76
drag, startPoint x: 422, startPoint y: 340, endPoint x: 431, endPoint y: 340, distance: 9.0
click at [431, 340] on textarea "Construction of an 20'x40' In-ground Pool. MUST MEET MINIMUM REQUIRED PROPERTY …" at bounding box center [926, 352] width 1226 height 76
click at [446, 340] on textarea "Construction of an 20'x40' In-ground Pool. MUST MEET MINIMUM REQUIRED PROPERTY …" at bounding box center [926, 352] width 1226 height 76
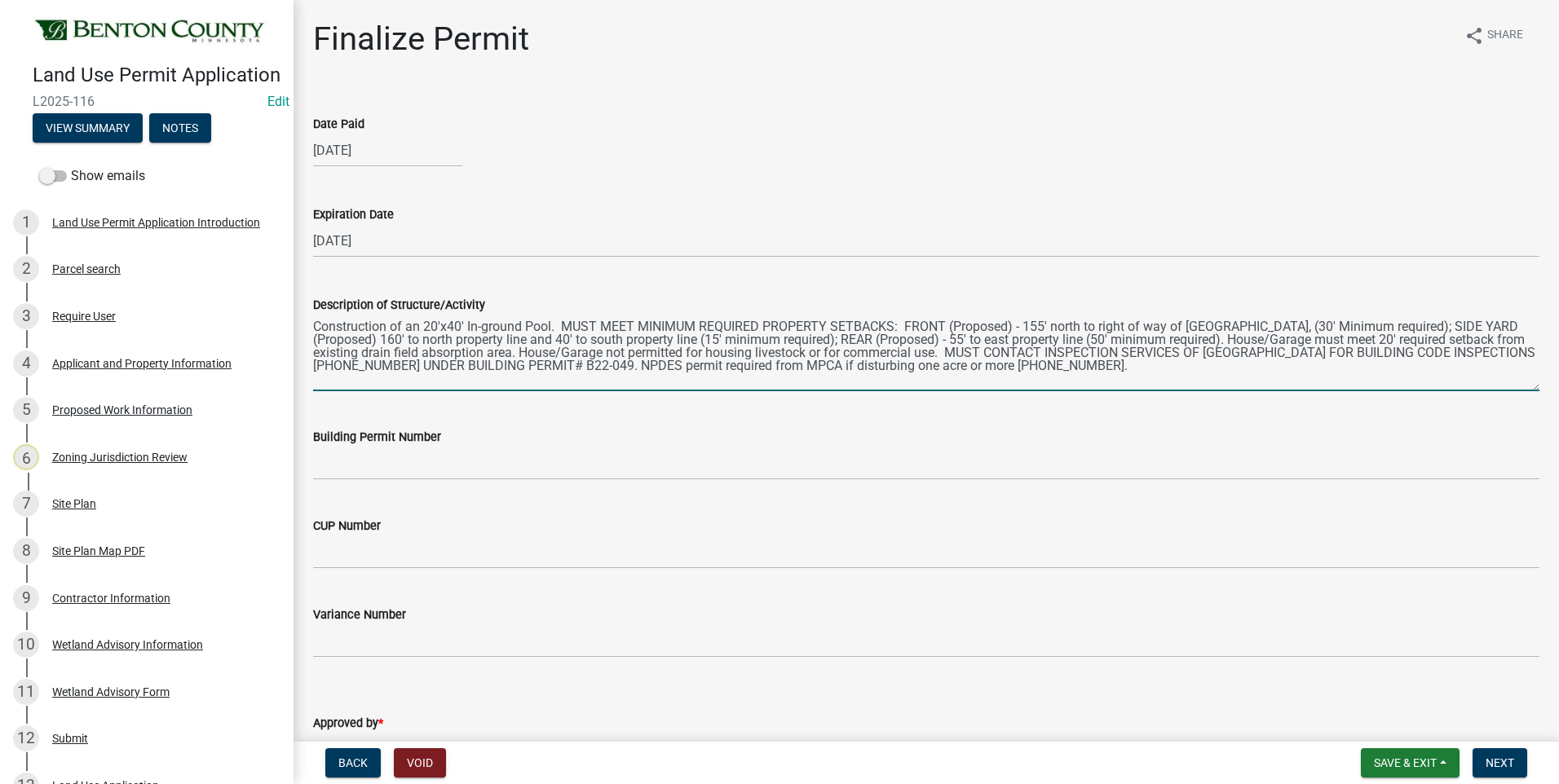
drag, startPoint x: 424, startPoint y: 340, endPoint x: 452, endPoint y: 339, distance: 28.0
click at [452, 339] on textarea "Construction of an 20'x40' In-ground Pool. MUST MEET MINIMUM REQUIRED PROPERTY …" at bounding box center [926, 352] width 1226 height 76
drag, startPoint x: 555, startPoint y: 339, endPoint x: 567, endPoint y: 339, distance: 12.0
click at [567, 339] on textarea "Construction of an 20'x40' In-ground Pool. MUST MEET MINIMUM REQUIRED PROPERTY …" at bounding box center [926, 352] width 1226 height 76
drag, startPoint x: 597, startPoint y: 339, endPoint x: 629, endPoint y: 339, distance: 32.0
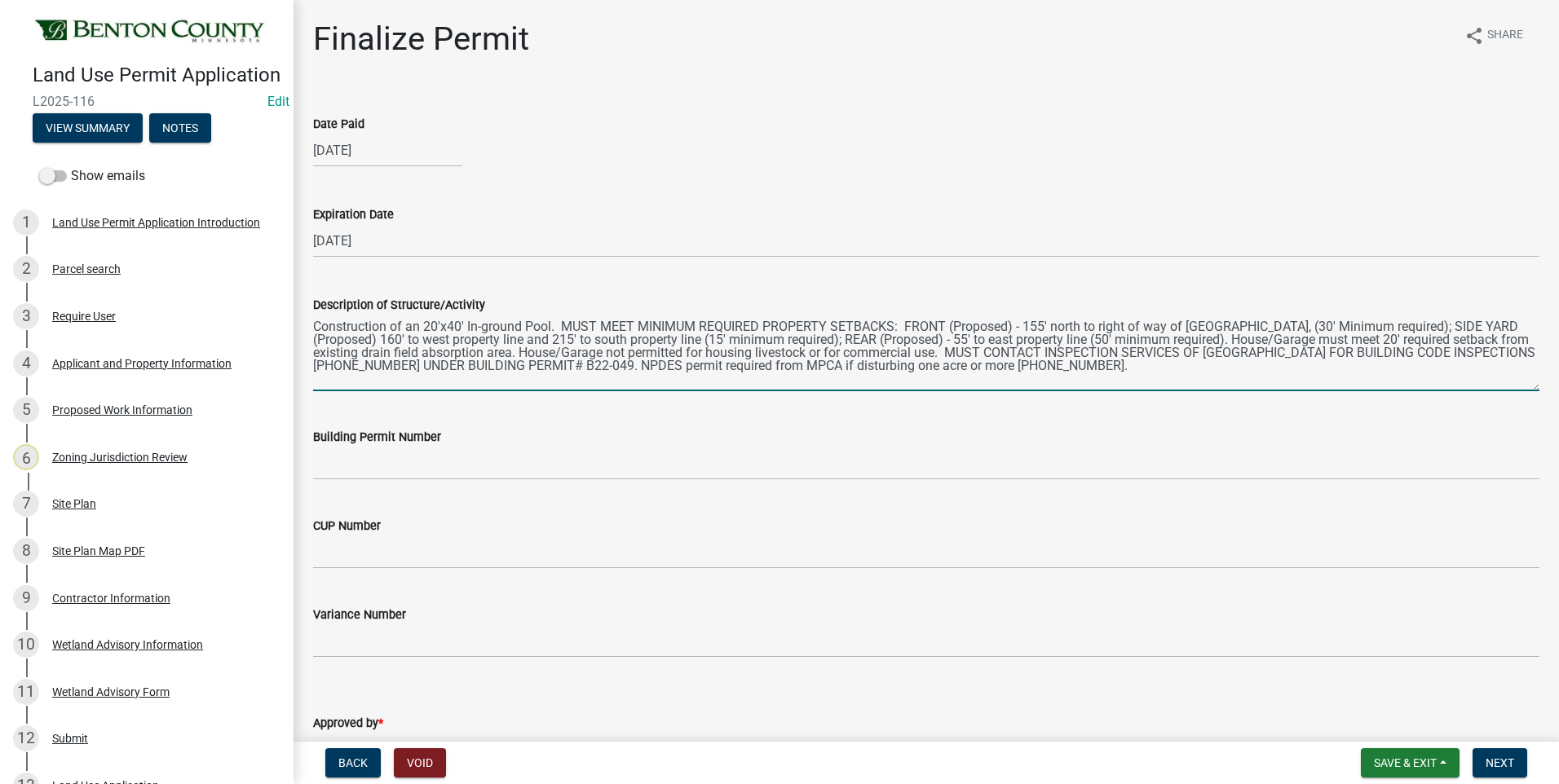
click at [629, 339] on textarea "Construction of an 20'x40' In-ground Pool. MUST MEET MINIMUM REQUIRED PROPERTY …" at bounding box center [926, 352] width 1226 height 76
click at [956, 339] on textarea "Construction of an 20'x40' In-ground Pool. MUST MEET MINIMUM REQUIRED PROPERTY …" at bounding box center [926, 352] width 1226 height 76
drag, startPoint x: 952, startPoint y: 340, endPoint x: 969, endPoint y: 341, distance: 17.0
click at [952, 339] on textarea "Construction of an 20'x40' In-ground Pool. MUST MEET MINIMUM REQUIRED PROPERTY …" at bounding box center [926, 352] width 1226 height 76
click at [964, 339] on textarea "Construction of an 20'x40' In-ground Pool. MUST MEET MINIMUM REQUIRED PROPERTY …" at bounding box center [926, 352] width 1226 height 76
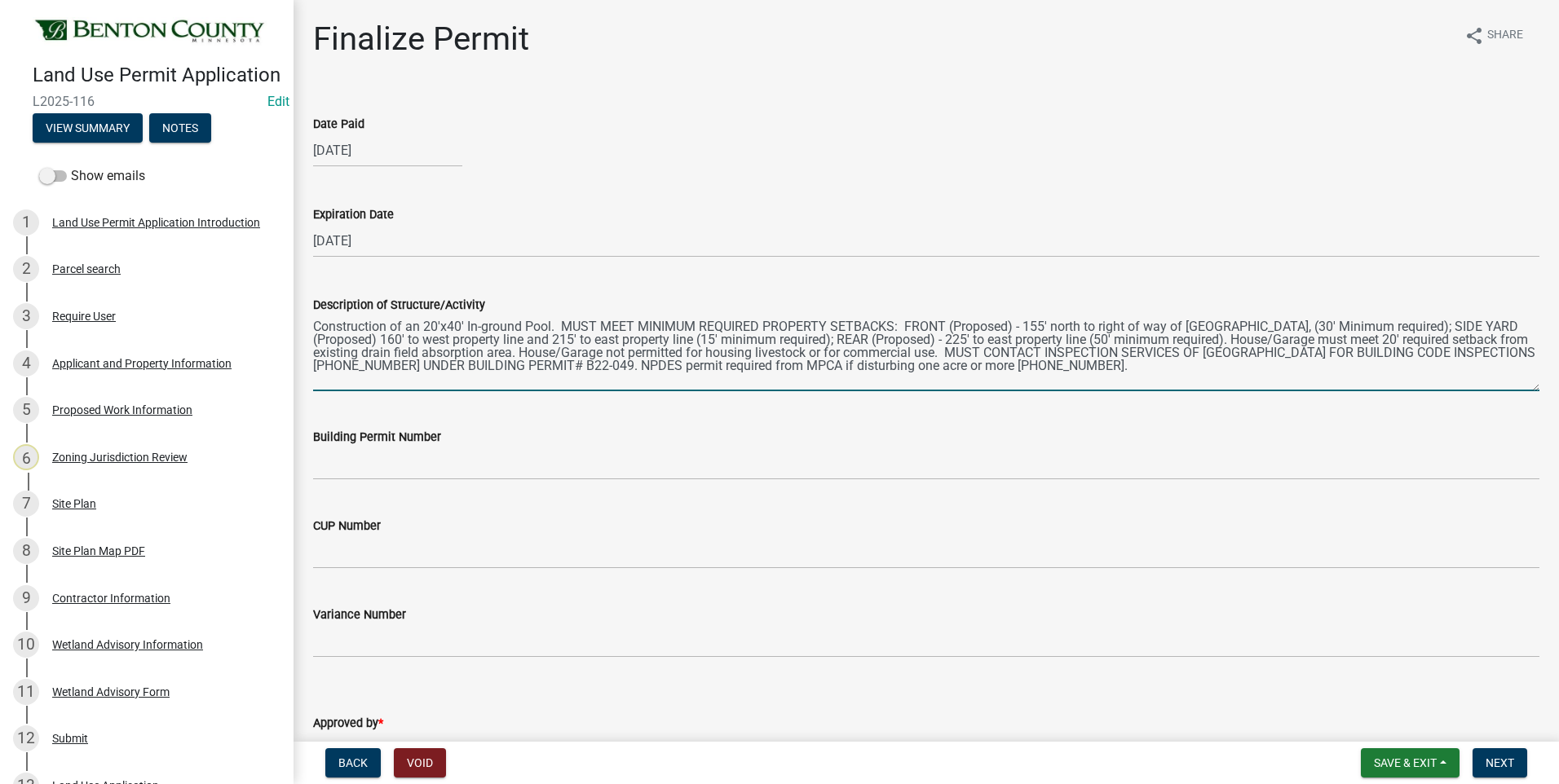
drag, startPoint x: 993, startPoint y: 340, endPoint x: 1018, endPoint y: 339, distance: 25.0
click at [1018, 339] on textarea "Construction of an 20'x40' In-ground Pool. MUST MEET MINIMUM REQUIRED PROPERTY …" at bounding box center [926, 352] width 1226 height 76
click at [1117, 338] on textarea "Construction of an 20'x40' In-ground Pool. MUST MEET MINIMUM REQUIRED PROPERTY …" at bounding box center [926, 352] width 1226 height 76
drag, startPoint x: 1249, startPoint y: 338, endPoint x: 547, endPoint y: 350, distance: 702.1
click at [547, 350] on textarea "Construction of an 20'x40' In-ground Pool. MUST MEET MINIMUM REQUIRED PROPERTY …" at bounding box center [926, 352] width 1226 height 76
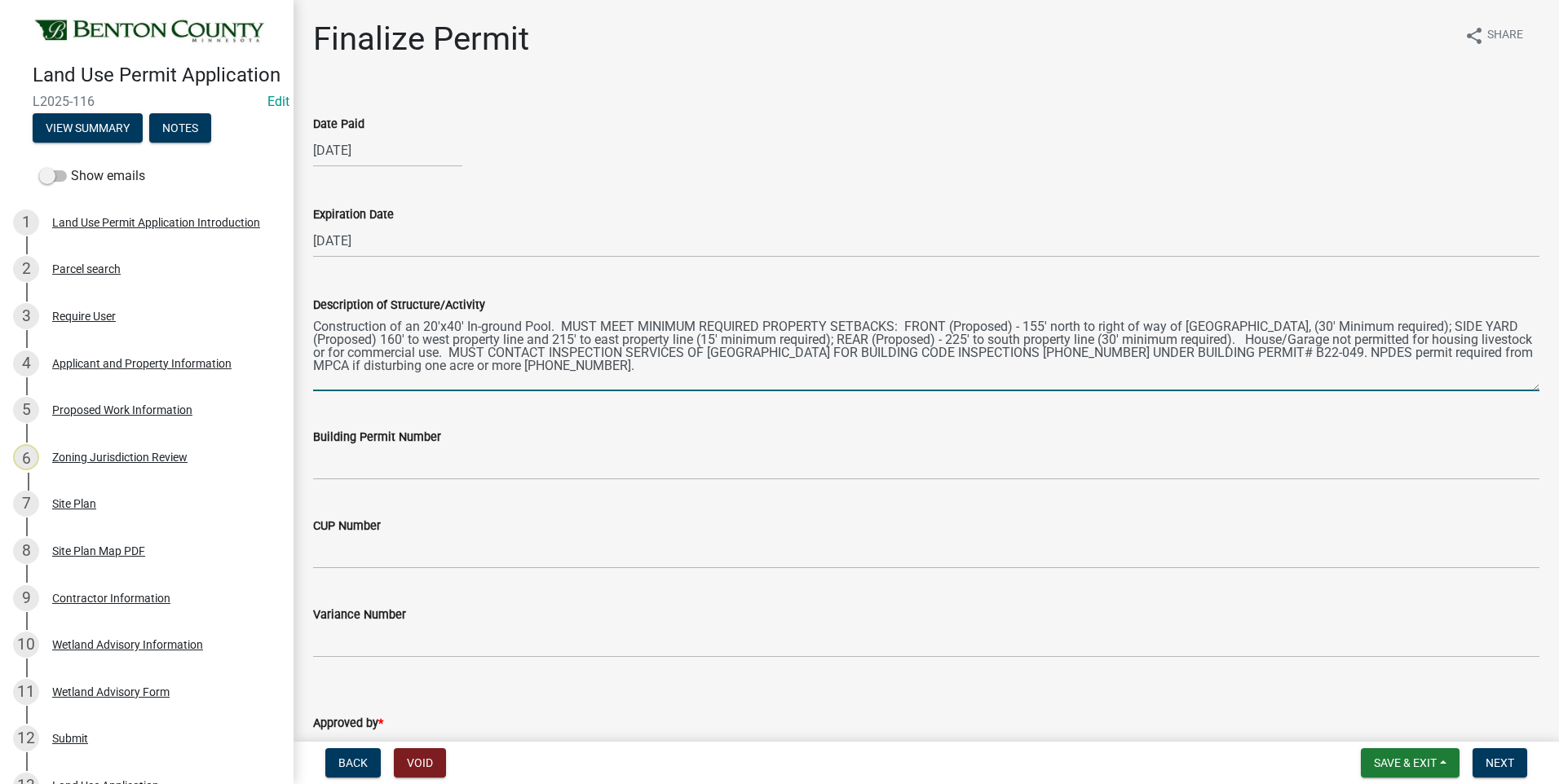
drag, startPoint x: 1254, startPoint y: 338, endPoint x: 1339, endPoint y: 340, distance: 85.0
click at [1339, 340] on textarea "Construction of an 20'x40' In-ground Pool. MUST MEET MINIMUM REQUIRED PROPERTY …" at bounding box center [926, 352] width 1226 height 76
click at [1492, 340] on textarea "Construction of an 20'x40' In-ground Pool. MUST MEET MINIMUM REQUIRED PROPERTY …" at bounding box center [926, 352] width 1226 height 76
drag, startPoint x: 1359, startPoint y: 351, endPoint x: 1423, endPoint y: 397, distance: 78.8
click at [1406, 349] on textarea "Construction of an 20'x40' In-ground Pool. MUST MEET MINIMUM REQUIRED PROPERTY …" at bounding box center [926, 352] width 1226 height 76
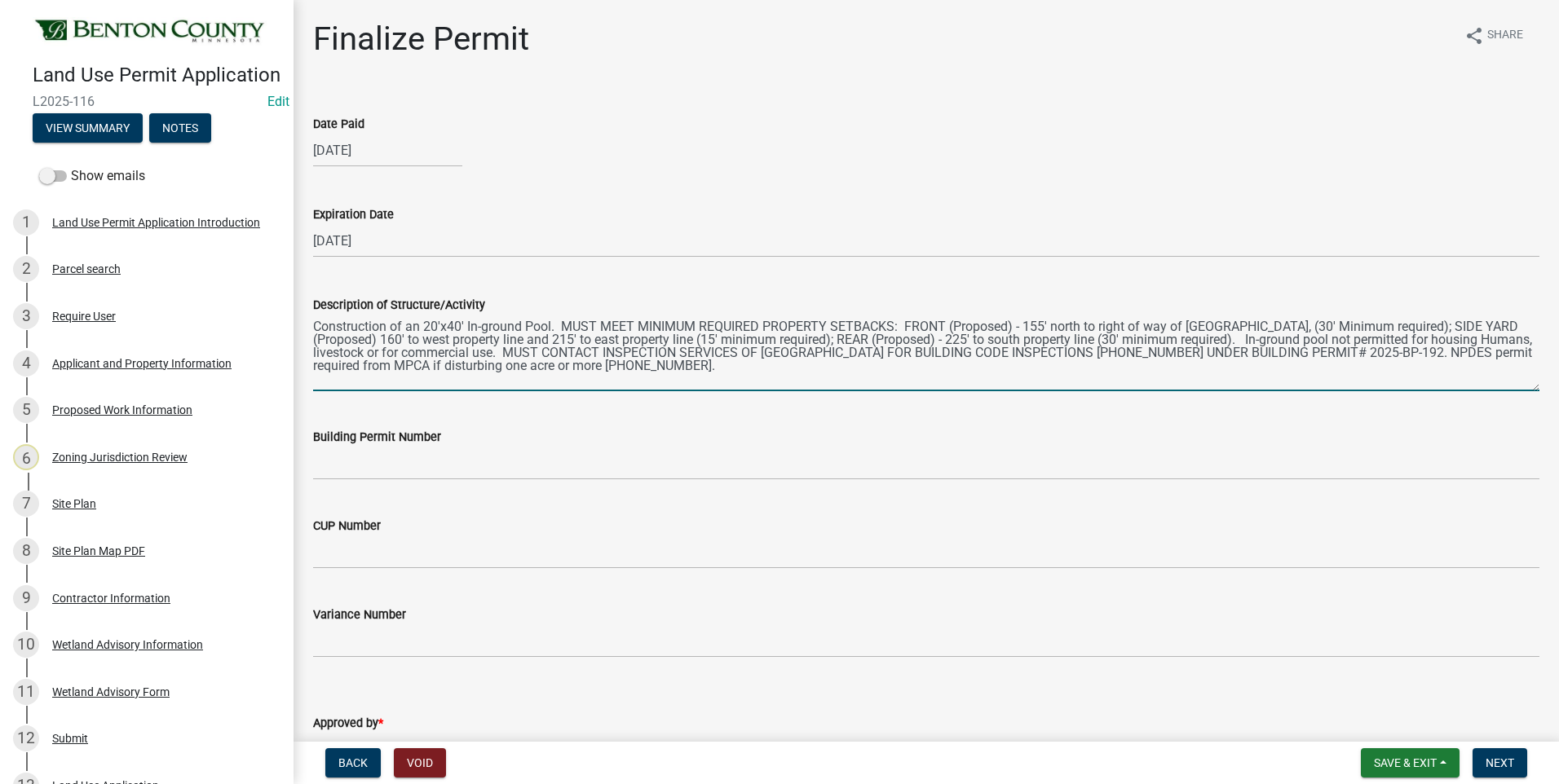
type textarea "Construction of an 20'x40' In-ground Pool. MUST MEET MINIMUM REQUIRED PROPERTY …"
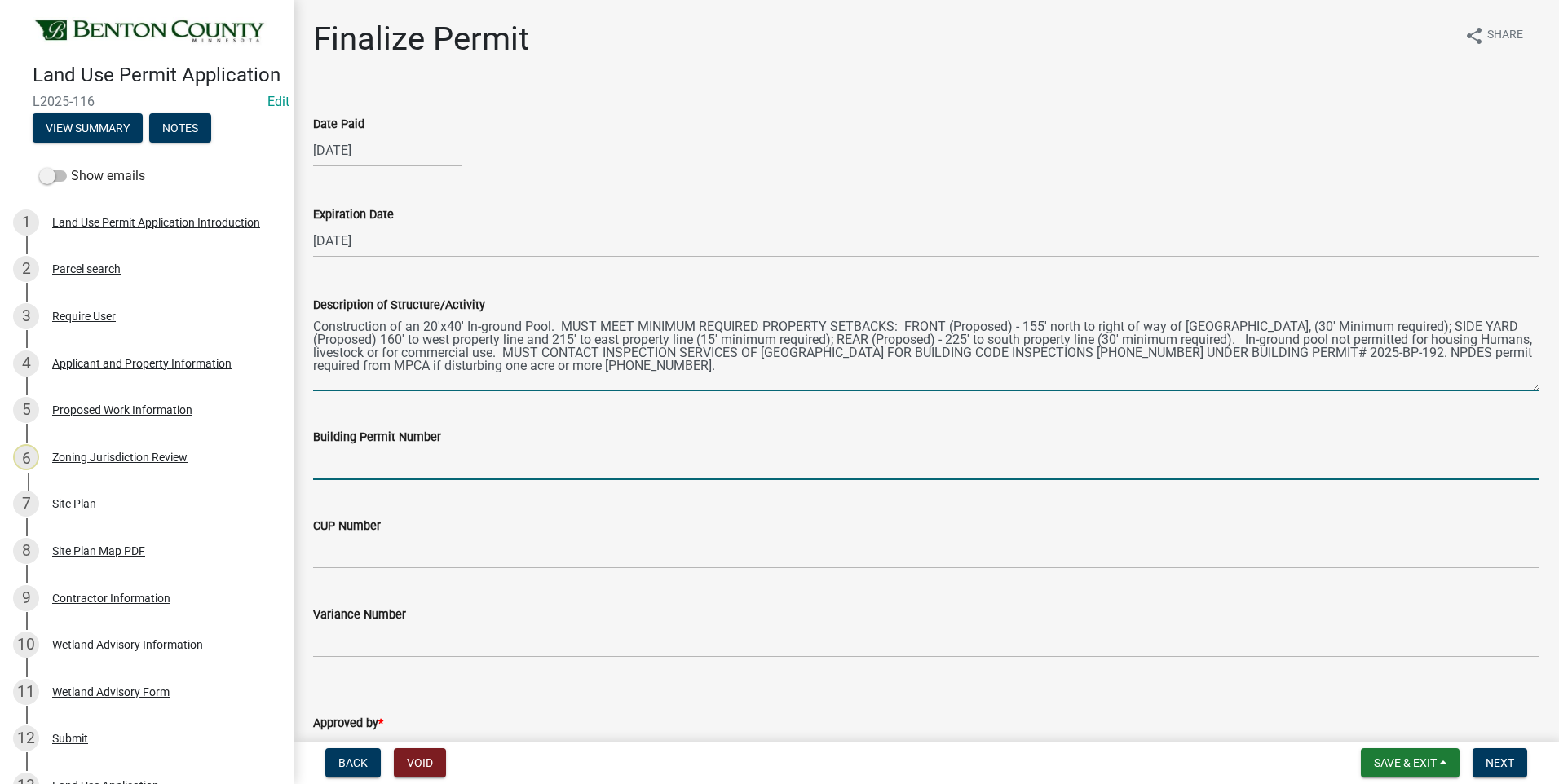
click at [431, 469] on input "Building Permit Number" at bounding box center [926, 463] width 1226 height 34
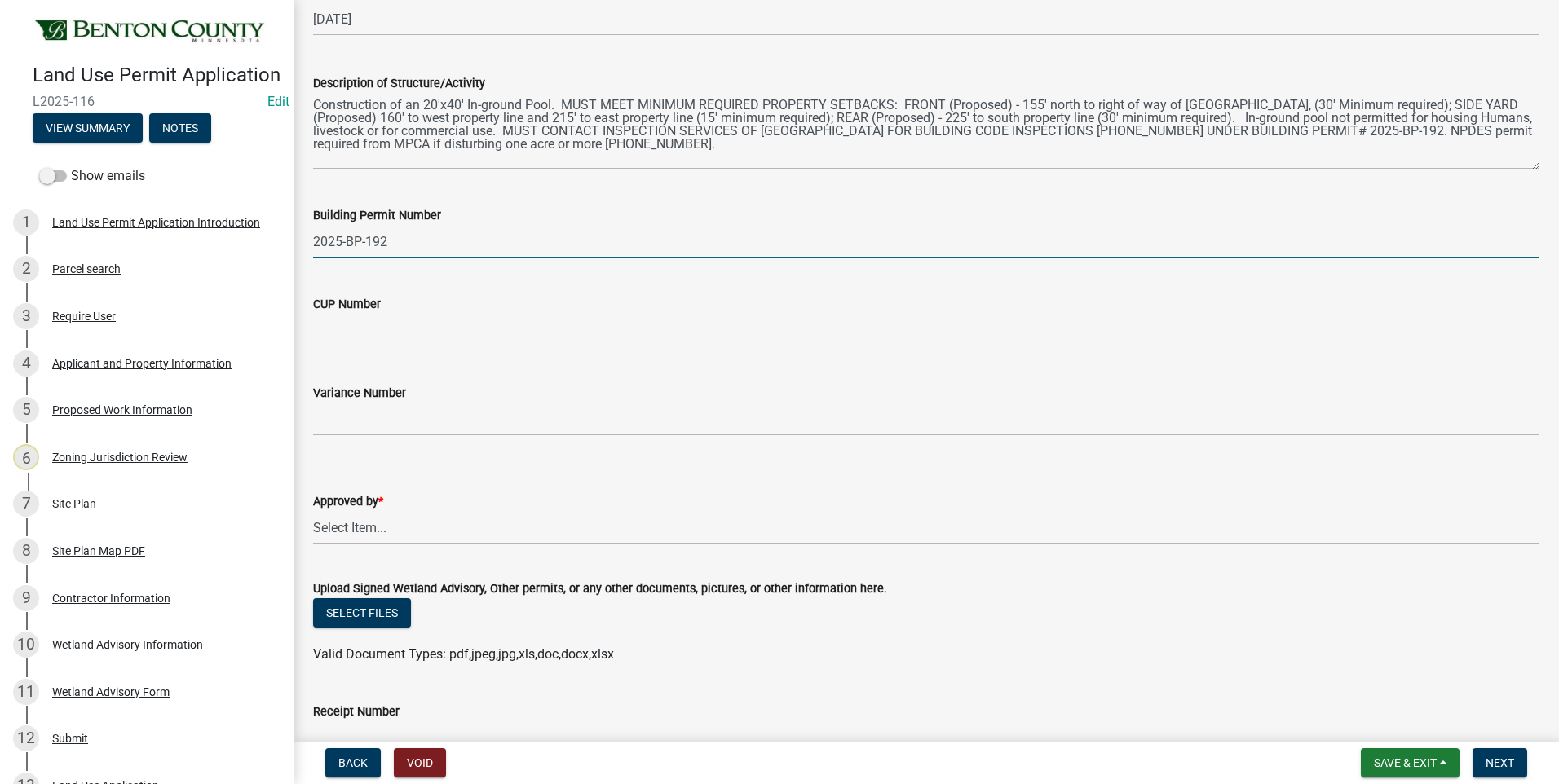
scroll to position [245, 0]
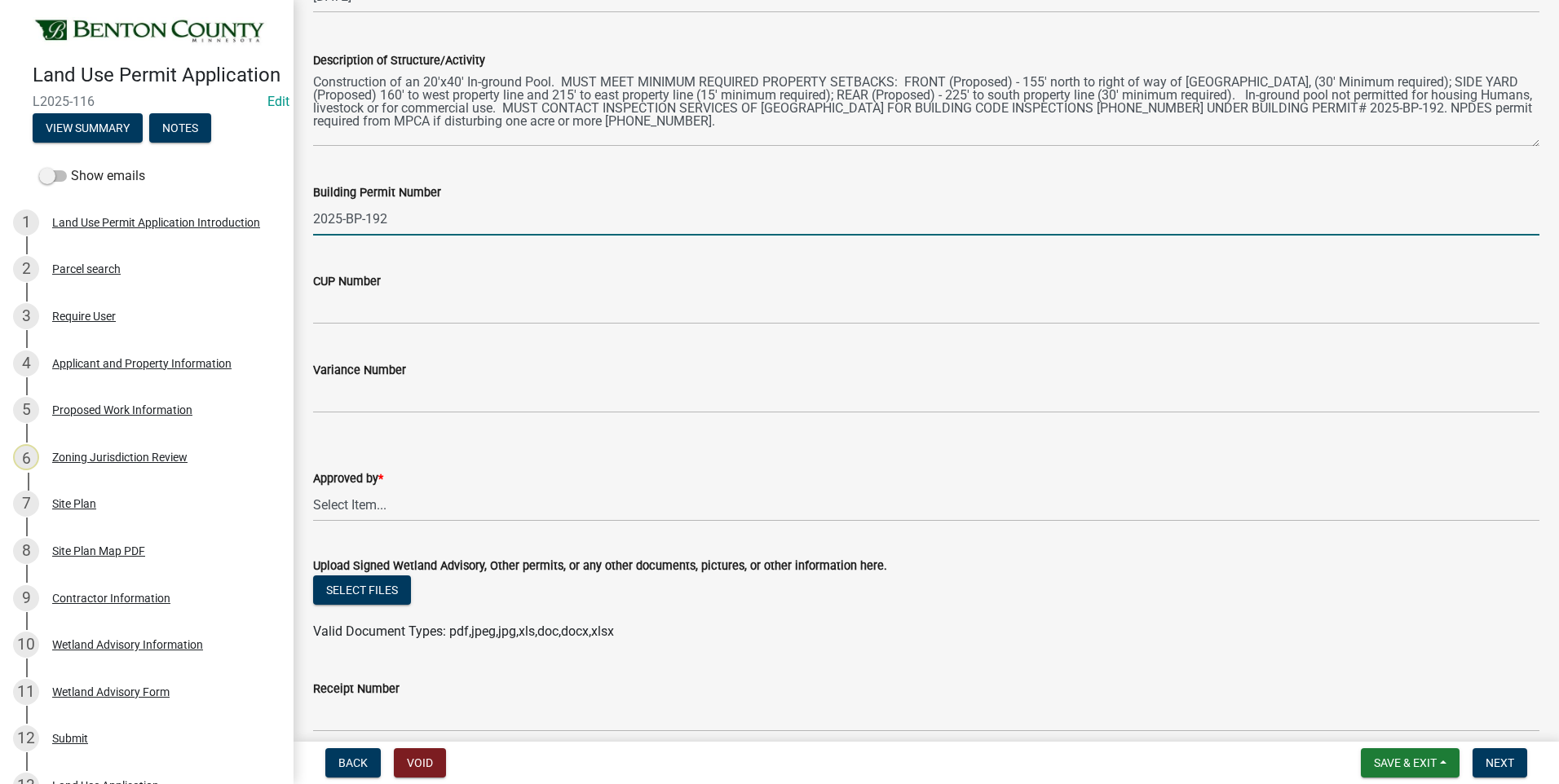
type input "2025-BP-192"
click at [353, 509] on select "Select Item... [PERSON_NAME] [PERSON_NAME] [PERSON_NAME]" at bounding box center [926, 505] width 1226 height 34
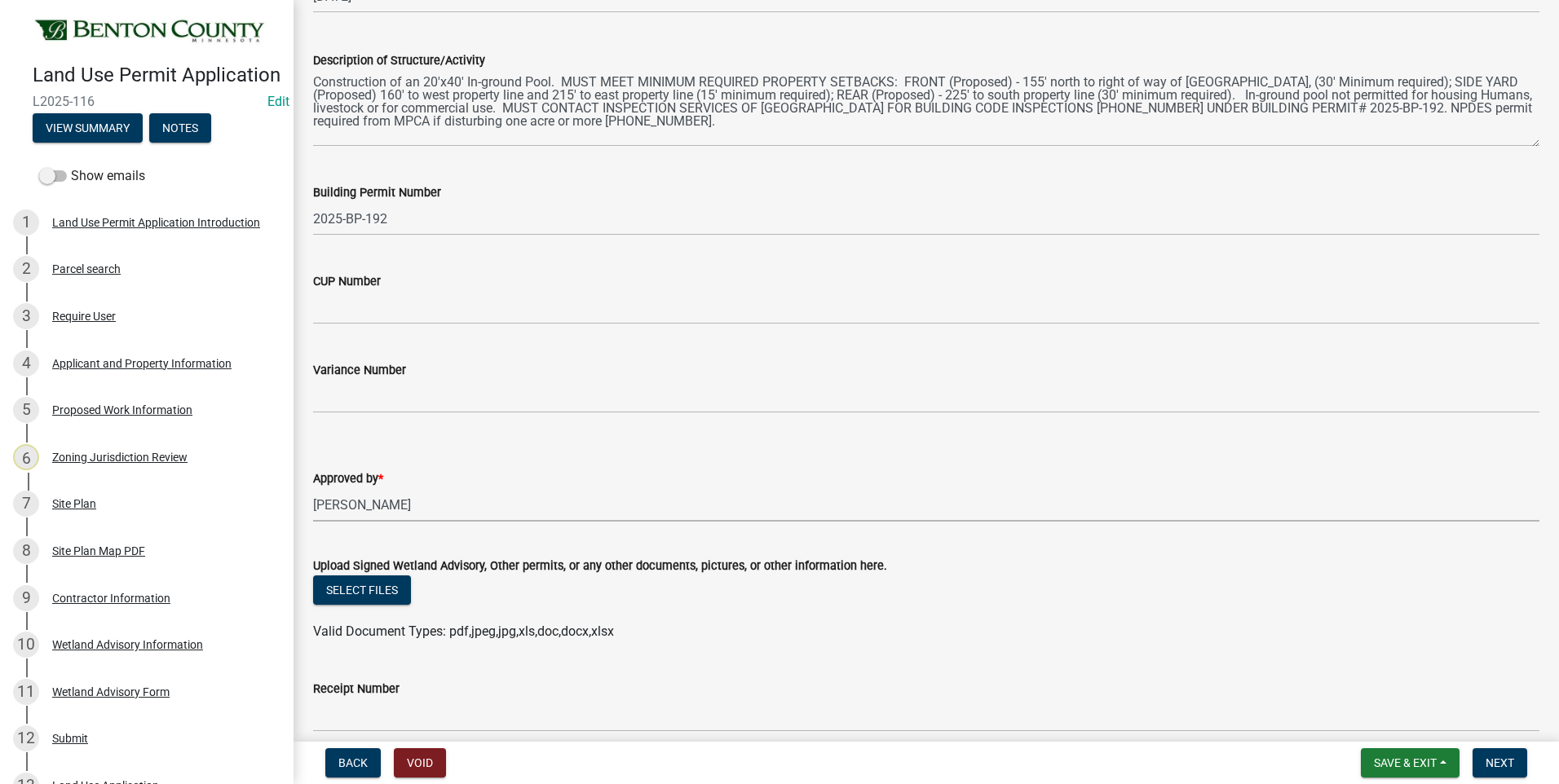
click at [313, 488] on select "Select Item... [PERSON_NAME] [PERSON_NAME] [PERSON_NAME]" at bounding box center [926, 505] width 1226 height 34
select select "8c556161-3af8-4be3-b743-63476ef47763"
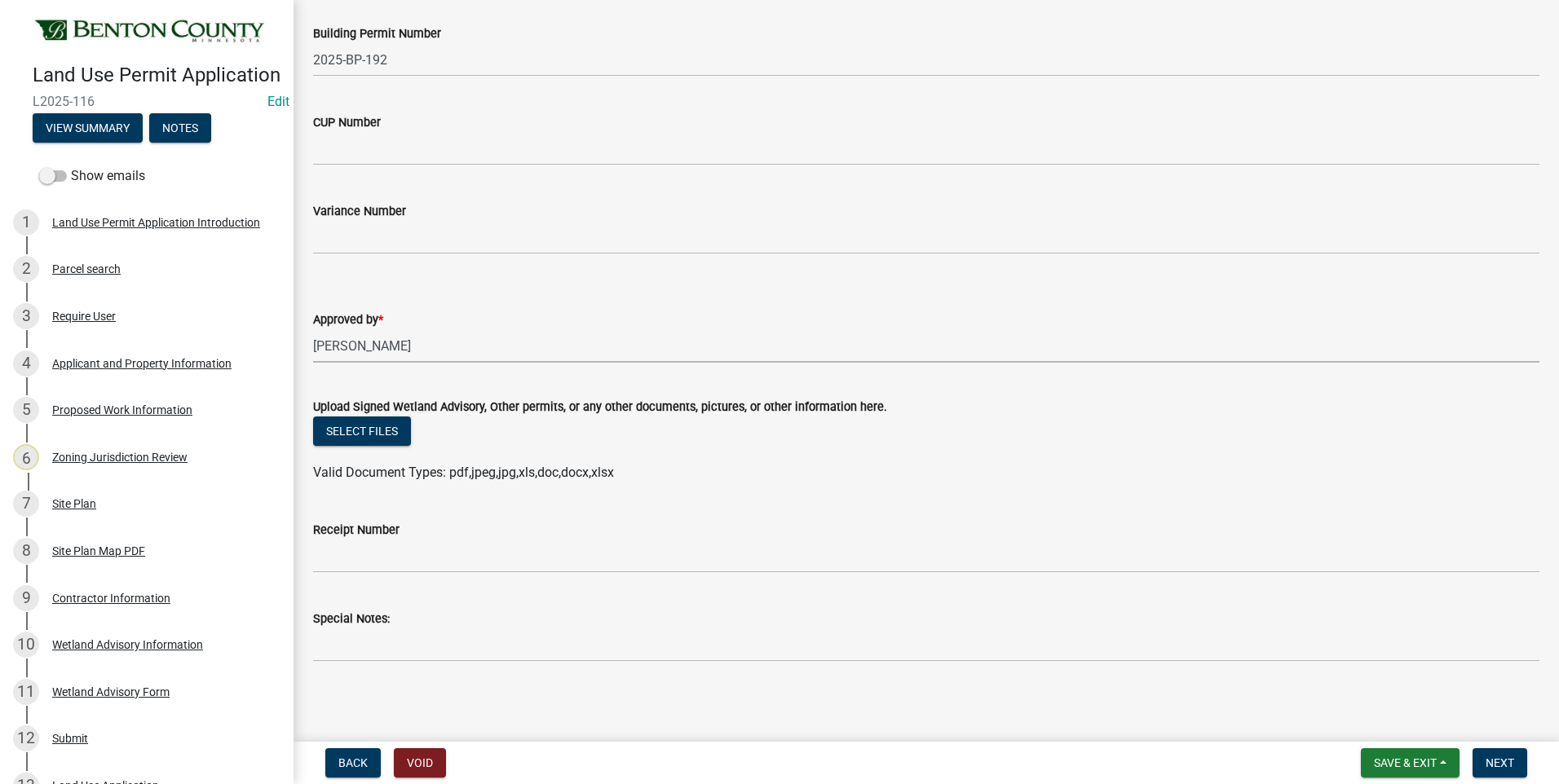
scroll to position [407, 0]
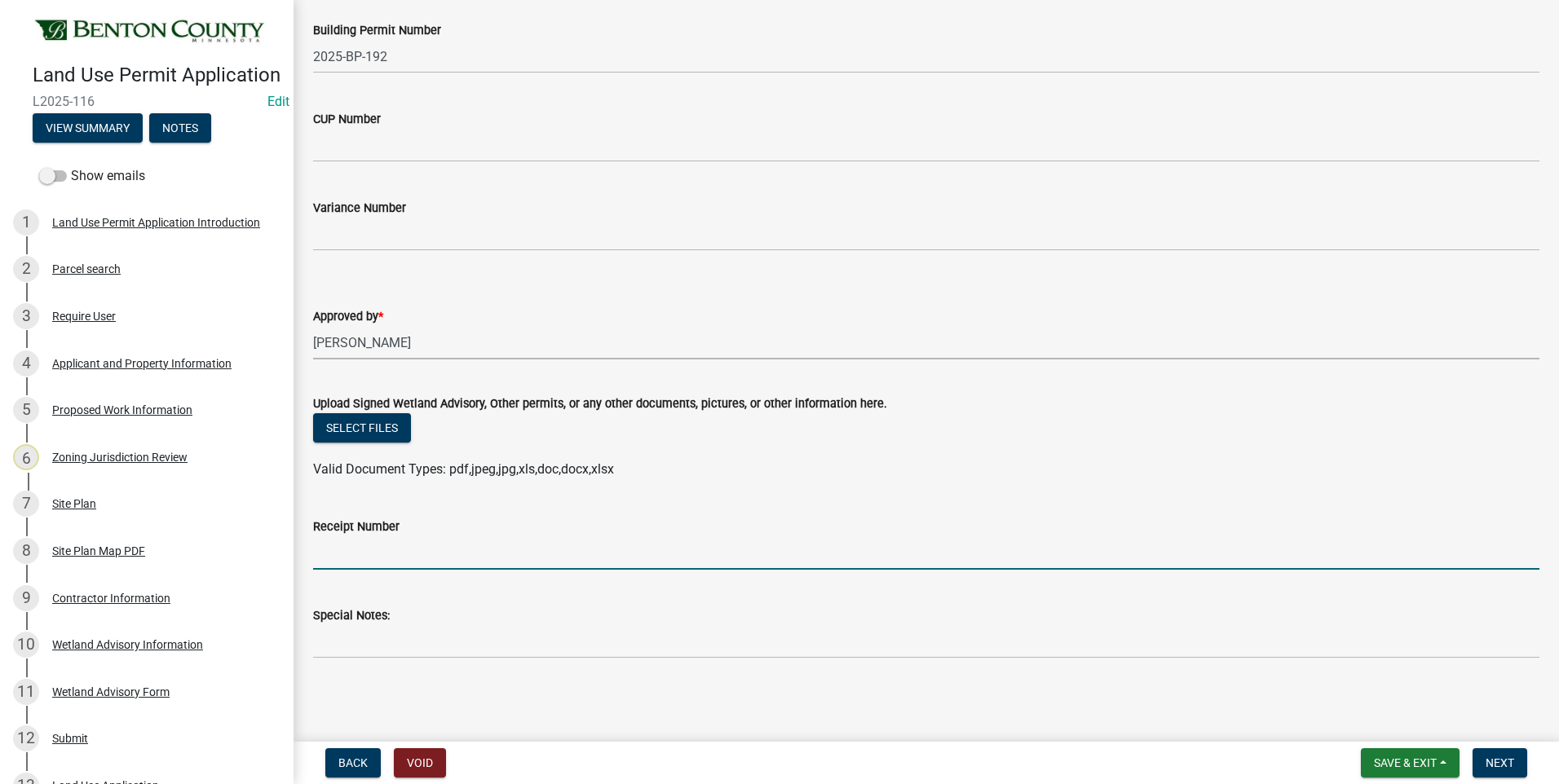
click at [387, 557] on input "Receipt Number" at bounding box center [926, 553] width 1226 height 34
type input "Online"
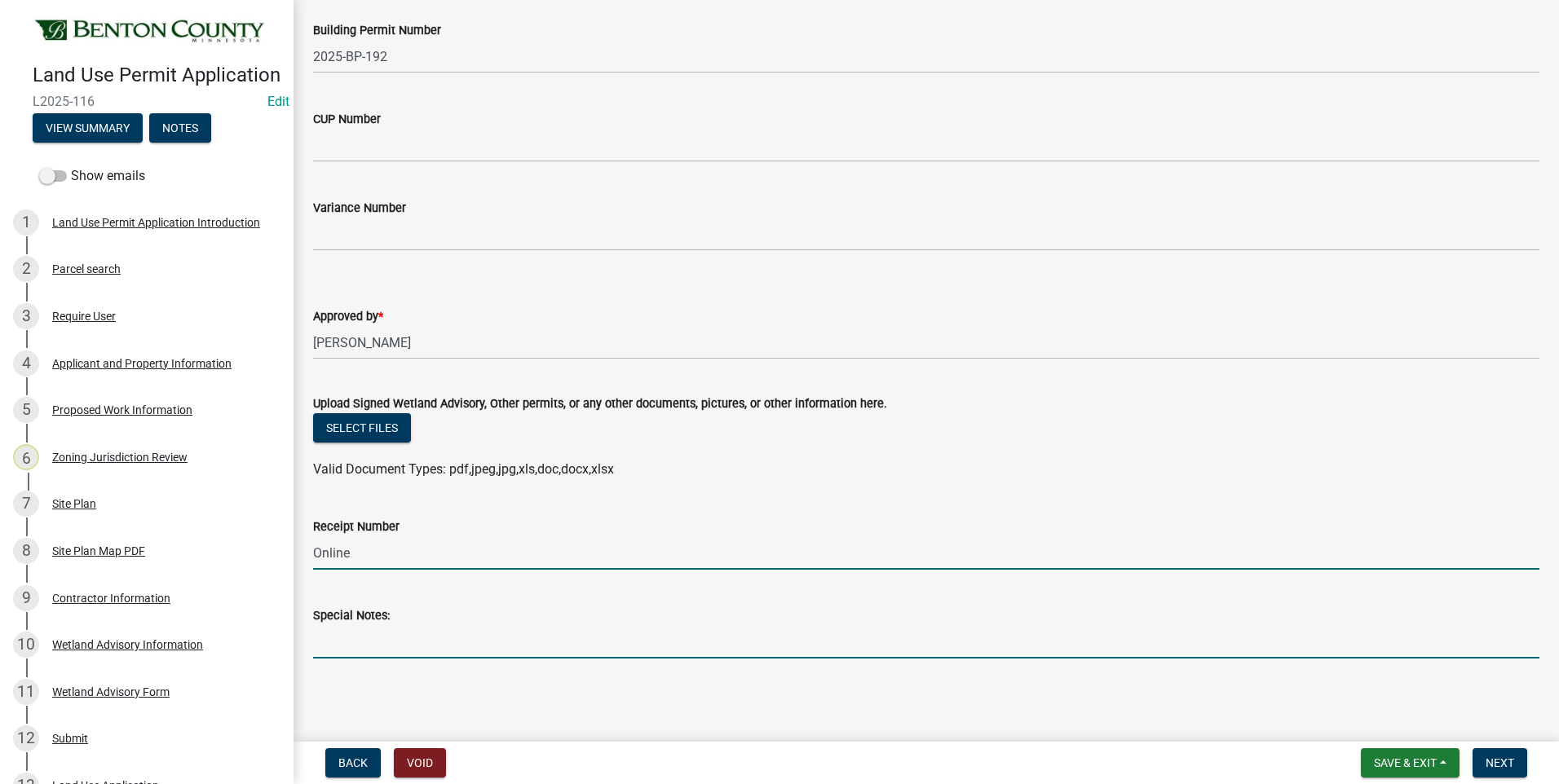
click at [380, 643] on input "Special Notes:" at bounding box center [926, 641] width 1226 height 34
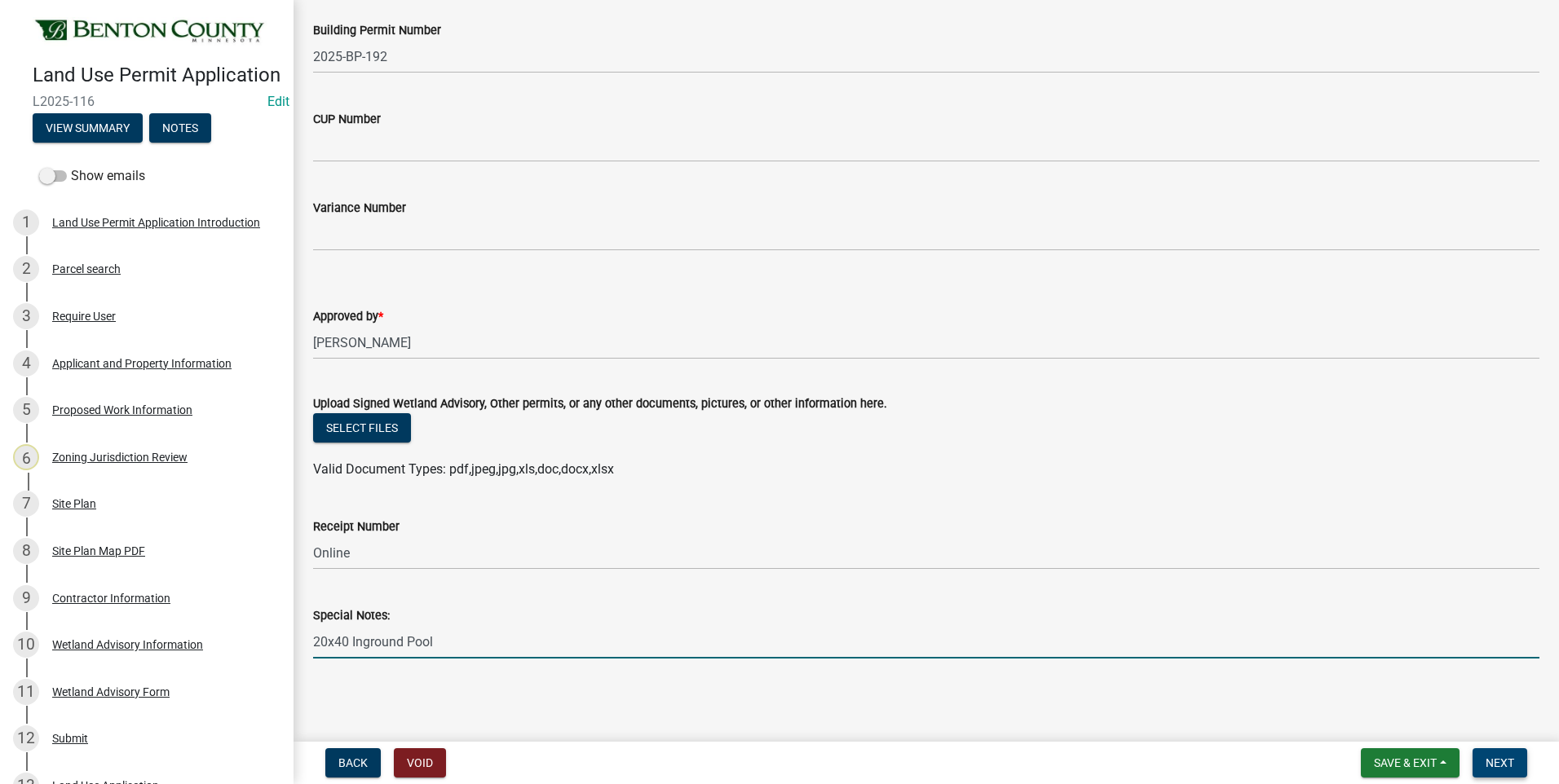
type input "20x40 Inground Pool"
click at [1501, 760] on span "Next" at bounding box center [1500, 762] width 29 height 13
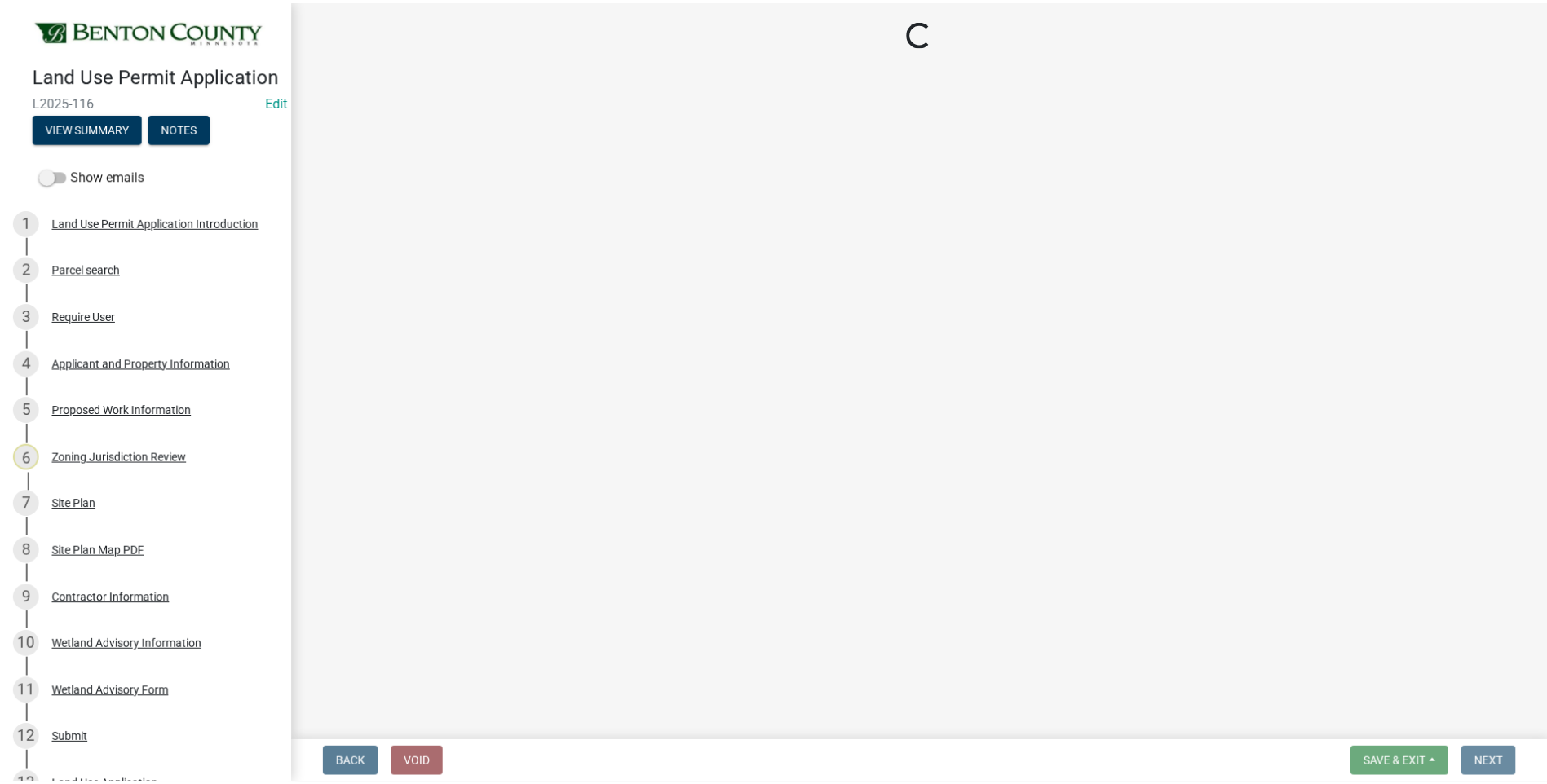
scroll to position [0, 0]
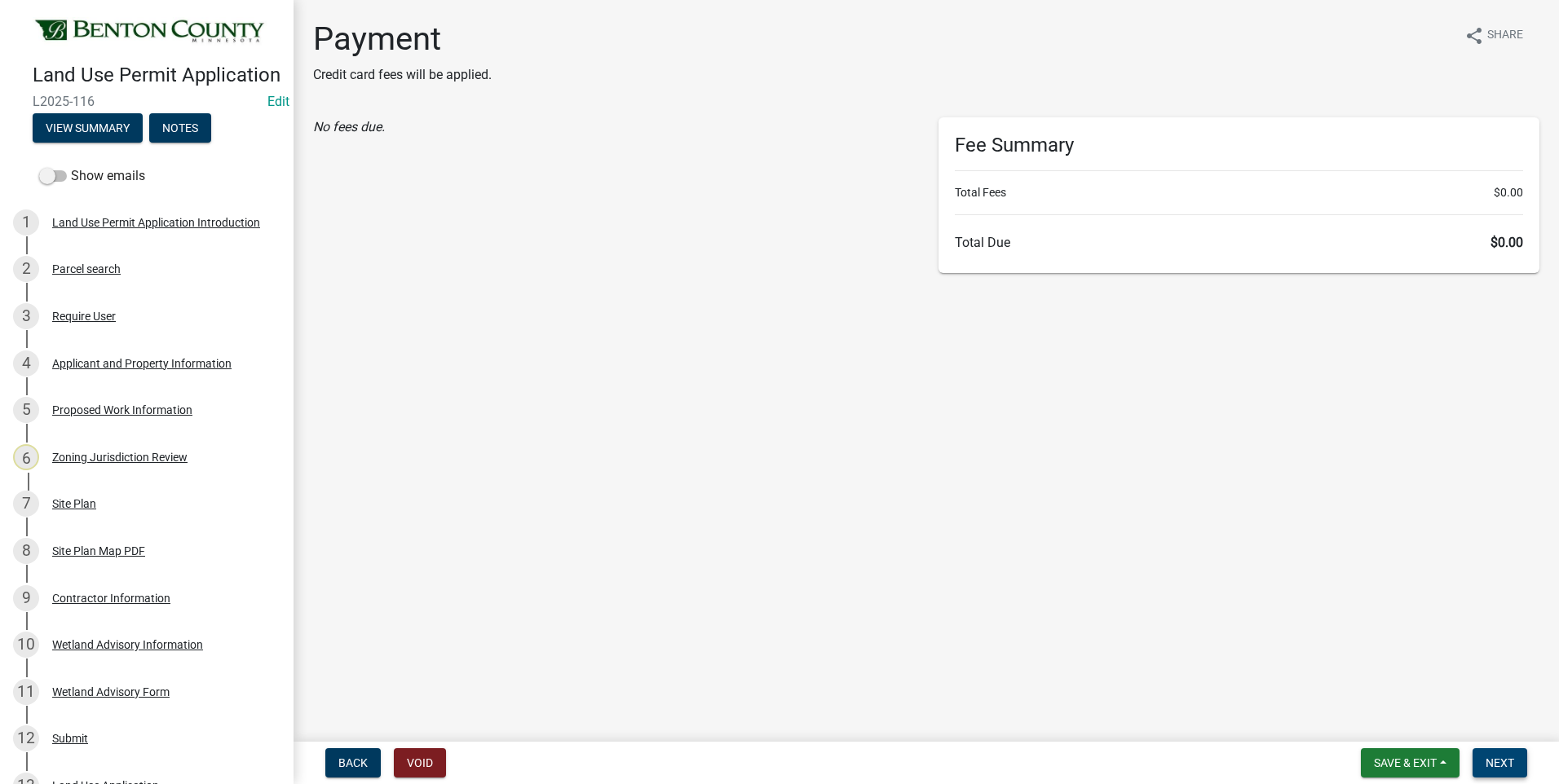
click at [1501, 760] on span "Next" at bounding box center [1500, 762] width 29 height 13
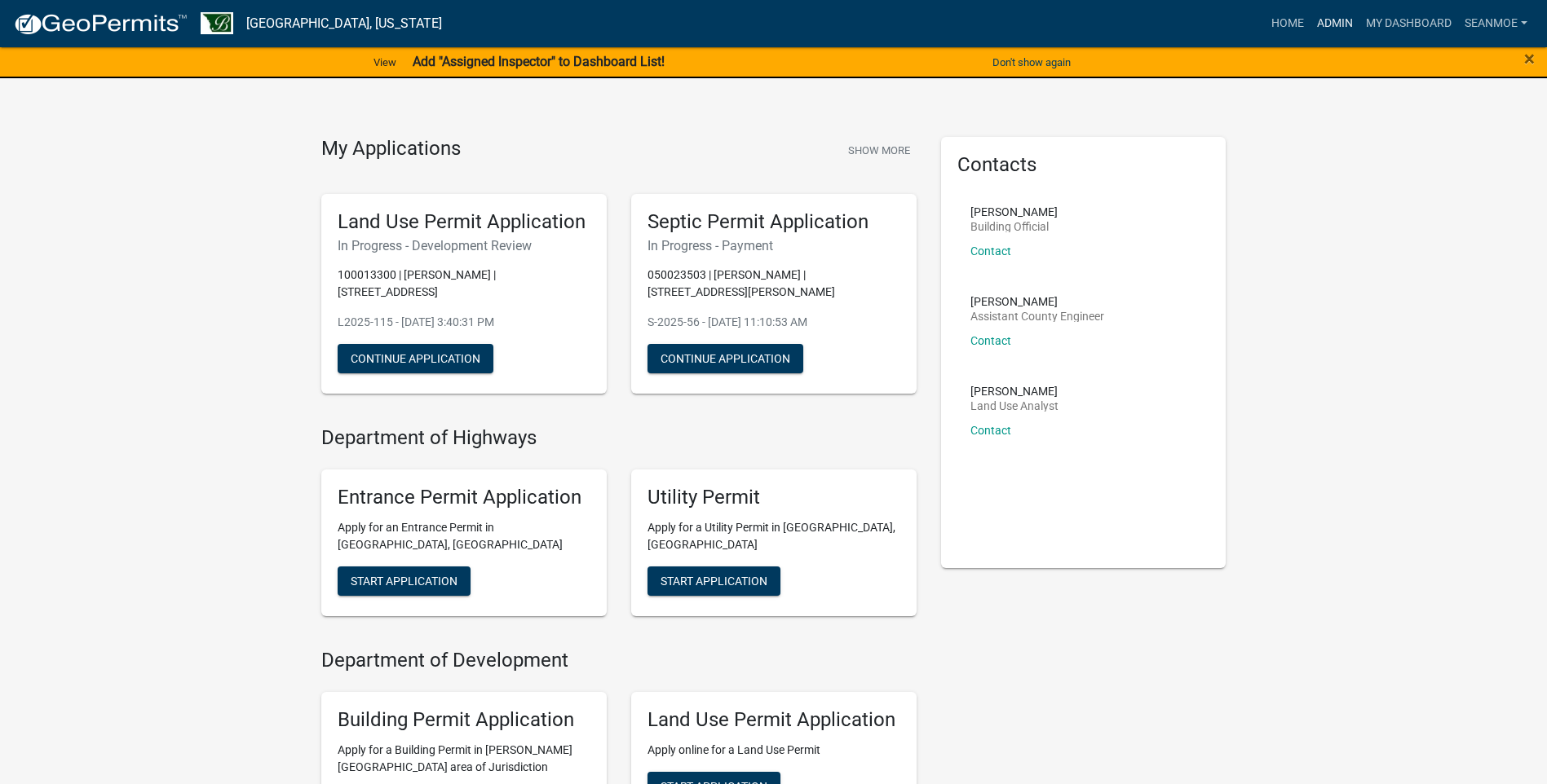
click at [1335, 18] on link "Admin" at bounding box center [1334, 23] width 49 height 31
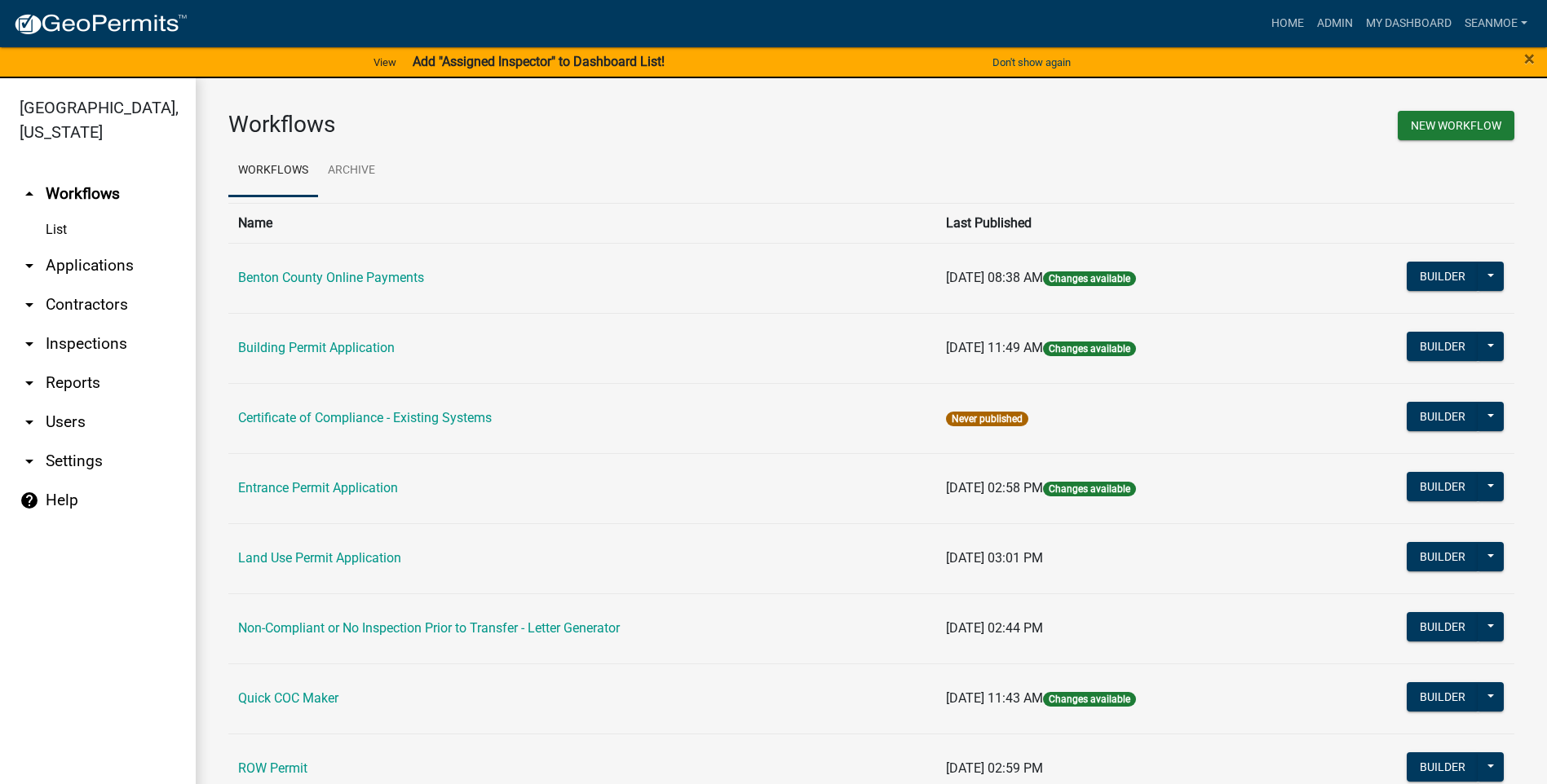
click at [85, 267] on link "arrow_drop_down Applications" at bounding box center [98, 266] width 196 height 40
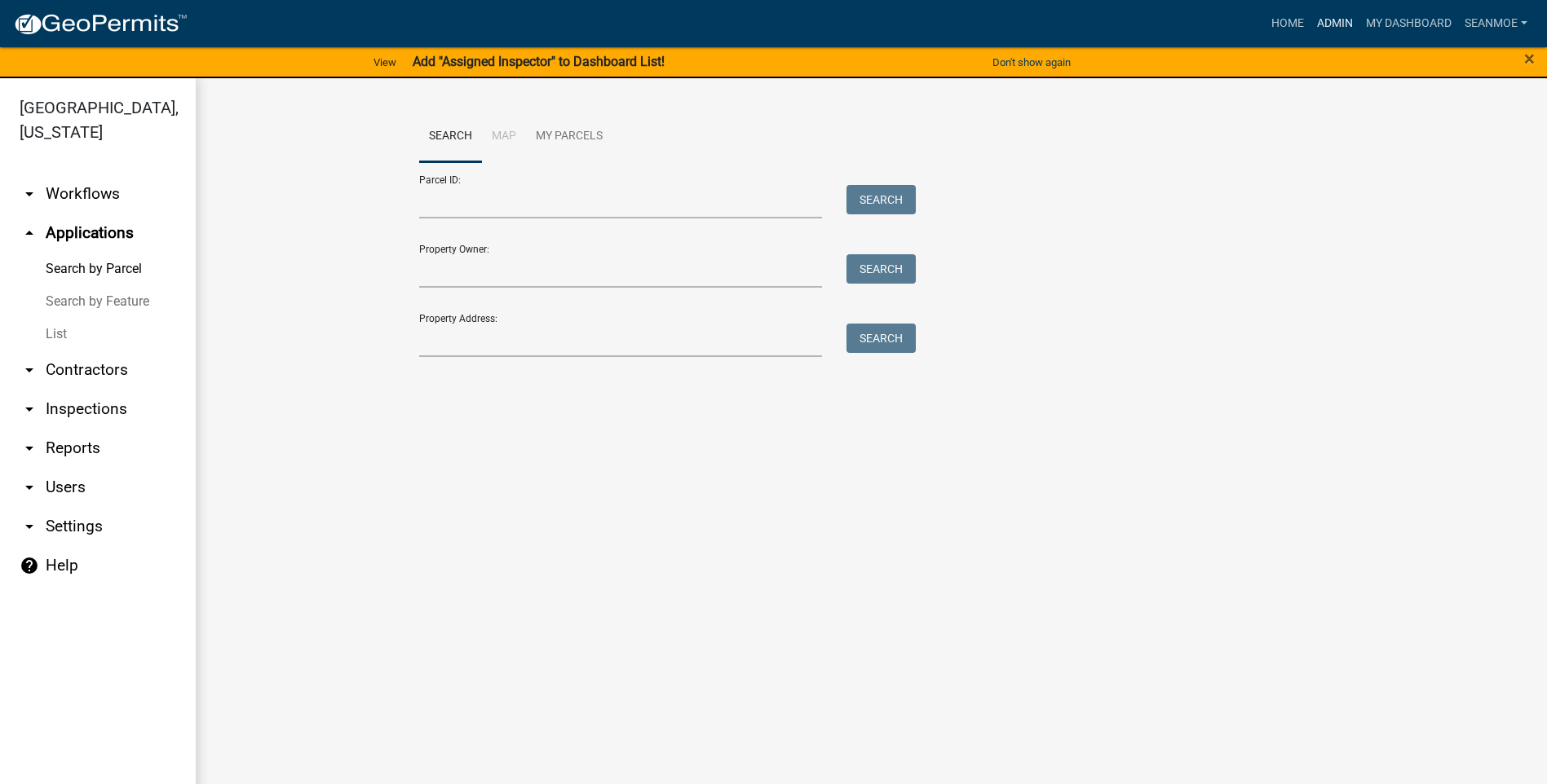
click at [1335, 20] on link "Admin" at bounding box center [1334, 23] width 49 height 31
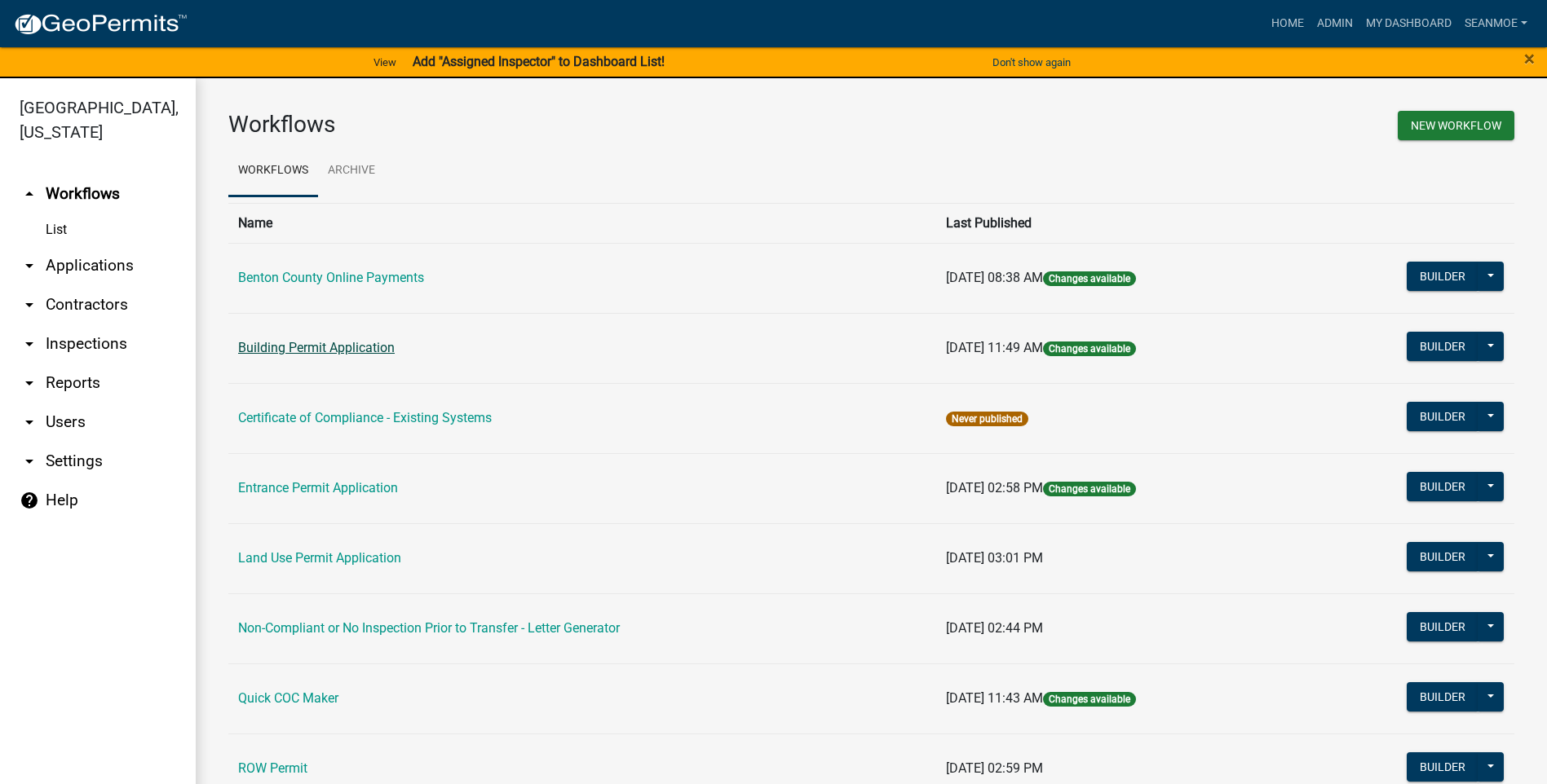
click at [328, 352] on link "Building Permit Application" at bounding box center [316, 347] width 156 height 16
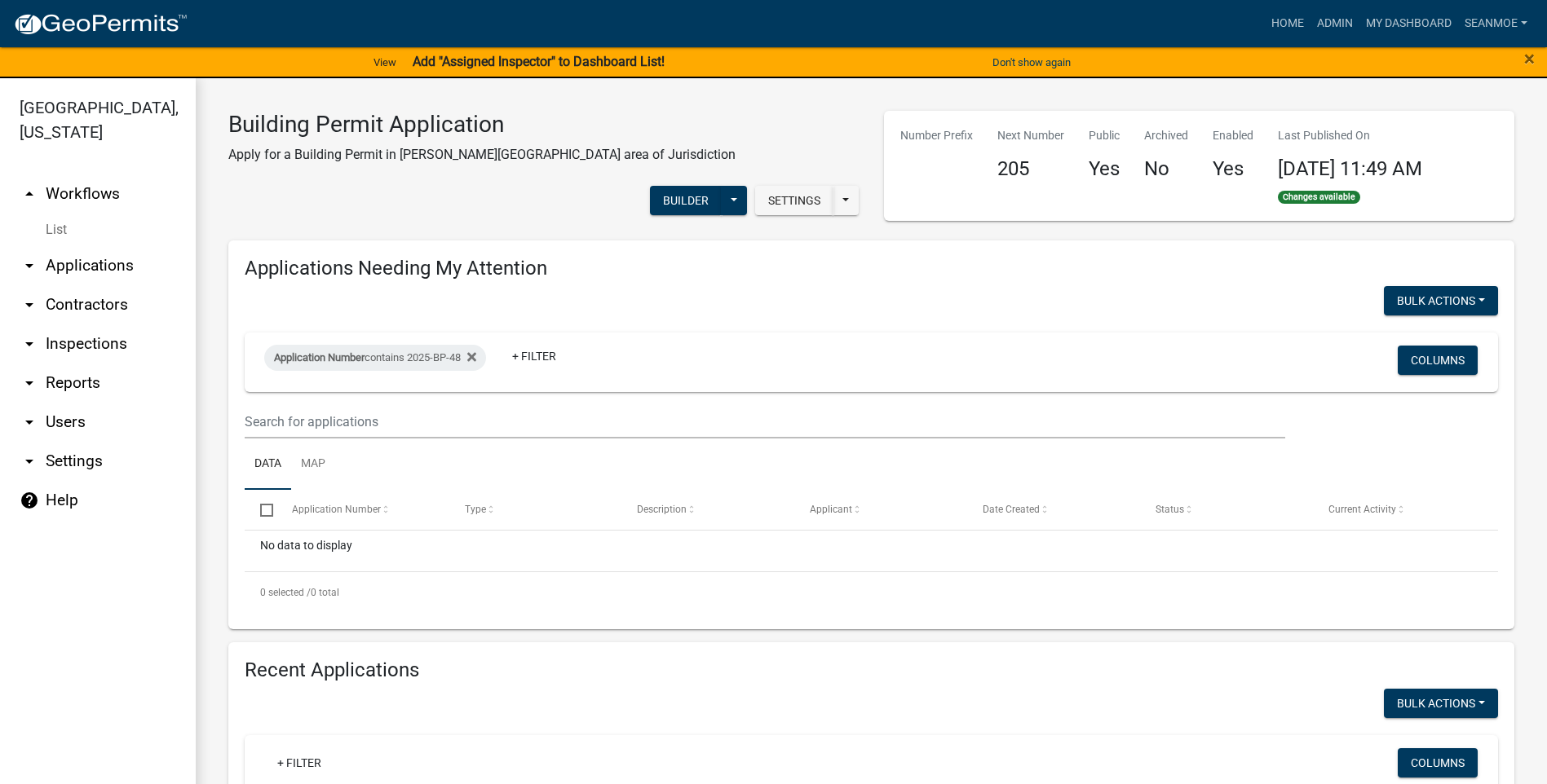
select select "3: 100"
click at [476, 352] on icon at bounding box center [471, 356] width 9 height 9
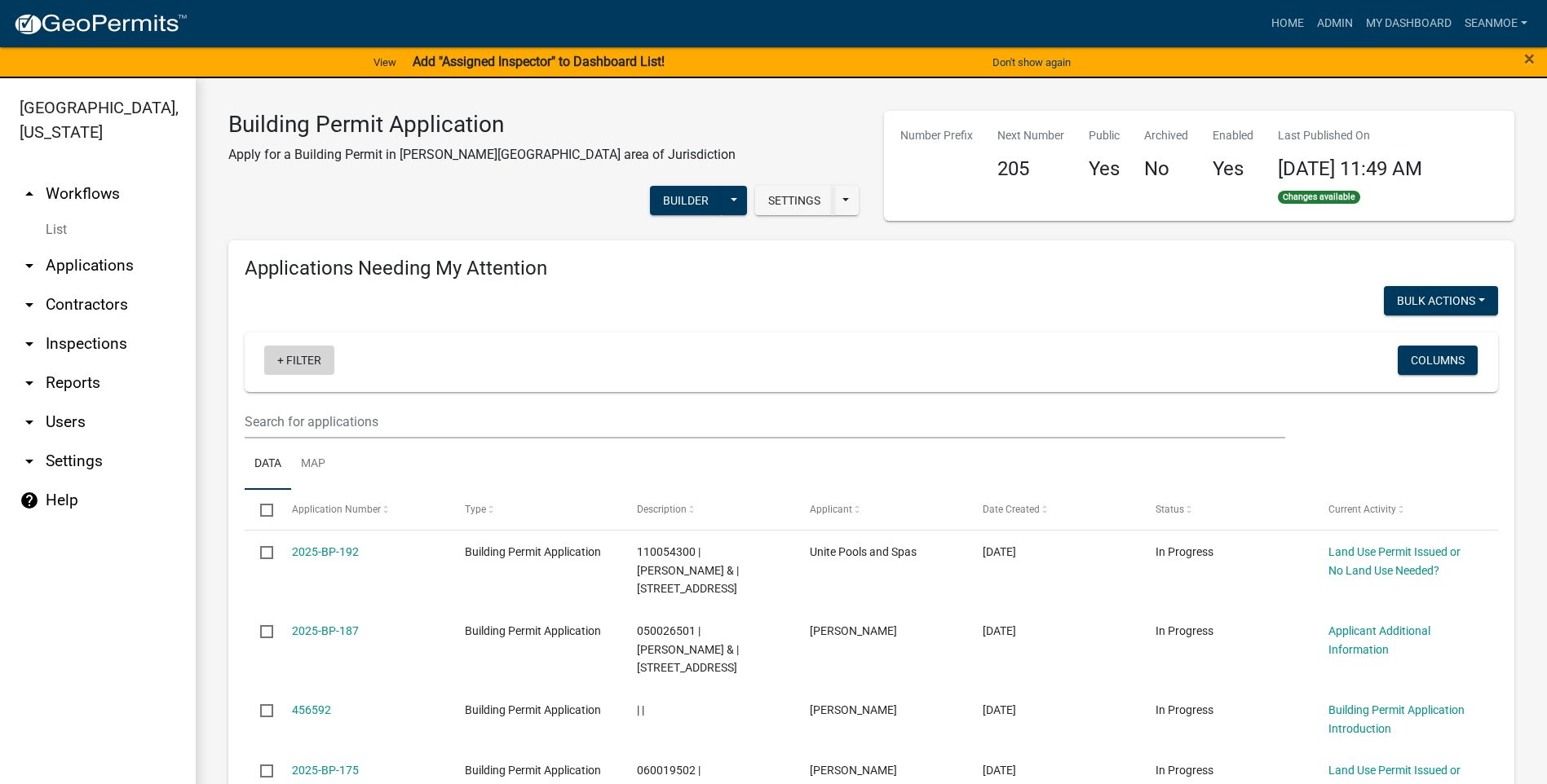
click at [294, 351] on link "+ Filter" at bounding box center [299, 360] width 70 height 30
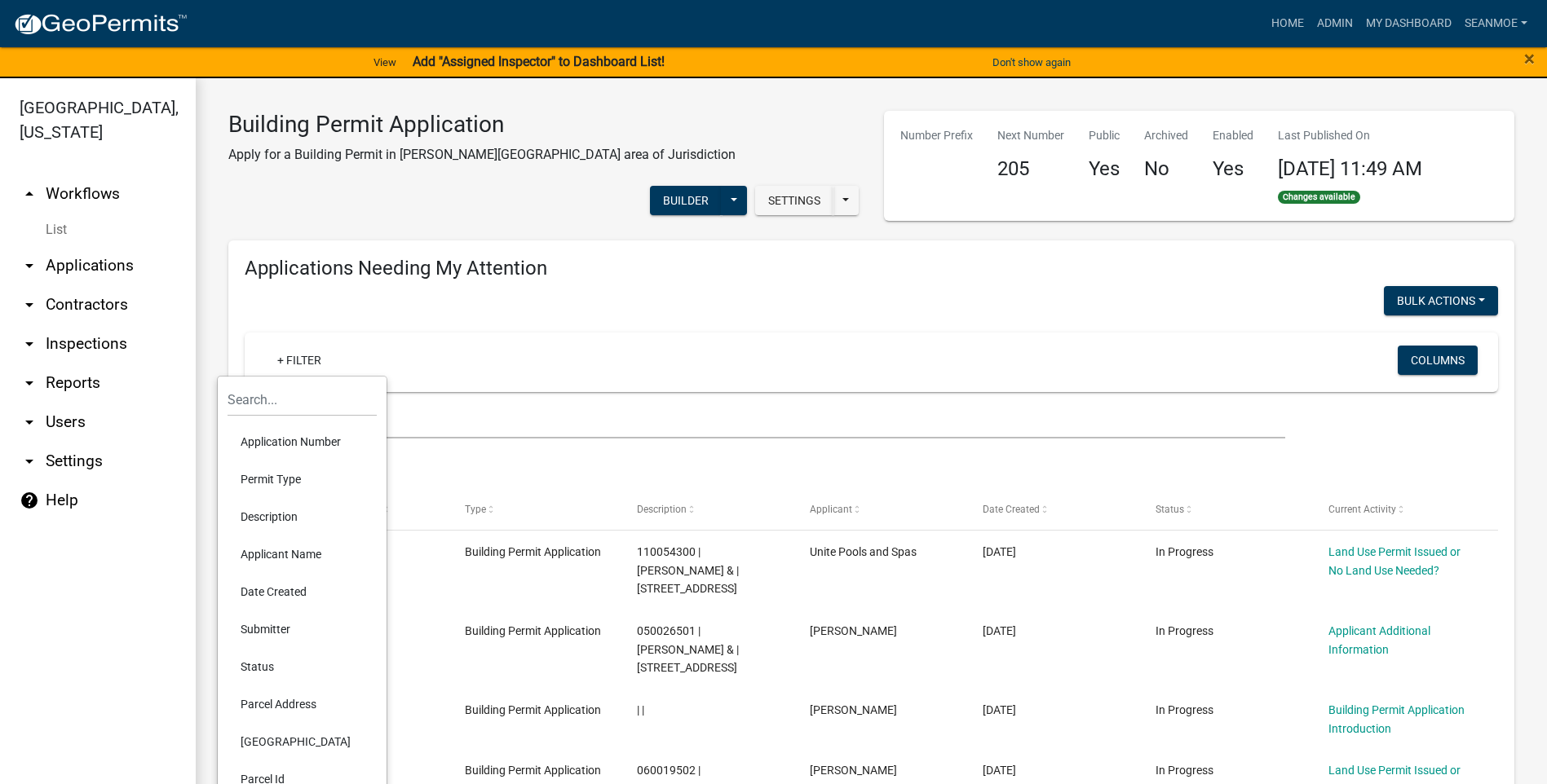
click at [298, 553] on li "Applicant Name" at bounding box center [302, 554] width 150 height 38
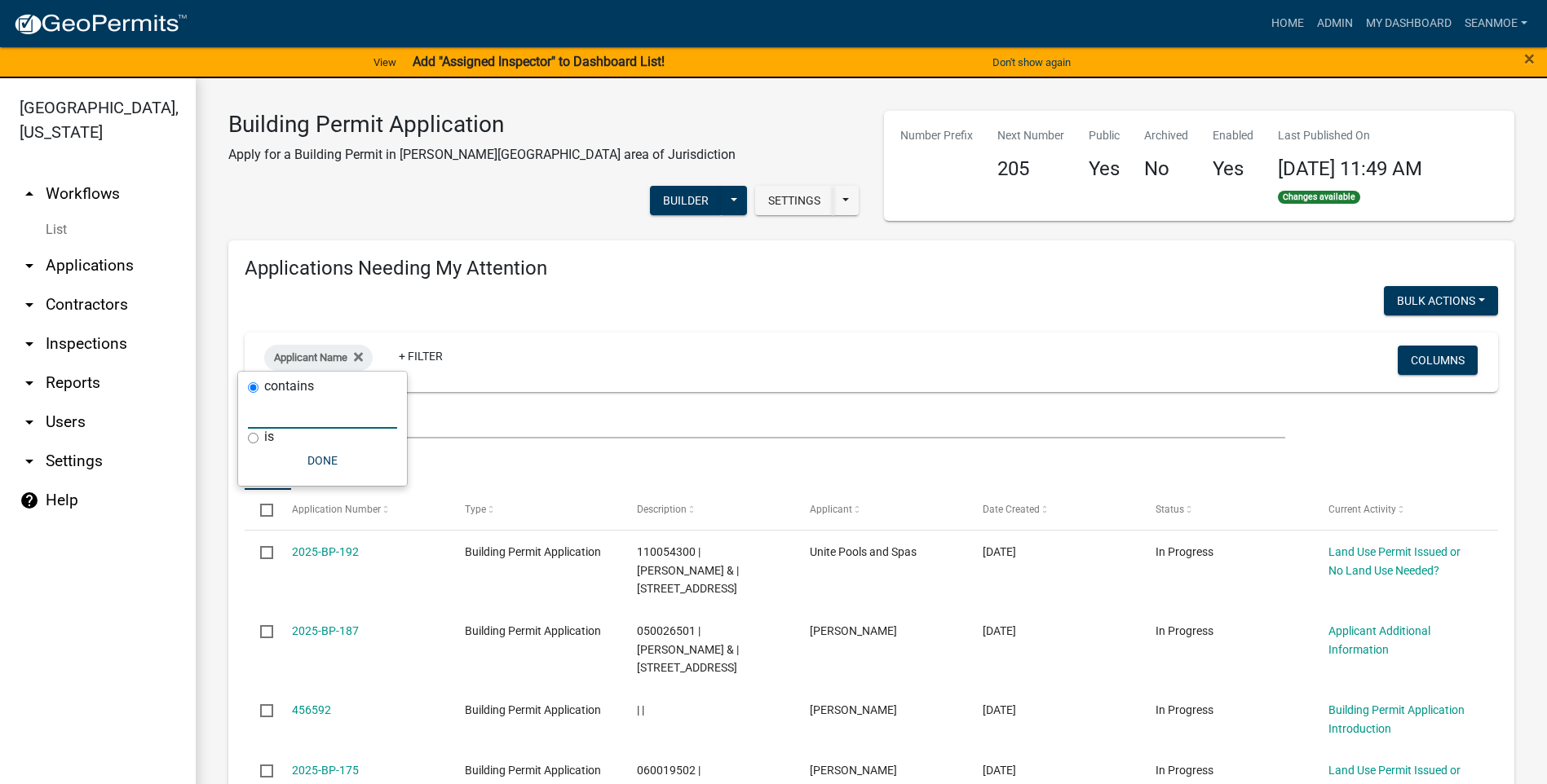
click at [306, 417] on input "text" at bounding box center [322, 412] width 150 height 34
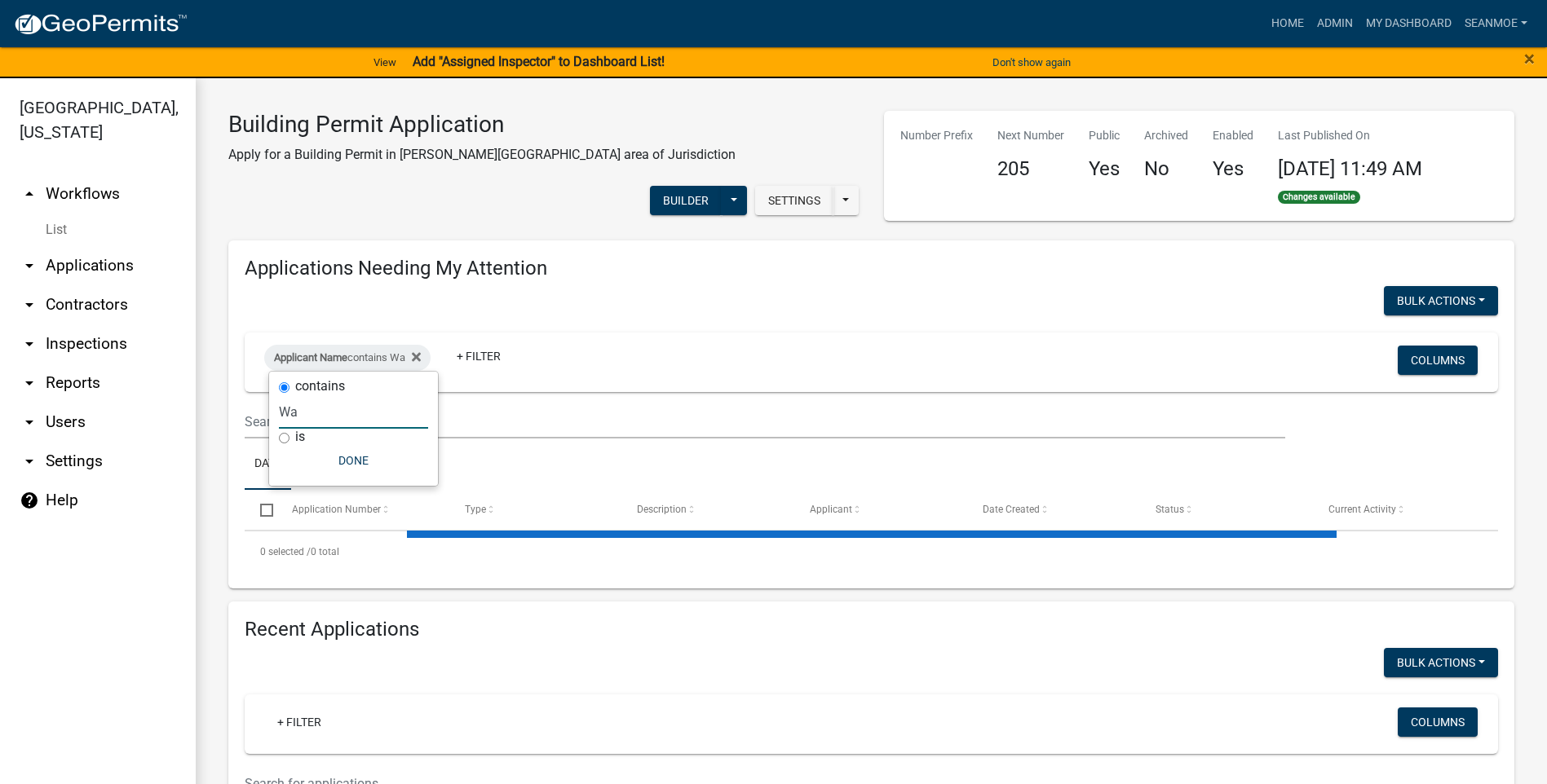
type input "W"
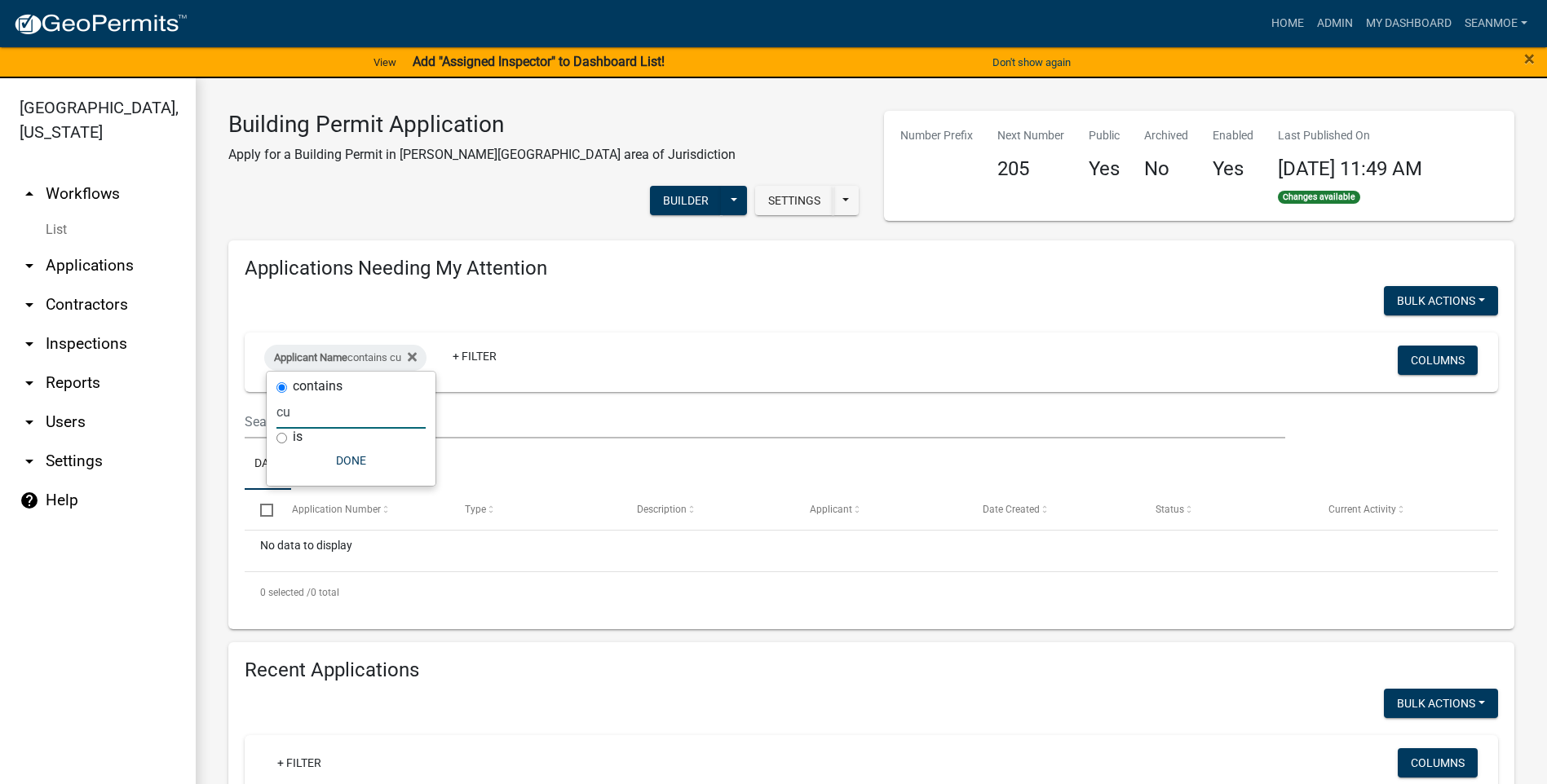
type input "c"
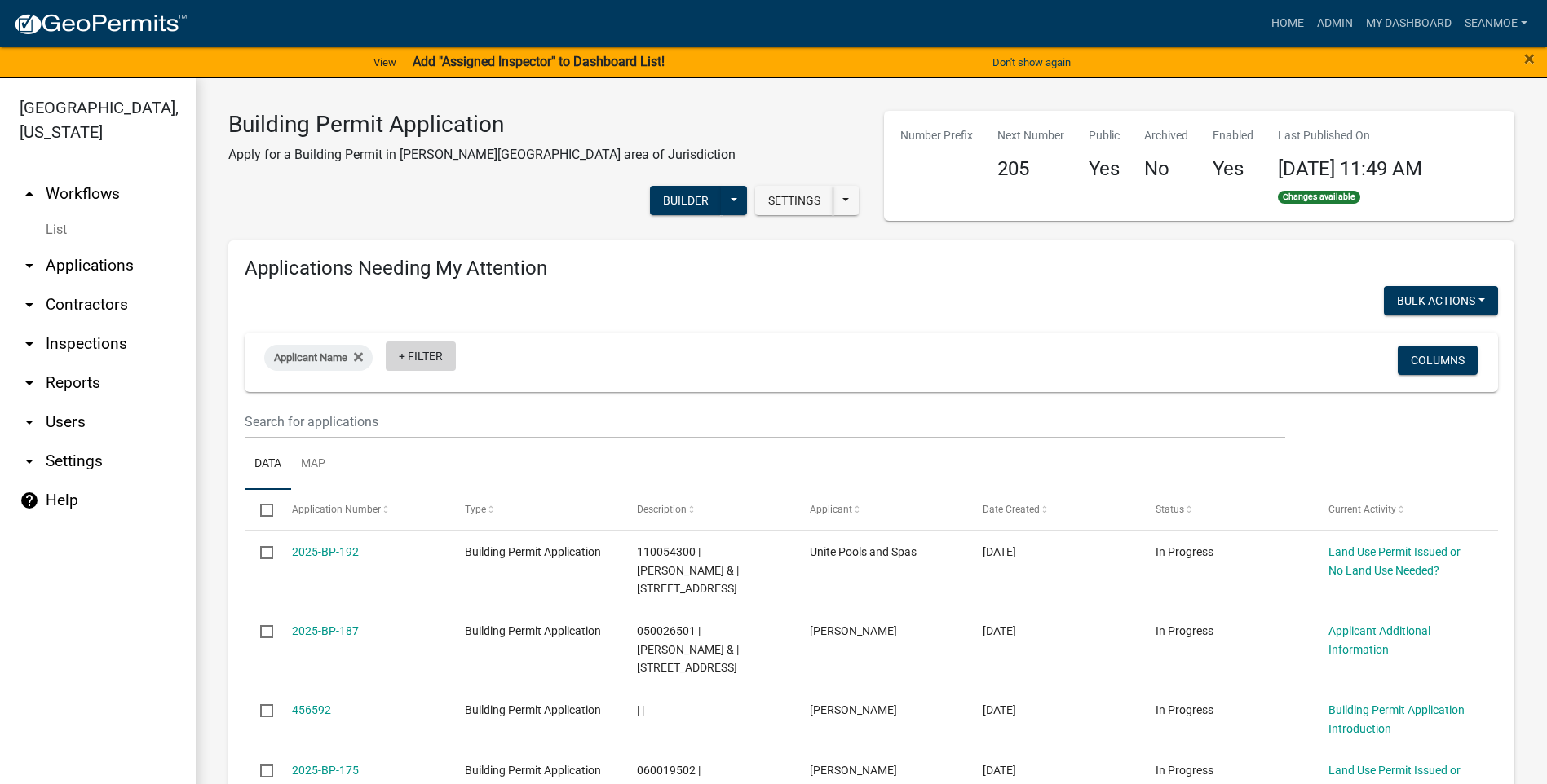
click at [420, 349] on link "+ Filter" at bounding box center [420, 356] width 70 height 30
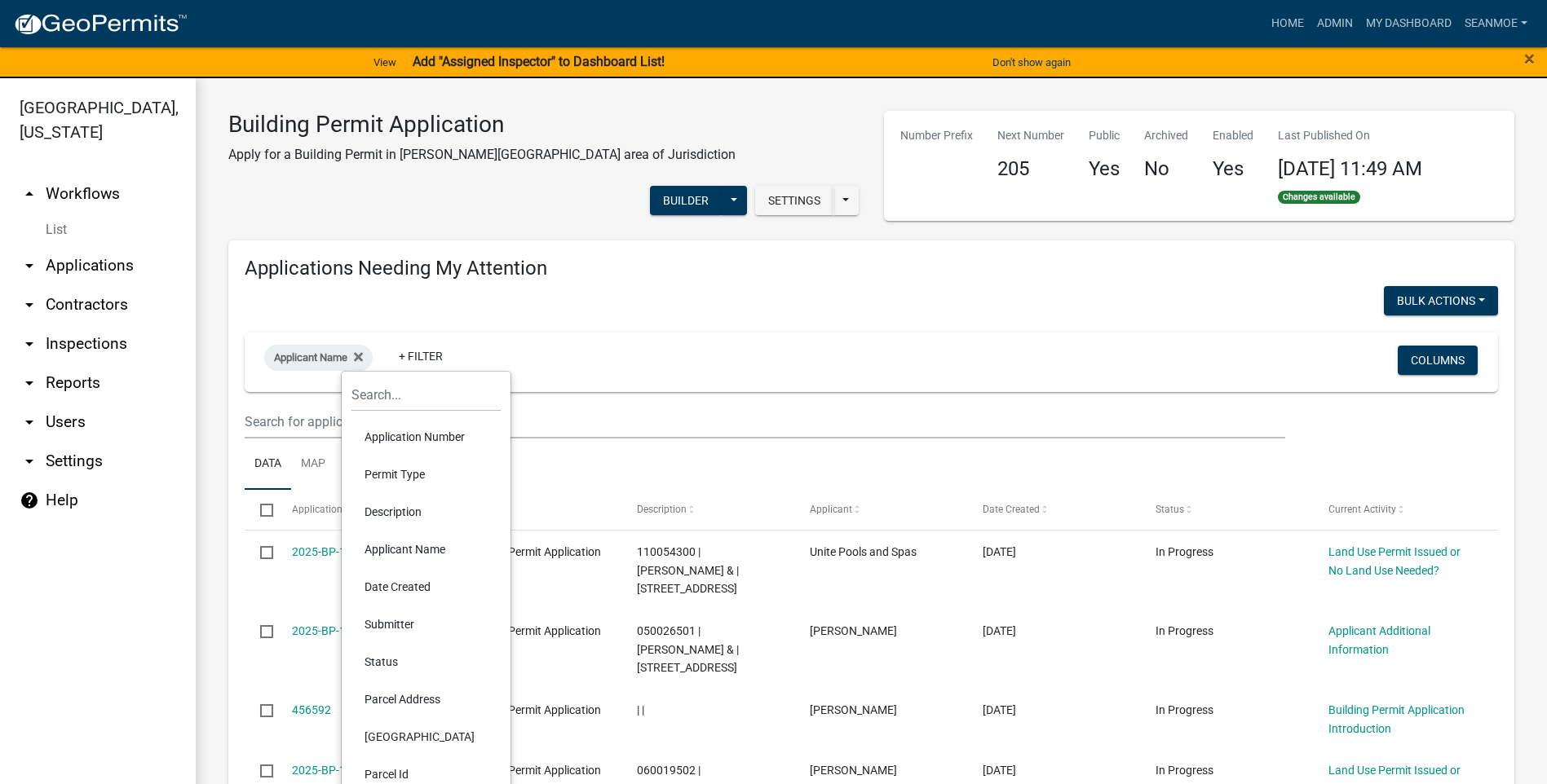
click at [414, 698] on li "Parcel Address" at bounding box center [426, 699] width 150 height 38
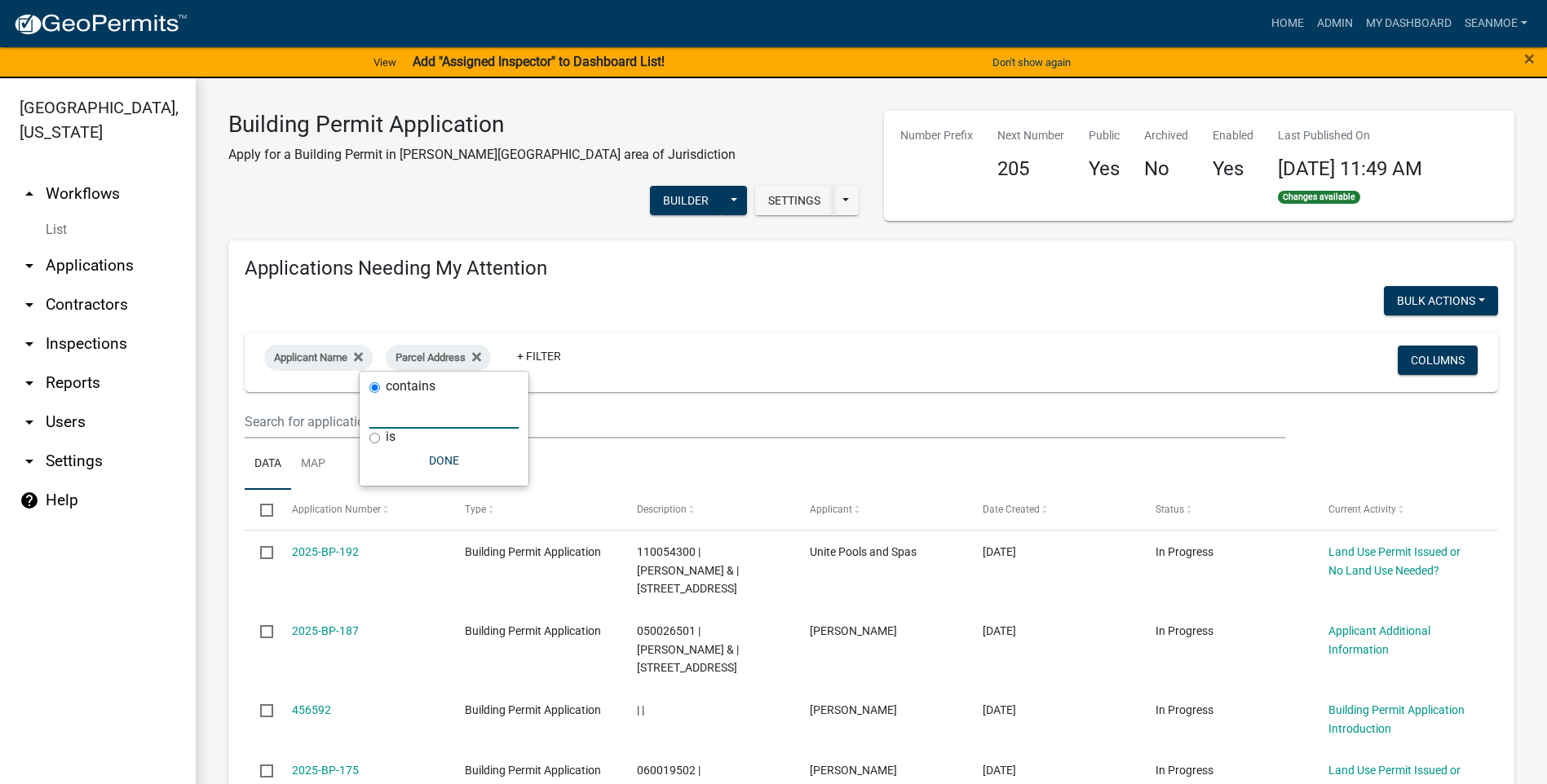
click at [424, 413] on input "text" at bounding box center [444, 412] width 150 height 34
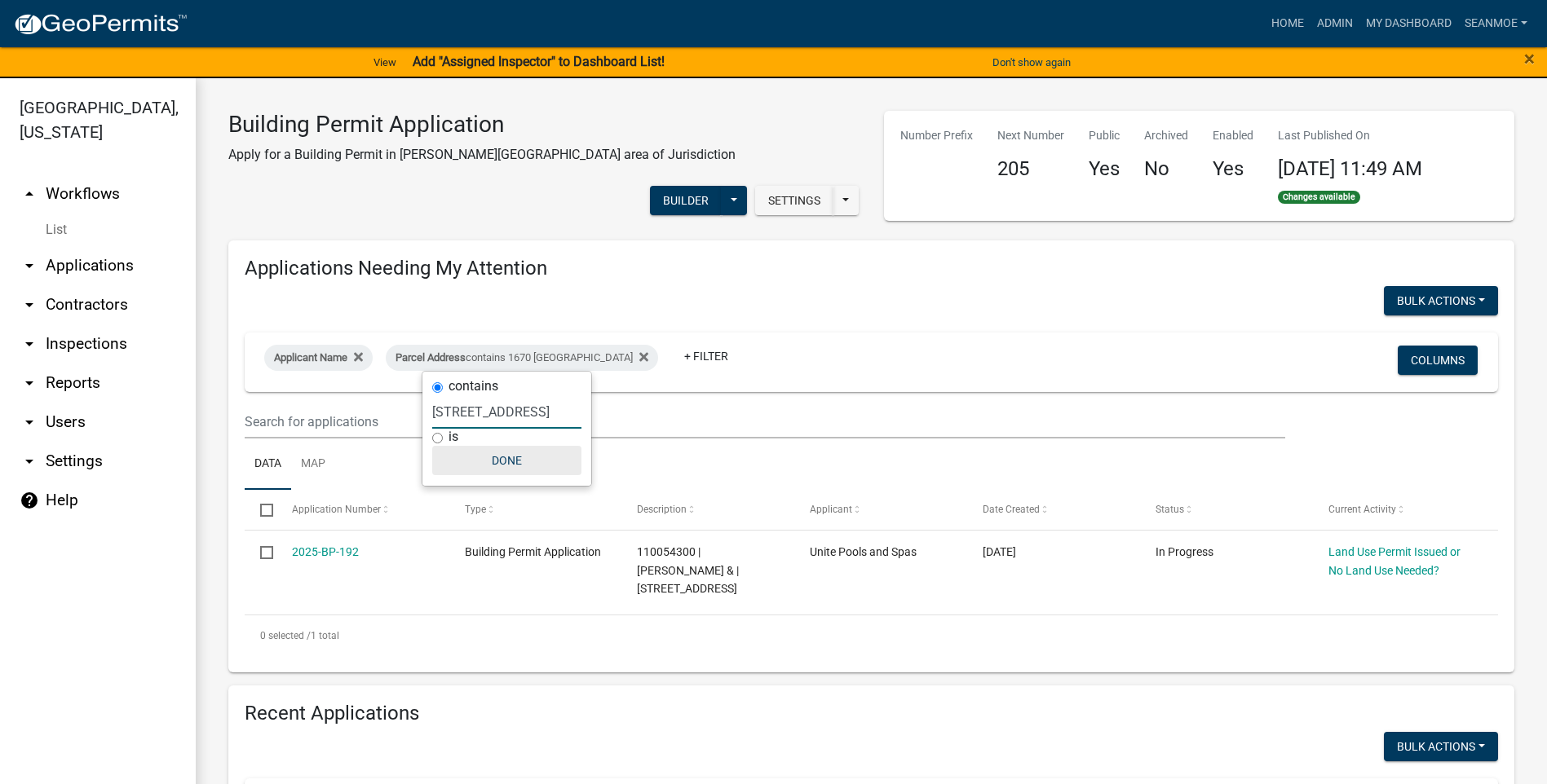
type input "1670 43rd st NW"
click at [503, 461] on button "Done" at bounding box center [506, 460] width 150 height 30
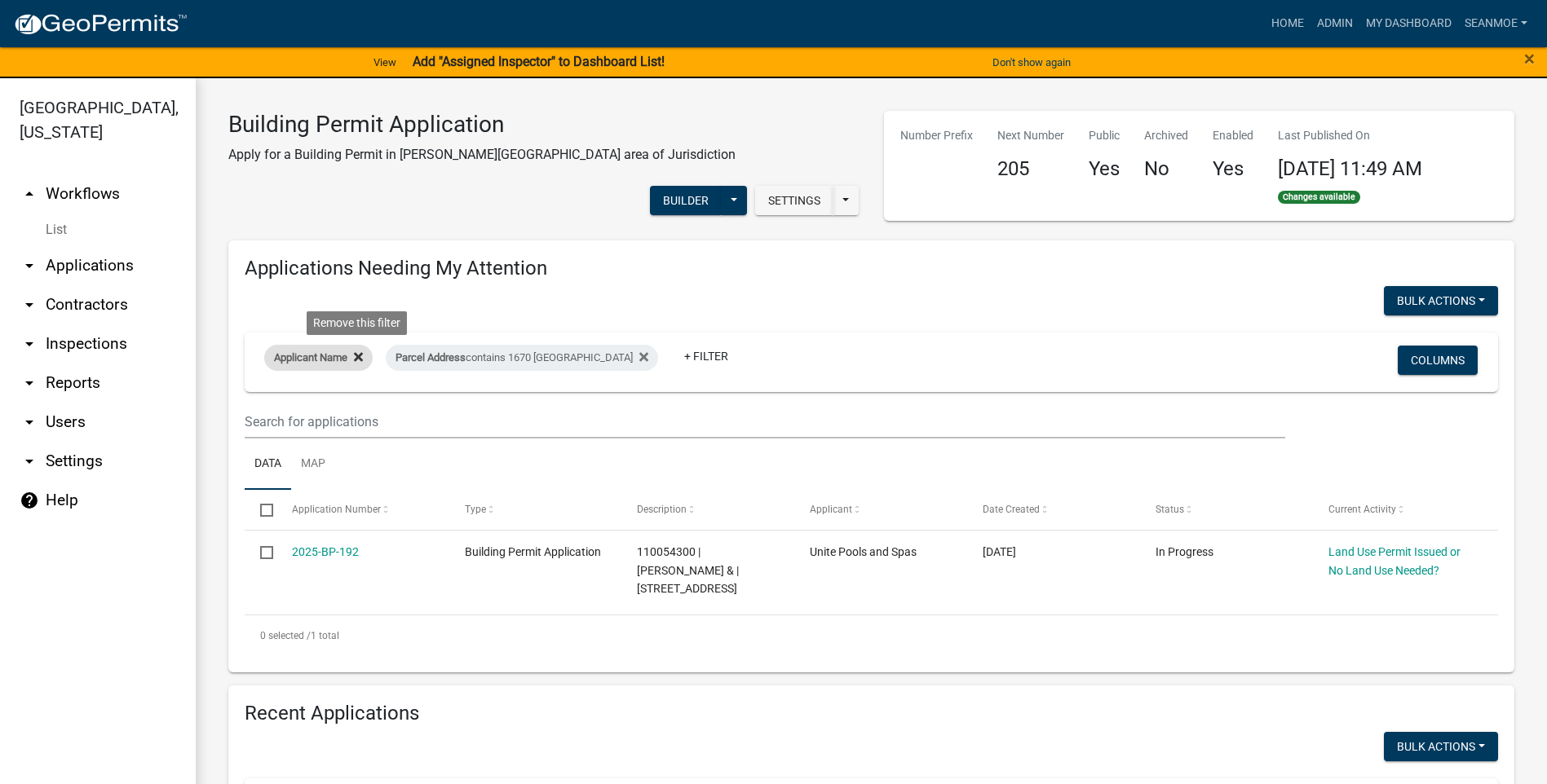
click at [358, 350] on icon at bounding box center [358, 356] width 9 height 13
